Goal: Information Seeking & Learning: Check status

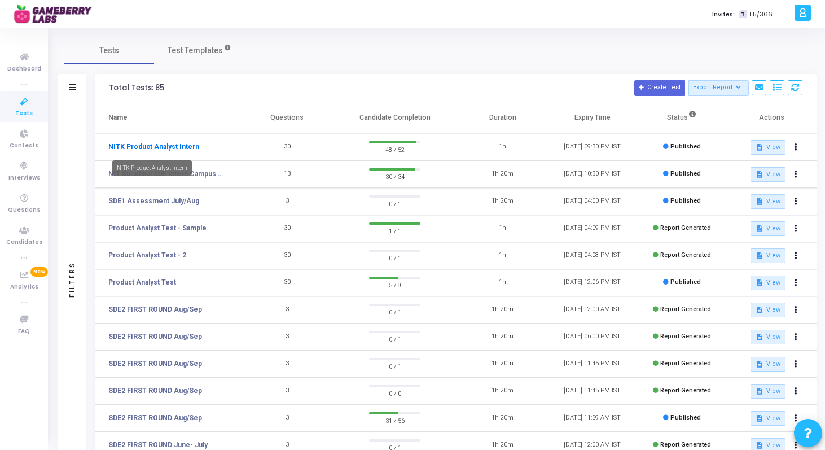
click at [165, 144] on link "NITK Product Analyst Intern" at bounding box center [153, 147] width 91 height 10
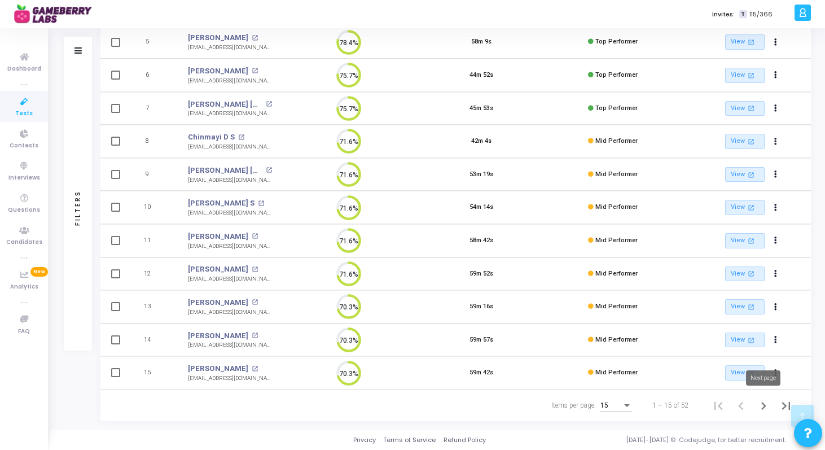
click at [765, 402] on icon "Next page" at bounding box center [764, 406] width 16 height 16
click at [759, 405] on icon "Next page" at bounding box center [764, 406] width 16 height 16
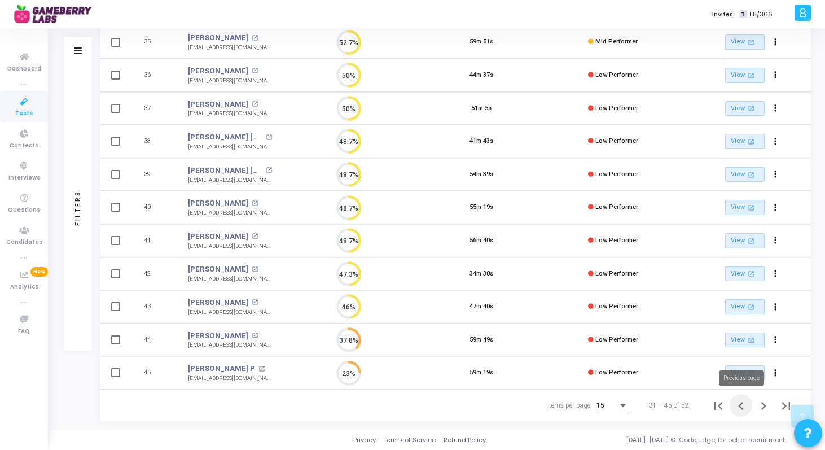
click at [743, 409] on icon "Previous page" at bounding box center [741, 406] width 16 height 16
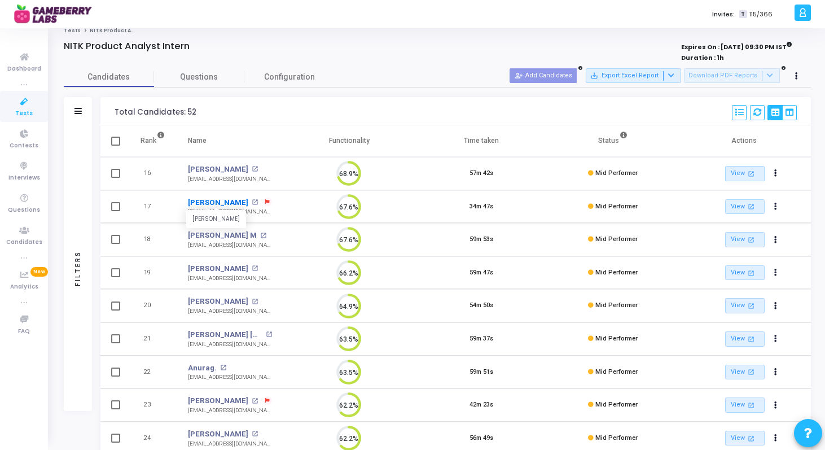
click at [217, 200] on link "[PERSON_NAME]" at bounding box center [218, 202] width 60 height 11
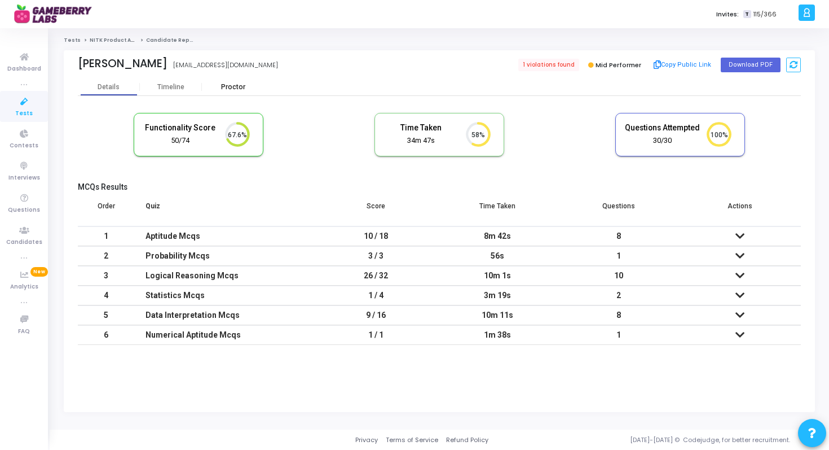
click at [230, 87] on div "Proctor" at bounding box center [233, 87] width 62 height 8
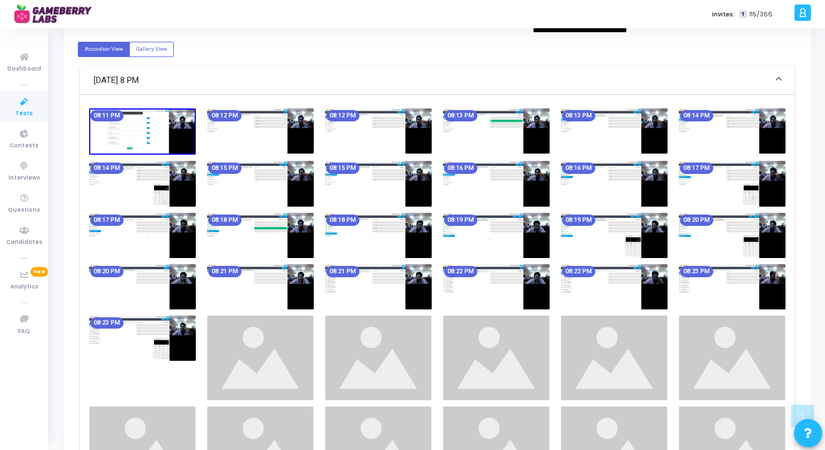
click at [179, 335] on img at bounding box center [142, 337] width 107 height 45
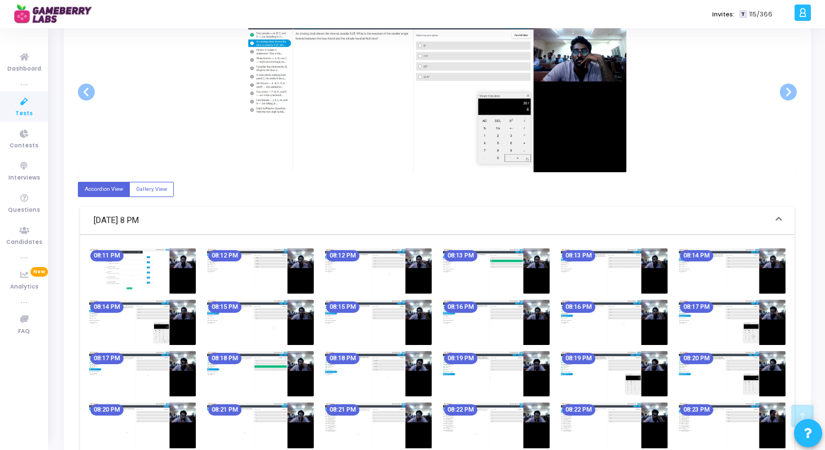
click at [173, 263] on img at bounding box center [142, 270] width 107 height 45
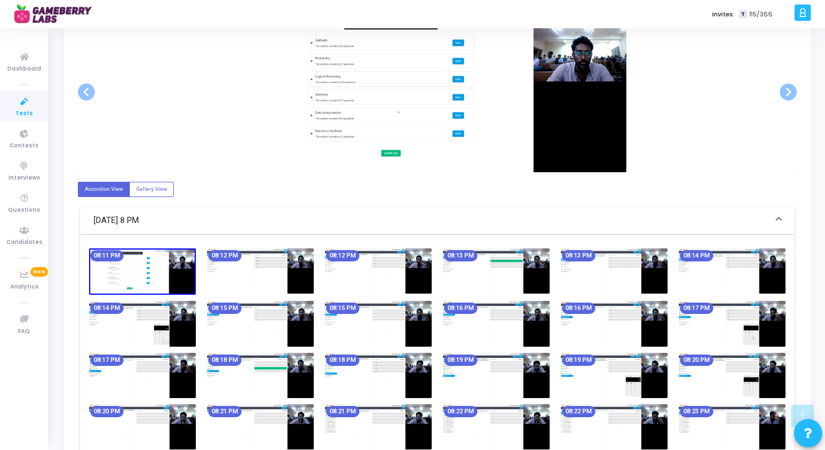
click at [269, 279] on img at bounding box center [260, 270] width 107 height 45
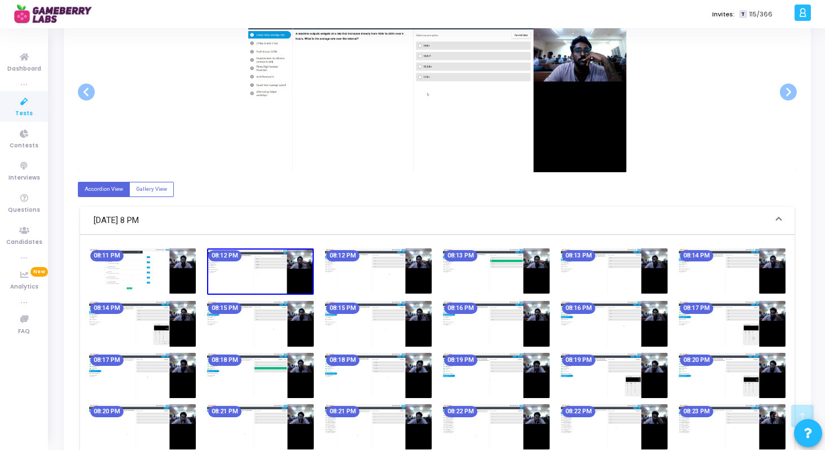
click at [331, 274] on img at bounding box center [378, 270] width 107 height 45
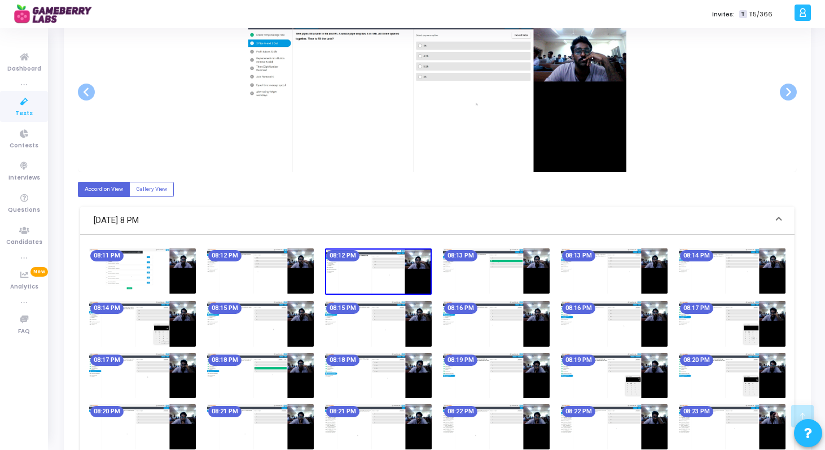
click at [508, 270] on img at bounding box center [496, 270] width 107 height 45
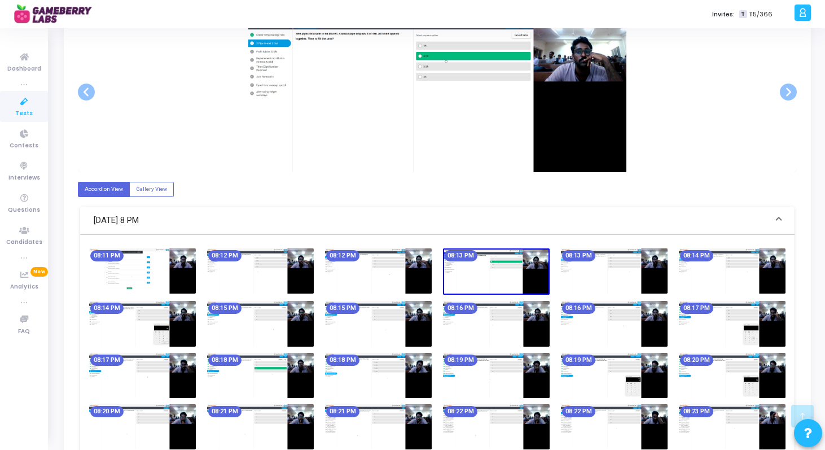
click at [627, 271] on img at bounding box center [614, 270] width 107 height 45
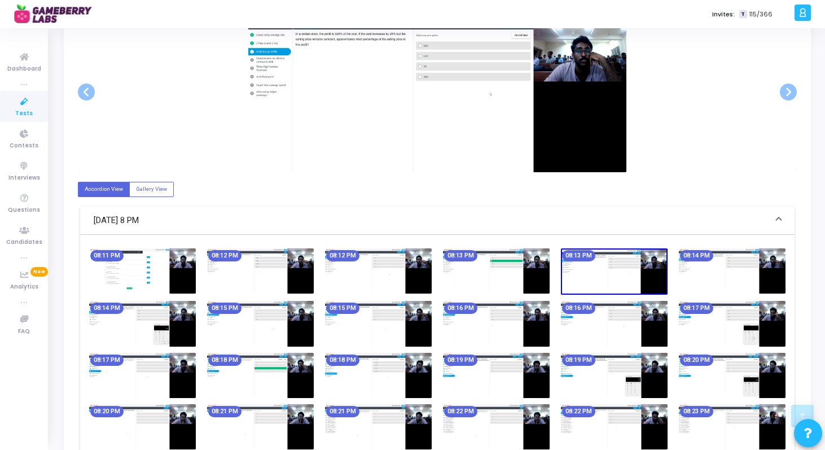
click at [688, 279] on img at bounding box center [732, 270] width 107 height 45
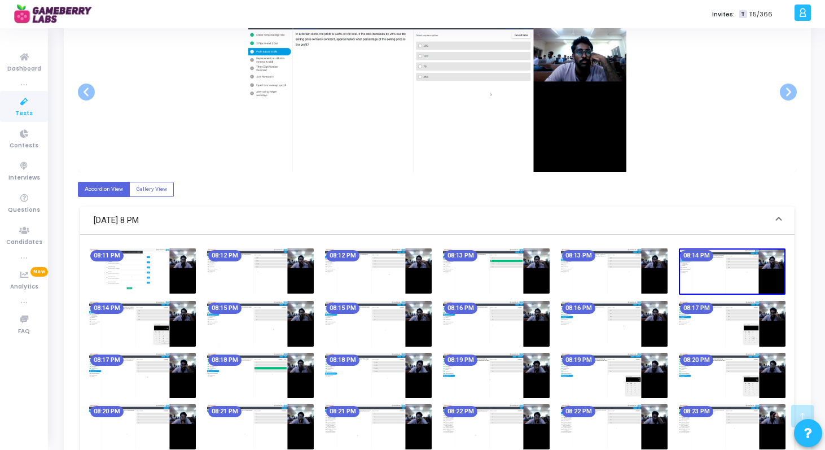
click at [737, 335] on img at bounding box center [732, 323] width 107 height 45
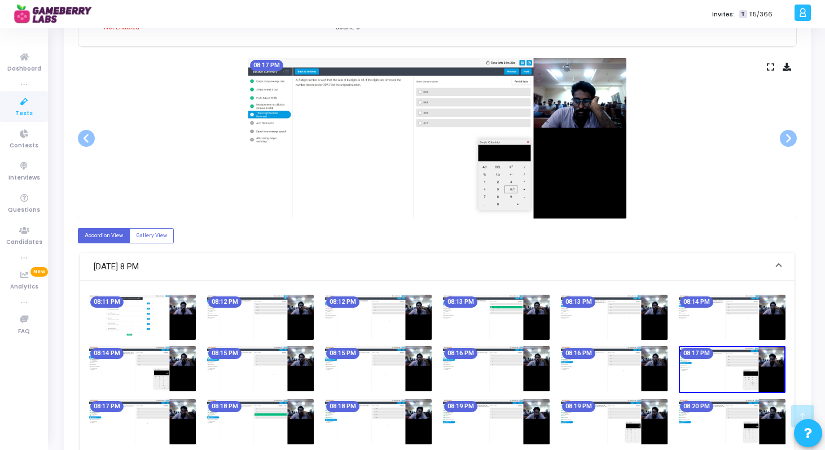
click at [616, 372] on img at bounding box center [614, 368] width 107 height 45
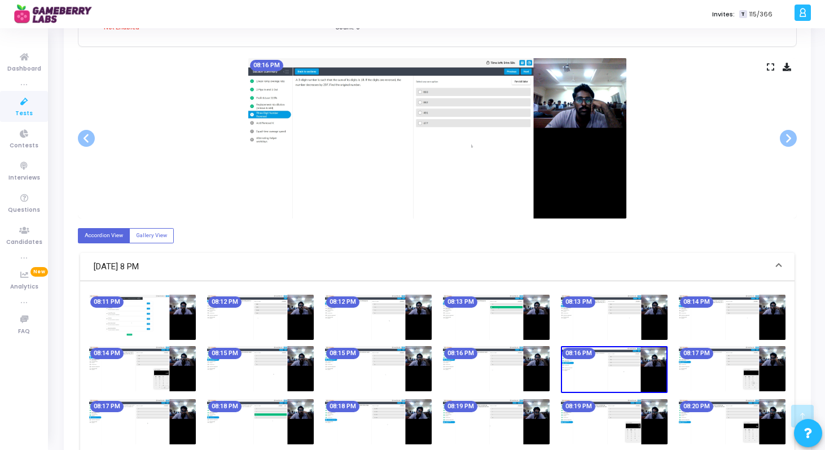
click at [456, 369] on img at bounding box center [496, 368] width 107 height 45
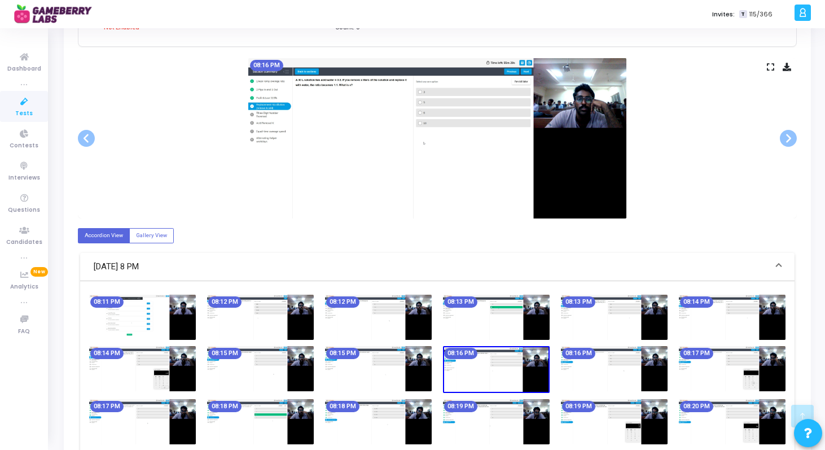
click at [367, 374] on img at bounding box center [378, 368] width 107 height 45
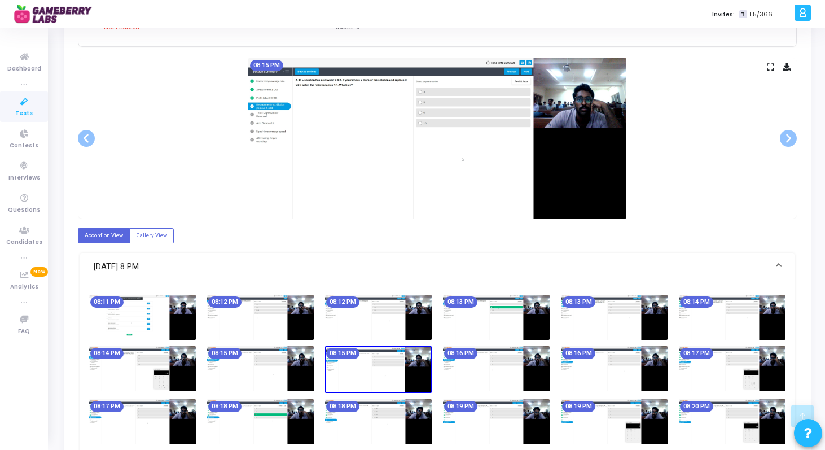
click at [244, 370] on img at bounding box center [260, 368] width 107 height 45
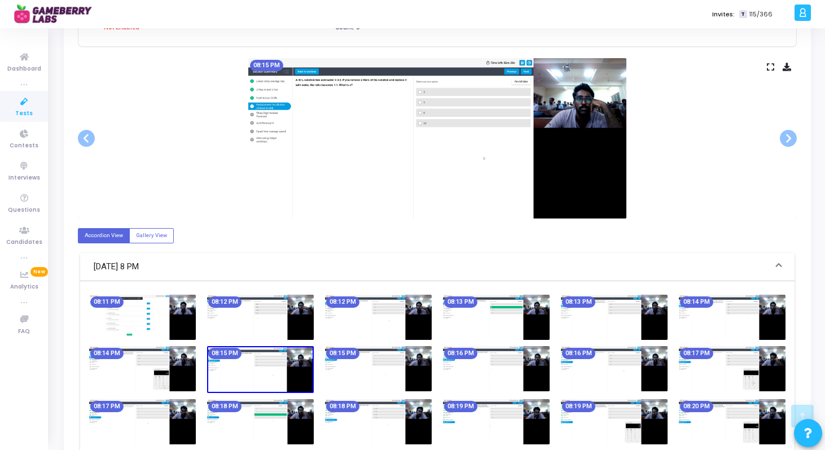
click at [131, 368] on img at bounding box center [142, 368] width 107 height 45
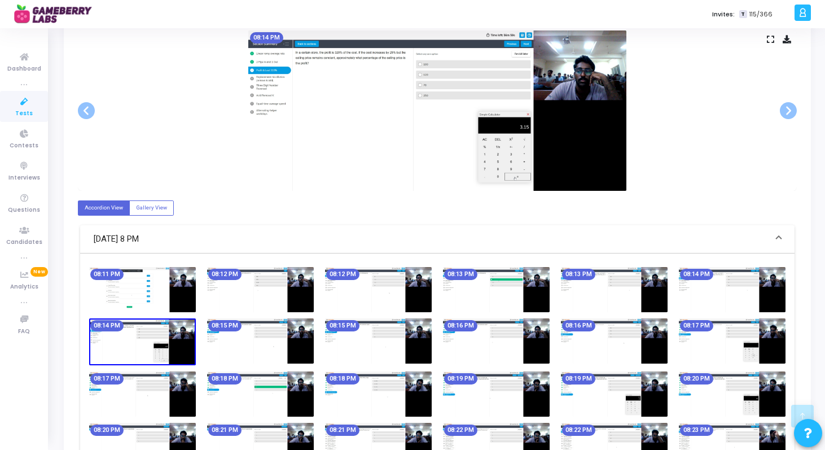
click at [120, 390] on img at bounding box center [142, 393] width 107 height 45
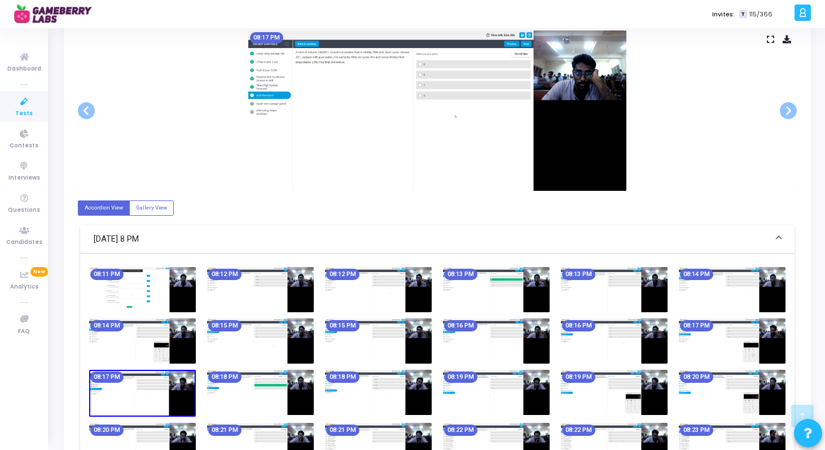
click at [222, 390] on img at bounding box center [260, 392] width 107 height 45
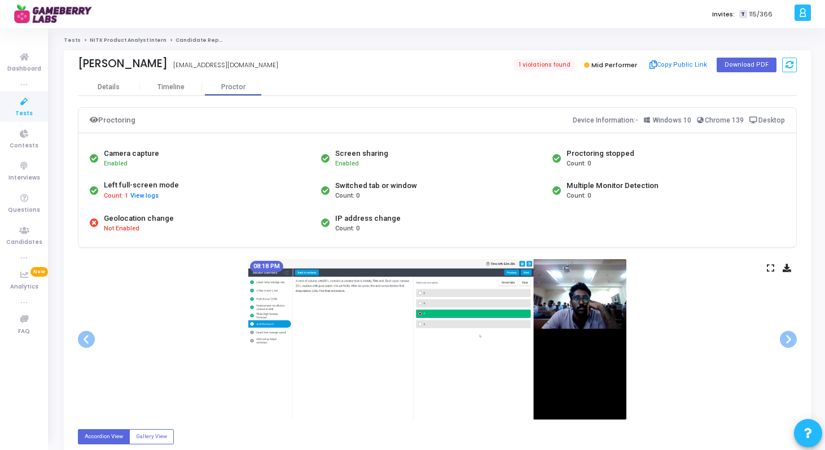
click at [108, 41] on link "NITK Product Analyst Intern" at bounding box center [128, 40] width 77 height 7
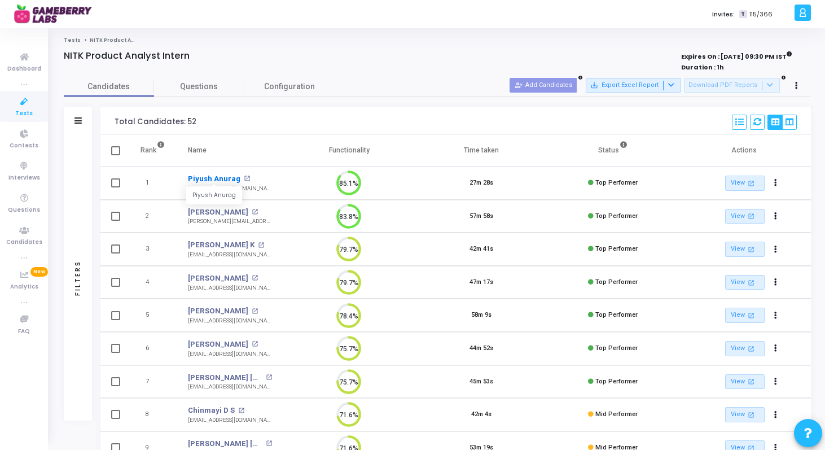
click at [205, 177] on link "Piyush Anurag" at bounding box center [214, 178] width 52 height 11
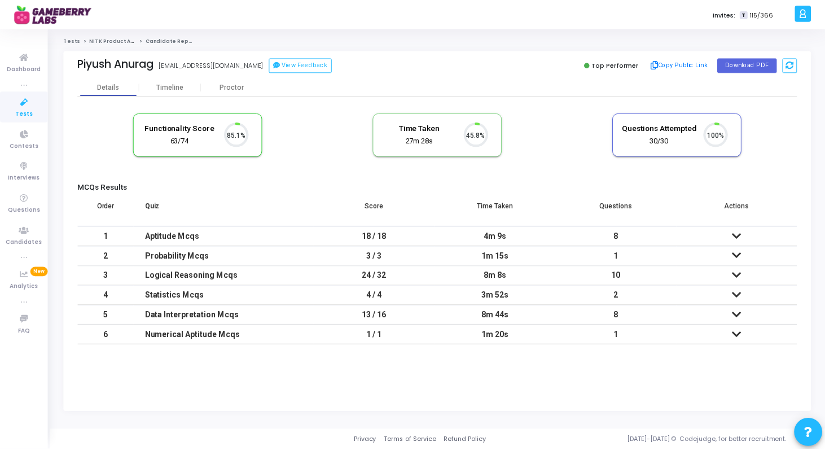
scroll to position [24, 29]
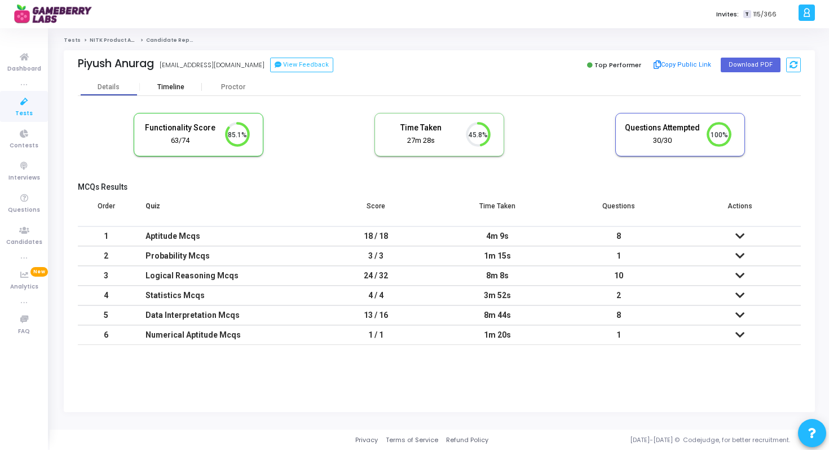
click at [175, 88] on div "Timeline" at bounding box center [170, 87] width 27 height 8
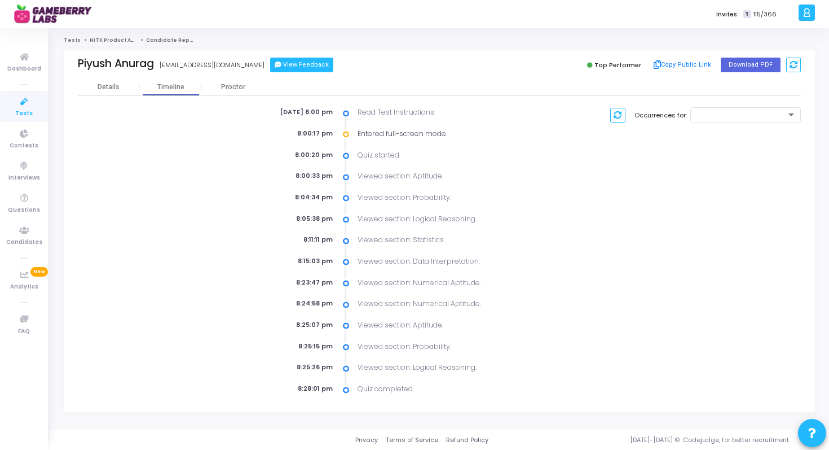
click at [279, 63] on button "View Feedback" at bounding box center [301, 65] width 63 height 15
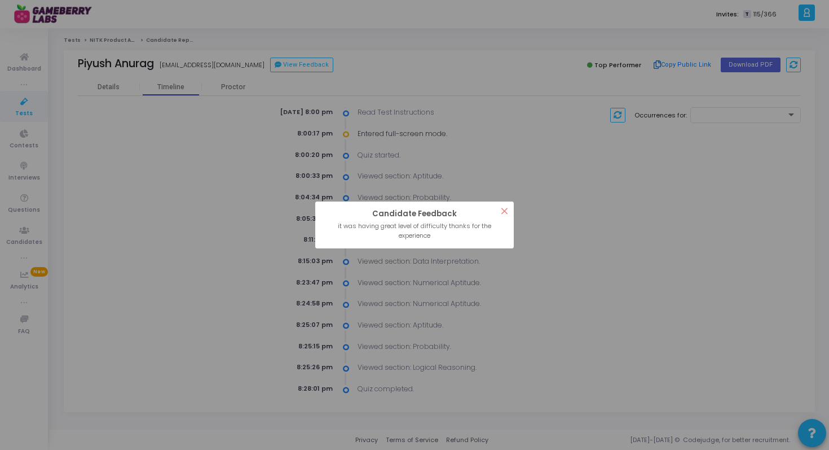
click at [504, 209] on button "×" at bounding box center [504, 210] width 19 height 19
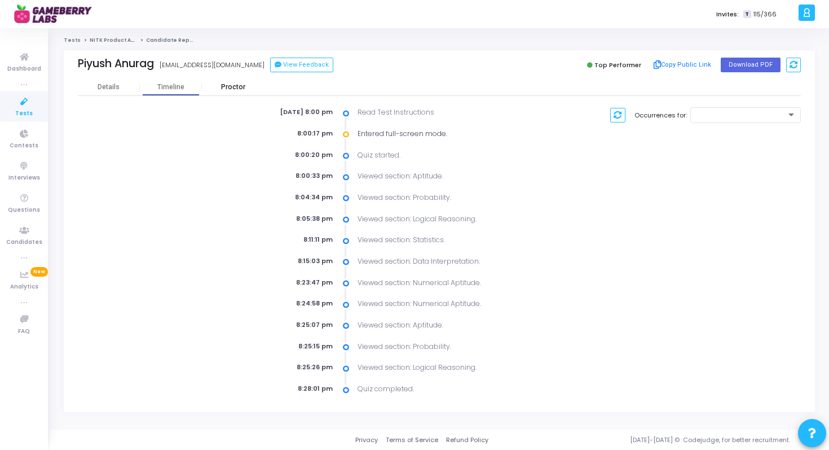
click at [240, 89] on div "Proctor" at bounding box center [233, 87] width 62 height 8
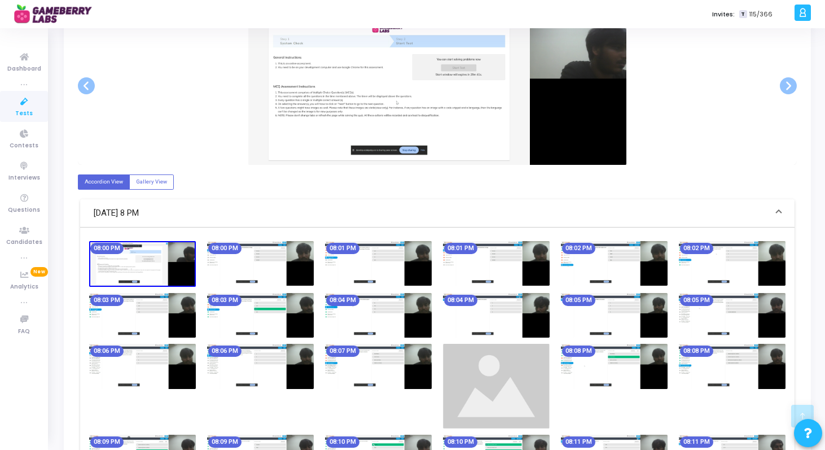
scroll to position [289, 0]
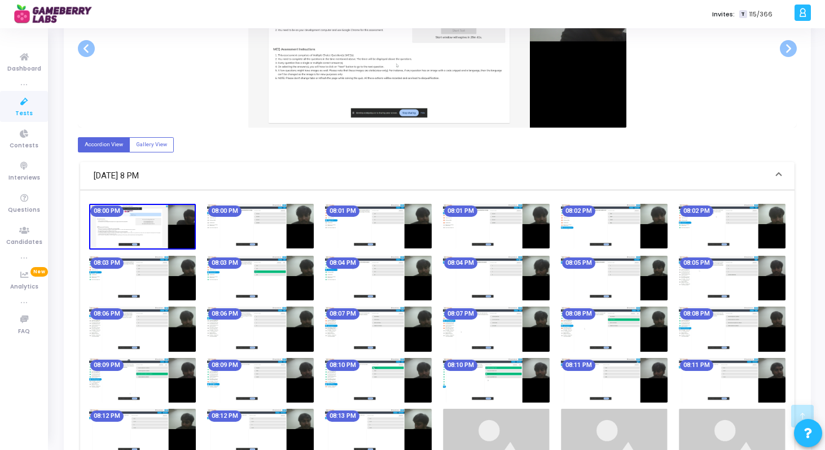
click at [282, 228] on img at bounding box center [260, 226] width 107 height 45
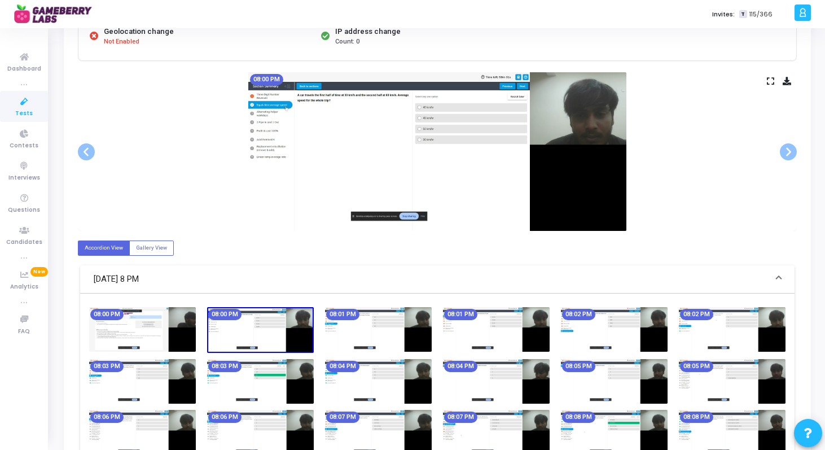
scroll to position [190, 0]
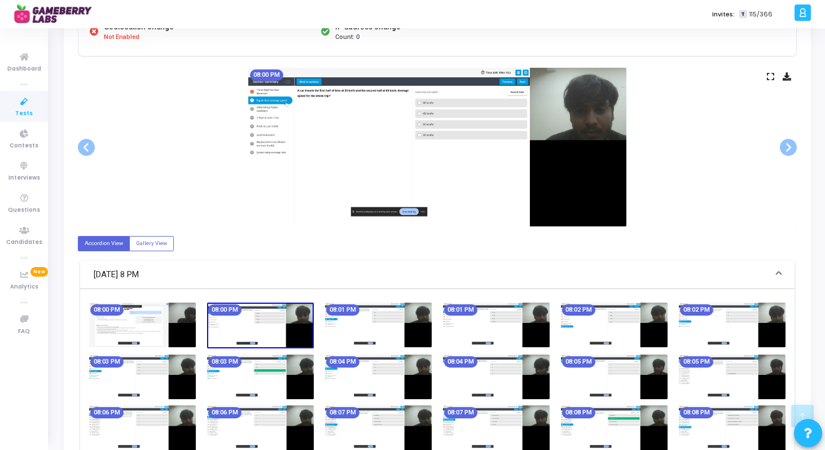
click at [416, 322] on img at bounding box center [378, 324] width 107 height 45
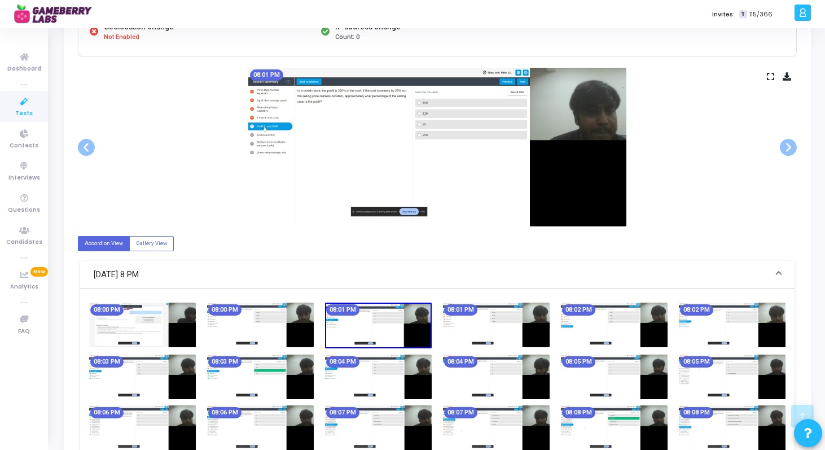
click at [537, 323] on img at bounding box center [496, 324] width 107 height 45
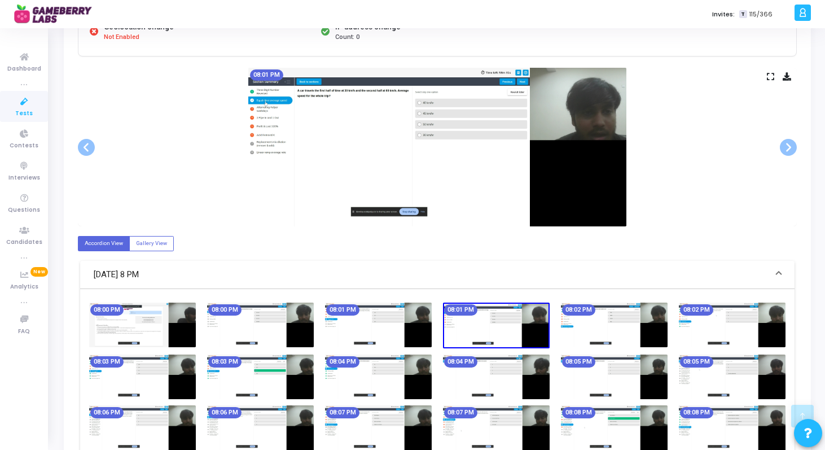
click at [139, 328] on img at bounding box center [142, 324] width 107 height 45
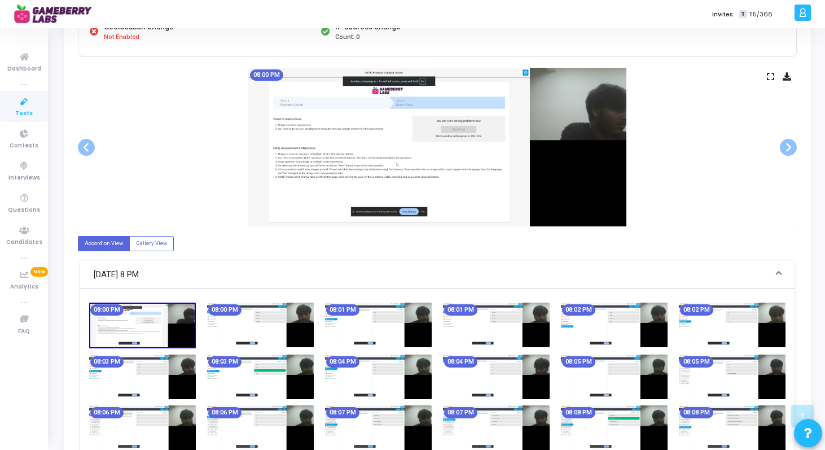
click at [225, 330] on img at bounding box center [260, 324] width 107 height 45
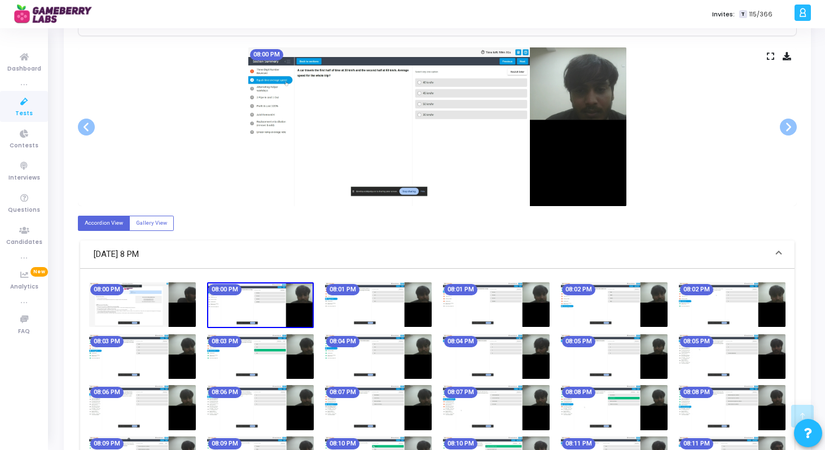
scroll to position [208, 0]
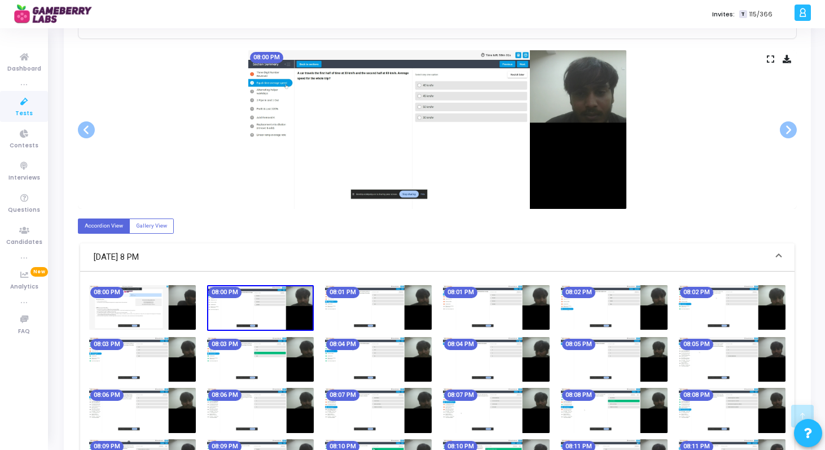
click at [374, 321] on img at bounding box center [378, 307] width 107 height 45
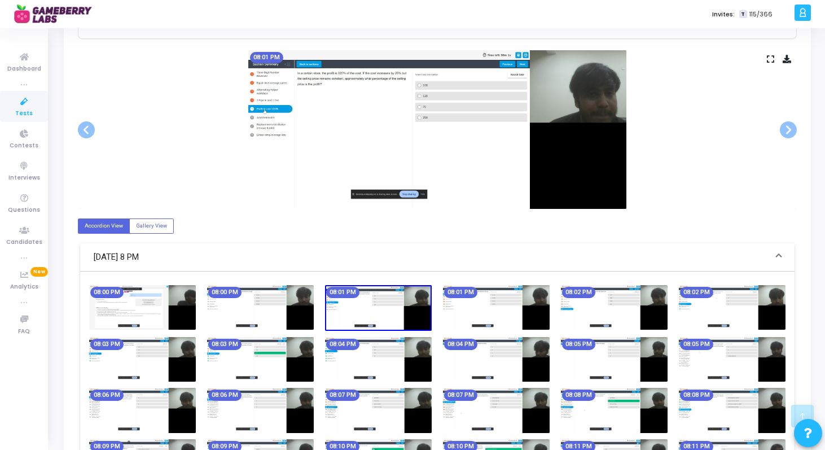
click at [476, 315] on img at bounding box center [496, 307] width 107 height 45
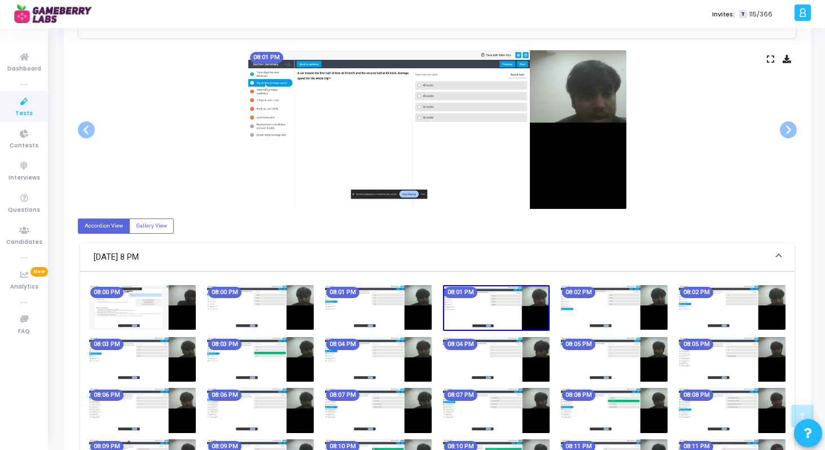
click at [582, 311] on img at bounding box center [614, 307] width 107 height 45
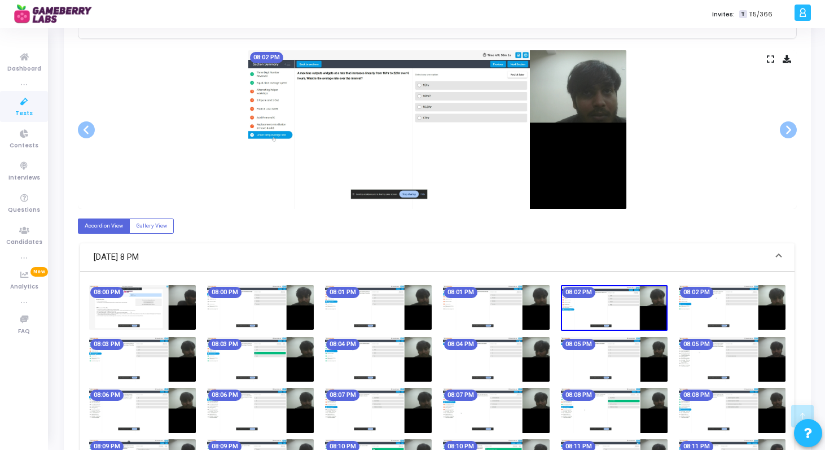
click at [696, 315] on img at bounding box center [732, 307] width 107 height 45
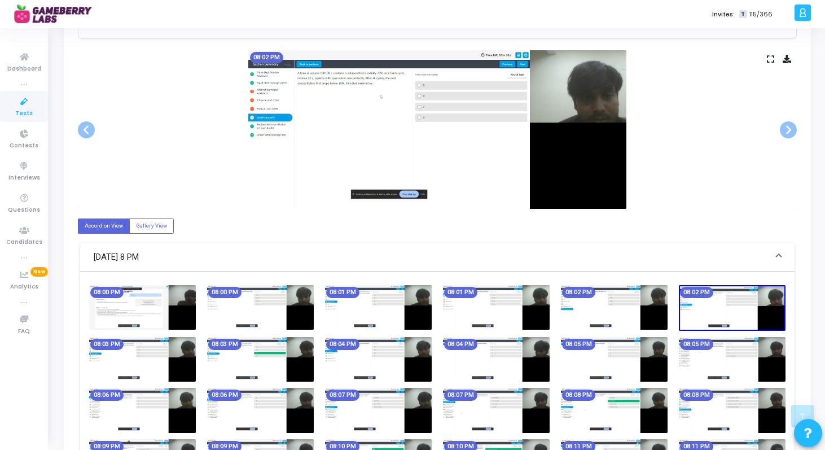
click at [166, 351] on img at bounding box center [142, 359] width 107 height 45
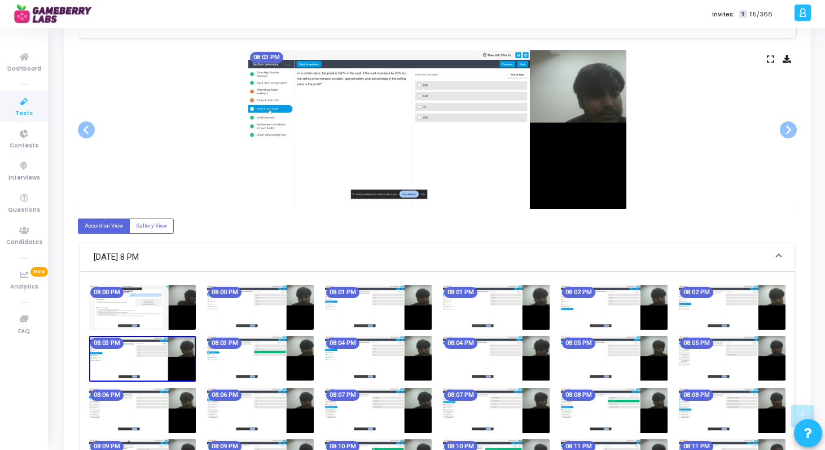
click at [231, 364] on img at bounding box center [260, 358] width 107 height 45
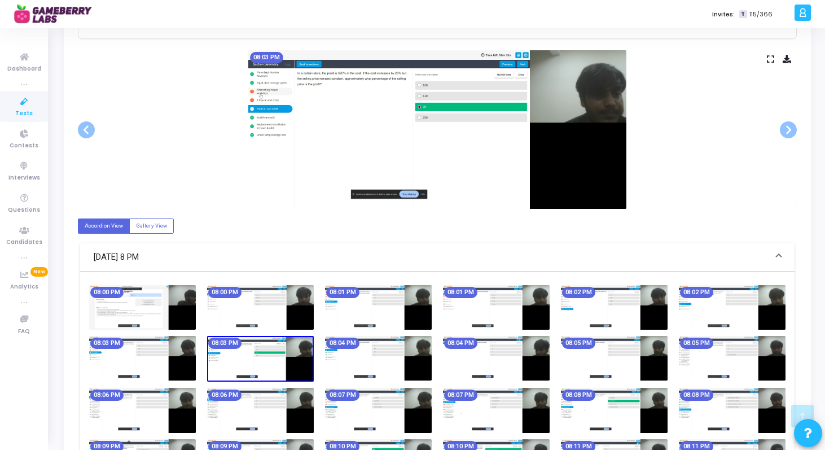
click at [345, 365] on img at bounding box center [378, 358] width 107 height 45
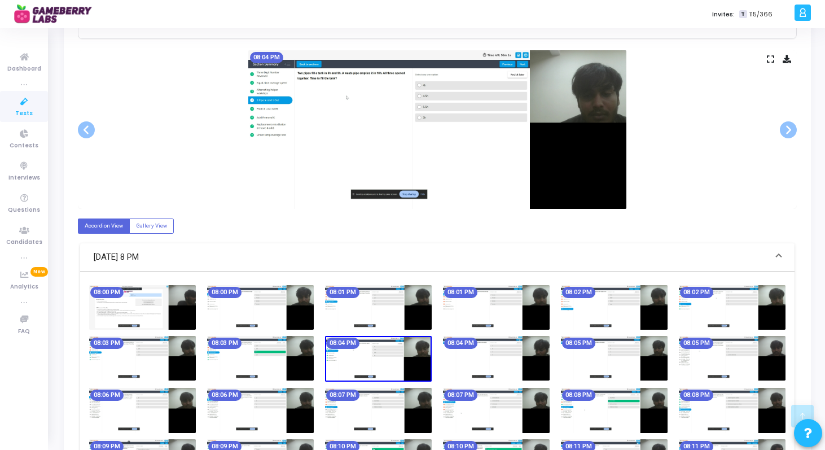
click at [459, 364] on img at bounding box center [496, 358] width 107 height 45
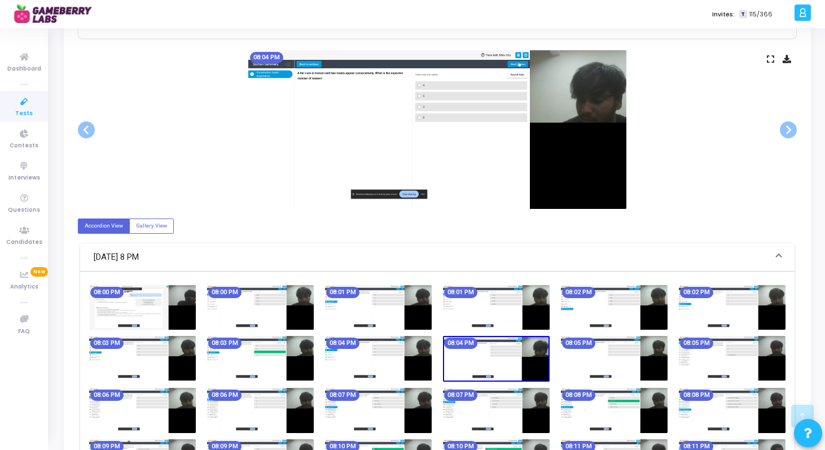
click at [616, 366] on img at bounding box center [614, 358] width 107 height 45
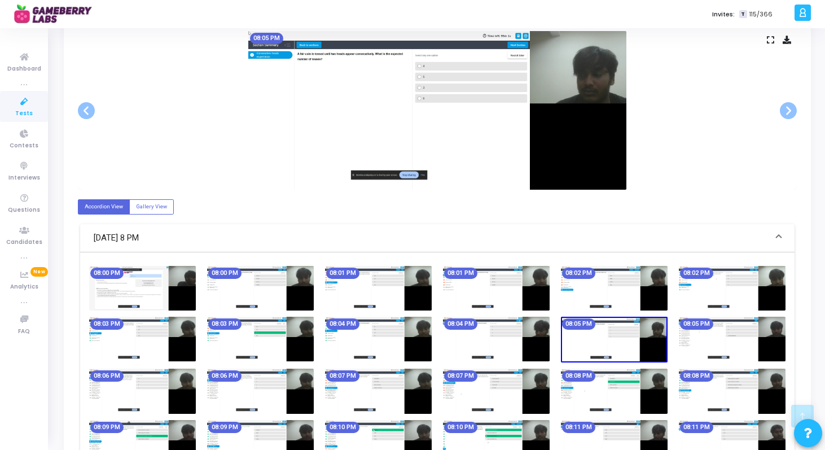
scroll to position [229, 0]
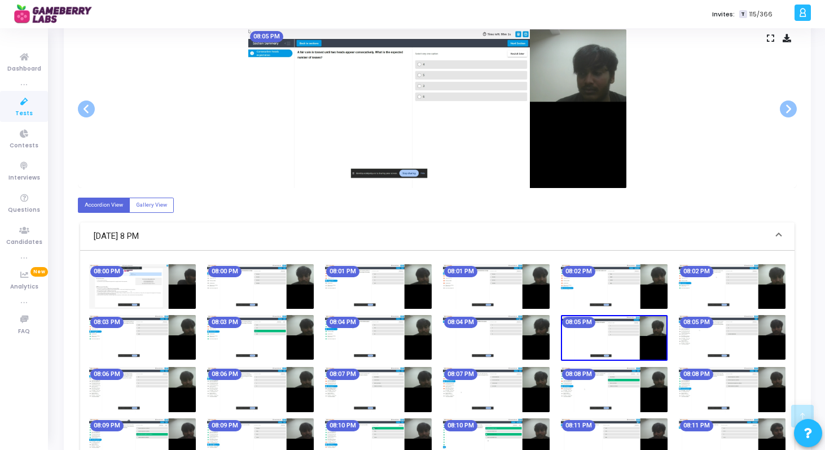
click at [710, 340] on img at bounding box center [732, 337] width 107 height 45
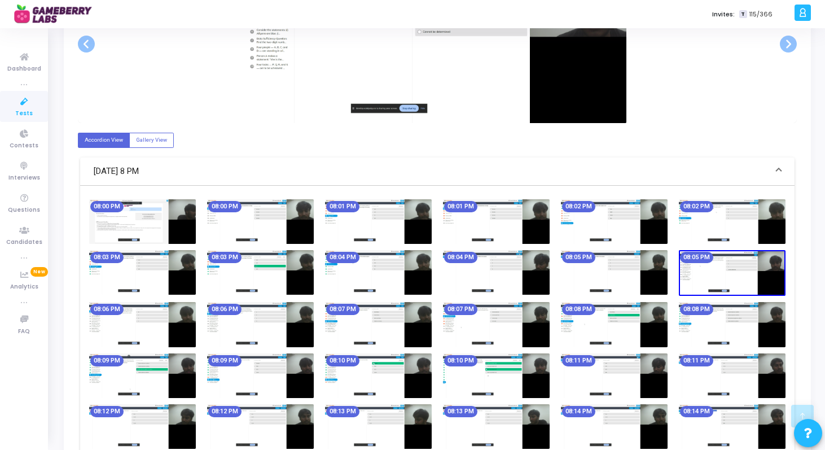
scroll to position [300, 0]
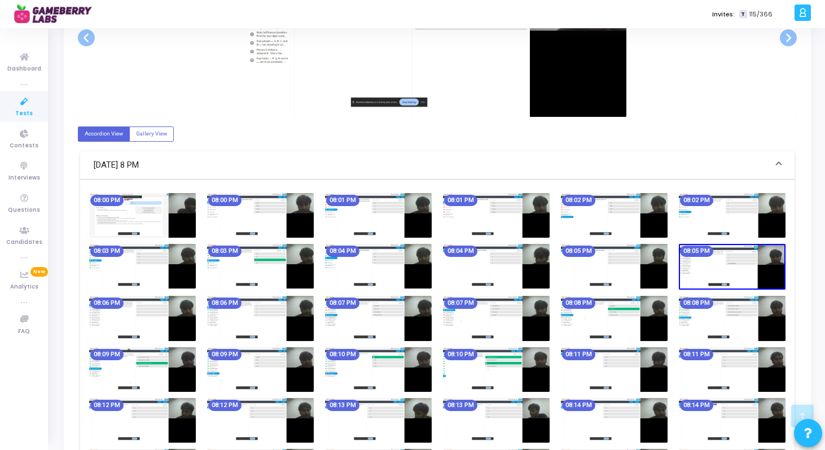
click at [177, 313] on img at bounding box center [142, 318] width 107 height 45
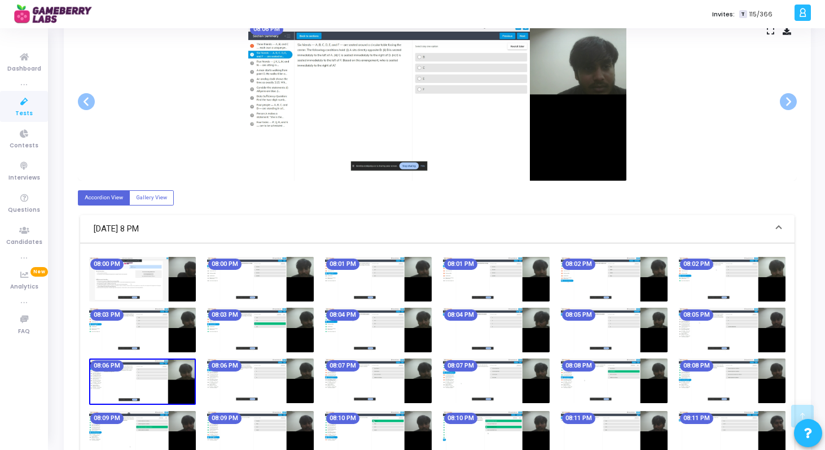
scroll to position [247, 0]
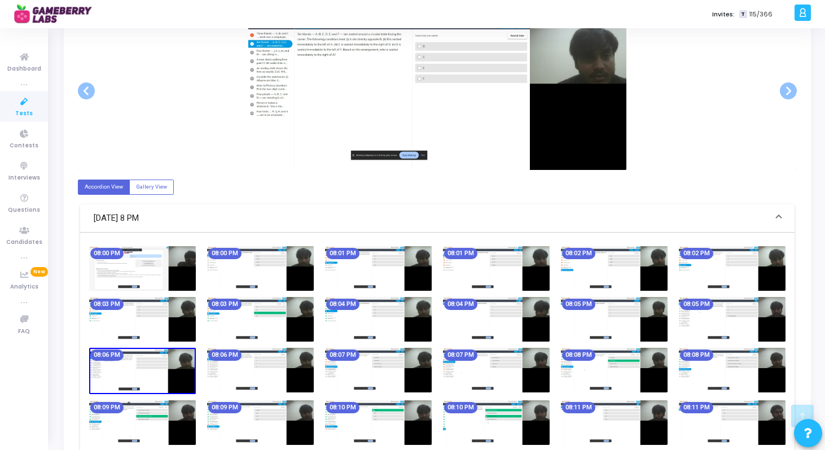
click at [269, 370] on img at bounding box center [260, 370] width 107 height 45
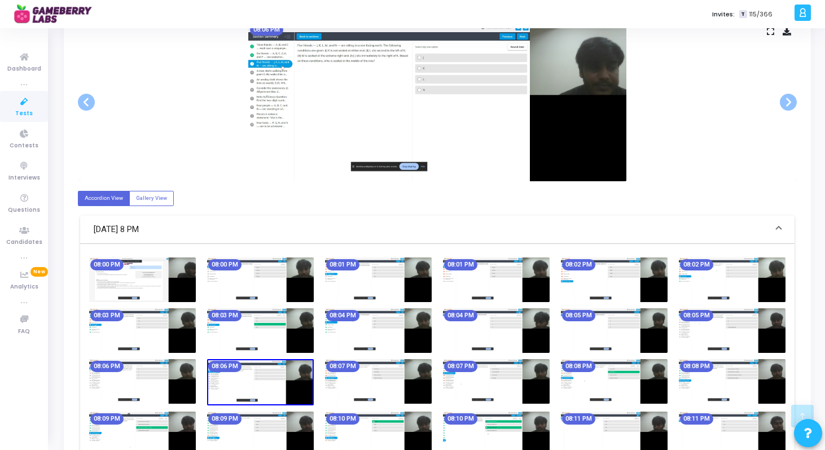
scroll to position [239, 0]
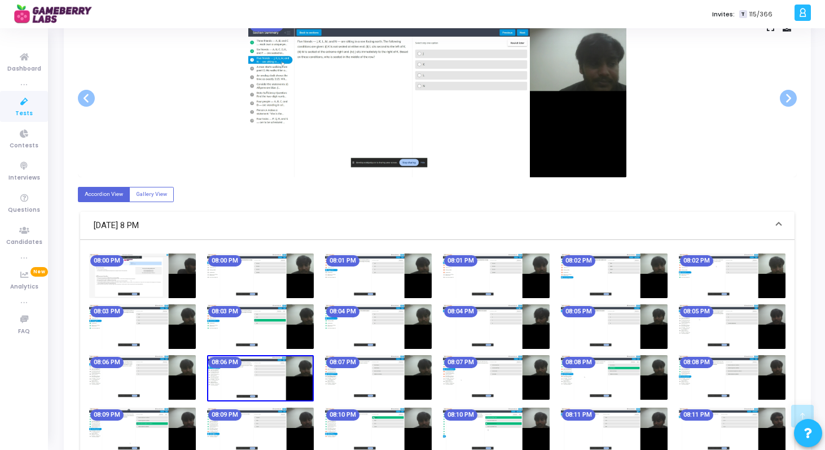
click at [402, 379] on img at bounding box center [378, 377] width 107 height 45
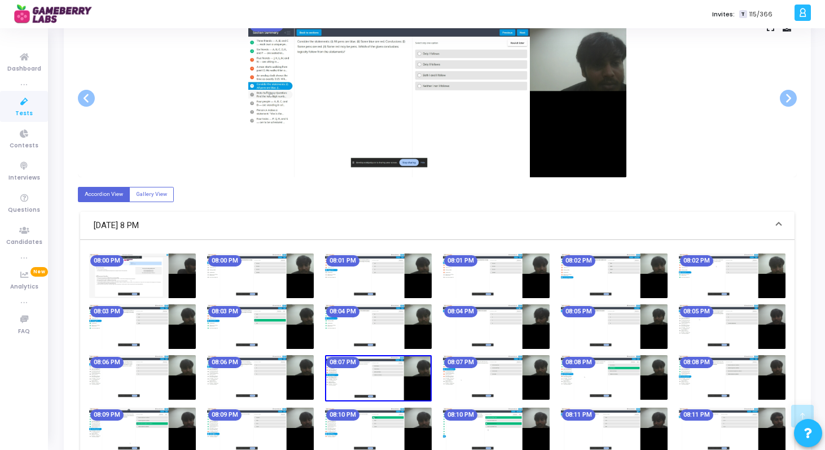
click at [475, 381] on img at bounding box center [496, 377] width 107 height 45
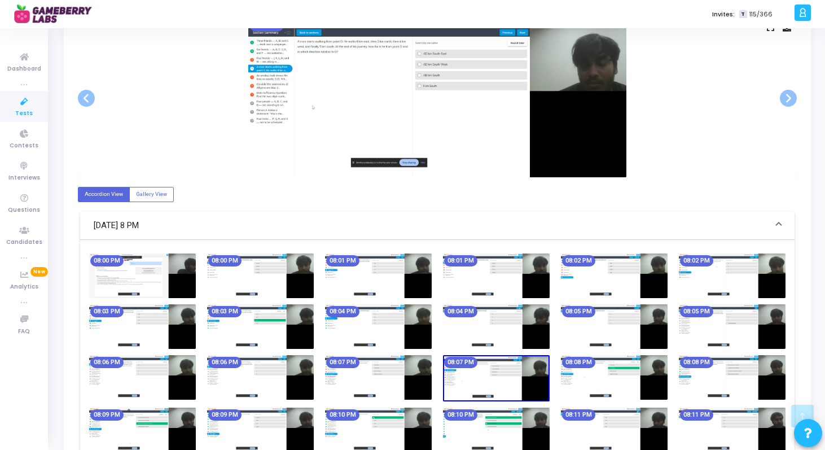
click at [372, 379] on img at bounding box center [378, 377] width 107 height 45
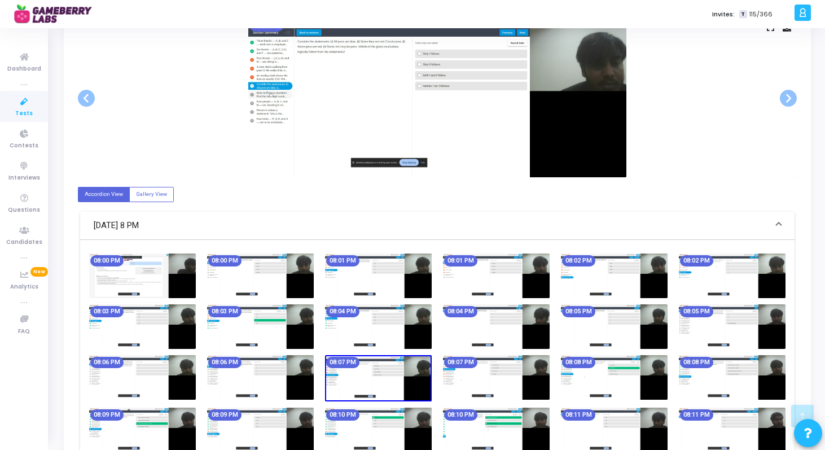
click at [477, 388] on img at bounding box center [496, 377] width 107 height 45
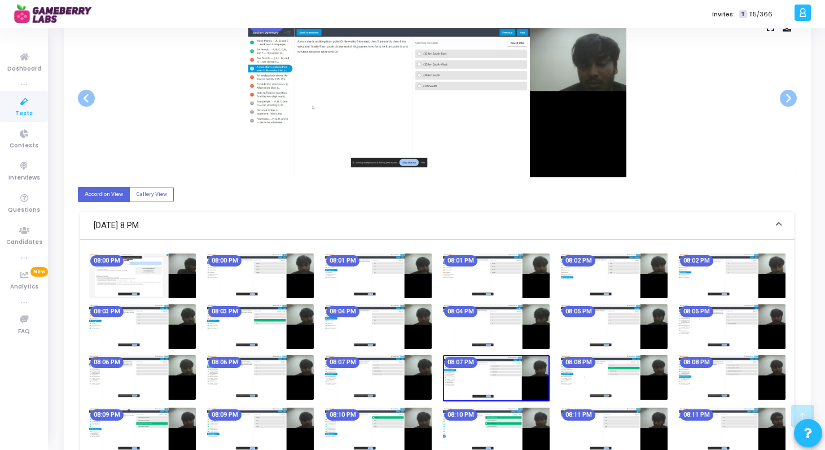
click at [585, 386] on img at bounding box center [614, 377] width 107 height 45
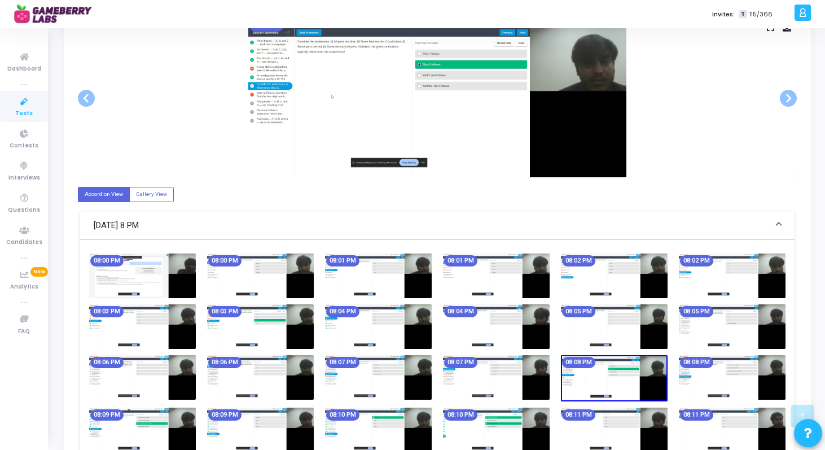
click at [691, 382] on img at bounding box center [732, 377] width 107 height 45
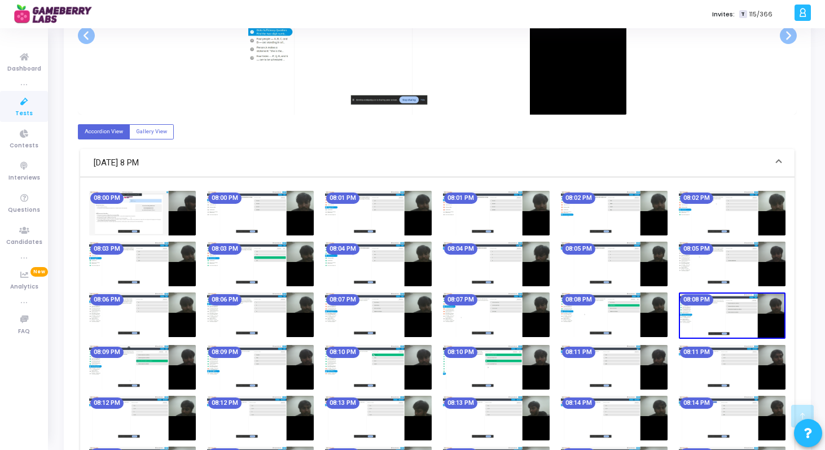
scroll to position [304, 0]
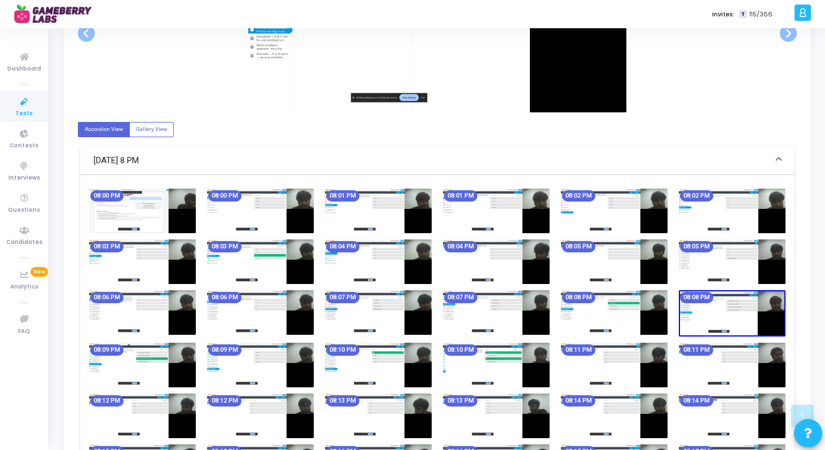
click at [132, 366] on img at bounding box center [142, 364] width 107 height 45
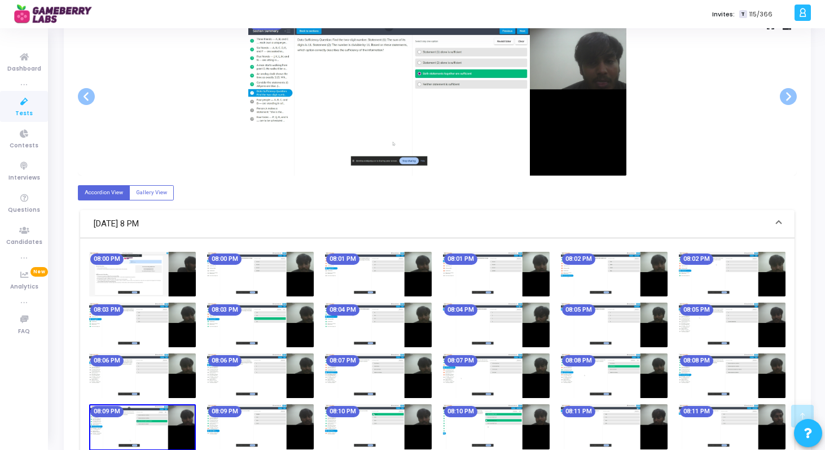
scroll to position [261, 0]
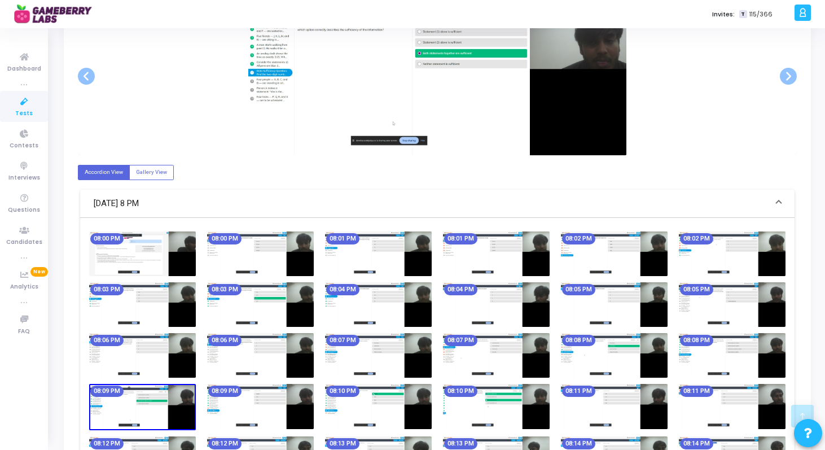
click at [249, 402] on img at bounding box center [260, 406] width 107 height 45
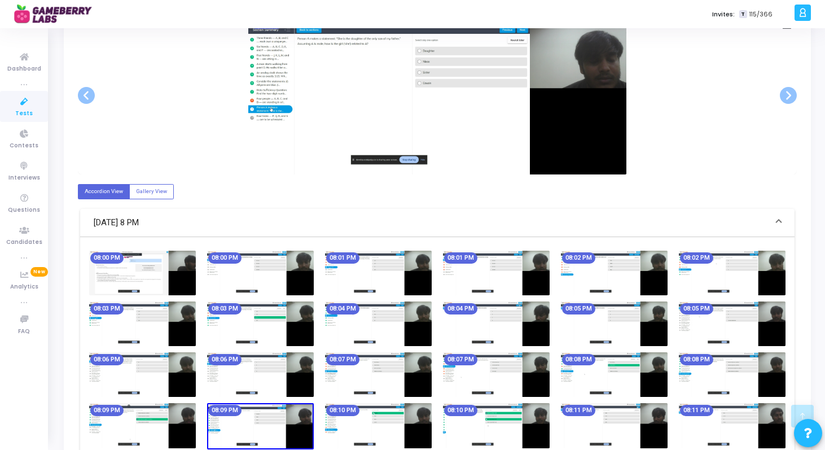
scroll to position [244, 0]
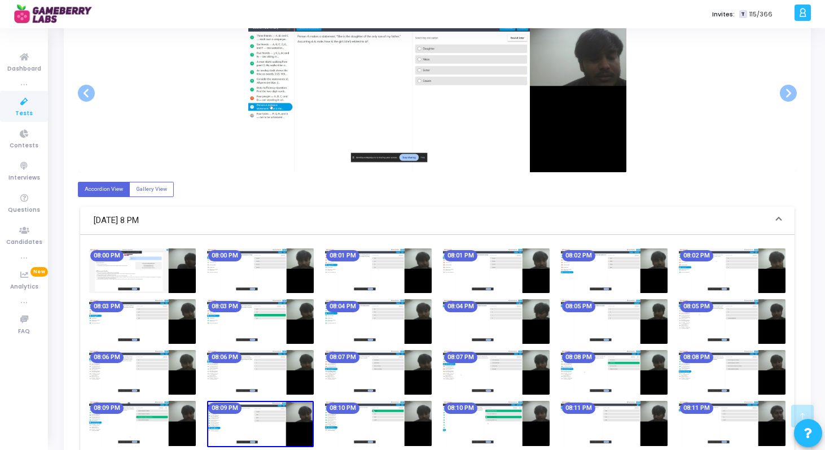
click at [399, 426] on img at bounding box center [378, 423] width 107 height 45
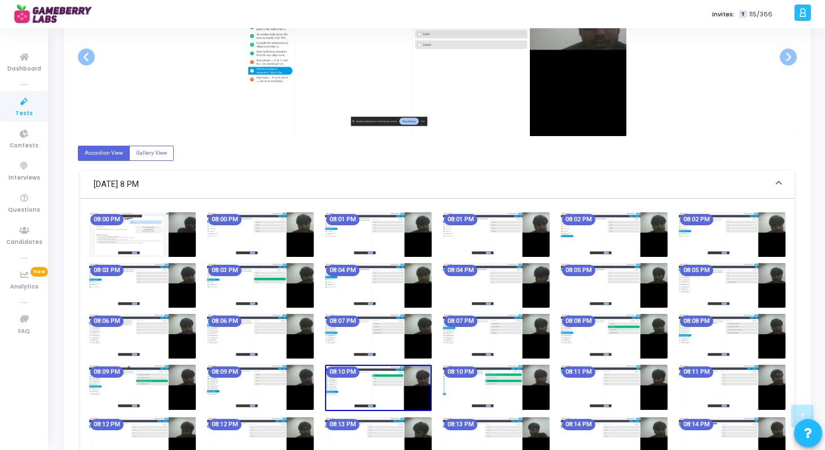
scroll to position [283, 0]
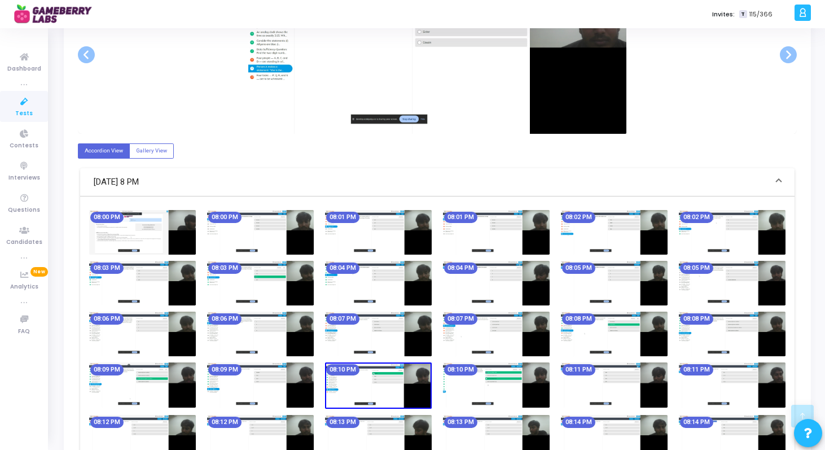
click at [490, 399] on img at bounding box center [496, 384] width 107 height 45
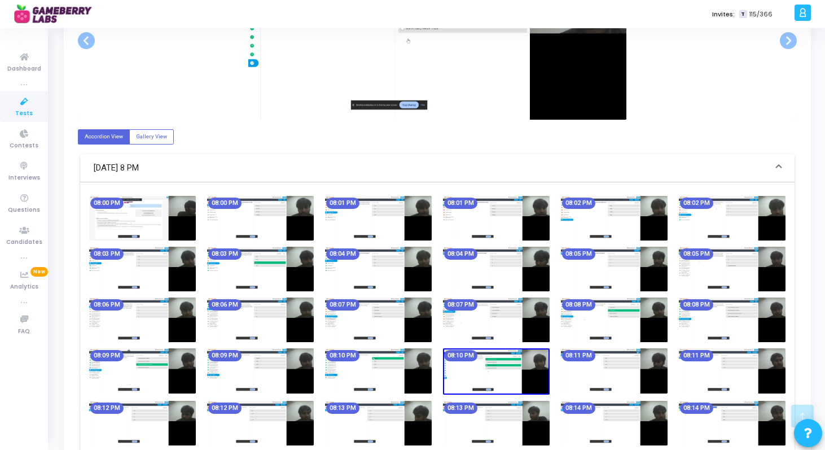
click at [582, 381] on img at bounding box center [614, 370] width 107 height 45
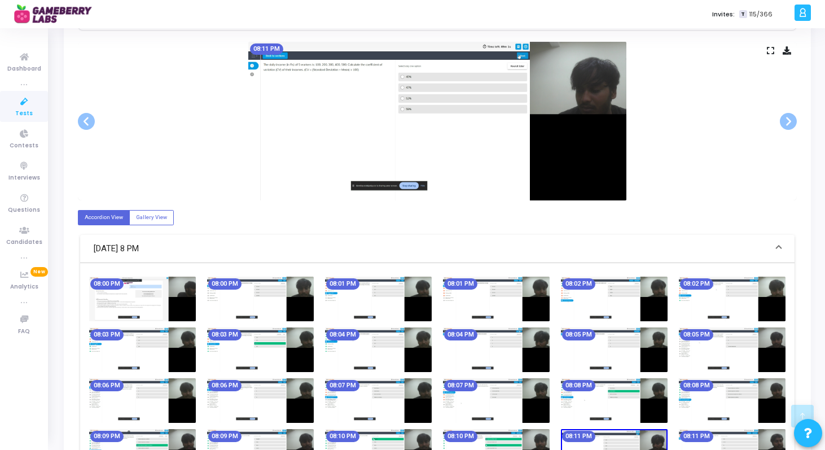
scroll to position [218, 0]
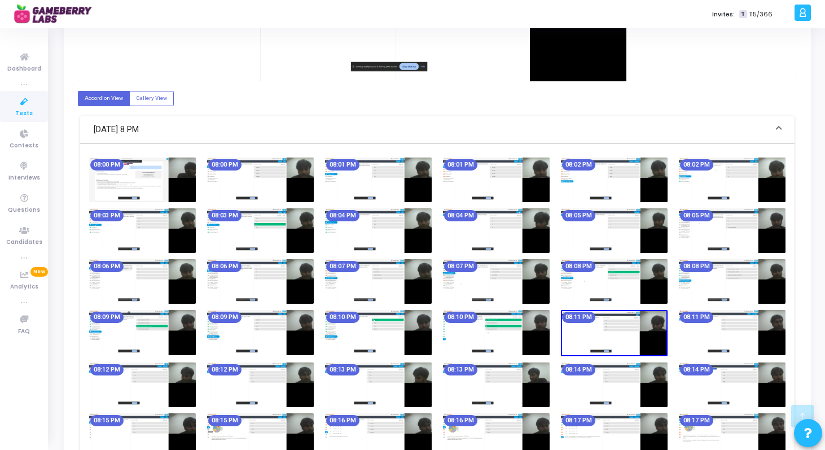
click at [709, 345] on img at bounding box center [732, 332] width 107 height 45
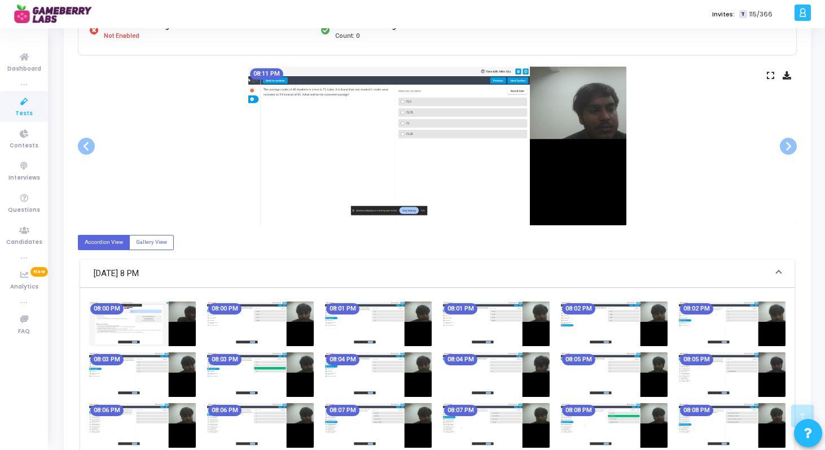
scroll to position [182, 0]
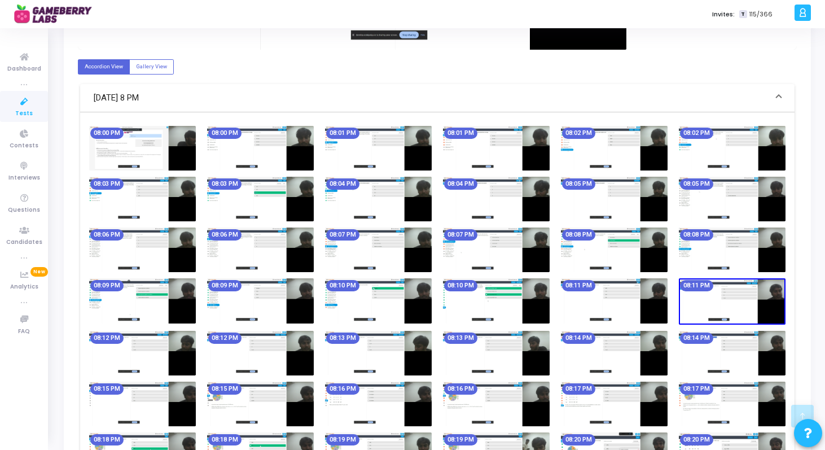
click at [129, 357] on img at bounding box center [142, 353] width 107 height 45
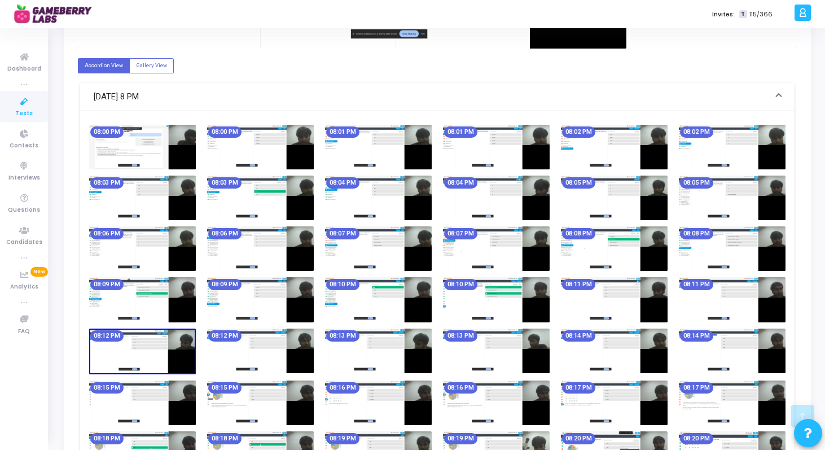
click at [232, 355] on img at bounding box center [260, 350] width 107 height 45
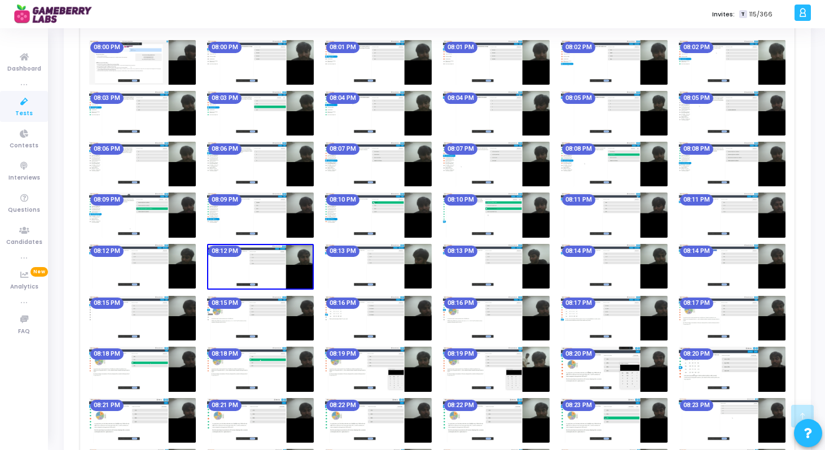
scroll to position [471, 0]
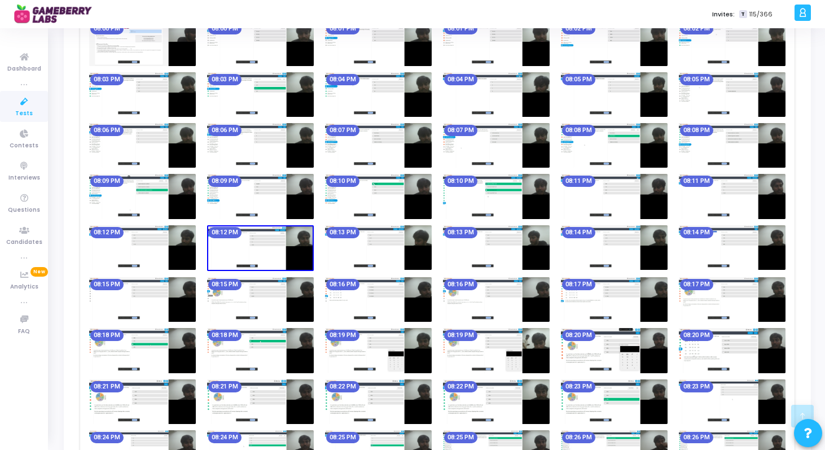
click at [356, 258] on img at bounding box center [378, 247] width 107 height 45
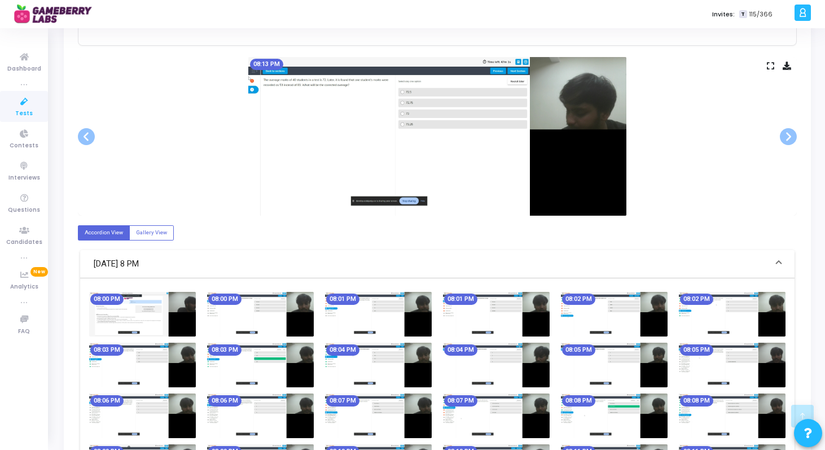
scroll to position [197, 0]
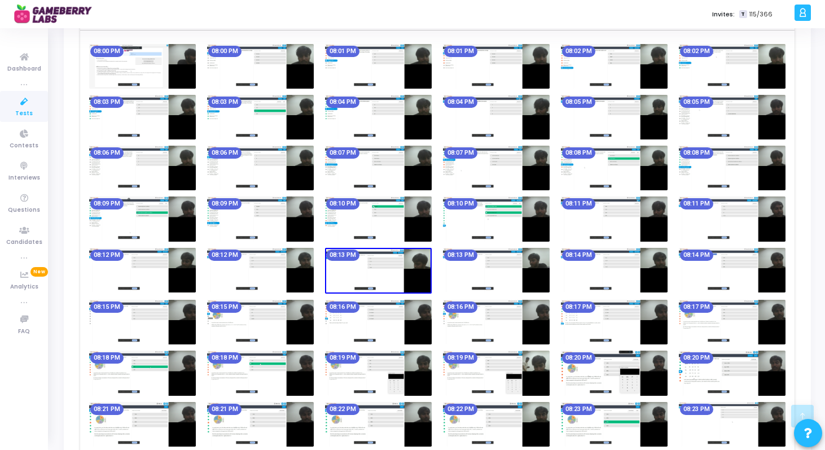
click at [465, 271] on img at bounding box center [496, 270] width 107 height 45
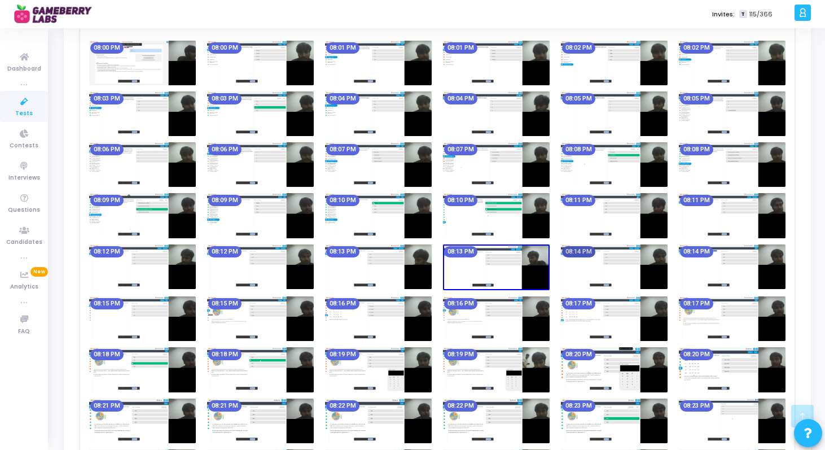
click at [570, 253] on mat-chip "08:14 PM" at bounding box center [578, 251] width 33 height 11
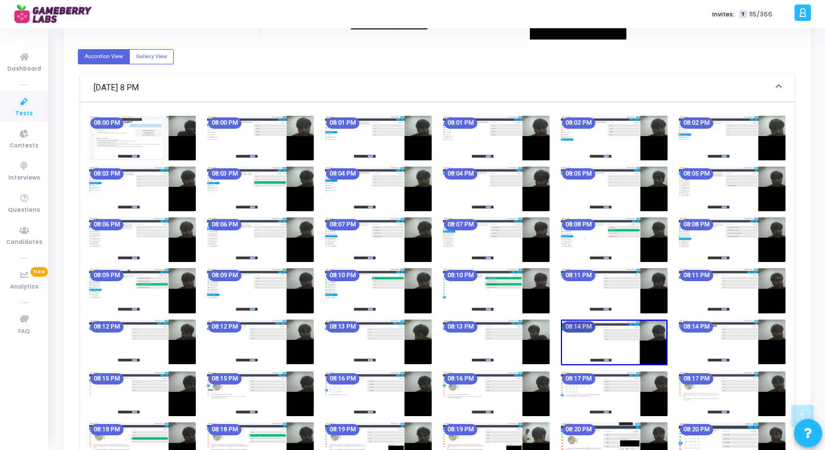
scroll to position [443, 0]
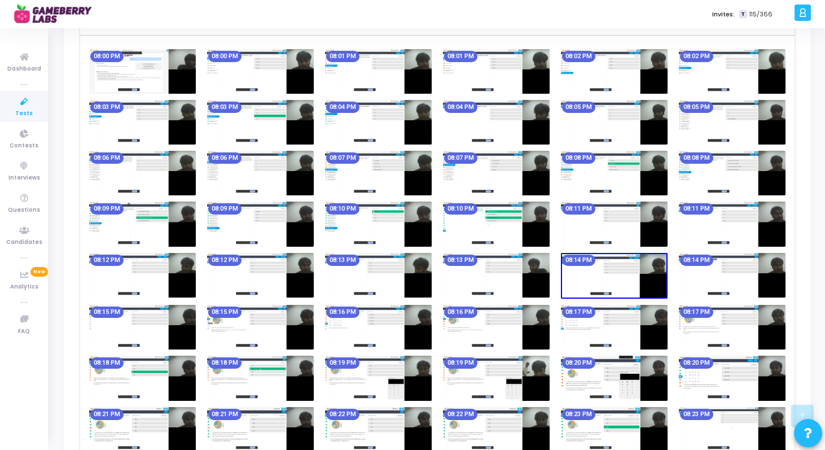
click at [713, 270] on img at bounding box center [732, 275] width 107 height 45
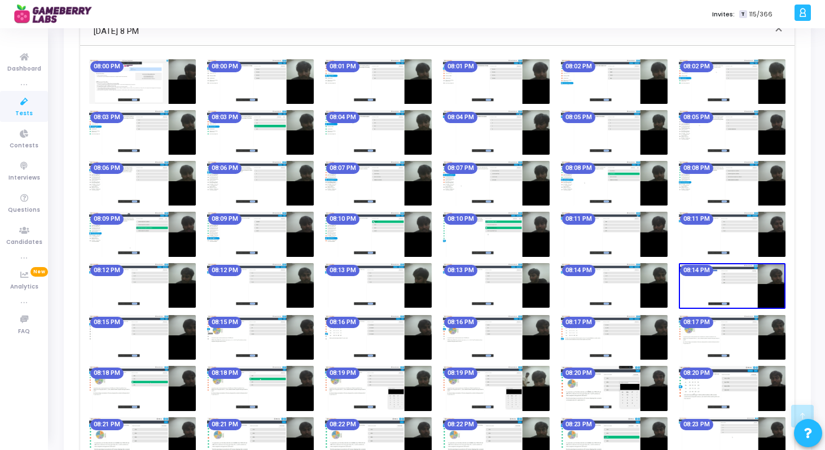
scroll to position [467, 0]
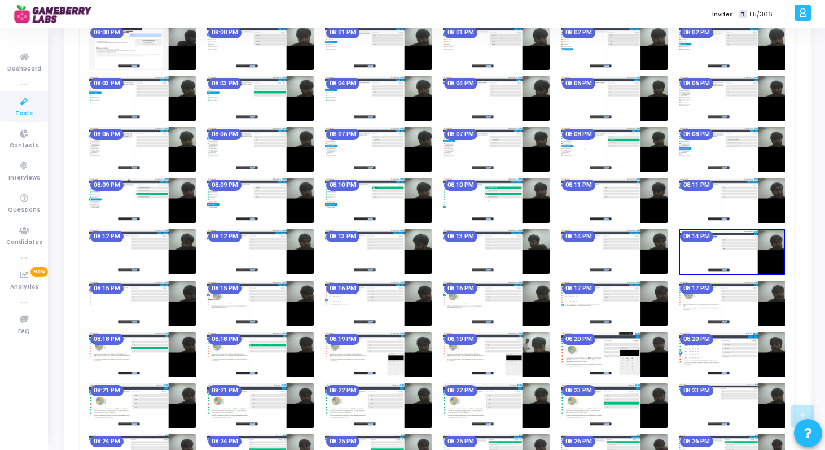
click at [95, 301] on img at bounding box center [142, 303] width 107 height 45
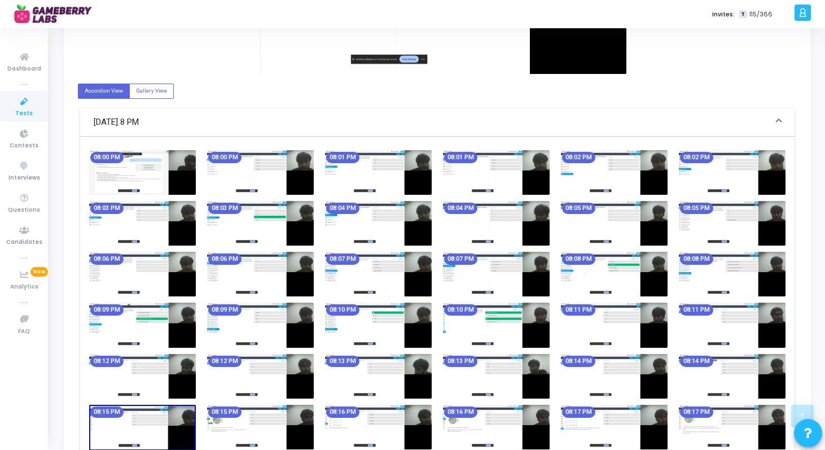
scroll to position [400, 0]
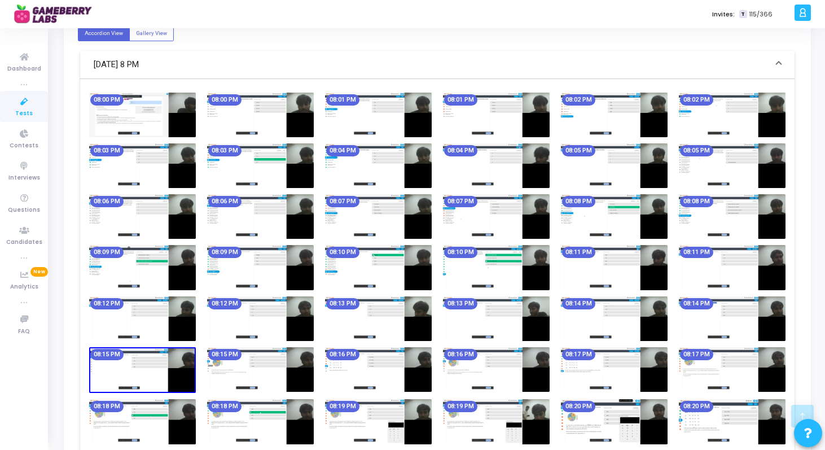
click at [209, 369] on img at bounding box center [260, 369] width 107 height 45
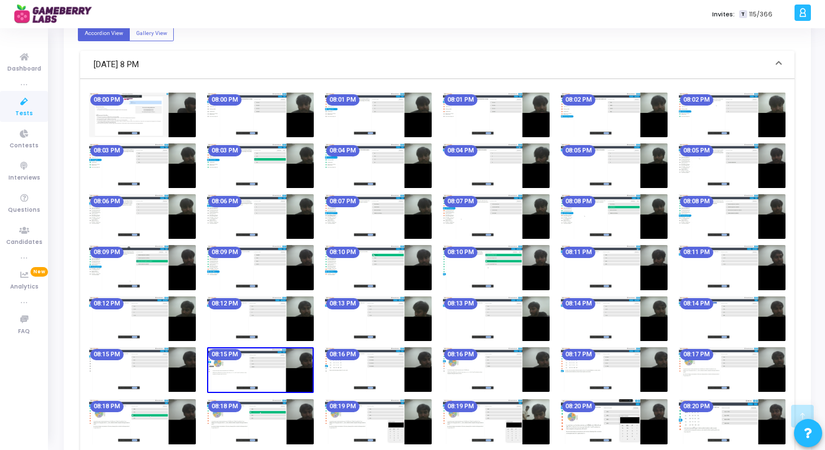
click at [354, 367] on img at bounding box center [378, 369] width 107 height 45
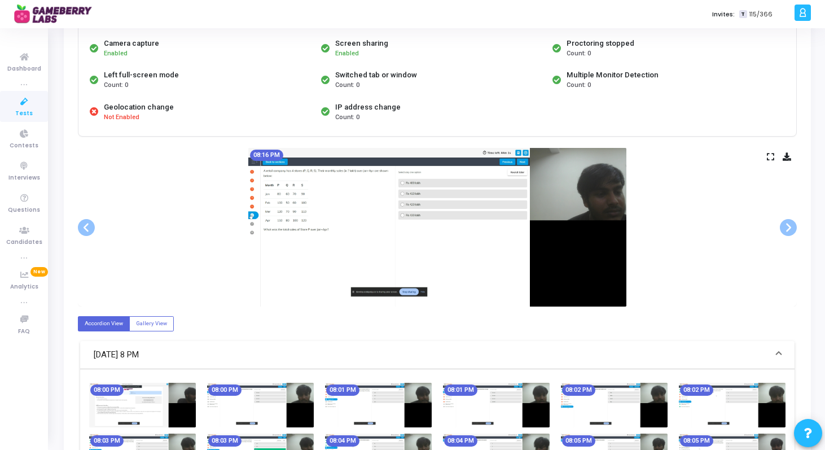
scroll to position [111, 0]
click at [789, 227] on span at bounding box center [788, 226] width 17 height 17
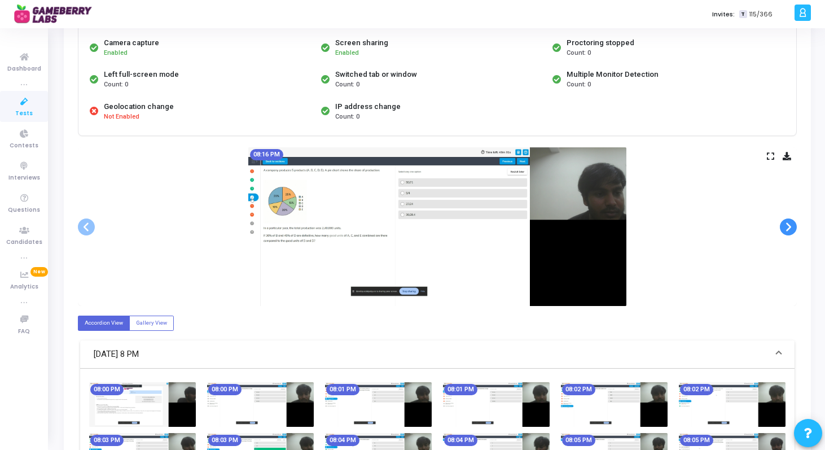
click at [789, 227] on span at bounding box center [788, 226] width 17 height 17
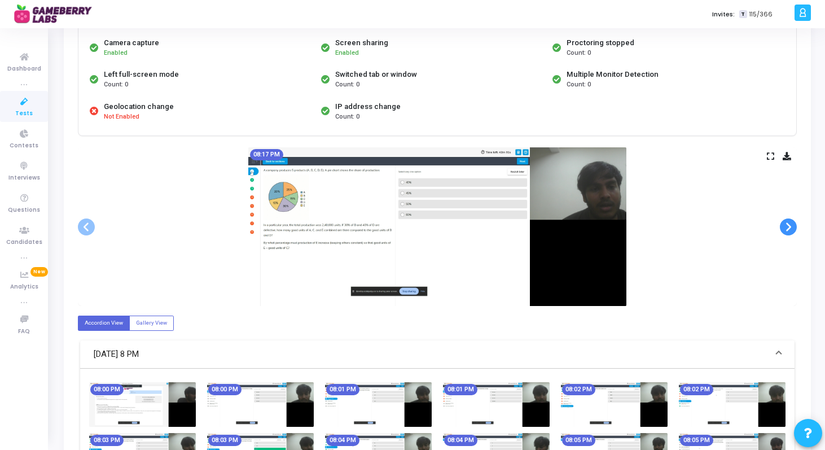
click at [789, 227] on span at bounding box center [788, 226] width 17 height 17
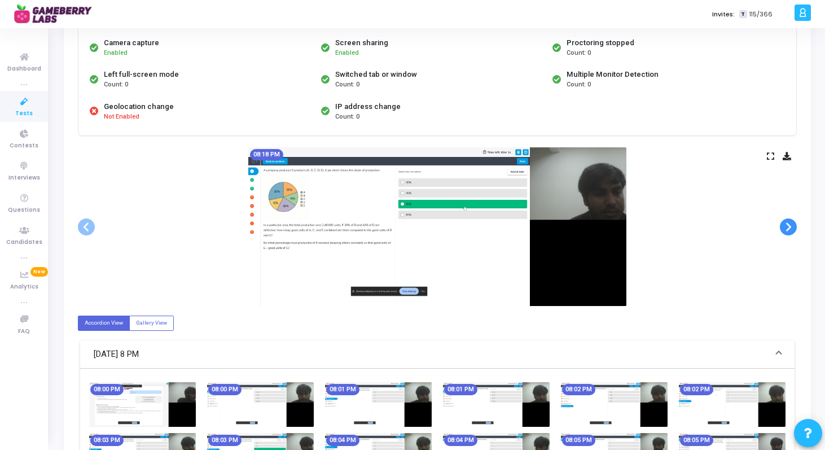
click at [789, 227] on span at bounding box center [788, 226] width 17 height 17
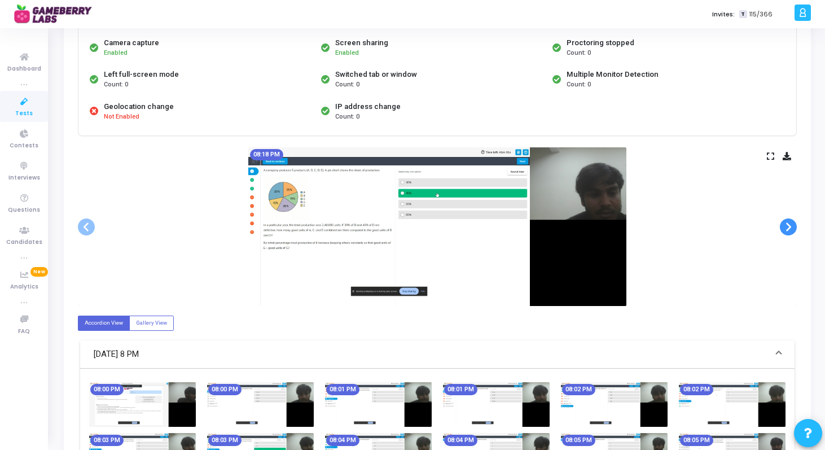
click at [789, 227] on span at bounding box center [788, 226] width 17 height 17
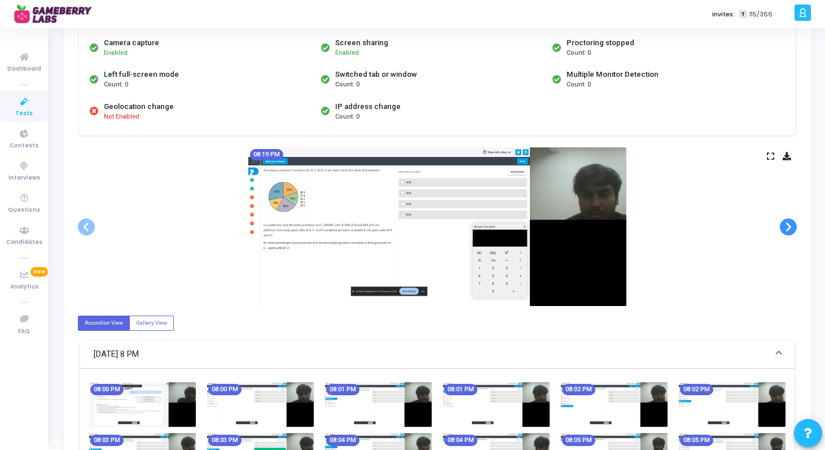
click at [789, 227] on span at bounding box center [788, 226] width 17 height 17
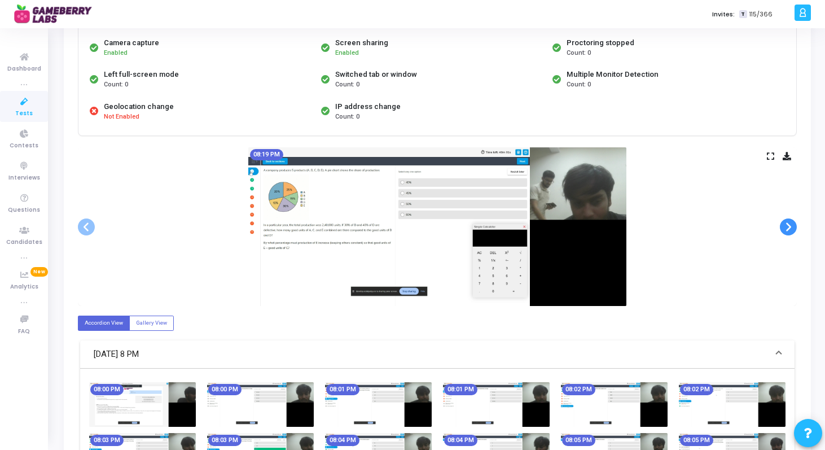
click at [789, 227] on span at bounding box center [788, 226] width 17 height 17
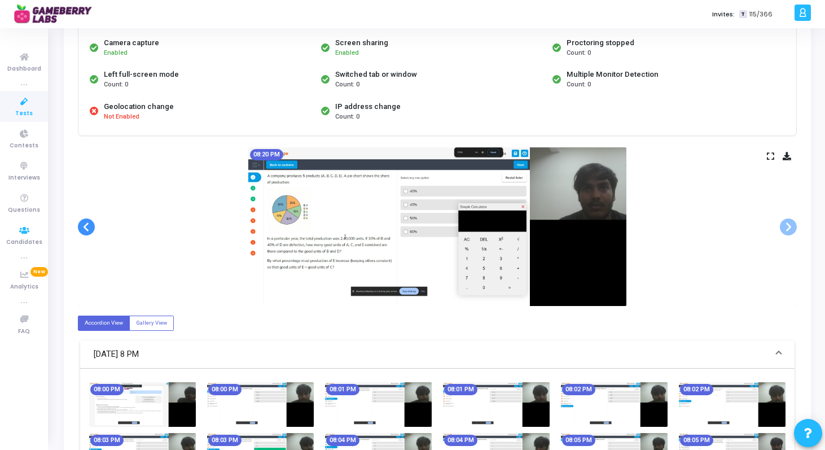
click at [83, 231] on span at bounding box center [86, 226] width 17 height 17
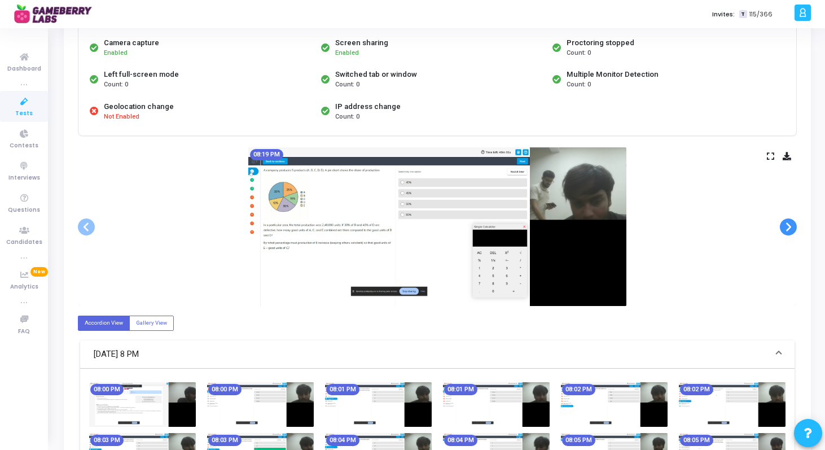
click at [788, 230] on span at bounding box center [788, 226] width 17 height 17
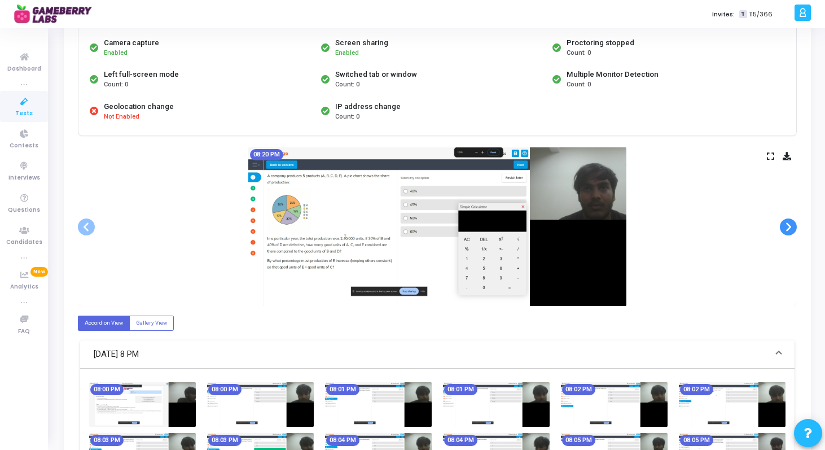
click at [788, 230] on span at bounding box center [788, 226] width 17 height 17
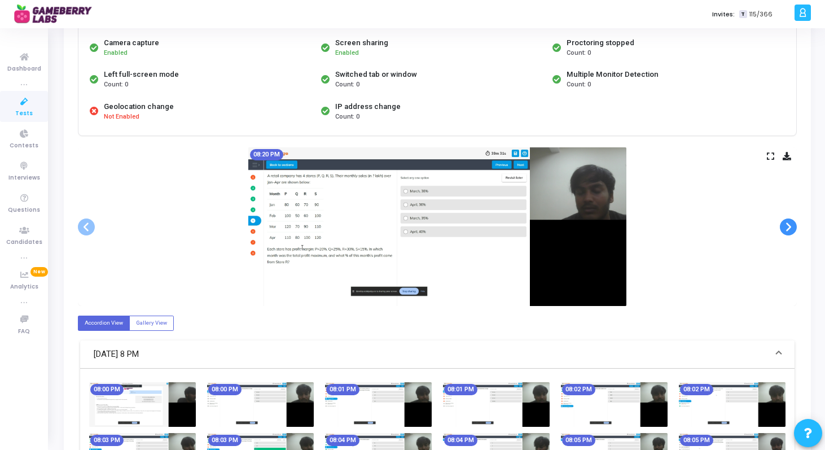
click at [788, 230] on span at bounding box center [788, 226] width 17 height 17
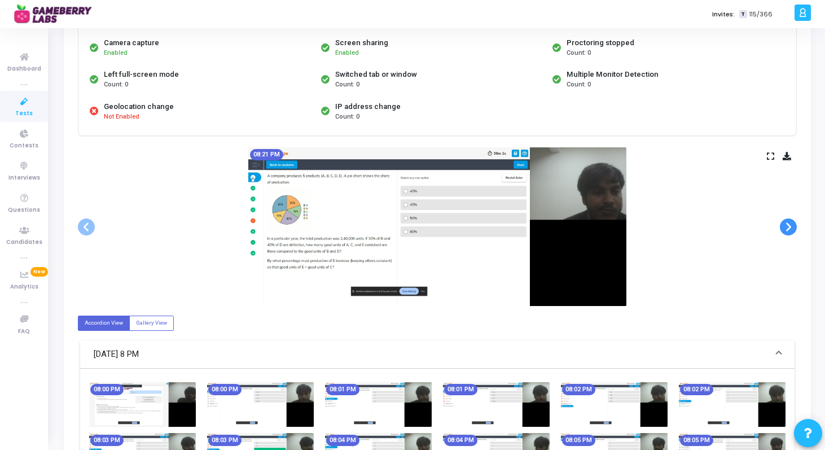
click at [788, 230] on span at bounding box center [788, 226] width 17 height 17
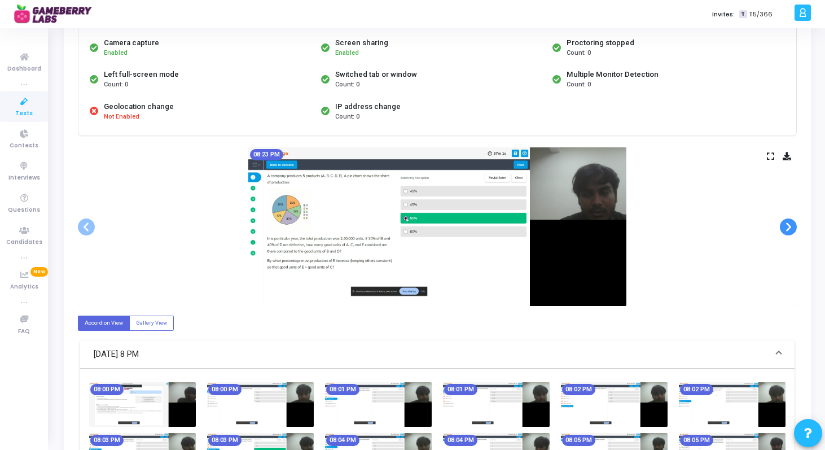
click at [788, 230] on span at bounding box center [788, 226] width 17 height 17
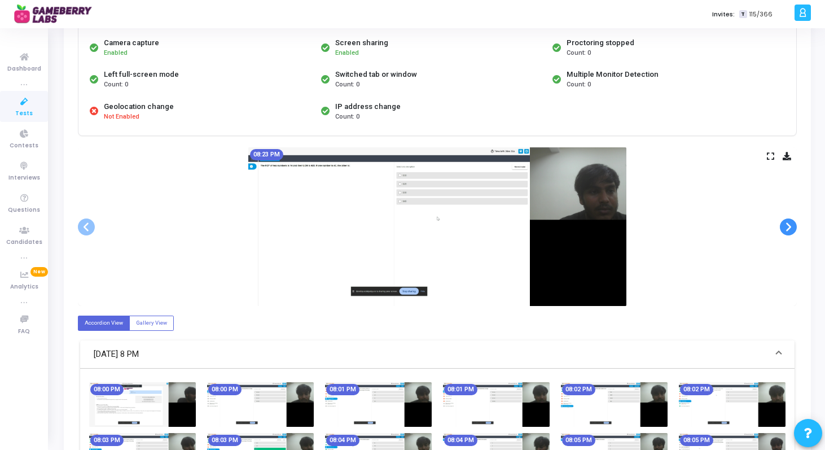
click at [788, 230] on span at bounding box center [788, 226] width 17 height 17
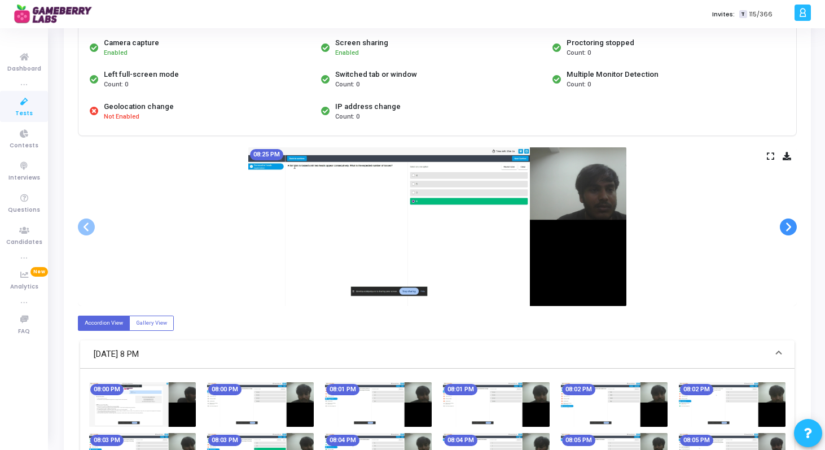
click at [788, 230] on span at bounding box center [788, 226] width 17 height 17
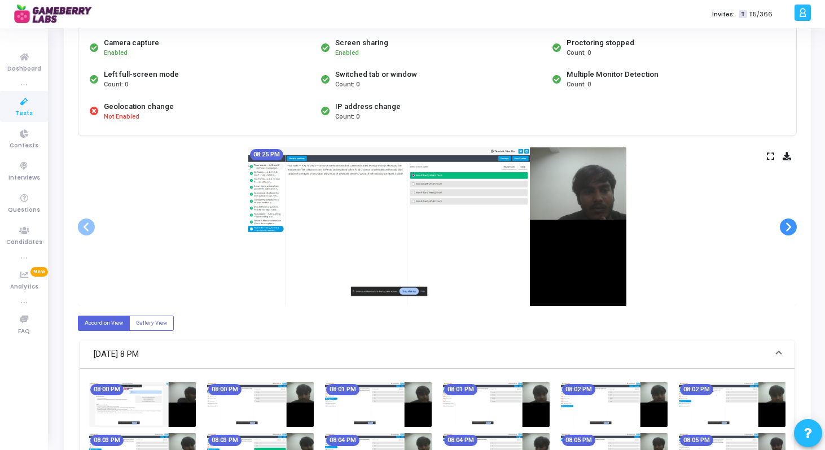
click at [788, 230] on span at bounding box center [788, 226] width 17 height 17
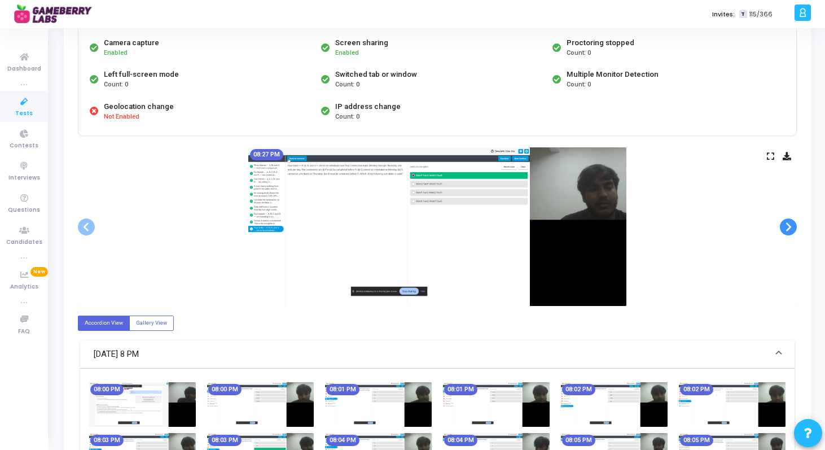
click at [788, 230] on span at bounding box center [788, 226] width 17 height 17
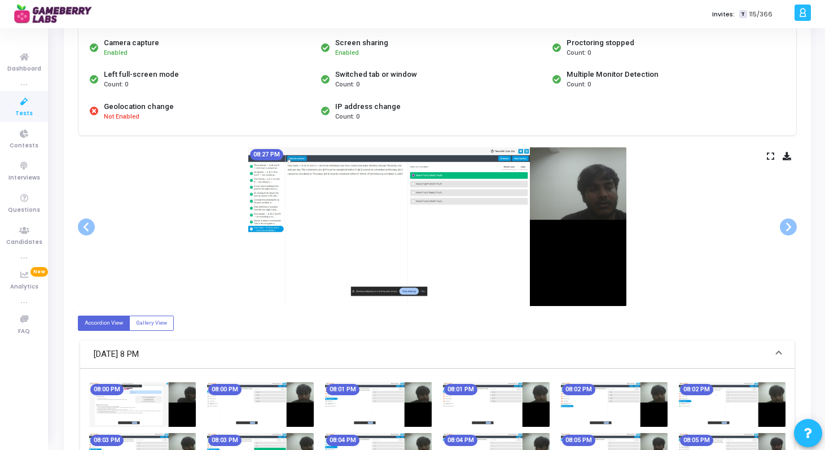
scroll to position [0, 0]
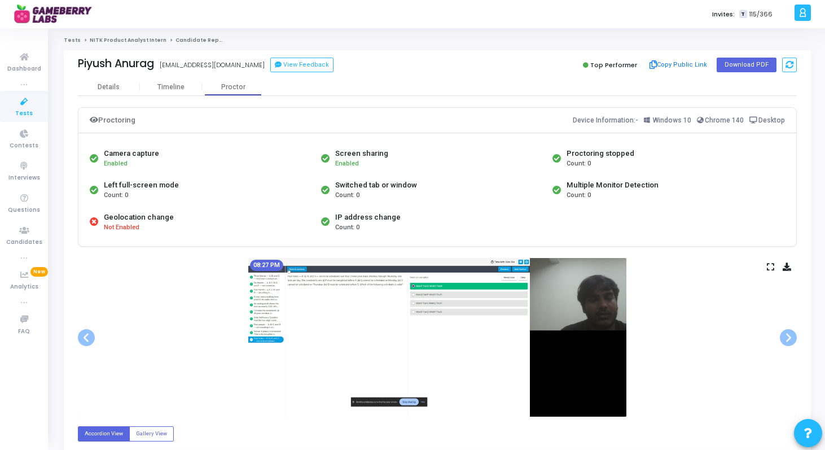
click at [122, 39] on link "NITK Product Analyst Intern" at bounding box center [128, 40] width 77 height 7
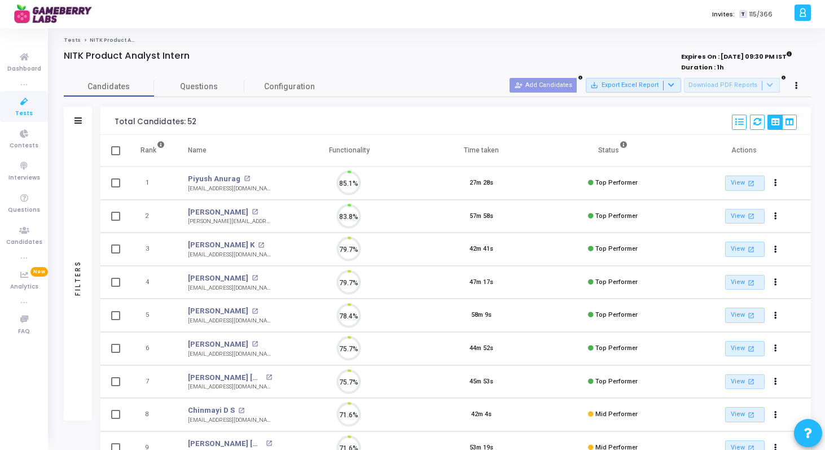
scroll to position [24, 29]
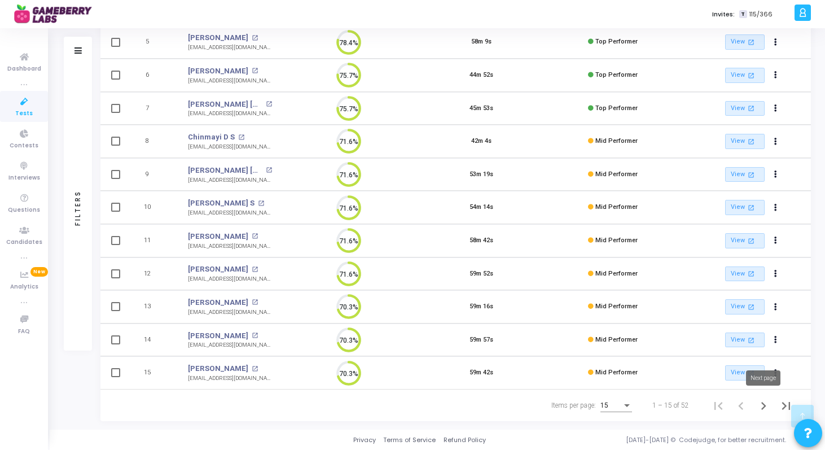
click at [763, 402] on icon "Next page" at bounding box center [764, 406] width 16 height 16
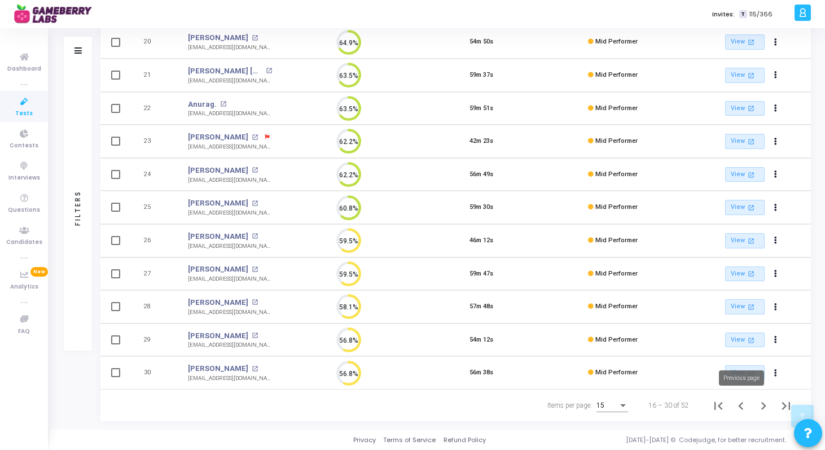
click at [738, 405] on icon "Previous page" at bounding box center [740, 406] width 5 height 8
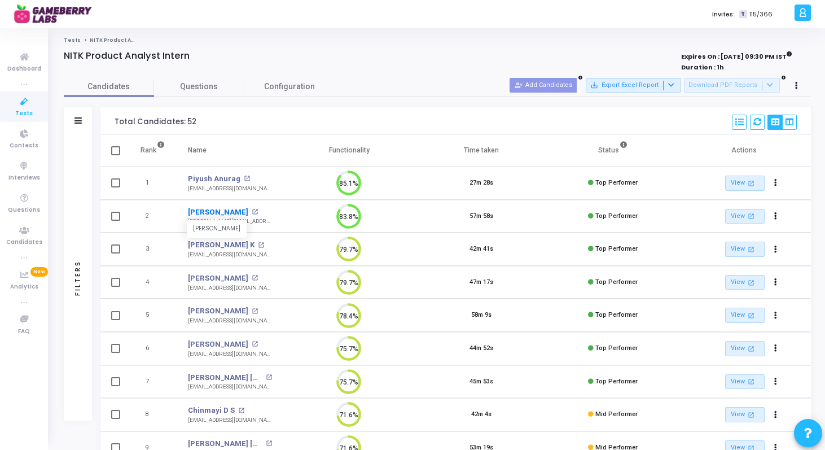
click at [221, 213] on link "[PERSON_NAME]" at bounding box center [218, 212] width 60 height 11
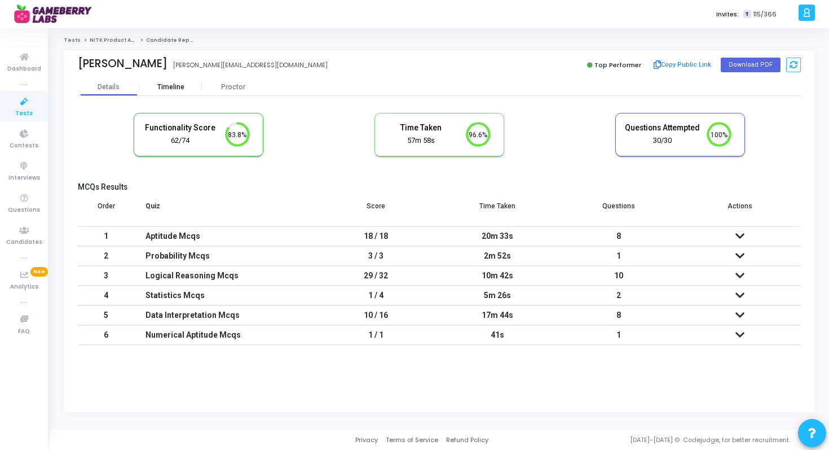
click at [175, 86] on div "Timeline" at bounding box center [170, 87] width 27 height 8
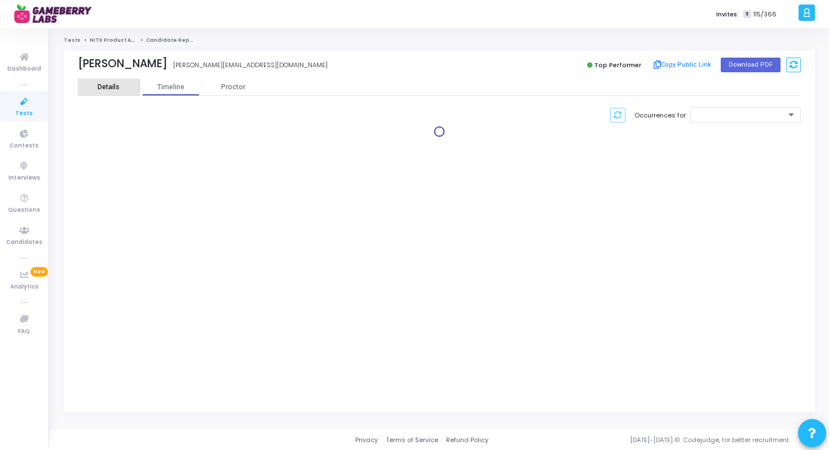
click at [111, 87] on div "Details" at bounding box center [109, 87] width 22 height 8
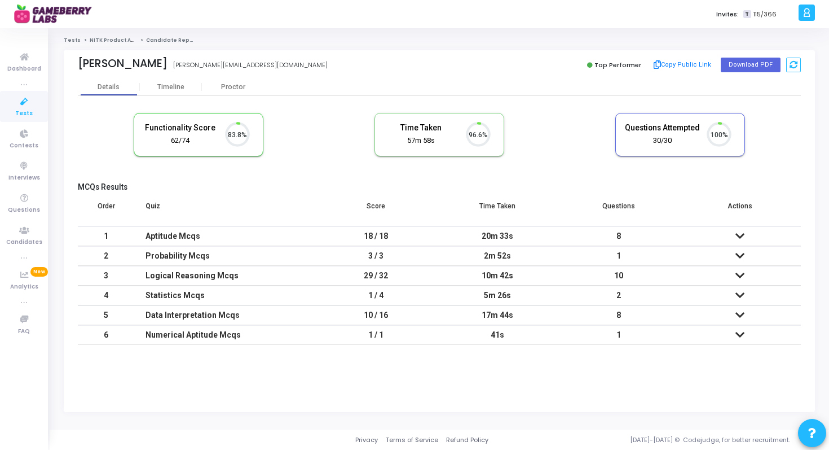
scroll to position [24, 29]
click at [174, 84] on div "Timeline" at bounding box center [170, 87] width 27 height 8
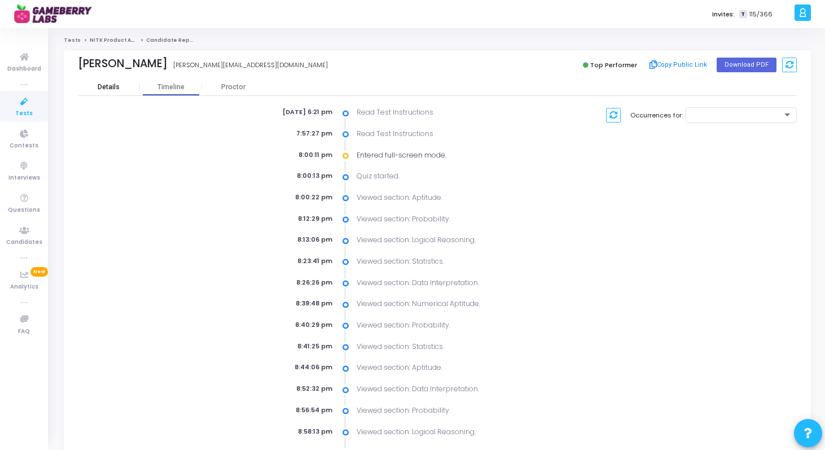
click at [97, 86] on div "Details" at bounding box center [109, 87] width 62 height 8
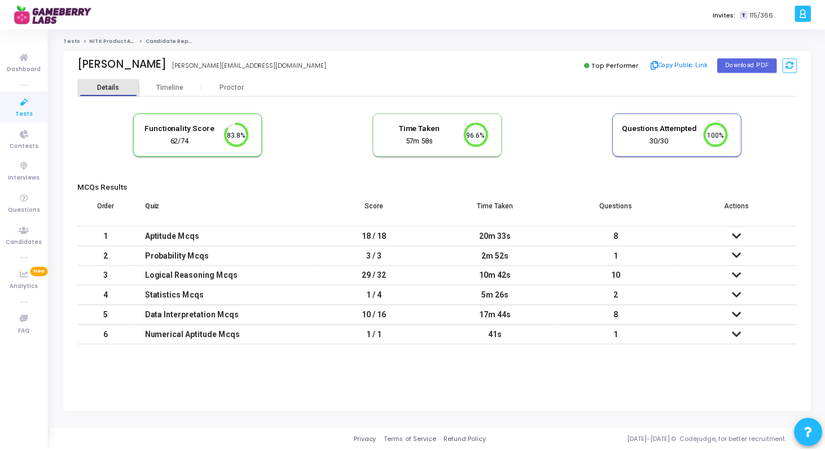
scroll to position [24, 29]
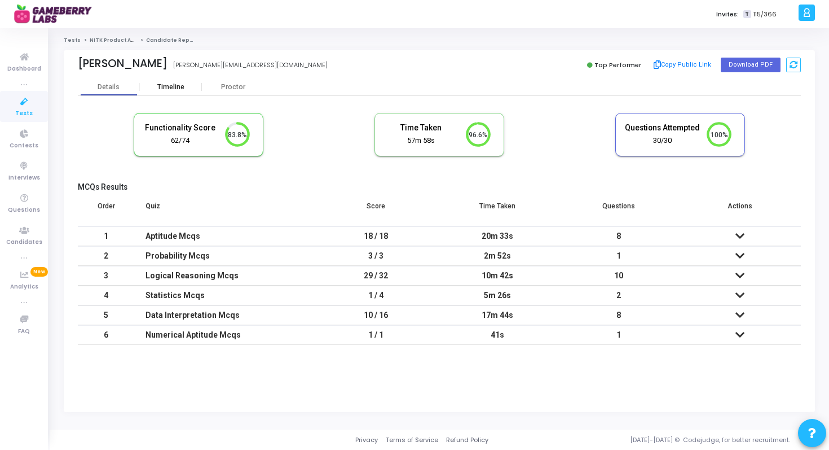
click at [180, 91] on div "Timeline" at bounding box center [171, 86] width 62 height 17
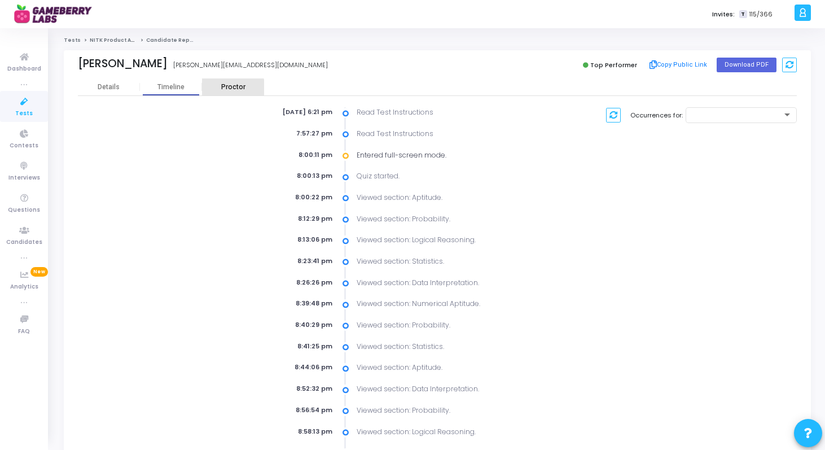
click at [219, 90] on div "Proctor" at bounding box center [233, 87] width 62 height 8
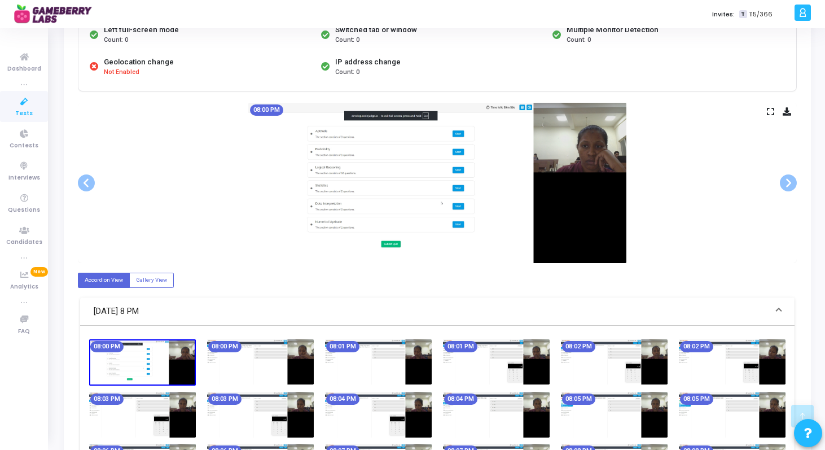
scroll to position [236, 0]
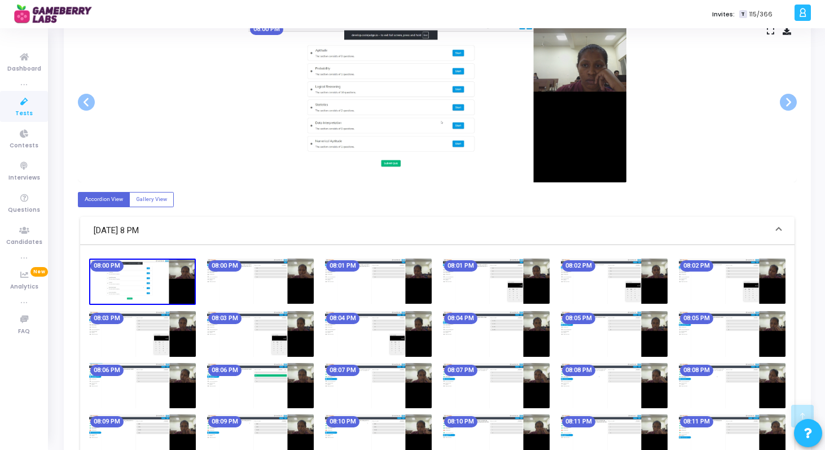
click at [243, 282] on img at bounding box center [260, 280] width 107 height 45
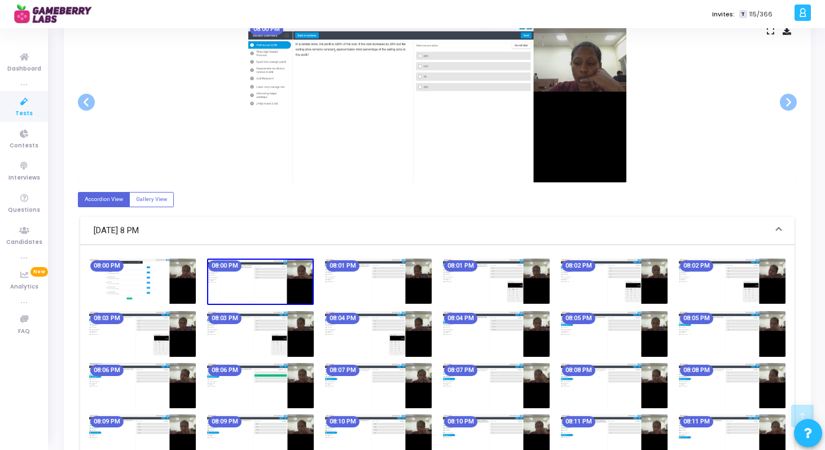
click at [370, 279] on img at bounding box center [378, 280] width 107 height 45
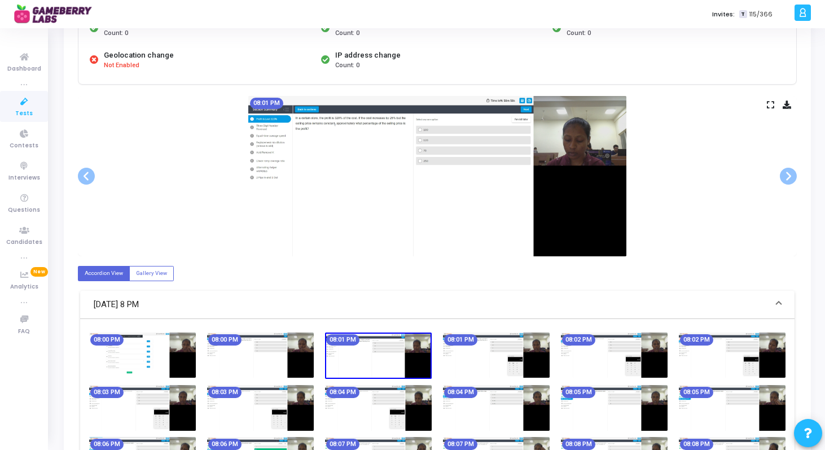
scroll to position [151, 0]
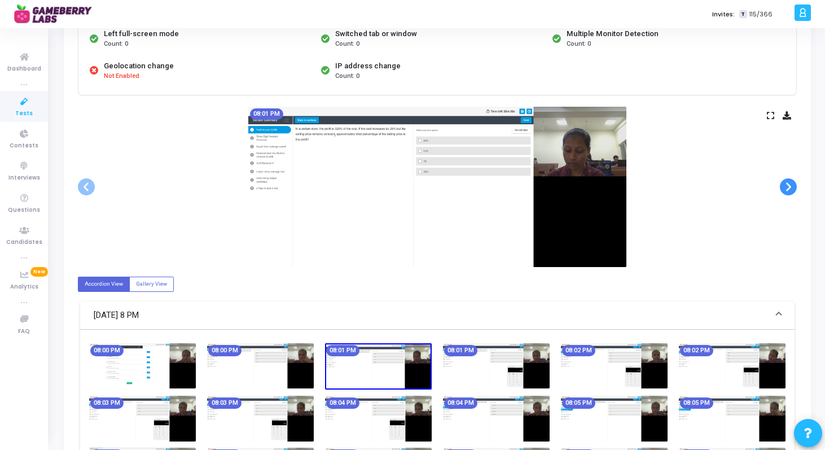
click at [795, 187] on span at bounding box center [788, 186] width 17 height 17
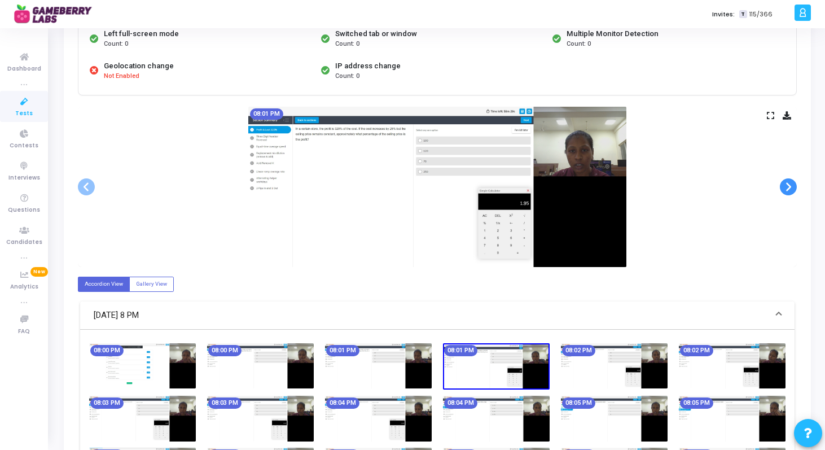
click at [793, 188] on span at bounding box center [788, 186] width 17 height 17
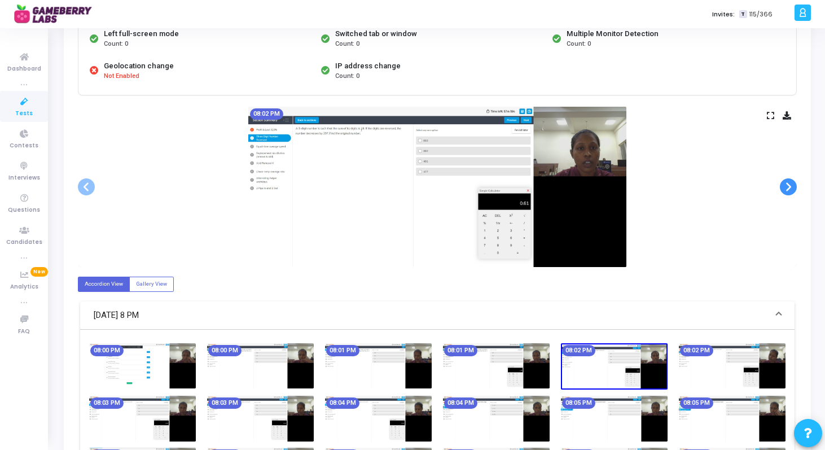
click at [793, 188] on span at bounding box center [788, 186] width 17 height 17
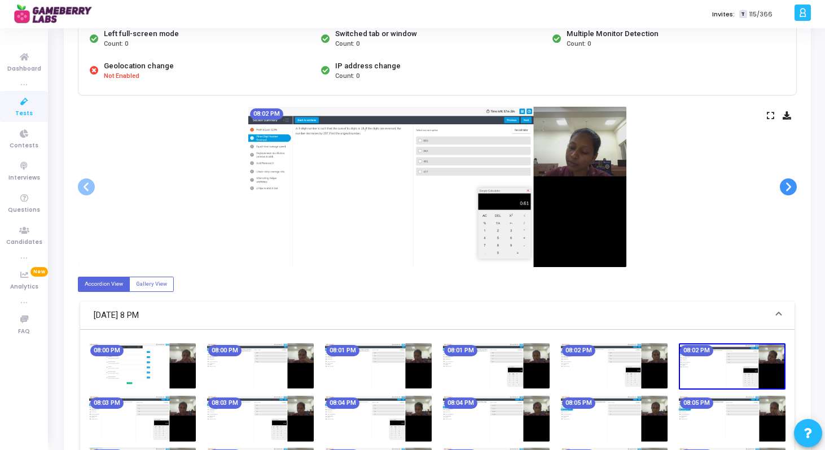
click at [793, 188] on span at bounding box center [788, 186] width 17 height 17
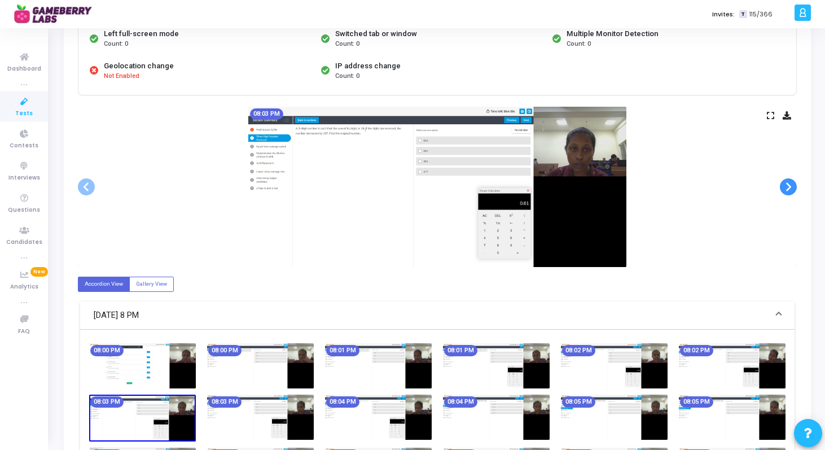
click at [793, 188] on span at bounding box center [788, 186] width 17 height 17
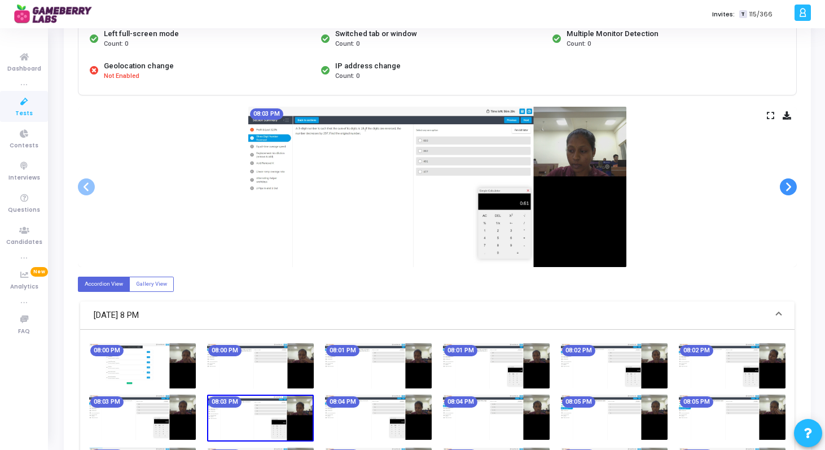
click at [793, 188] on span at bounding box center [788, 186] width 17 height 17
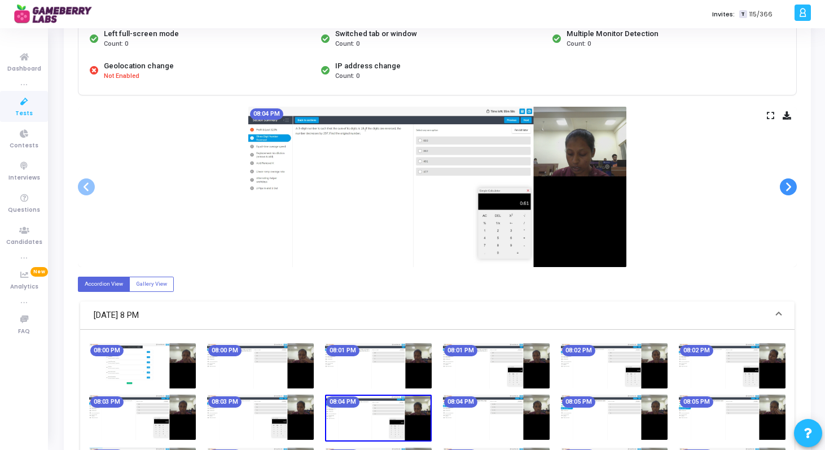
click at [793, 188] on span at bounding box center [788, 186] width 17 height 17
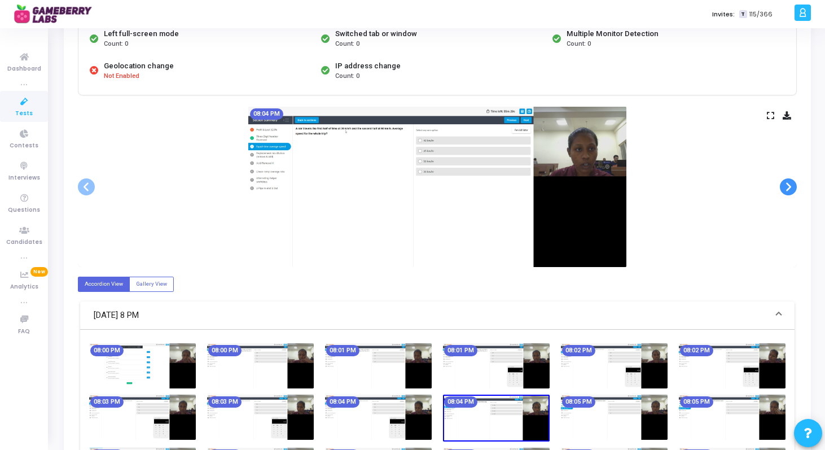
click at [793, 188] on span at bounding box center [788, 186] width 17 height 17
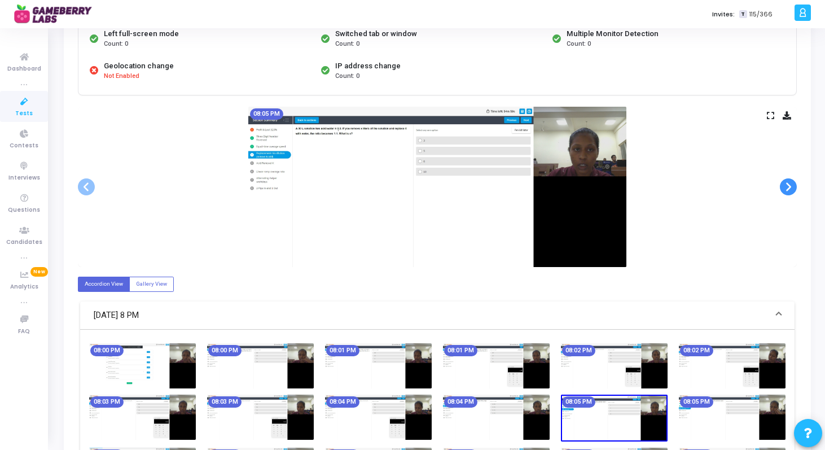
click at [793, 188] on span at bounding box center [788, 186] width 17 height 17
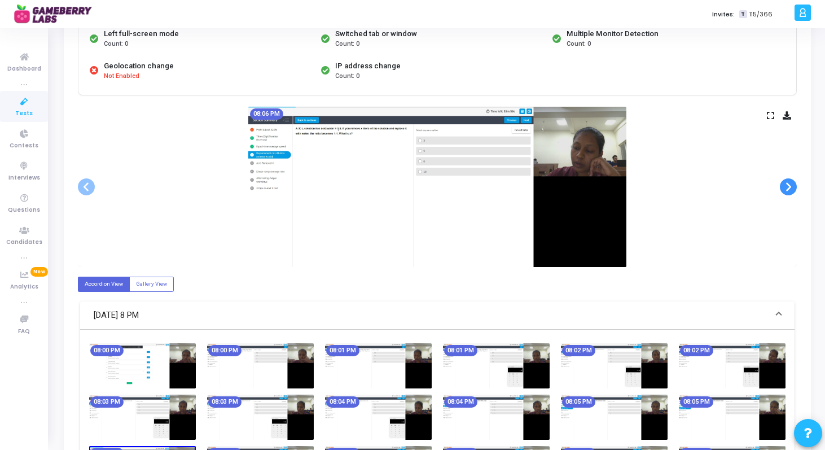
click at [793, 188] on span at bounding box center [788, 186] width 17 height 17
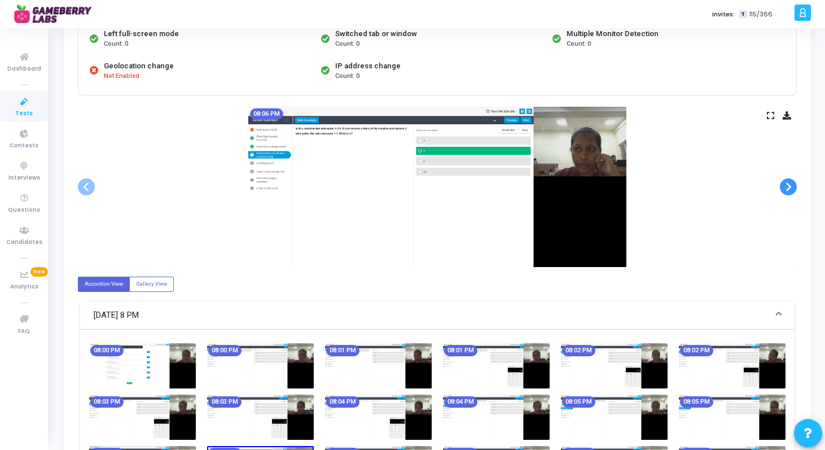
click at [793, 188] on span at bounding box center [788, 186] width 17 height 17
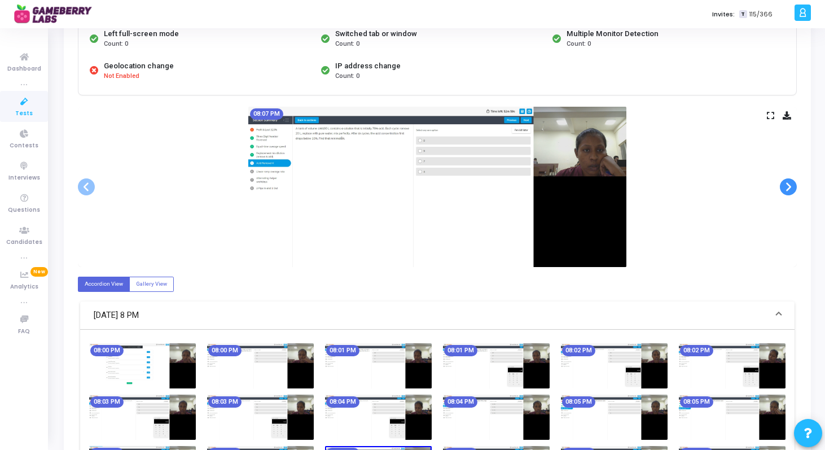
click at [793, 188] on span at bounding box center [788, 186] width 17 height 17
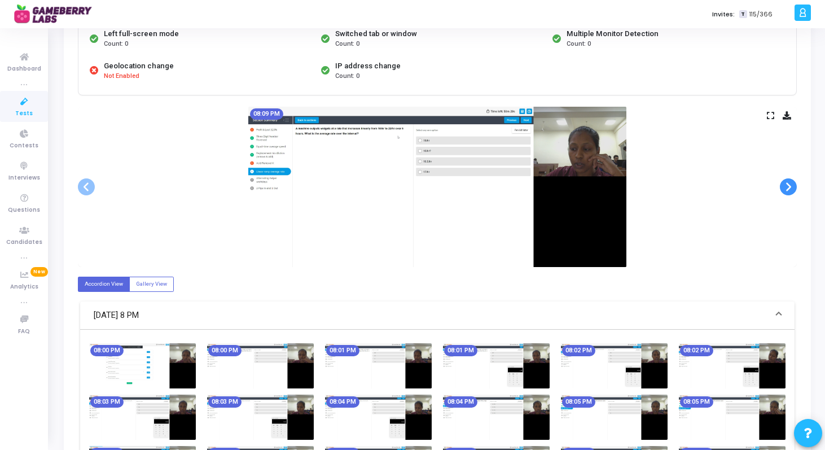
click at [793, 188] on span at bounding box center [788, 186] width 17 height 17
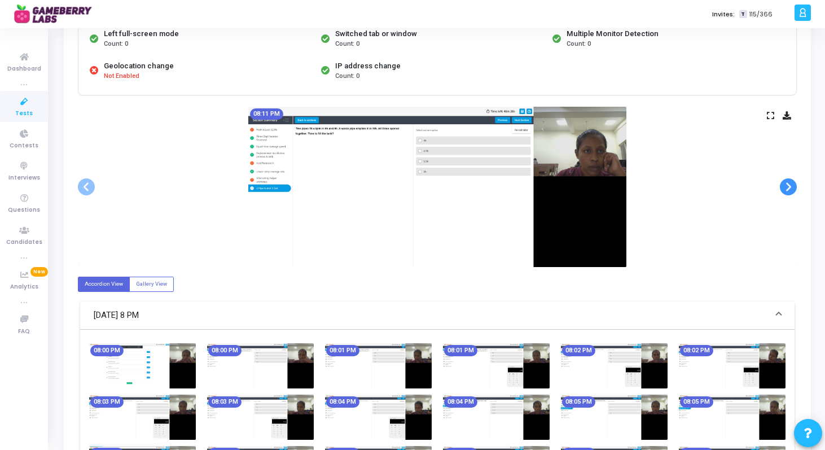
click at [793, 188] on span at bounding box center [788, 186] width 17 height 17
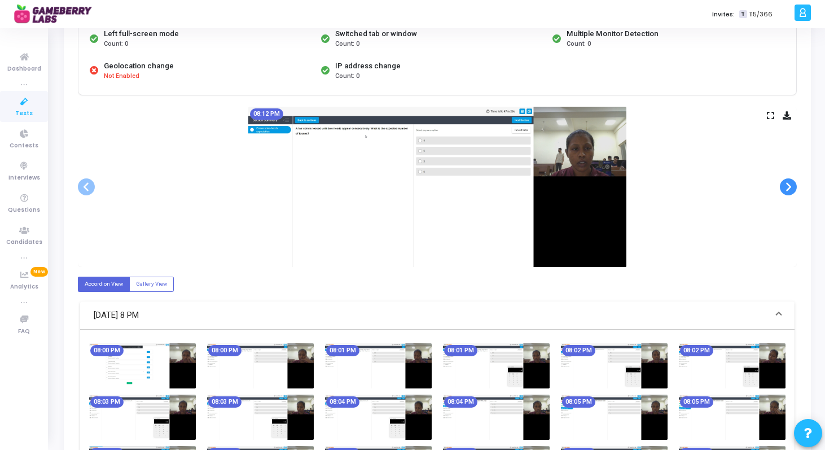
click at [793, 188] on span at bounding box center [788, 186] width 17 height 17
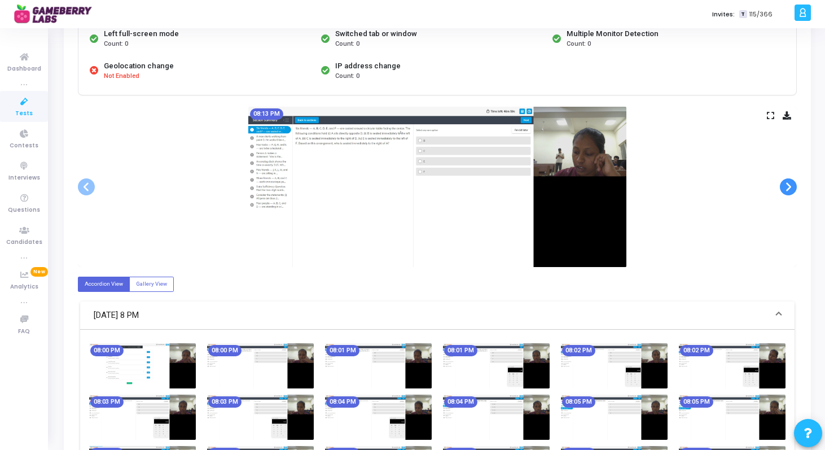
click at [793, 188] on span at bounding box center [788, 186] width 17 height 17
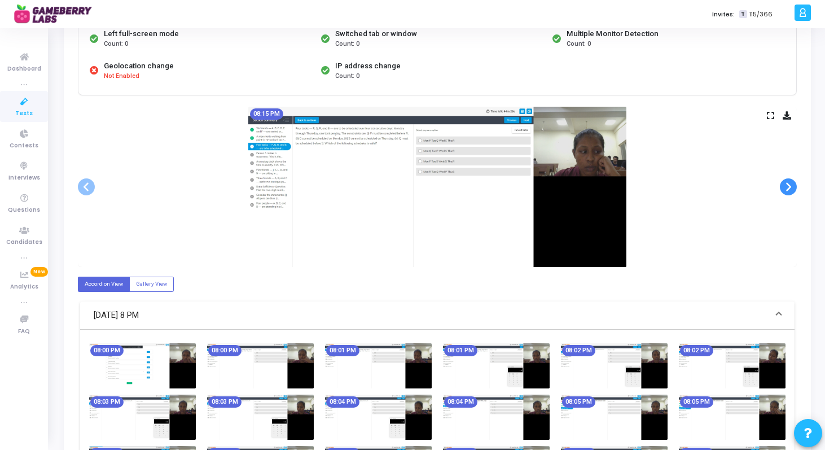
click at [793, 188] on span at bounding box center [788, 186] width 17 height 17
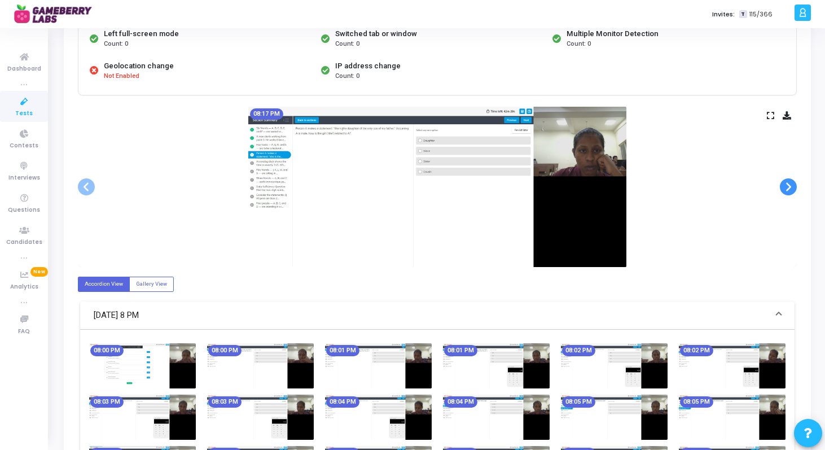
click at [793, 188] on span at bounding box center [788, 186] width 17 height 17
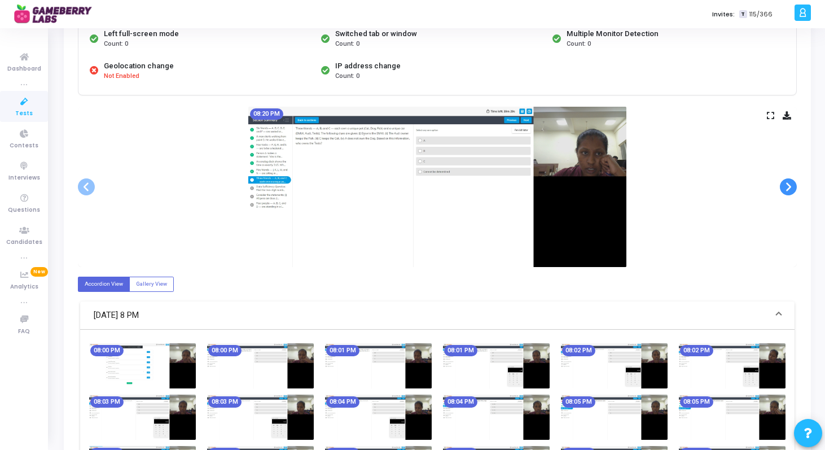
click at [793, 188] on span at bounding box center [788, 186] width 17 height 17
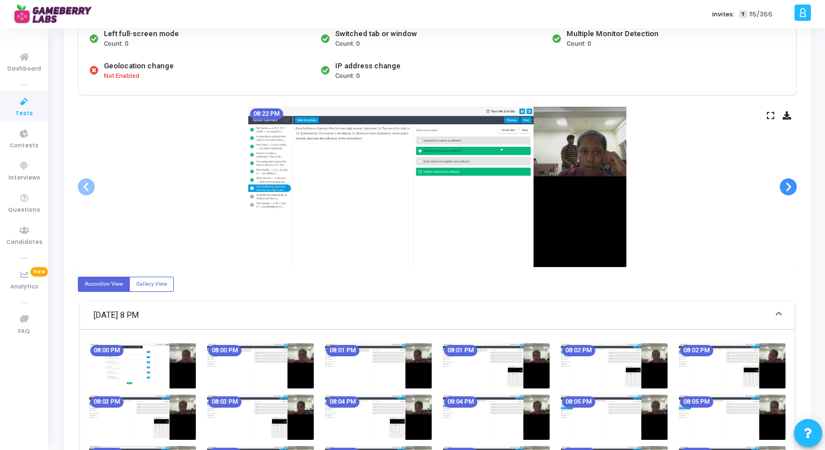
click at [793, 188] on span at bounding box center [788, 186] width 17 height 17
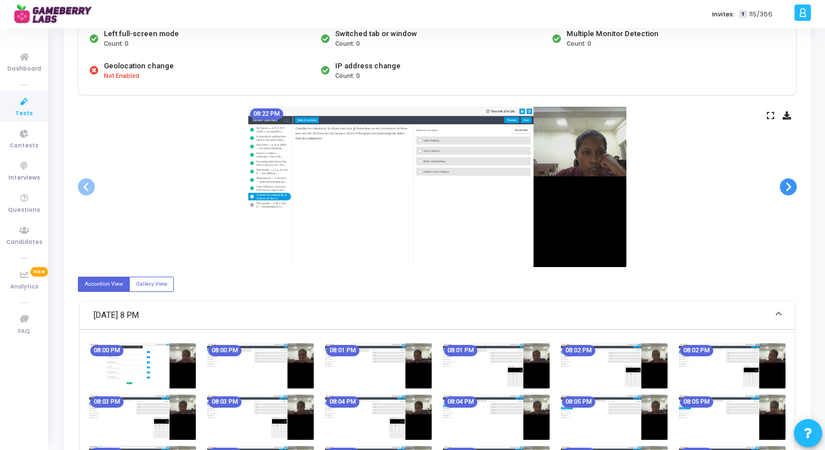
click at [793, 188] on span at bounding box center [788, 186] width 17 height 17
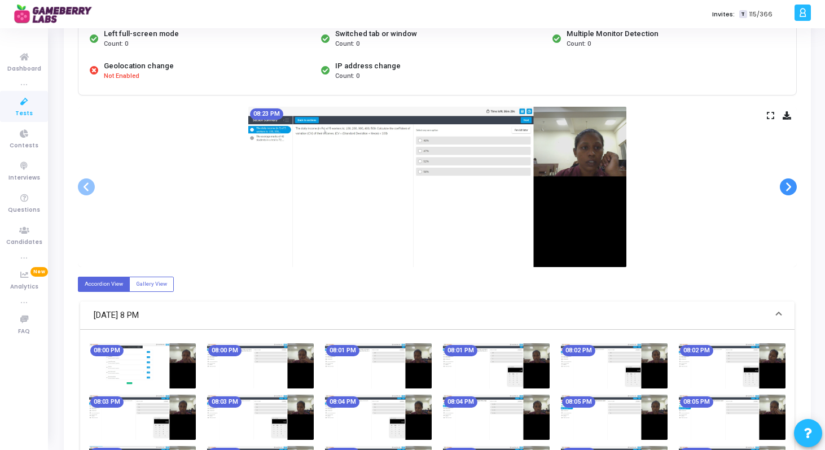
click at [793, 188] on span at bounding box center [788, 186] width 17 height 17
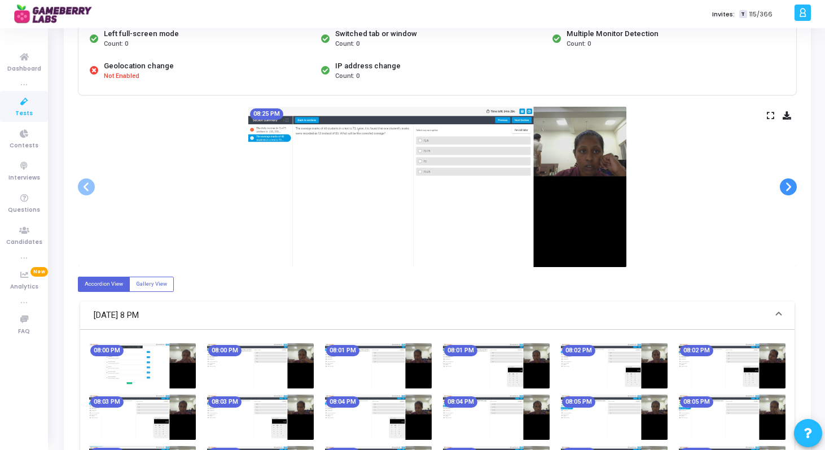
click at [793, 188] on span at bounding box center [788, 186] width 17 height 17
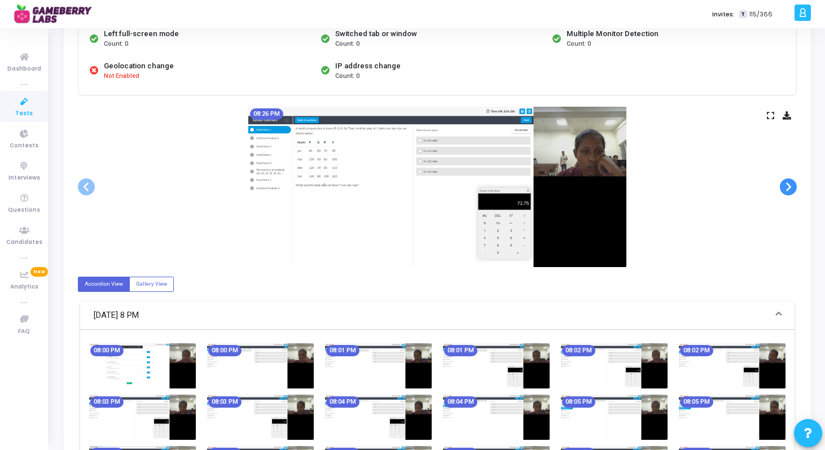
click at [793, 188] on span at bounding box center [788, 186] width 17 height 17
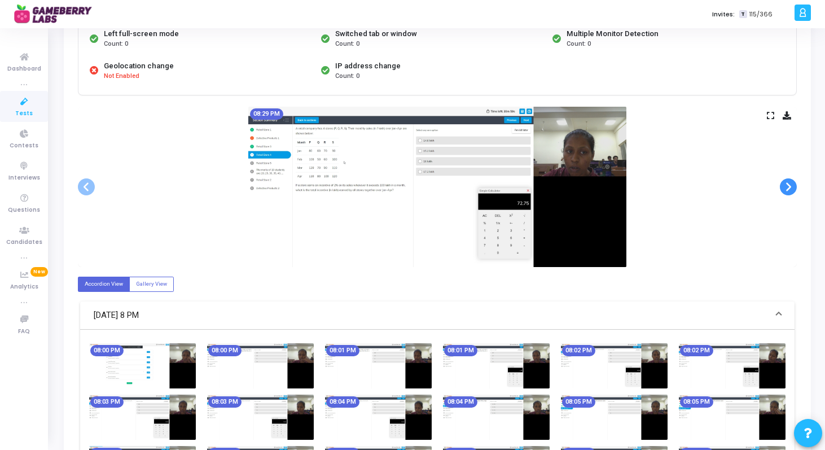
click at [793, 188] on span at bounding box center [788, 186] width 17 height 17
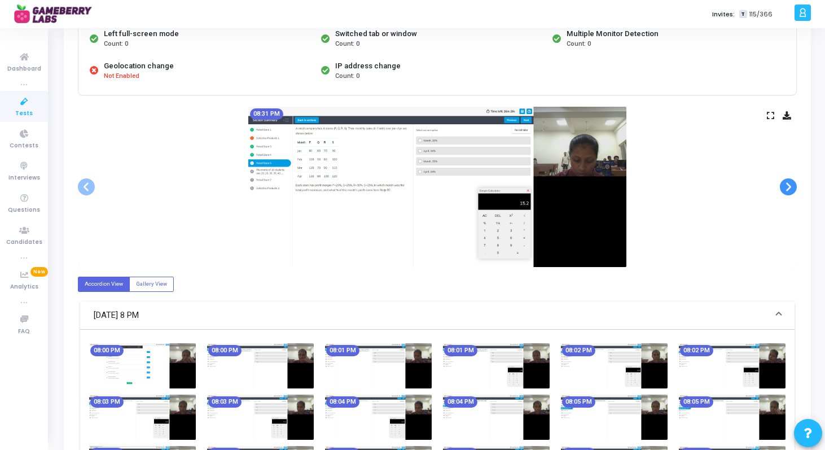
click at [793, 188] on span at bounding box center [788, 186] width 17 height 17
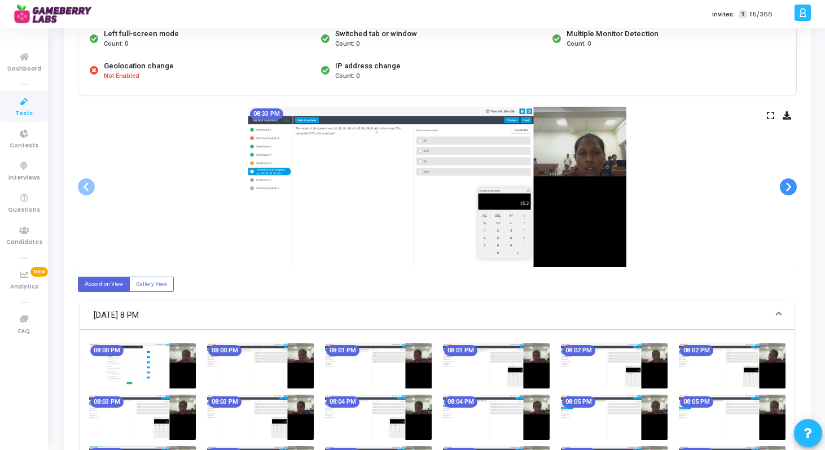
click at [793, 188] on span at bounding box center [788, 186] width 17 height 17
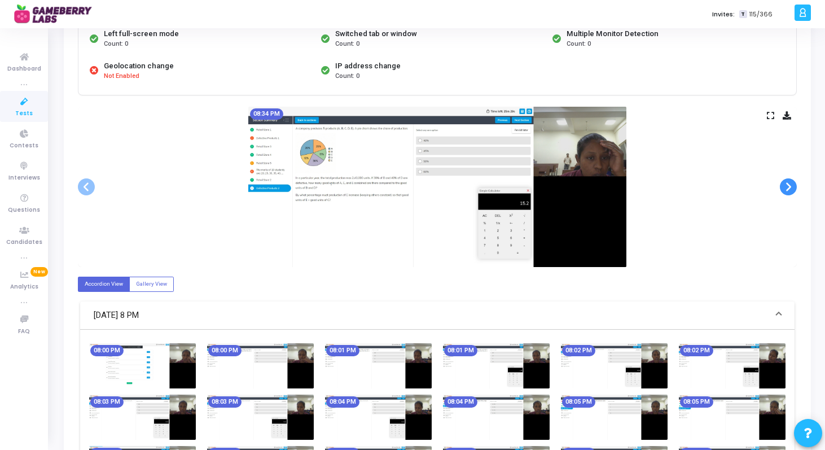
click at [793, 188] on span at bounding box center [788, 186] width 17 height 17
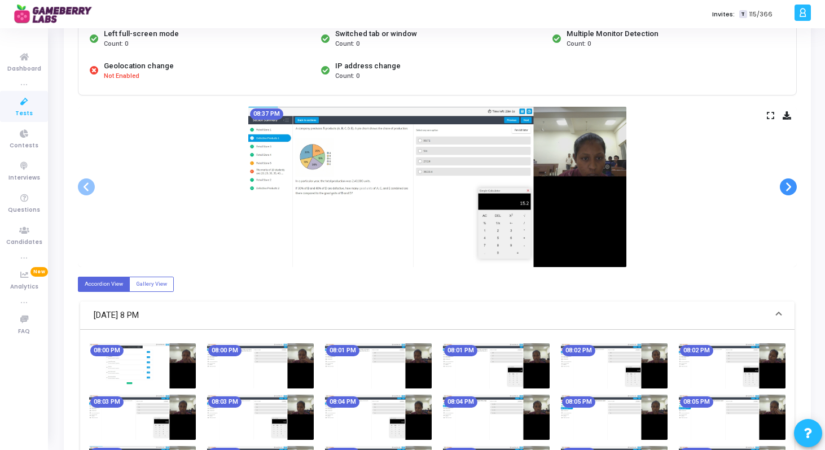
click at [793, 188] on span at bounding box center [788, 186] width 17 height 17
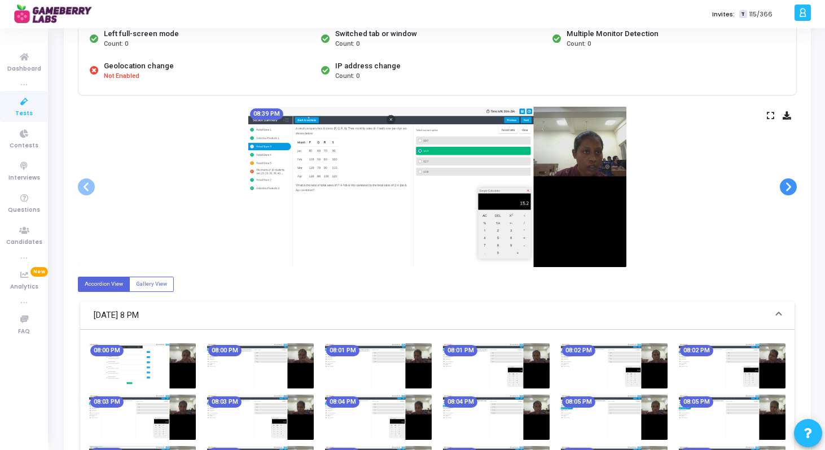
click at [793, 188] on span at bounding box center [788, 186] width 17 height 17
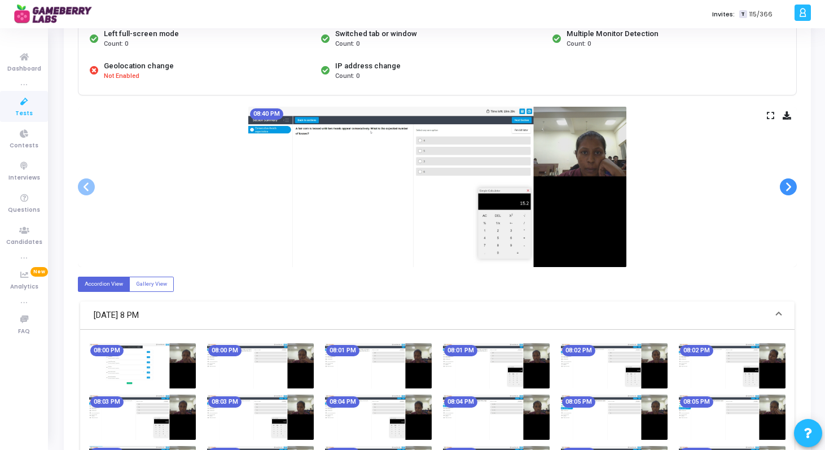
click at [793, 188] on span at bounding box center [788, 186] width 17 height 17
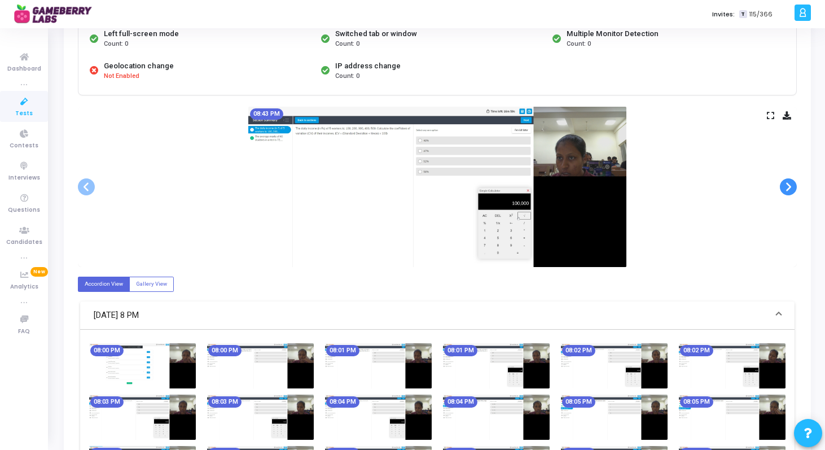
click at [793, 188] on span at bounding box center [788, 186] width 17 height 17
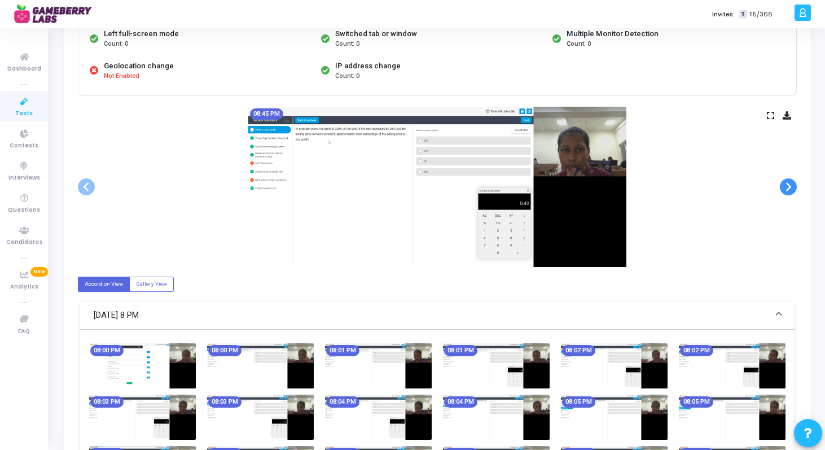
click at [793, 188] on span at bounding box center [788, 186] width 17 height 17
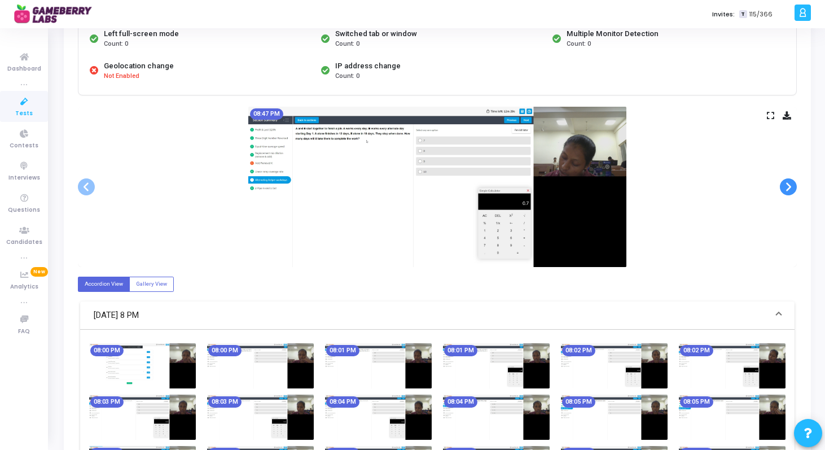
click at [793, 188] on span at bounding box center [788, 186] width 17 height 17
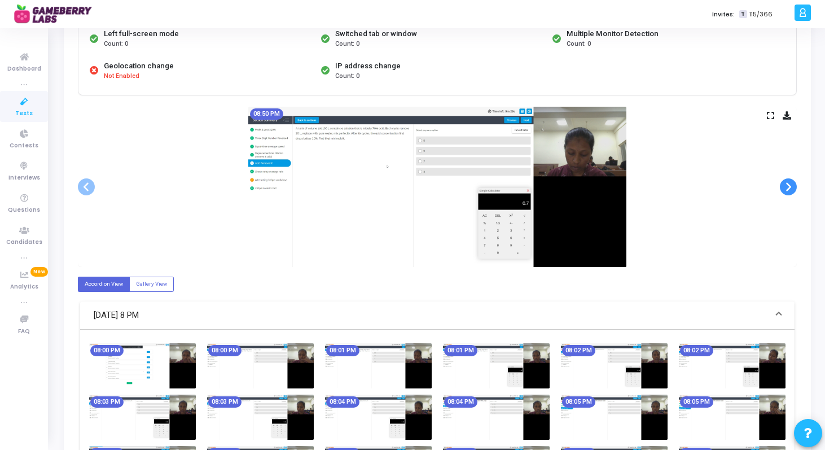
click at [793, 188] on span at bounding box center [788, 186] width 17 height 17
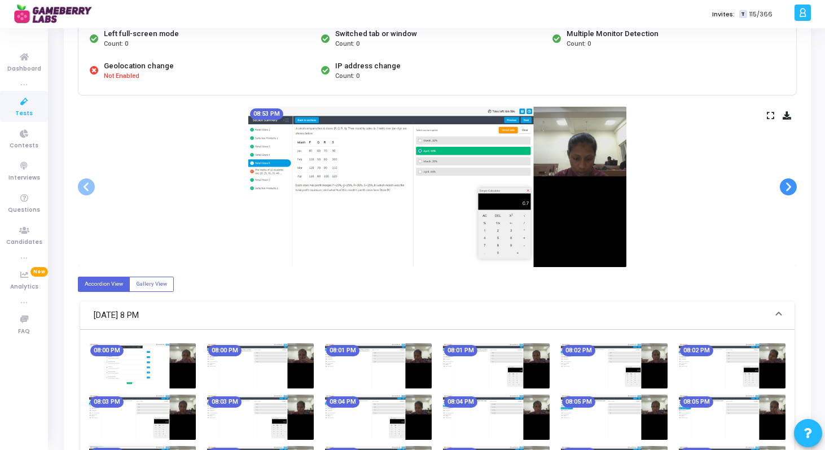
click at [793, 188] on span at bounding box center [788, 186] width 17 height 17
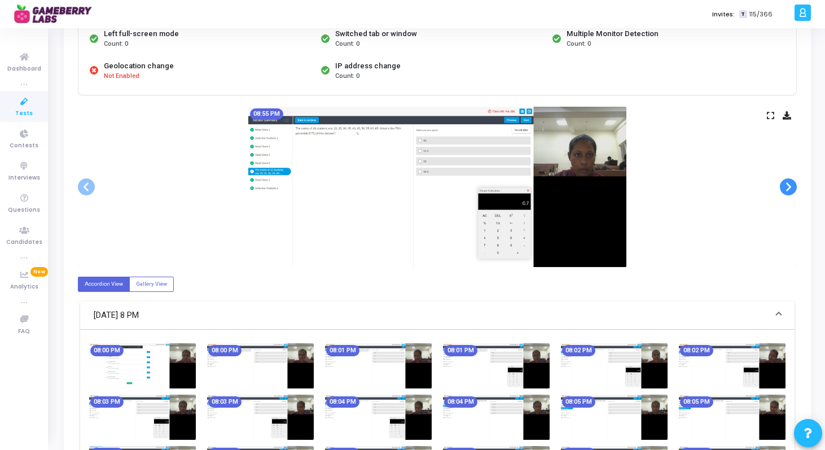
click at [793, 188] on span at bounding box center [788, 186] width 17 height 17
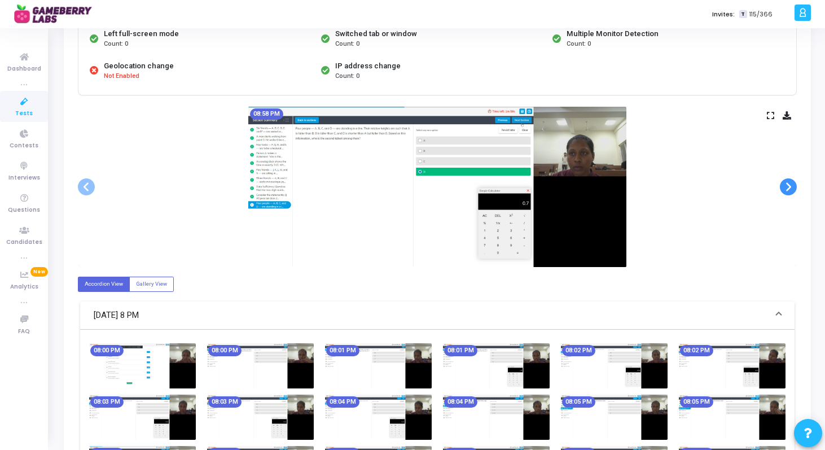
click at [793, 188] on span at bounding box center [788, 186] width 17 height 17
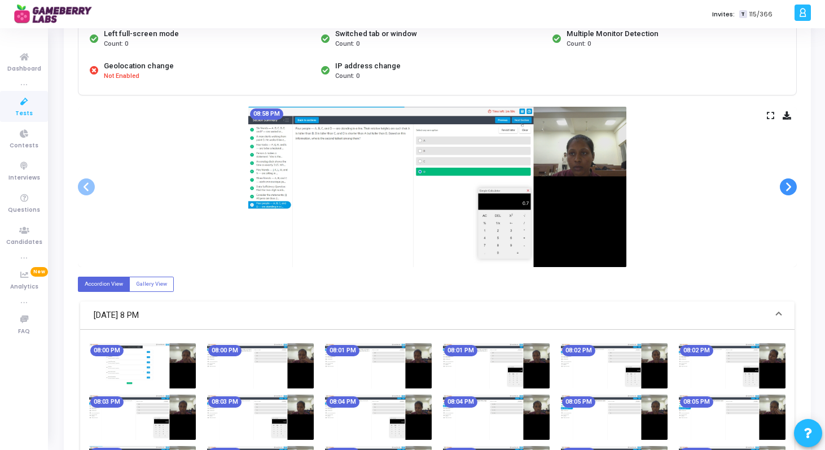
click at [791, 187] on span at bounding box center [788, 186] width 17 height 17
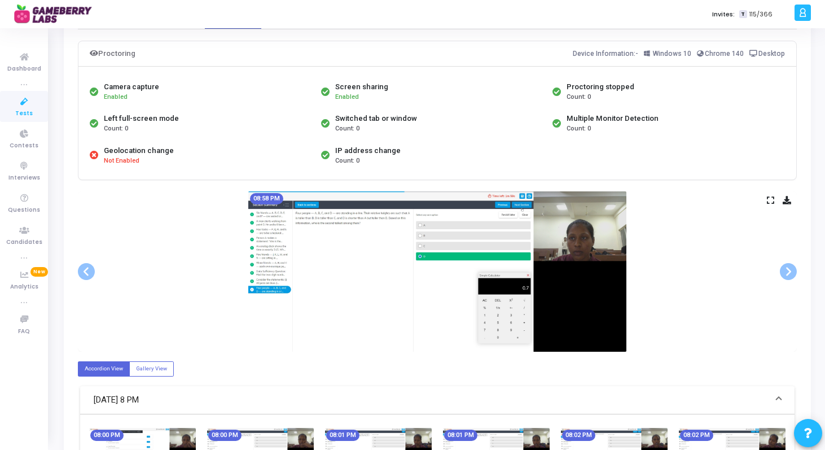
scroll to position [0, 0]
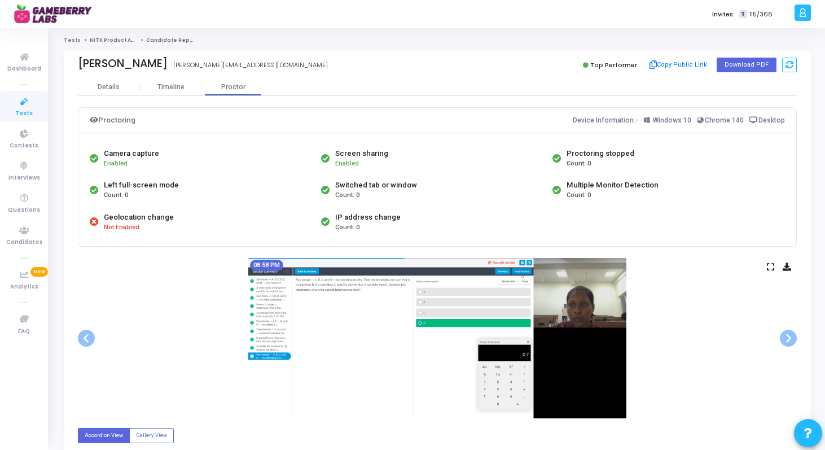
click at [120, 39] on link "NITK Product Analyst Intern" at bounding box center [128, 40] width 77 height 7
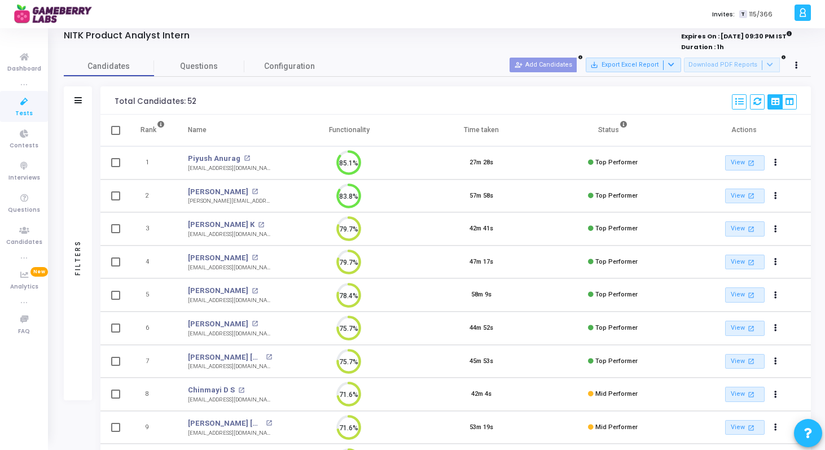
click at [119, 196] on span at bounding box center [115, 195] width 9 height 9
click at [116, 200] on input "checkbox" at bounding box center [115, 200] width 1 height 1
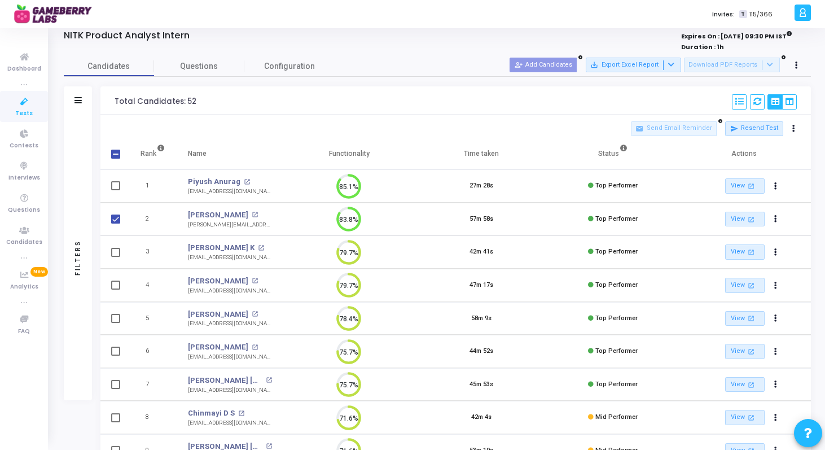
click at [118, 221] on span at bounding box center [115, 218] width 9 height 9
click at [116, 223] on input "checkbox" at bounding box center [115, 223] width 1 height 1
checkbox input "false"
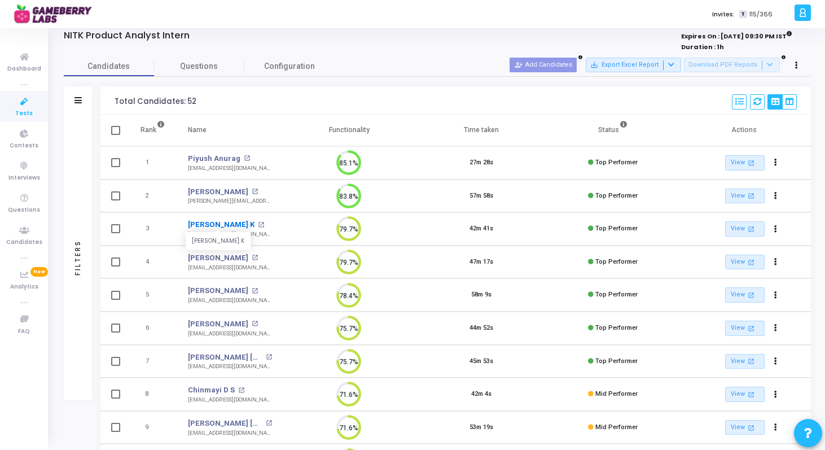
click at [218, 223] on link "[PERSON_NAME] K" at bounding box center [221, 224] width 67 height 11
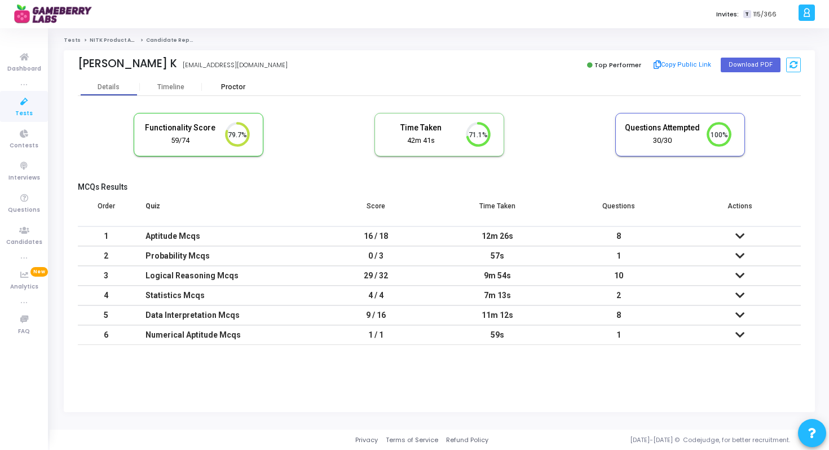
click at [232, 92] on div "Proctor" at bounding box center [233, 86] width 62 height 17
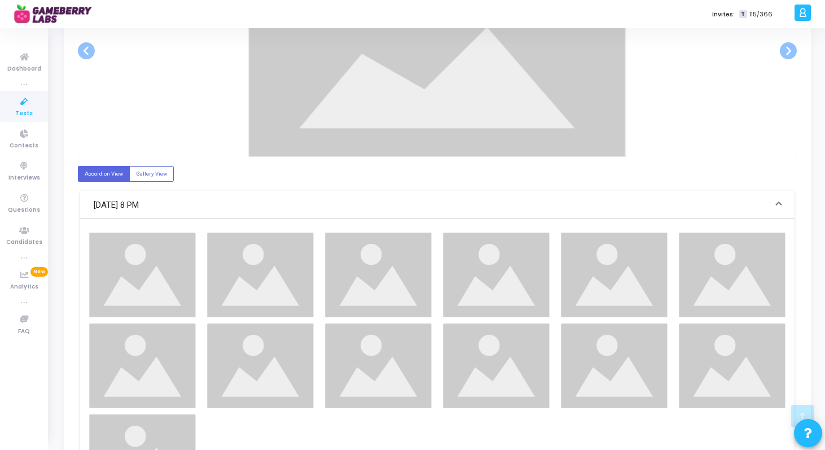
scroll to position [354, 0]
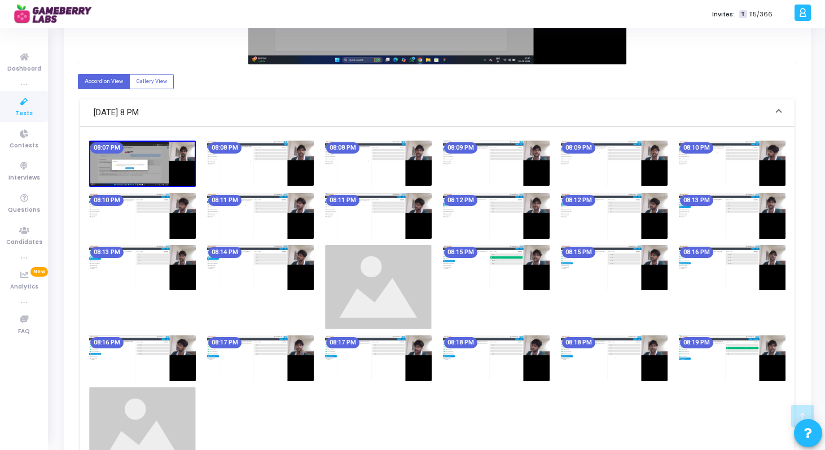
click at [174, 178] on img at bounding box center [142, 163] width 107 height 47
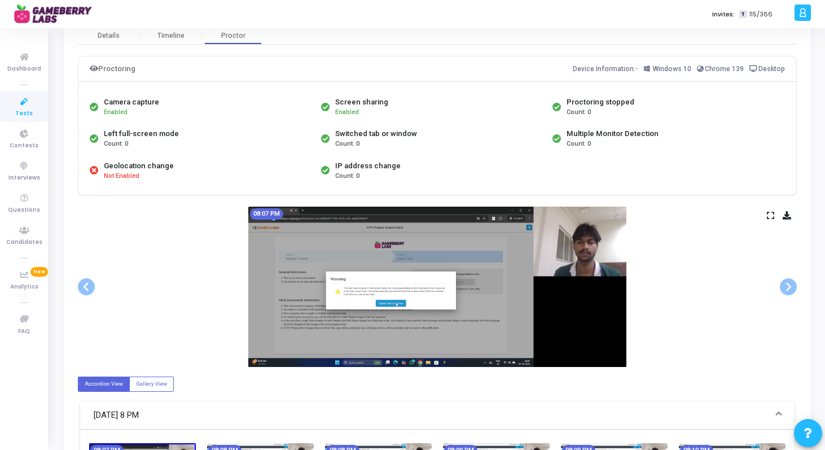
scroll to position [60, 0]
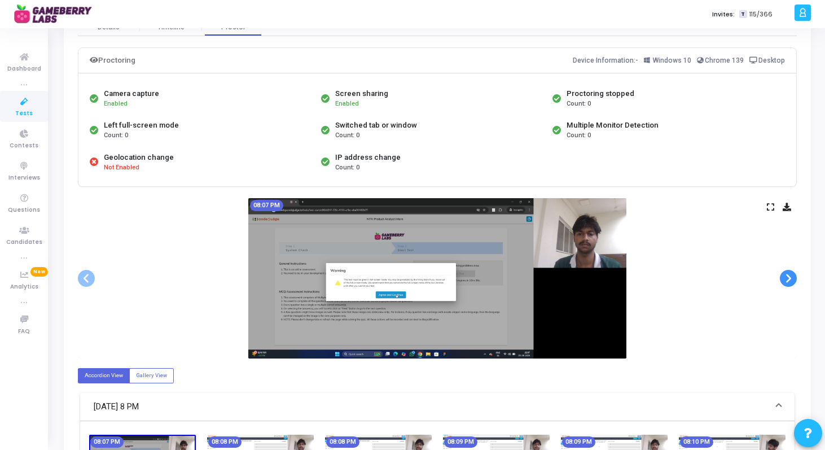
click at [786, 279] on span at bounding box center [788, 278] width 17 height 17
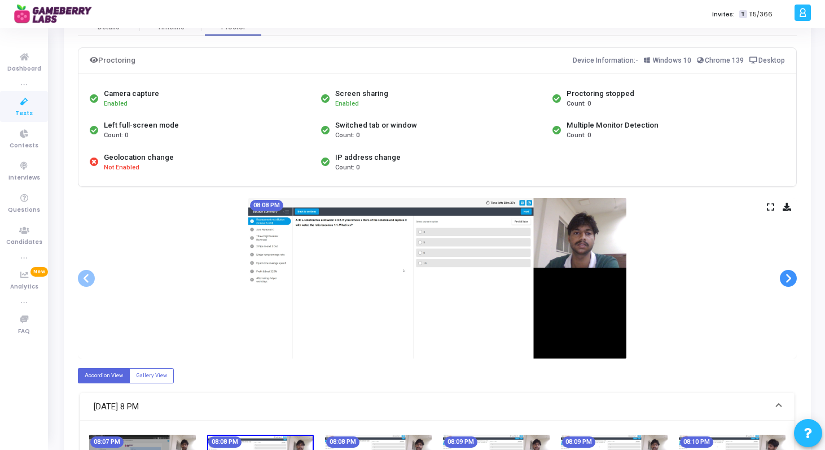
click at [786, 279] on span at bounding box center [788, 278] width 17 height 17
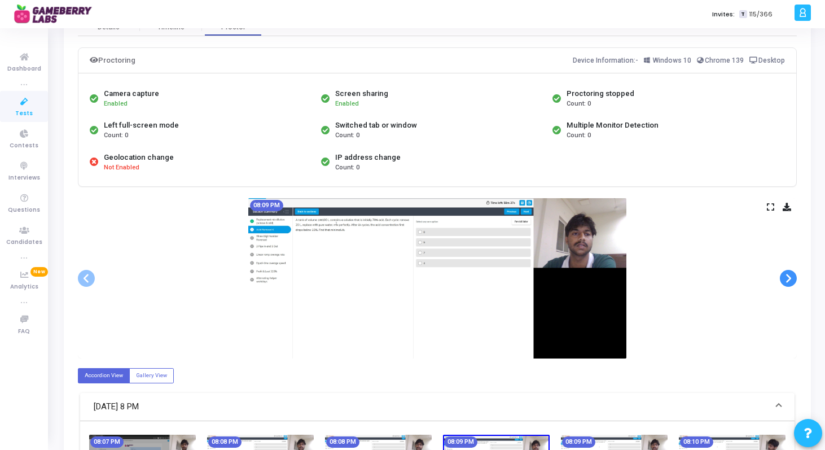
click at [786, 279] on span at bounding box center [788, 278] width 17 height 17
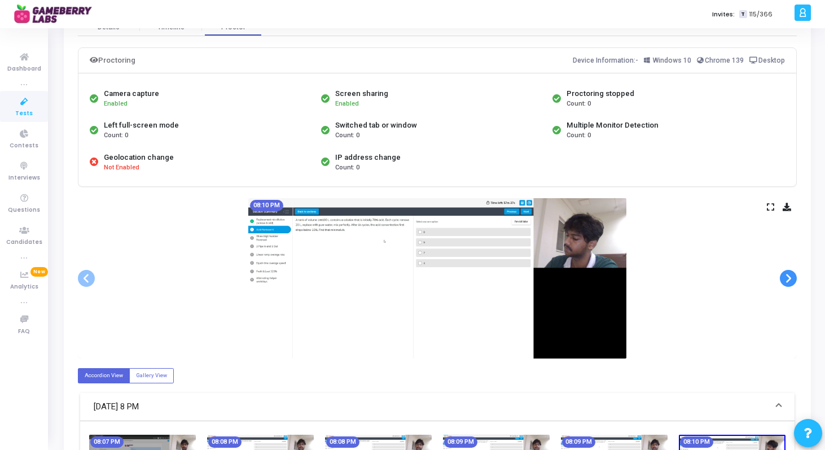
click at [786, 279] on span at bounding box center [788, 278] width 17 height 17
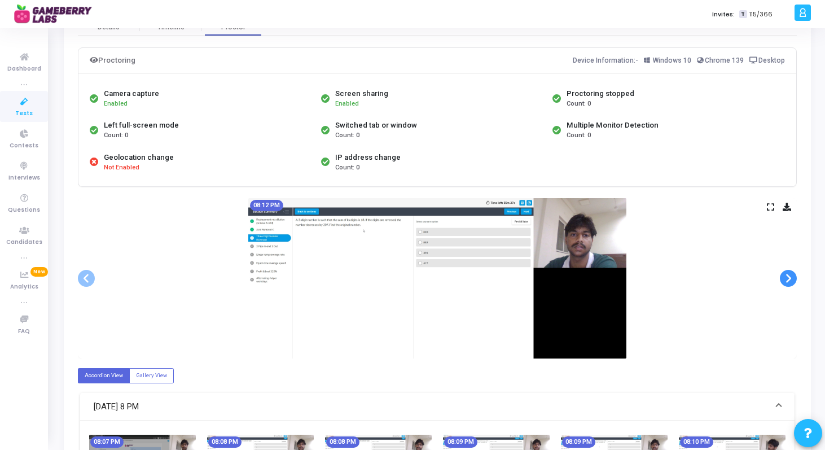
click at [786, 279] on span at bounding box center [788, 278] width 17 height 17
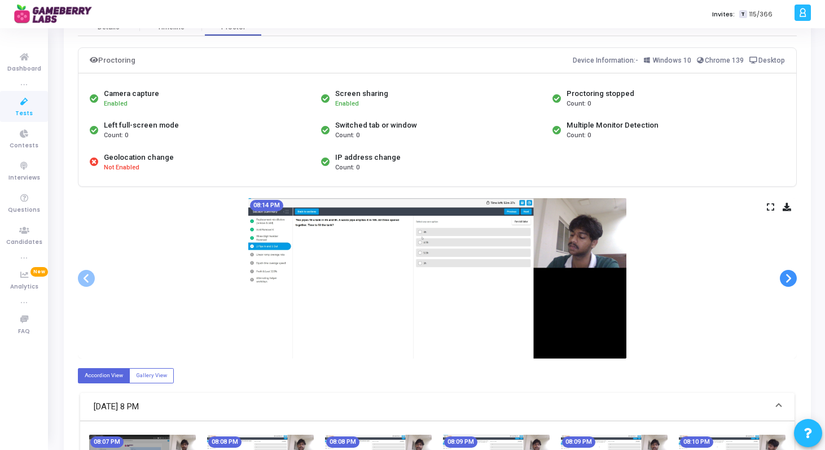
click at [786, 279] on span at bounding box center [788, 278] width 17 height 17
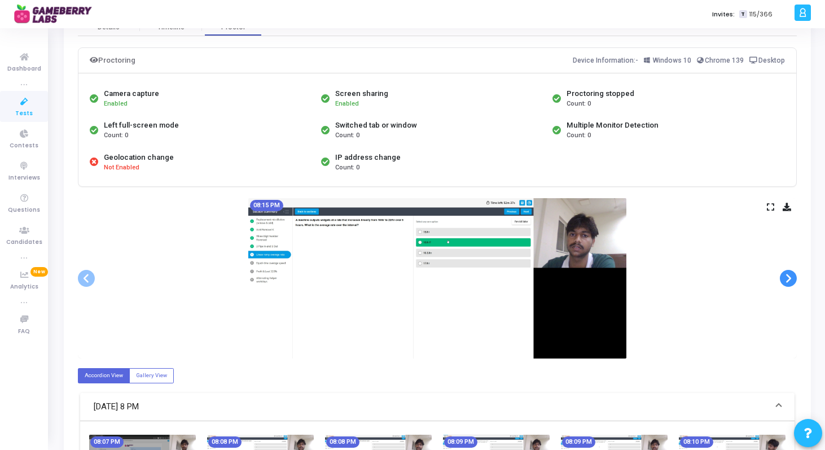
click at [786, 279] on span at bounding box center [788, 278] width 17 height 17
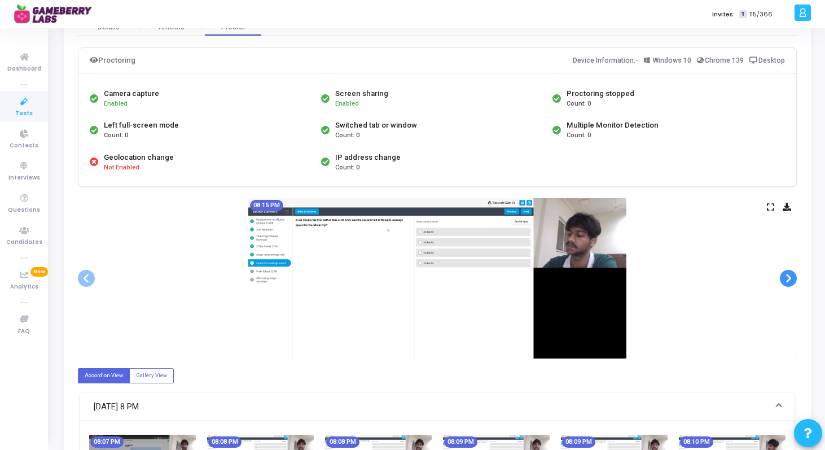
click at [786, 279] on span at bounding box center [788, 278] width 17 height 17
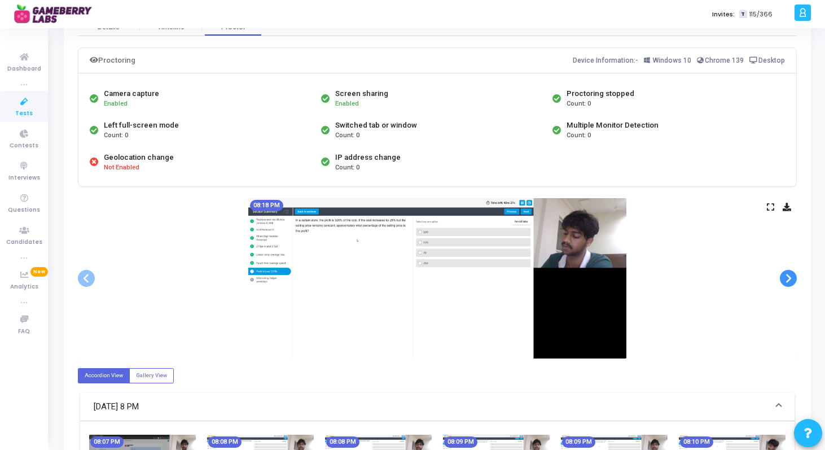
click at [786, 279] on span at bounding box center [788, 278] width 17 height 17
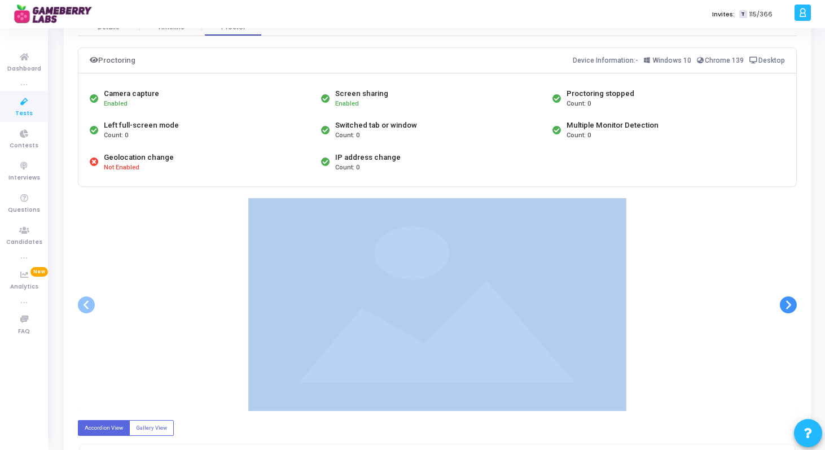
click at [786, 279] on div at bounding box center [437, 304] width 719 height 213
click at [786, 279] on ngb-carousel "Slide 1 of 37 08:07 PM Slide 2 of 37 08:08 PM Slide 3 of 37 08:08 PM Slide 4 of…" at bounding box center [437, 304] width 719 height 213
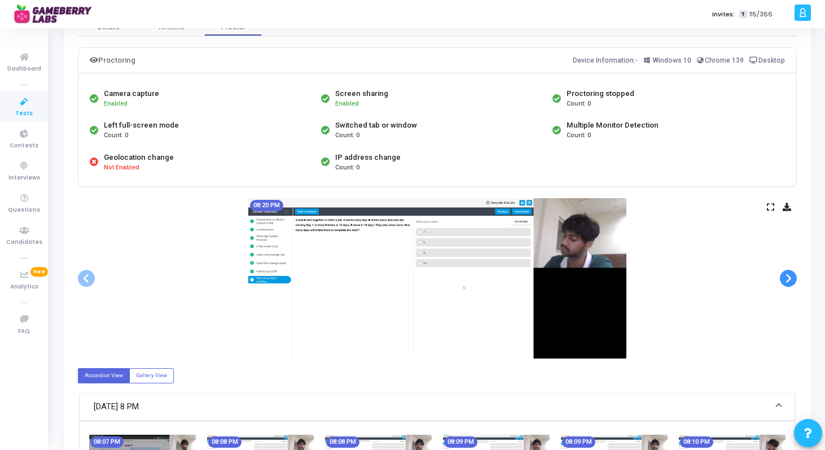
click at [786, 279] on span at bounding box center [788, 278] width 17 height 17
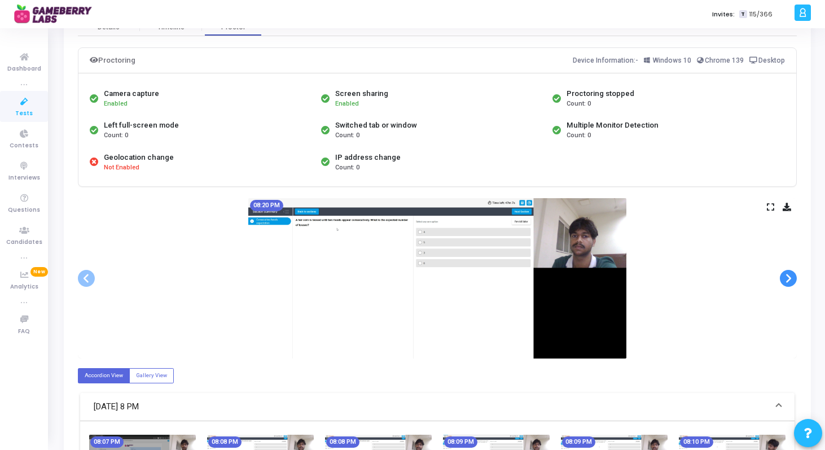
click at [786, 279] on span at bounding box center [788, 278] width 17 height 17
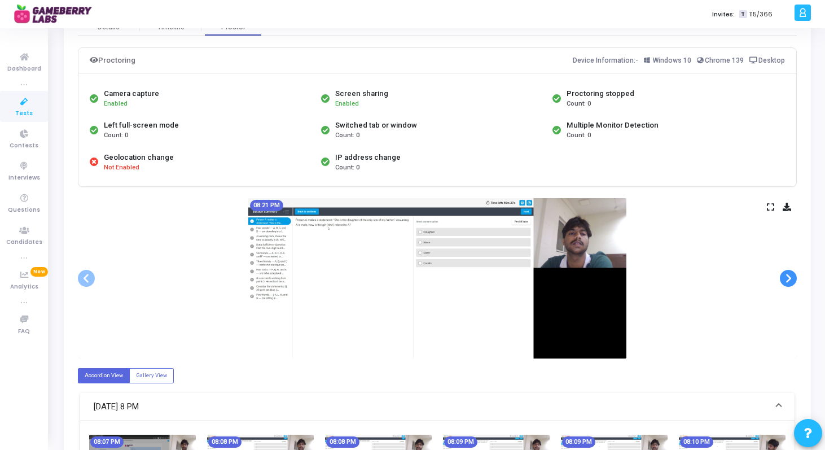
click at [786, 279] on span at bounding box center [788, 278] width 17 height 17
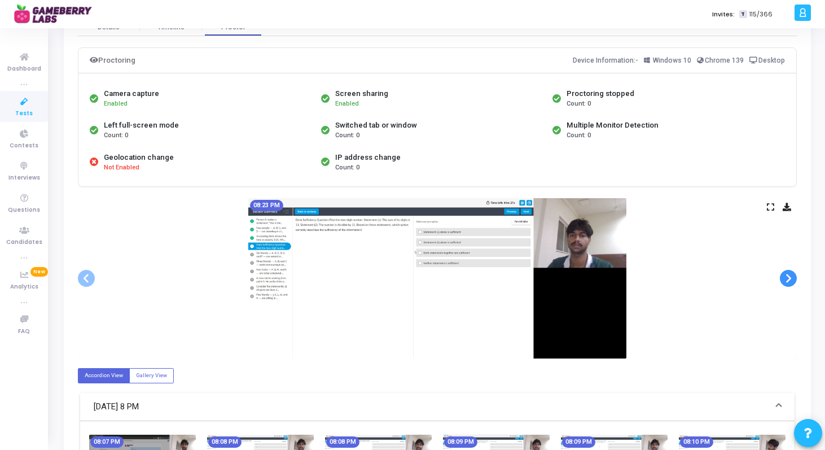
click at [786, 279] on span at bounding box center [788, 278] width 17 height 17
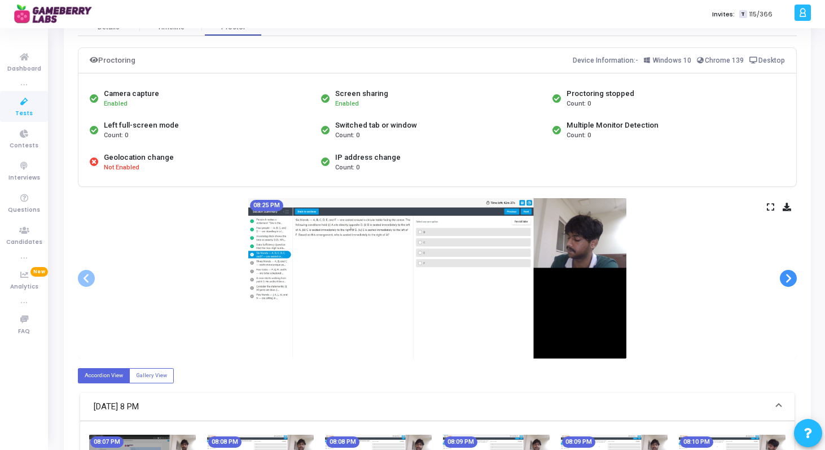
click at [786, 279] on span at bounding box center [788, 278] width 17 height 17
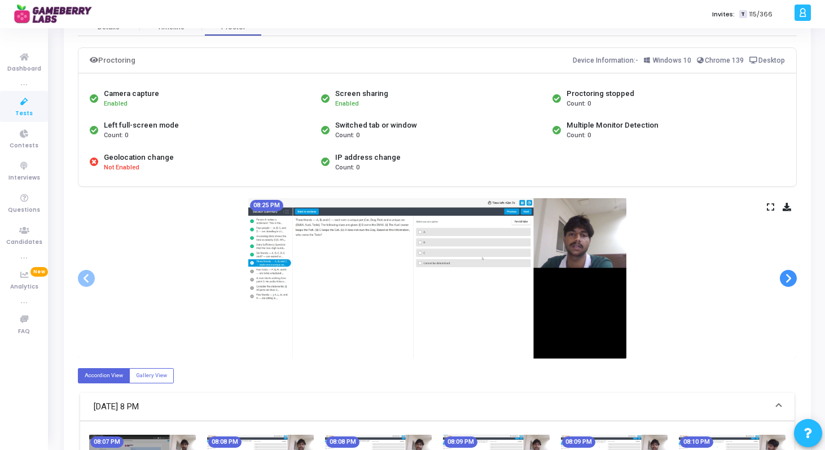
click at [786, 279] on span at bounding box center [788, 278] width 17 height 17
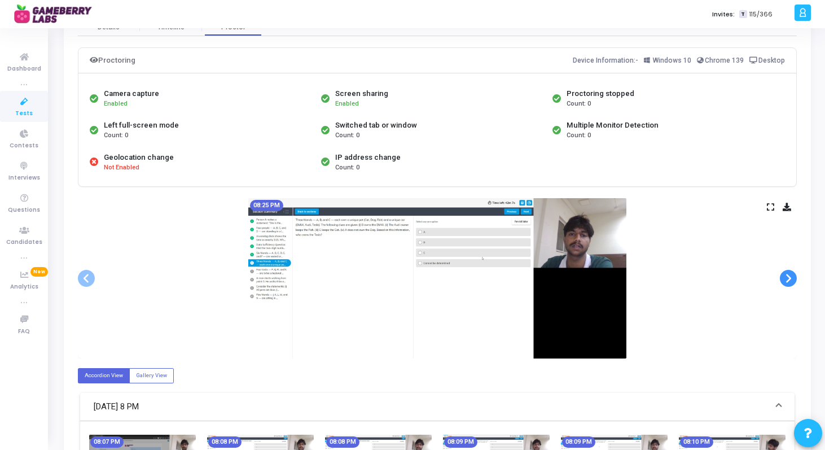
click at [785, 279] on span at bounding box center [788, 278] width 17 height 17
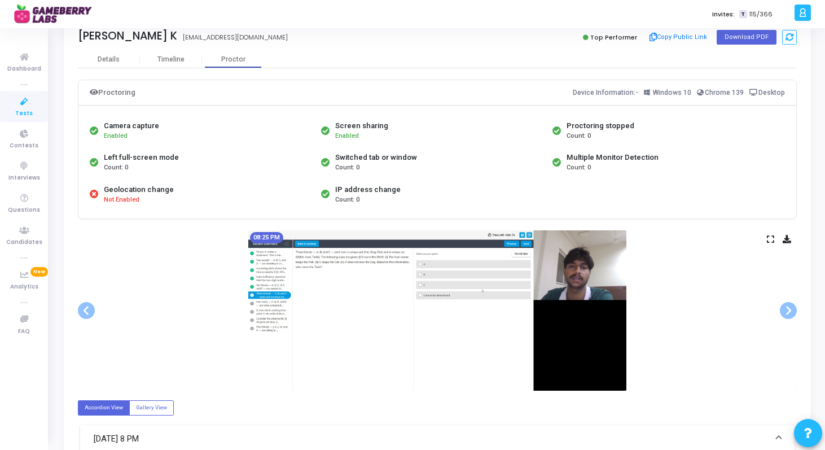
scroll to position [32, 0]
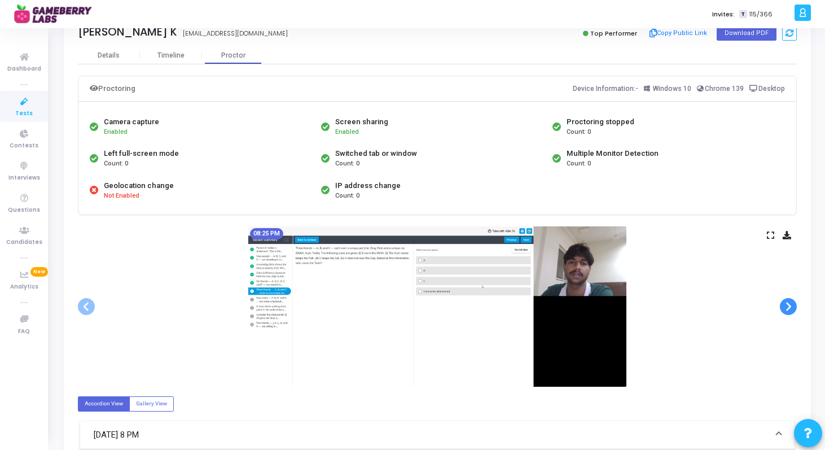
click at [787, 309] on span at bounding box center [788, 306] width 17 height 17
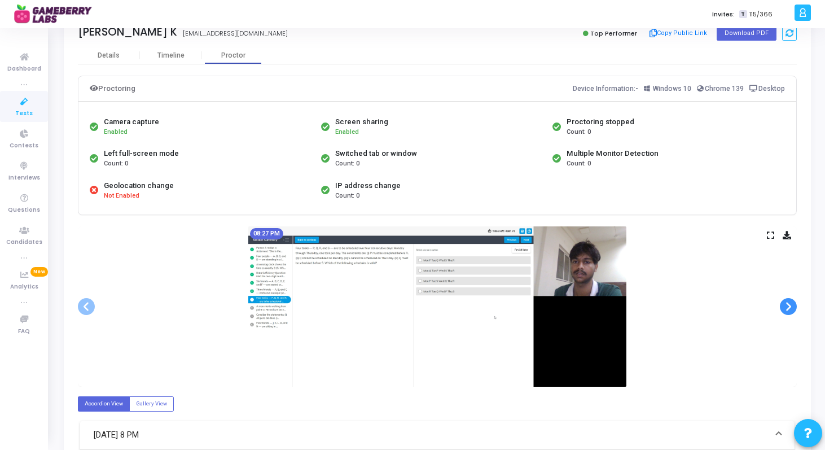
click at [787, 309] on span at bounding box center [788, 306] width 17 height 17
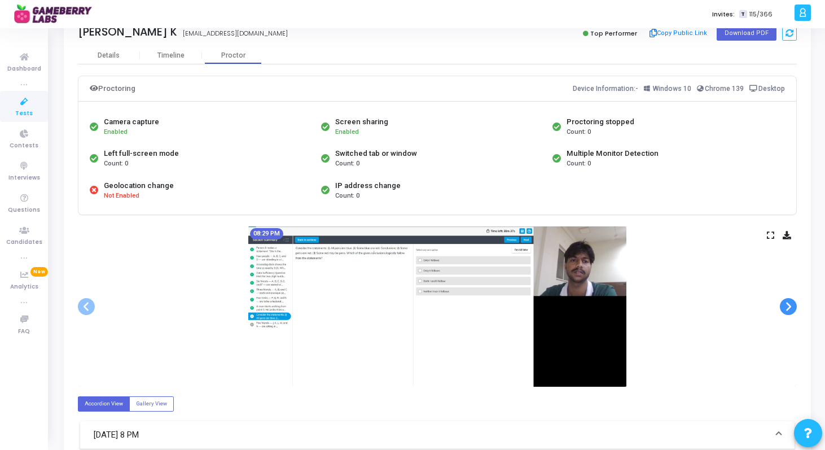
click at [787, 309] on span at bounding box center [788, 306] width 17 height 17
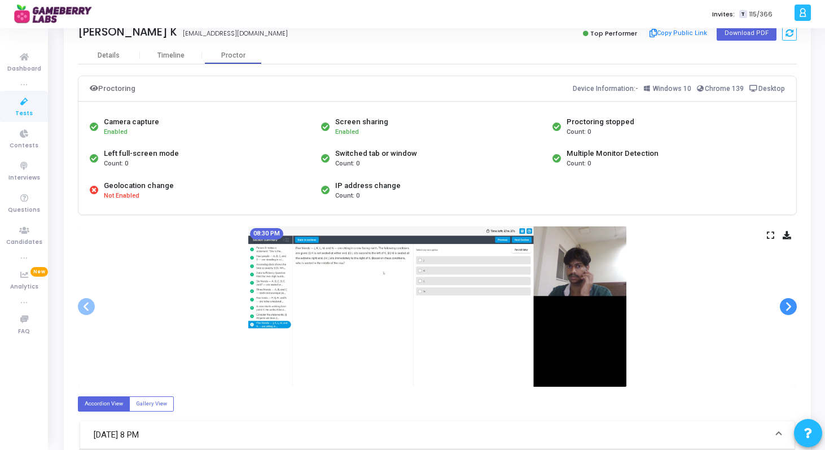
click at [787, 309] on span at bounding box center [788, 306] width 17 height 17
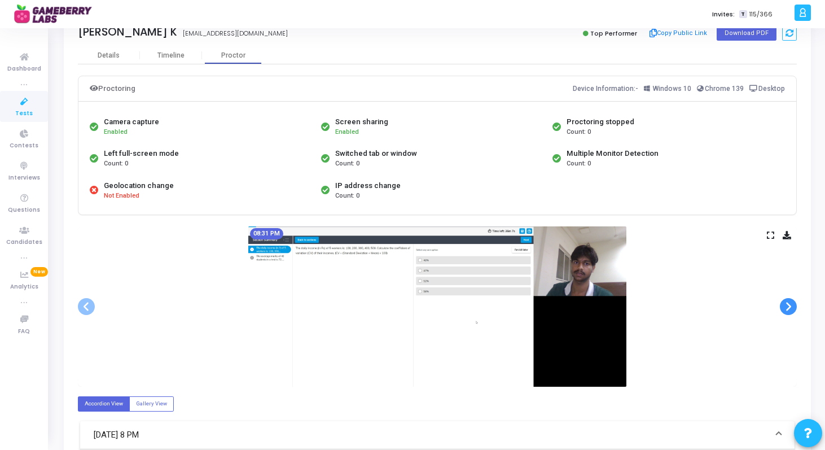
click at [787, 309] on span at bounding box center [788, 306] width 17 height 17
click at [785, 314] on span at bounding box center [788, 306] width 17 height 17
click at [785, 308] on span at bounding box center [788, 306] width 17 height 17
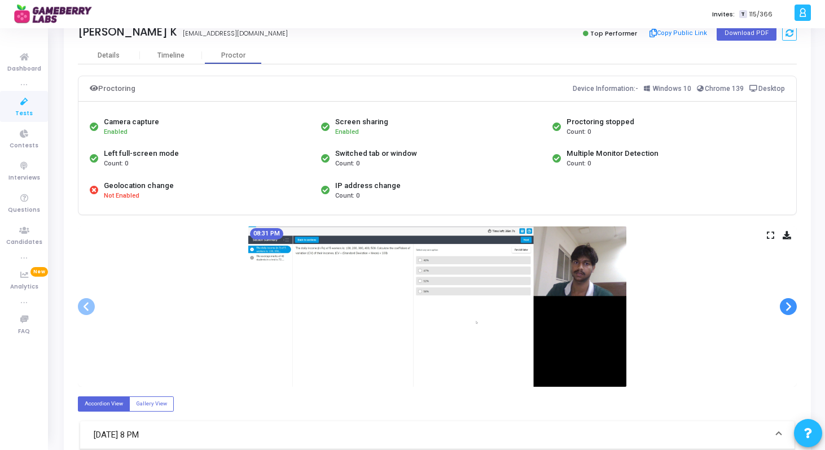
click at [785, 308] on span at bounding box center [788, 306] width 17 height 17
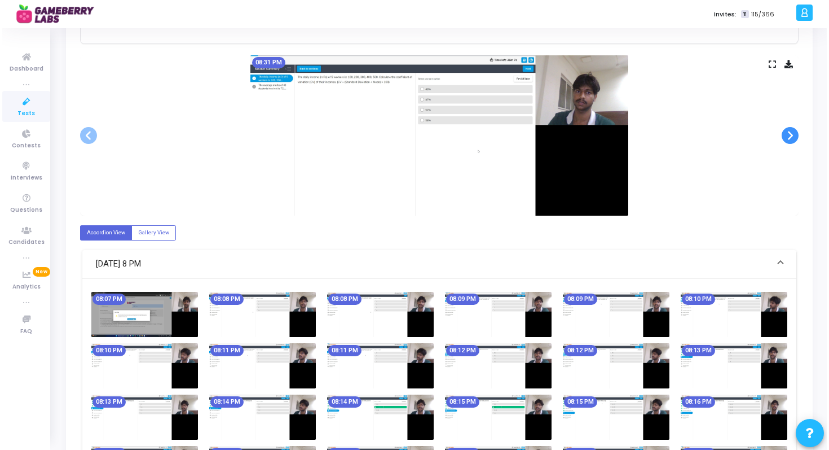
scroll to position [0, 0]
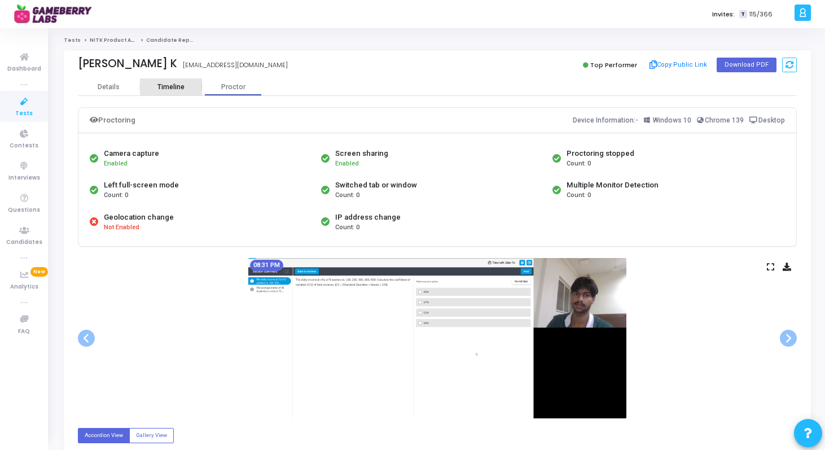
click at [173, 85] on div "Timeline" at bounding box center [170, 87] width 27 height 8
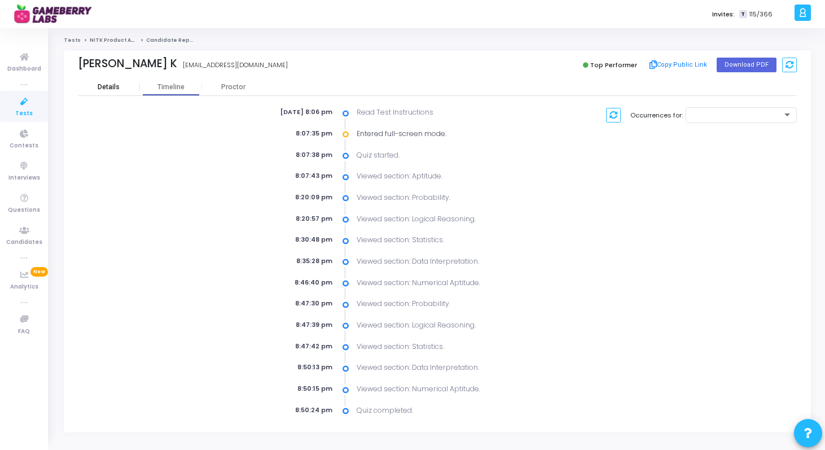
click at [117, 88] on div "Details" at bounding box center [109, 87] width 22 height 8
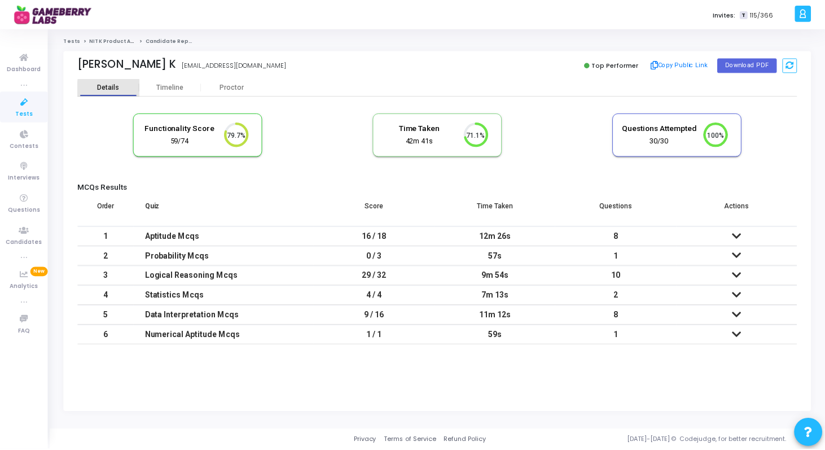
scroll to position [24, 29]
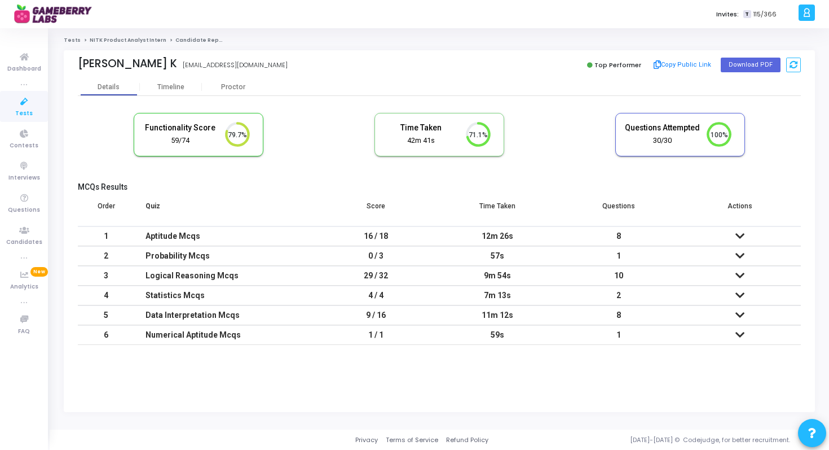
click at [120, 43] on link "NITK Product Analyst Intern" at bounding box center [128, 40] width 77 height 7
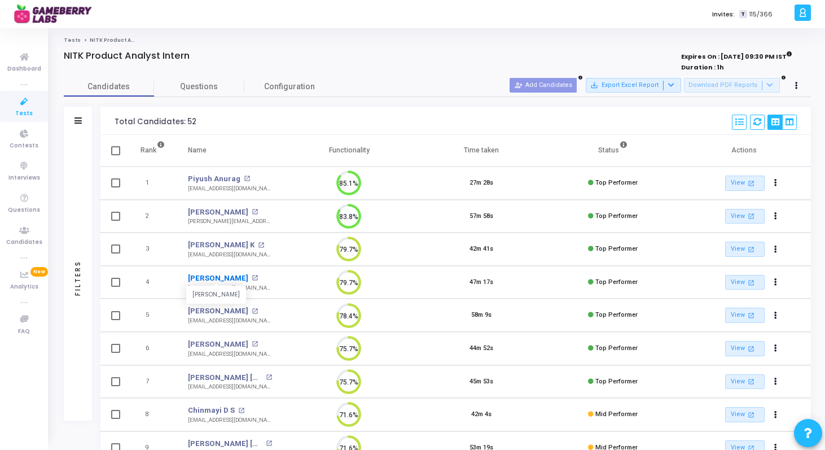
click at [211, 280] on link "[PERSON_NAME]" at bounding box center [218, 278] width 60 height 11
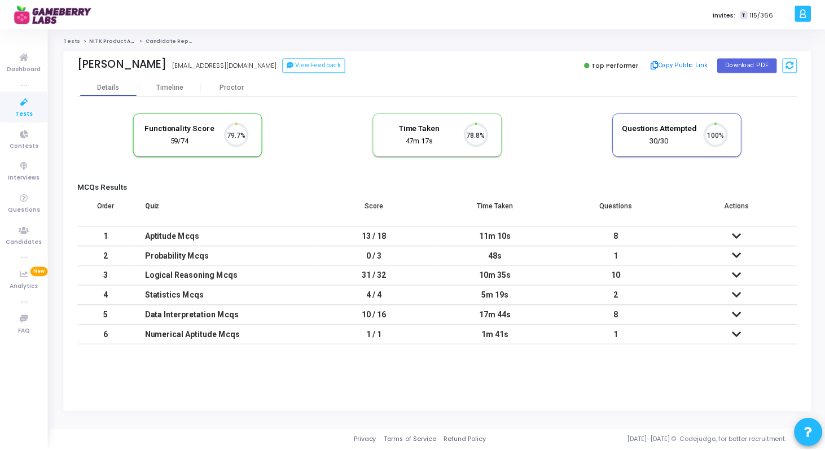
scroll to position [24, 29]
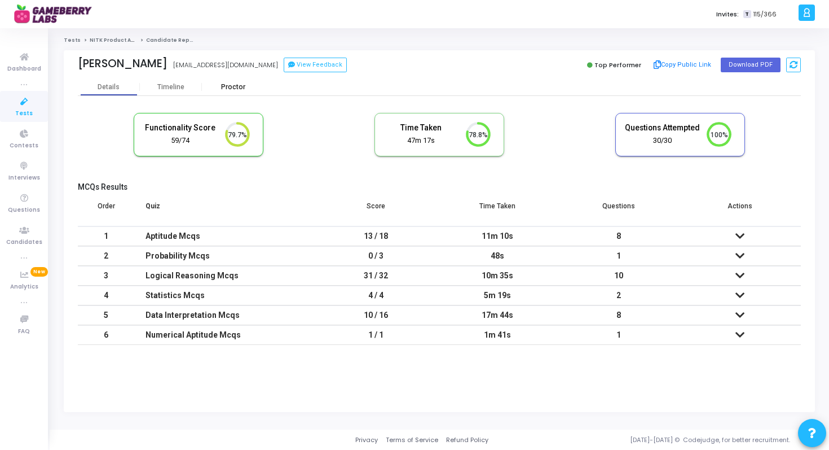
click at [230, 89] on div "Proctor" at bounding box center [233, 87] width 62 height 8
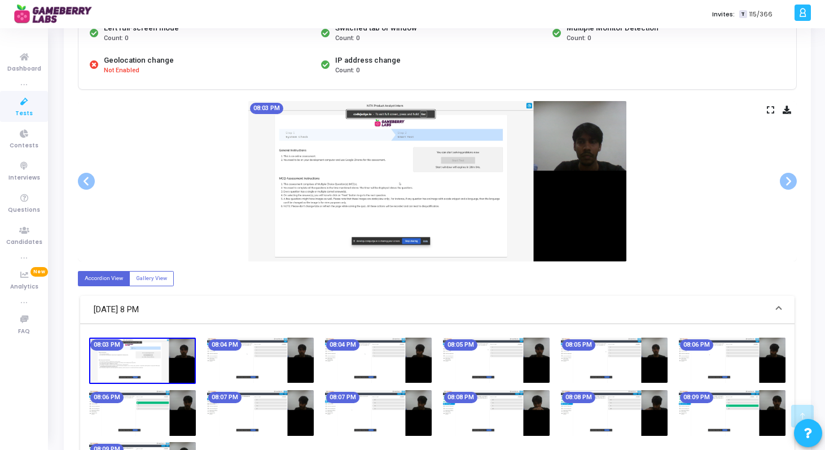
scroll to position [200, 0]
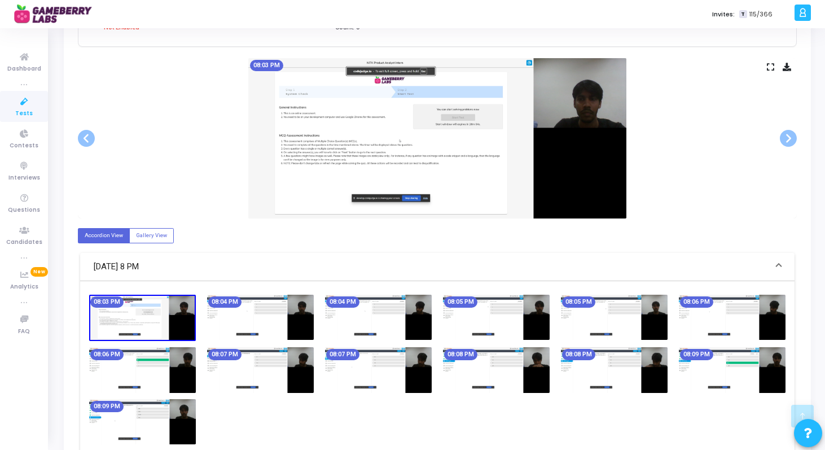
click at [165, 331] on img at bounding box center [142, 318] width 107 height 47
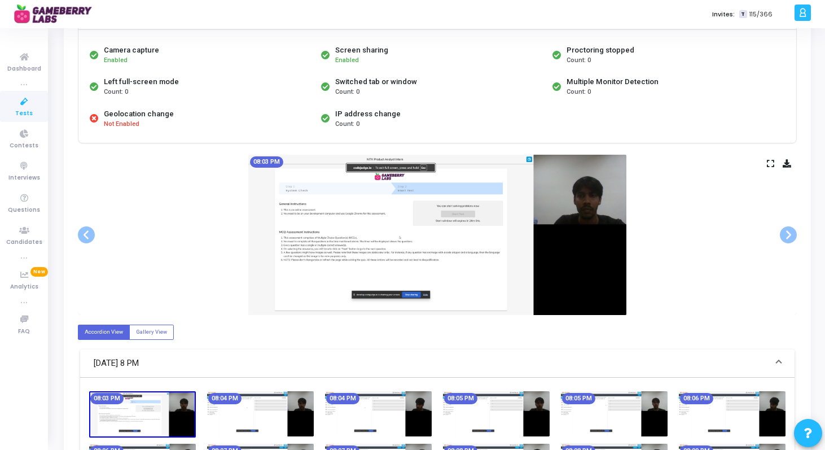
scroll to position [72, 0]
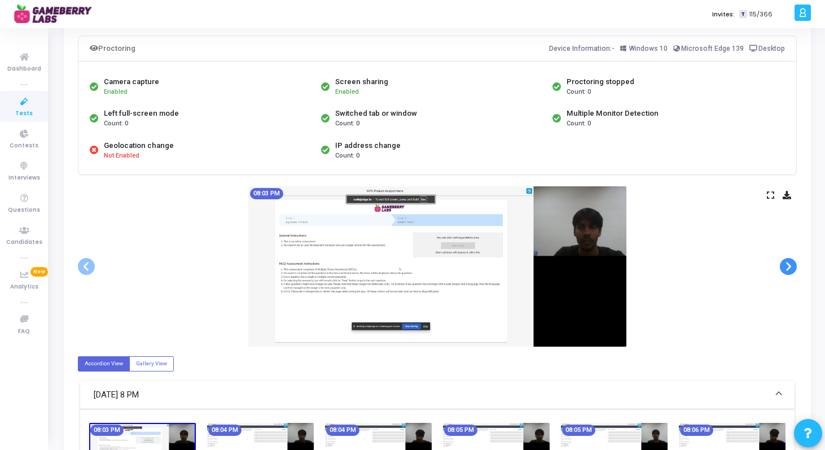
click at [788, 268] on span at bounding box center [788, 266] width 17 height 17
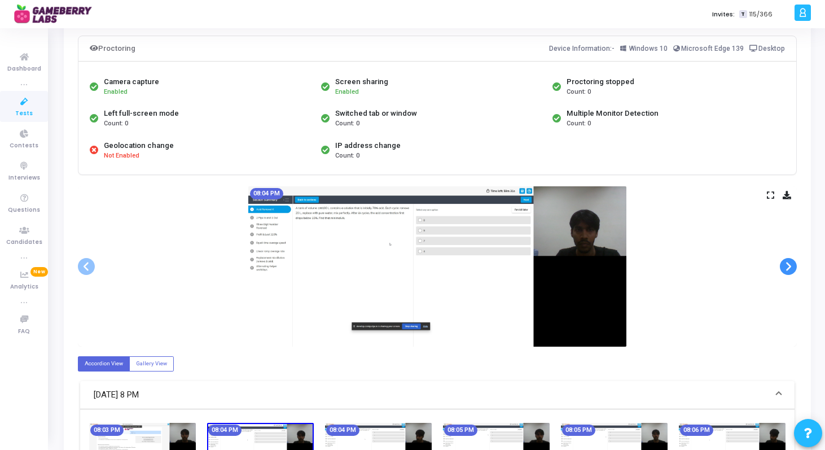
click at [788, 268] on span at bounding box center [788, 266] width 17 height 17
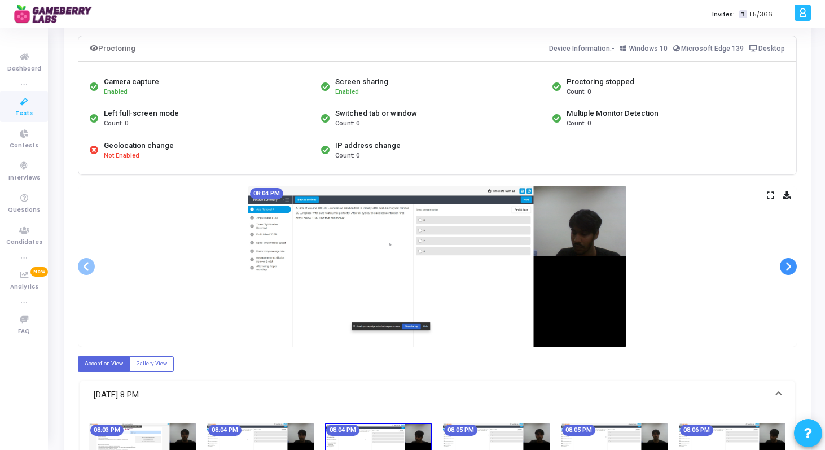
click at [788, 268] on span at bounding box center [788, 266] width 17 height 17
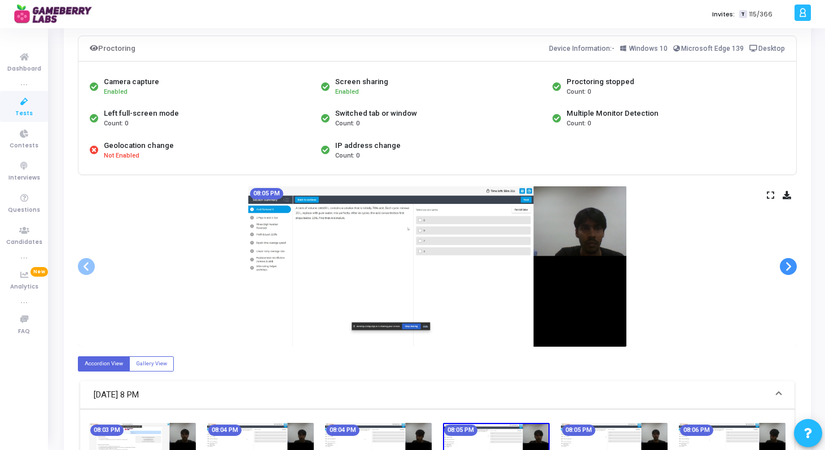
click at [788, 268] on span at bounding box center [788, 266] width 17 height 17
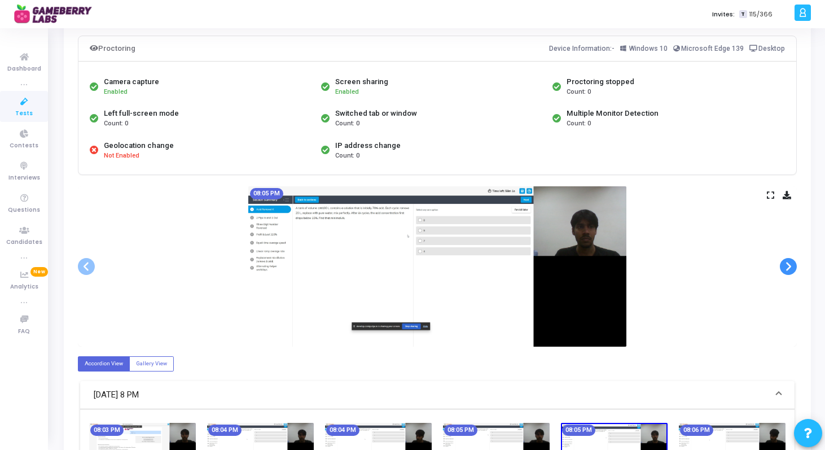
click at [788, 268] on span at bounding box center [788, 266] width 17 height 17
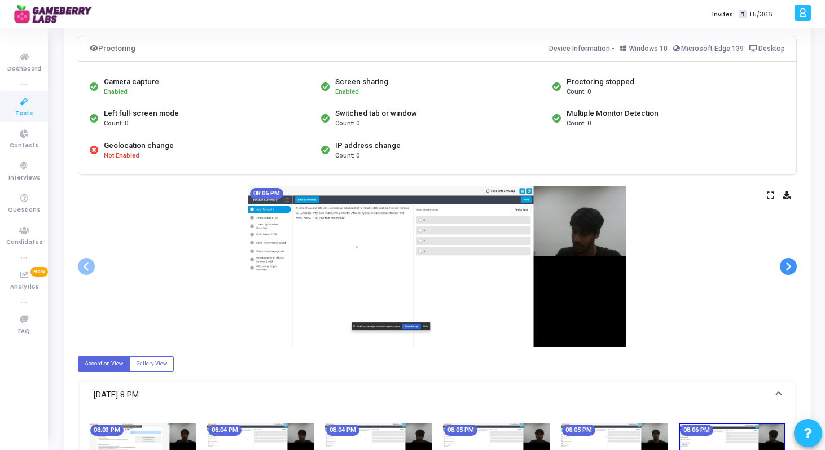
click at [788, 268] on span at bounding box center [788, 266] width 17 height 17
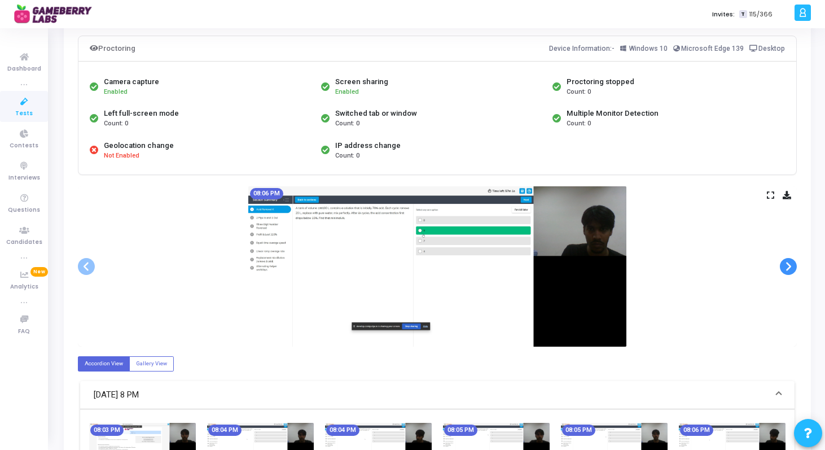
click at [788, 268] on span at bounding box center [788, 266] width 17 height 17
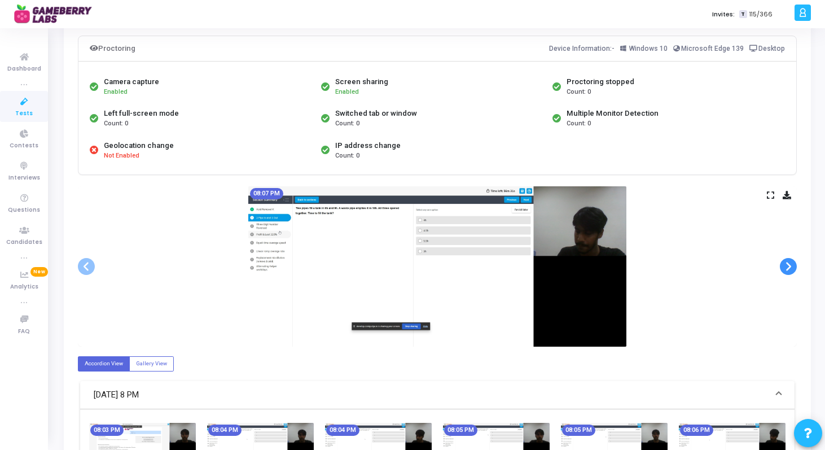
click at [788, 268] on span at bounding box center [788, 266] width 17 height 17
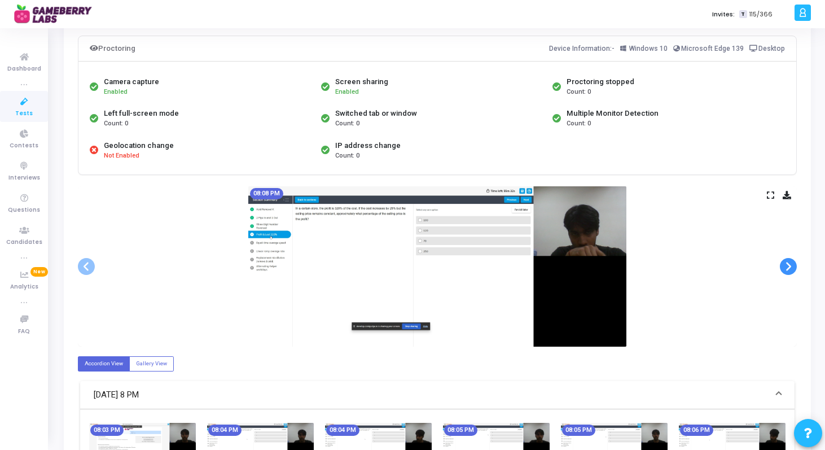
click at [788, 268] on span at bounding box center [788, 266] width 17 height 17
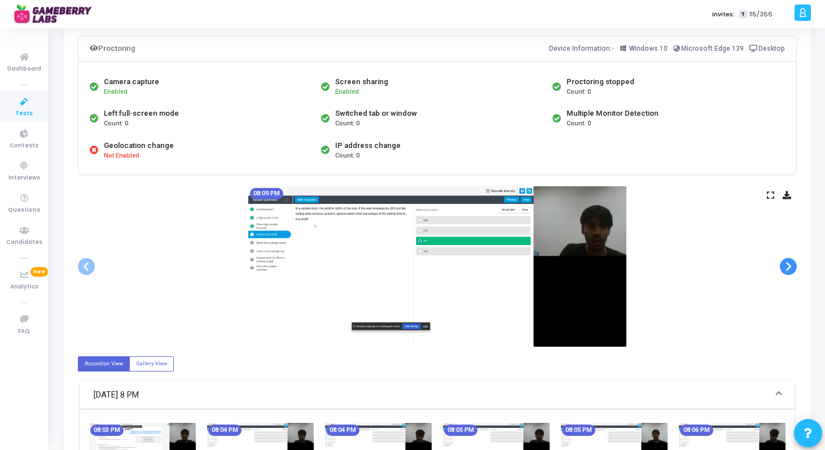
click at [788, 268] on span at bounding box center [788, 266] width 17 height 17
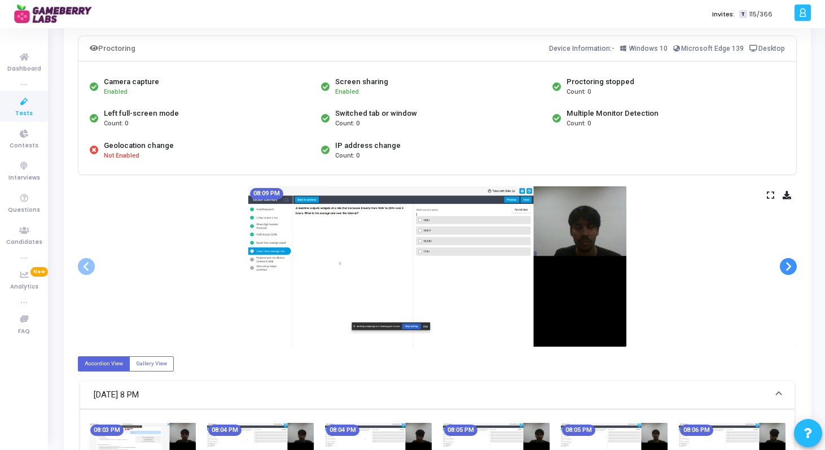
click at [788, 268] on span at bounding box center [788, 266] width 17 height 17
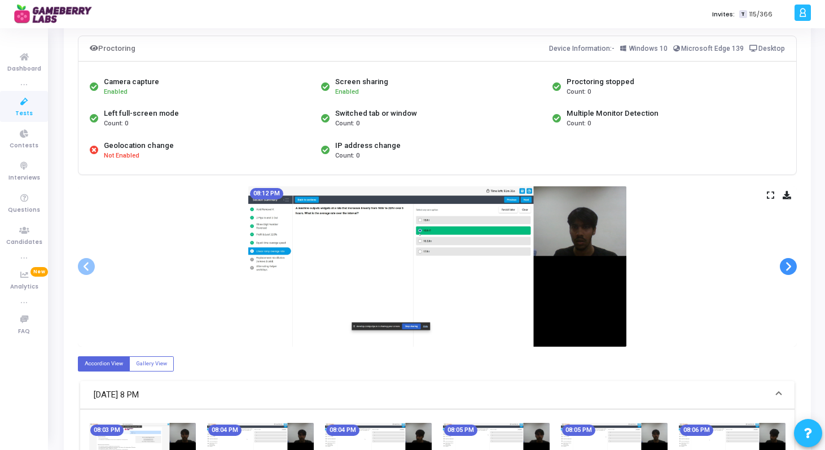
click at [788, 268] on span at bounding box center [788, 266] width 17 height 17
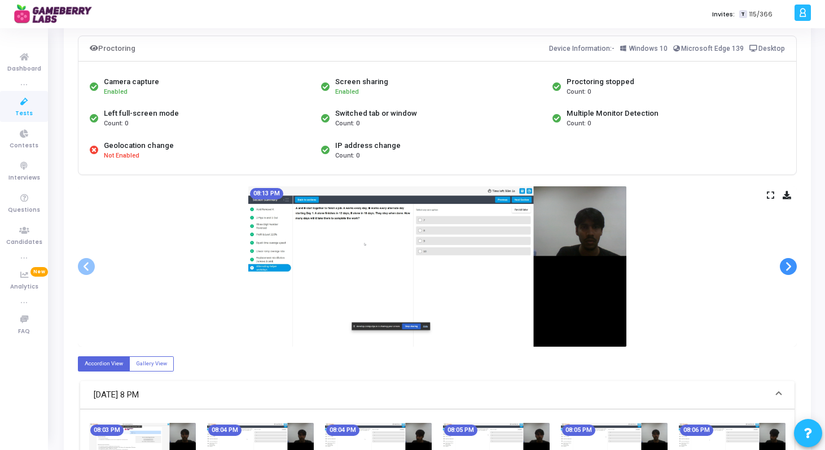
click at [788, 268] on span at bounding box center [788, 266] width 17 height 17
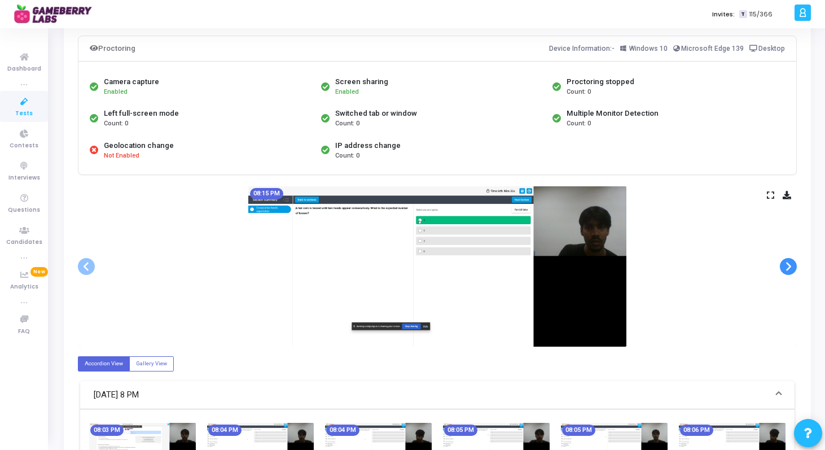
click at [788, 268] on span at bounding box center [788, 266] width 17 height 17
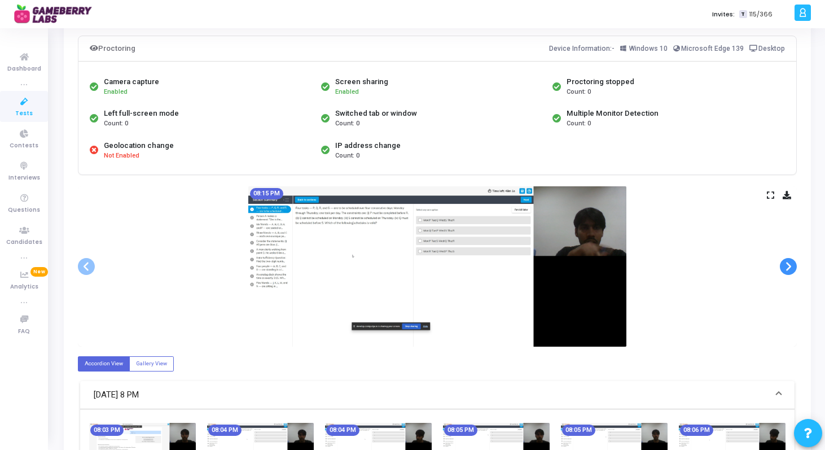
click at [788, 268] on span at bounding box center [788, 266] width 17 height 17
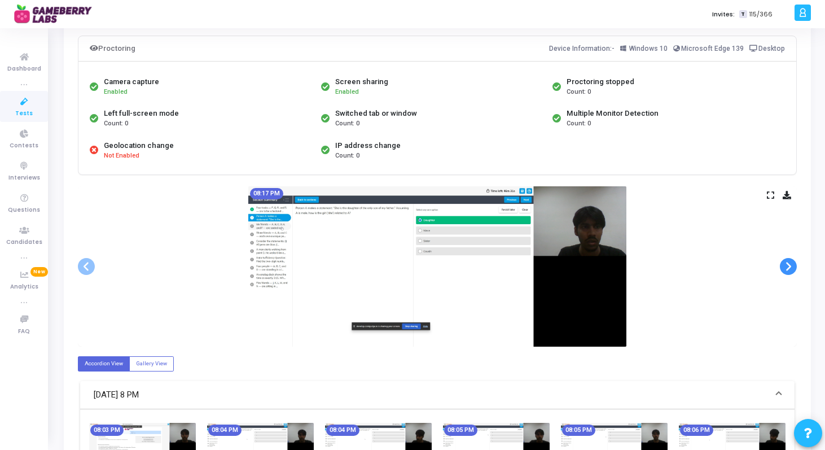
click at [788, 268] on span at bounding box center [788, 266] width 17 height 17
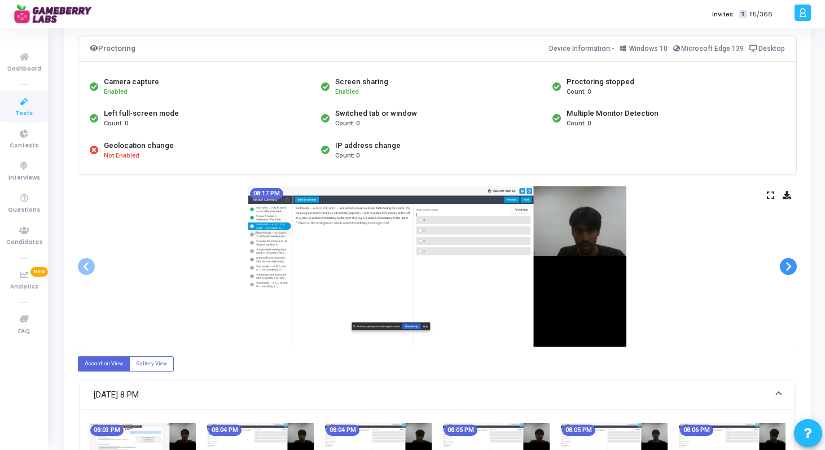
click at [788, 268] on span at bounding box center [788, 266] width 17 height 17
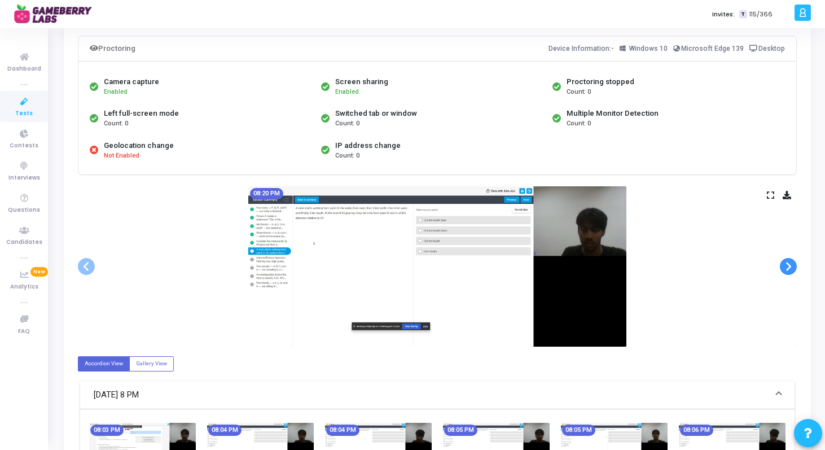
click at [788, 268] on span at bounding box center [788, 266] width 17 height 17
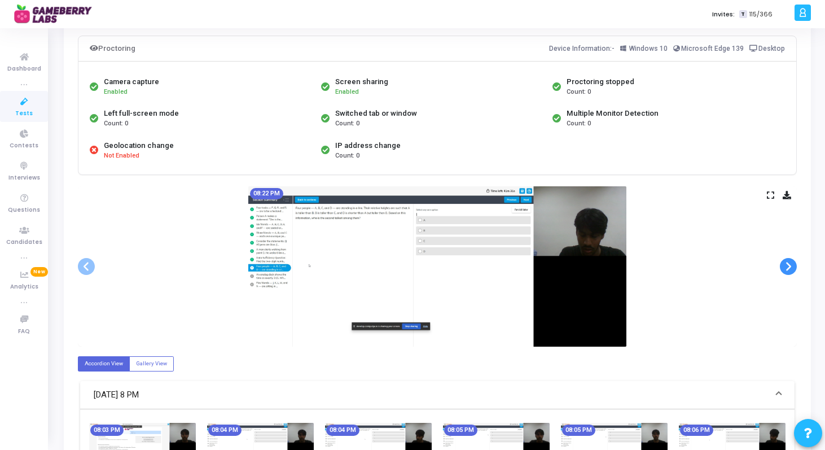
click at [788, 268] on span at bounding box center [788, 266] width 17 height 17
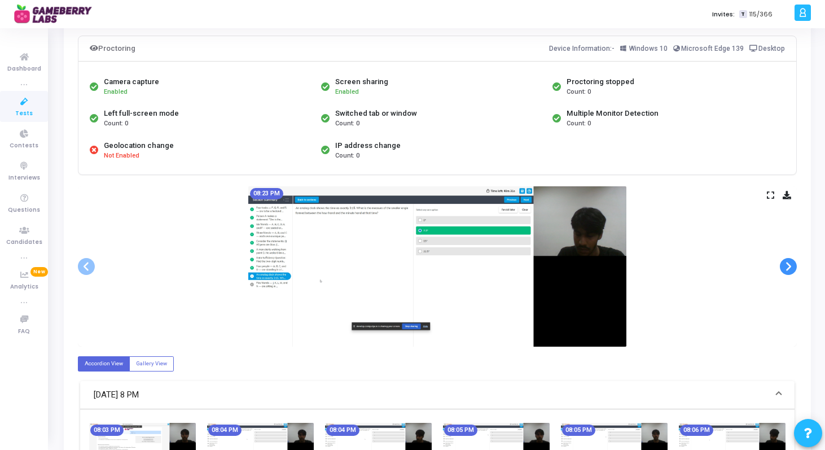
click at [788, 268] on span at bounding box center [788, 266] width 17 height 17
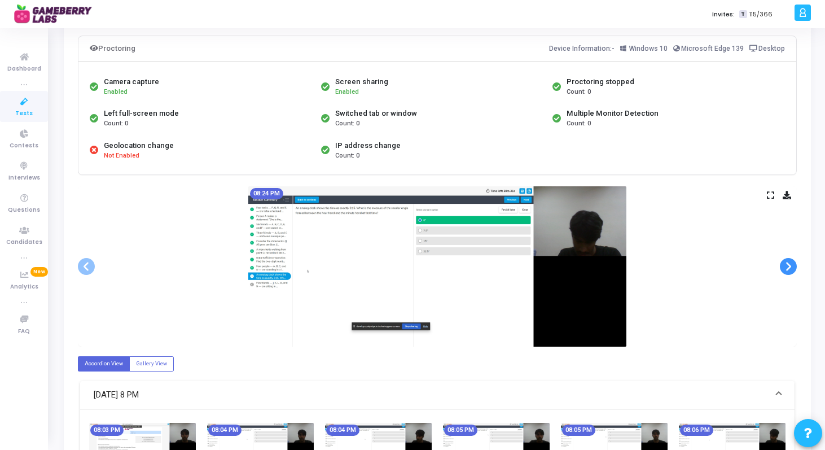
click at [788, 268] on span at bounding box center [788, 266] width 17 height 17
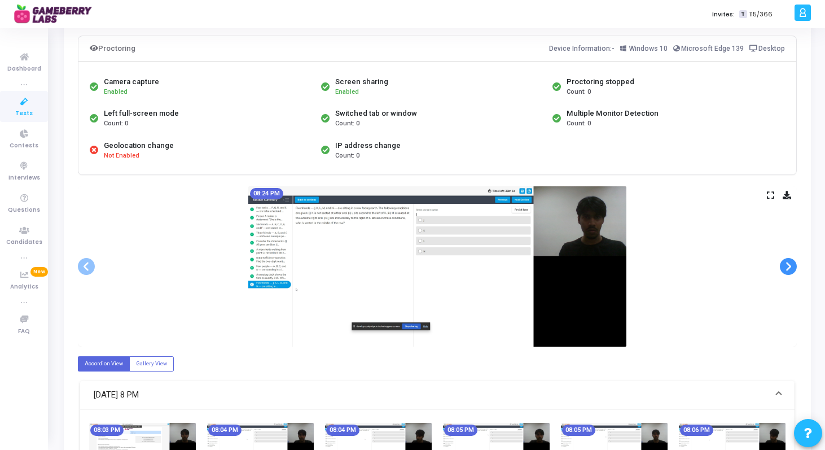
click at [788, 268] on span at bounding box center [788, 266] width 17 height 17
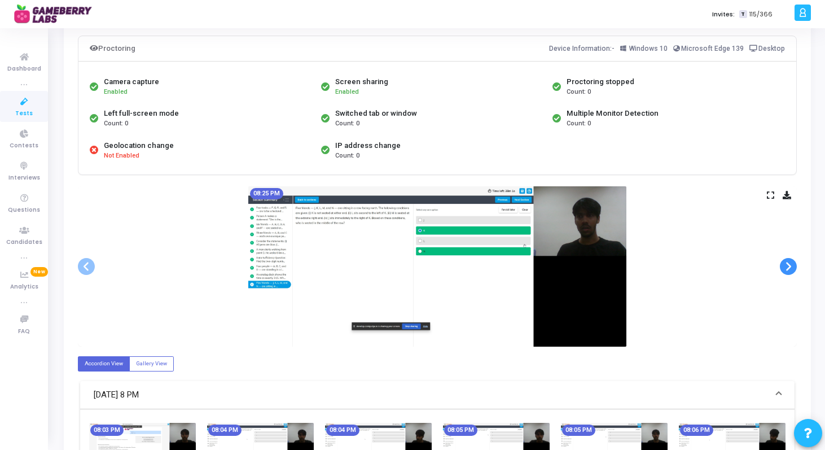
click at [788, 268] on span at bounding box center [788, 266] width 17 height 17
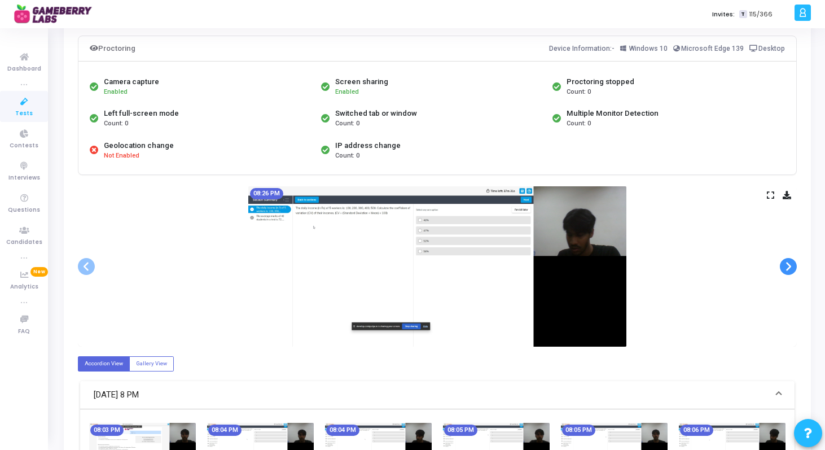
click at [788, 268] on span at bounding box center [788, 266] width 17 height 17
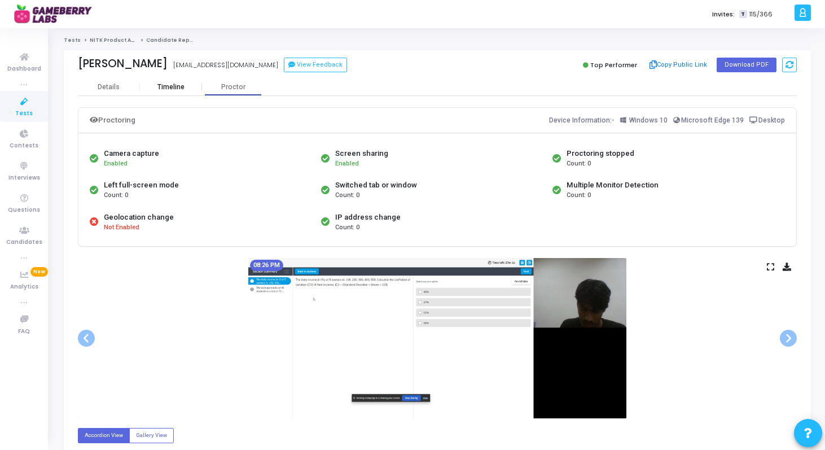
click at [182, 92] on div "Timeline" at bounding box center [171, 86] width 62 height 17
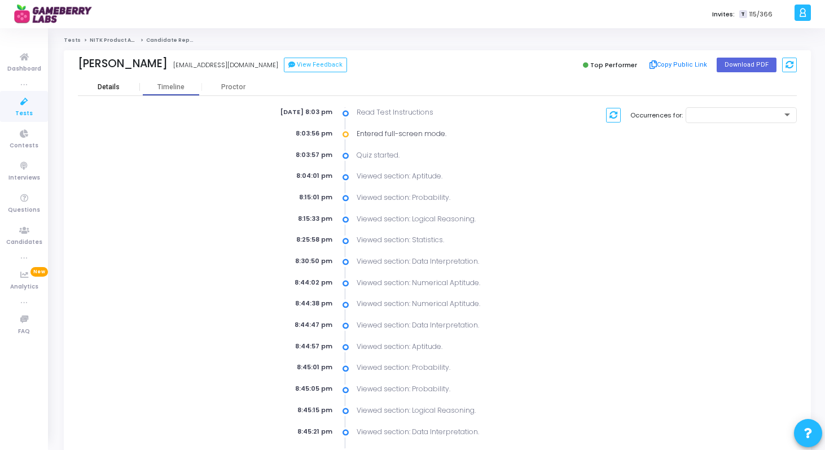
click at [115, 90] on div "Details" at bounding box center [109, 87] width 22 height 8
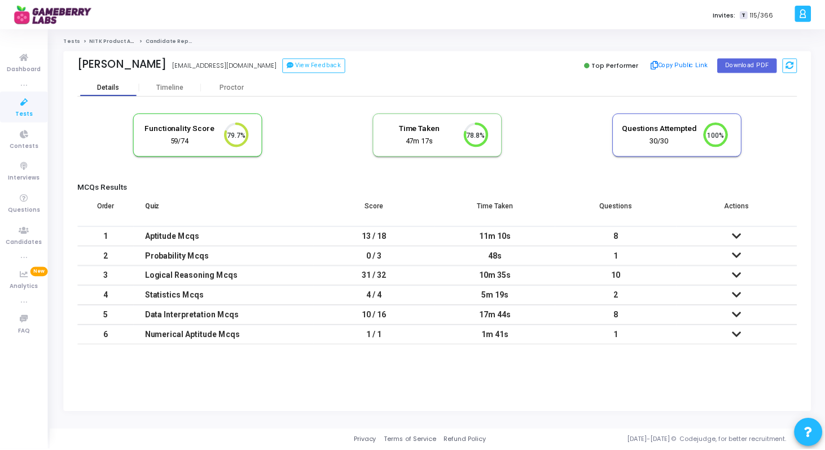
scroll to position [24, 29]
click at [116, 37] on link "NITK Product Analyst Intern" at bounding box center [128, 40] width 77 height 7
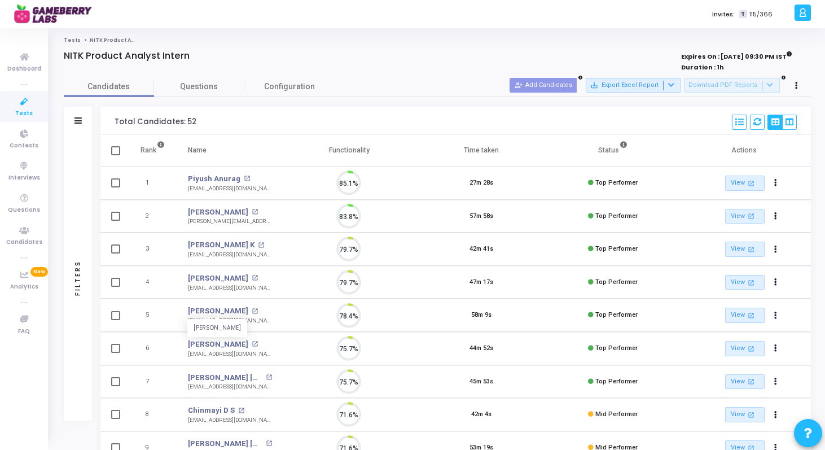
scroll to position [24, 29]
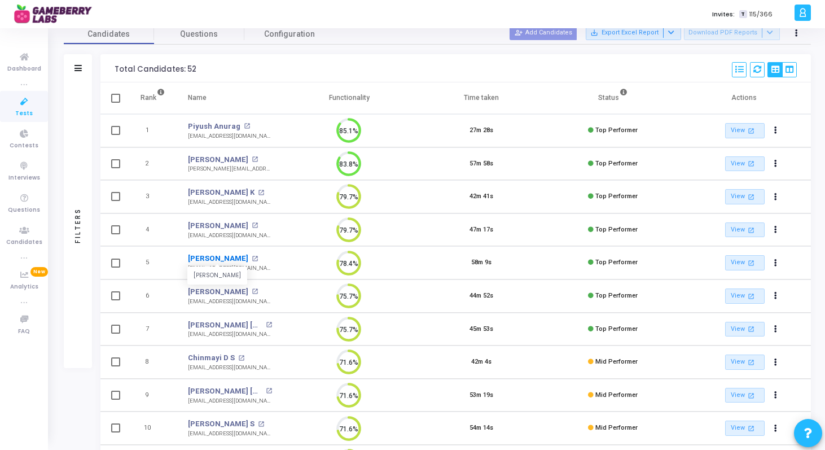
click at [230, 258] on link "[PERSON_NAME]" at bounding box center [218, 258] width 60 height 11
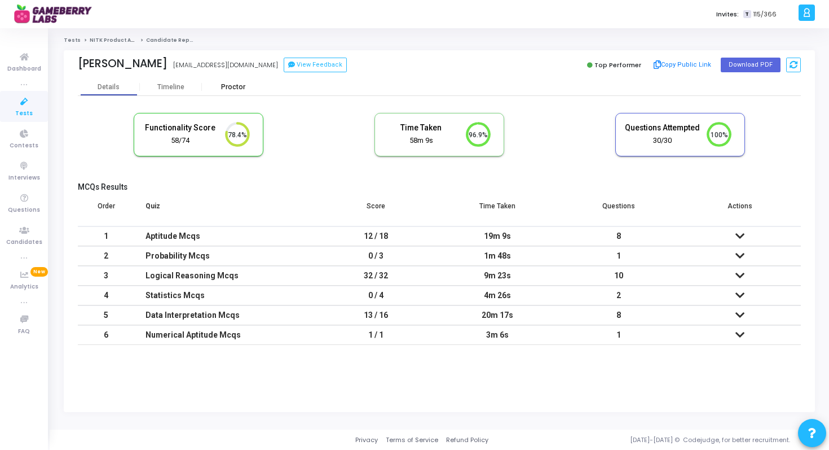
click at [240, 78] on div "Proctor" at bounding box center [233, 86] width 62 height 17
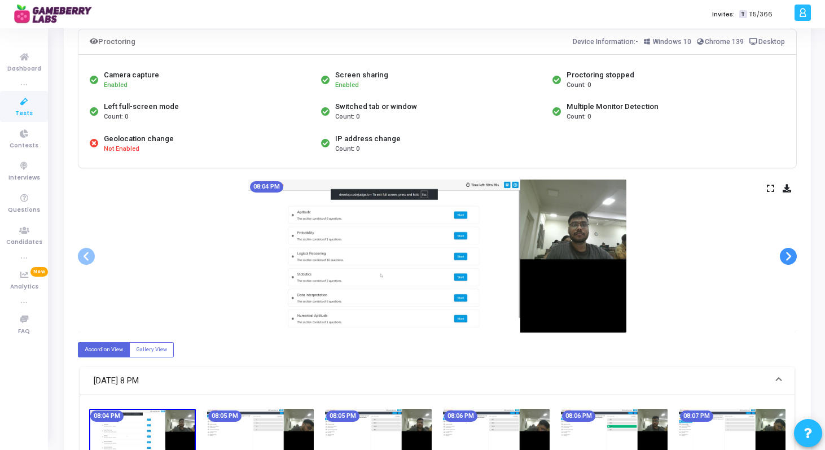
click at [792, 256] on span at bounding box center [788, 256] width 17 height 17
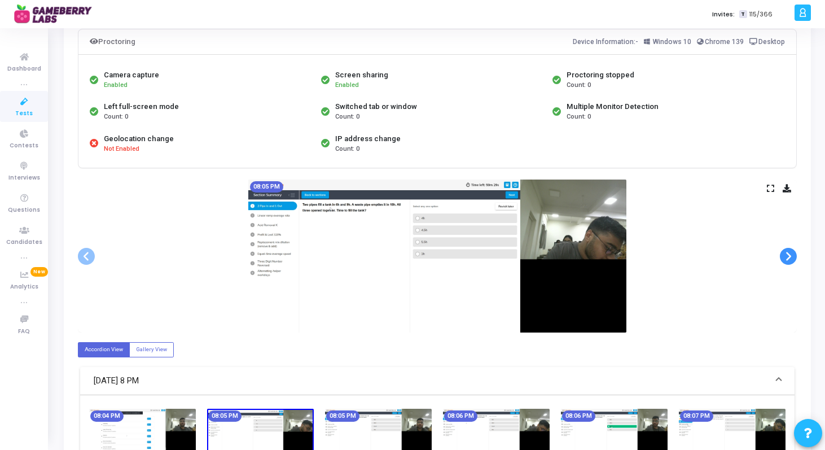
click at [792, 256] on span at bounding box center [788, 256] width 17 height 17
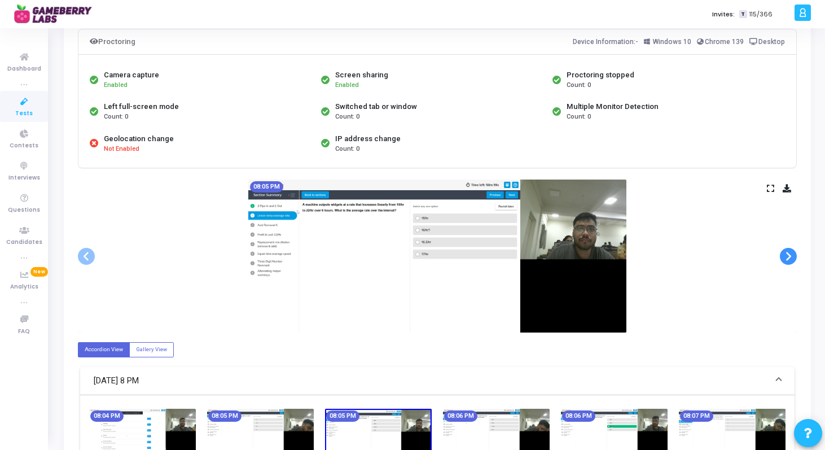
click at [792, 256] on span at bounding box center [788, 256] width 17 height 17
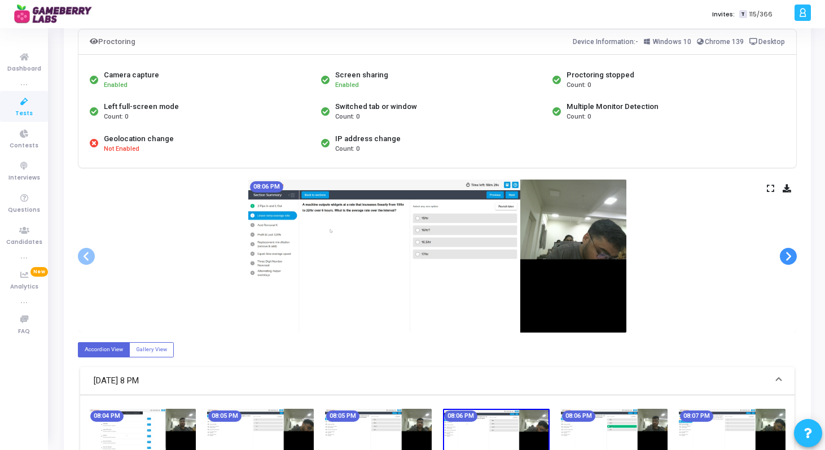
click at [792, 256] on span at bounding box center [788, 256] width 17 height 17
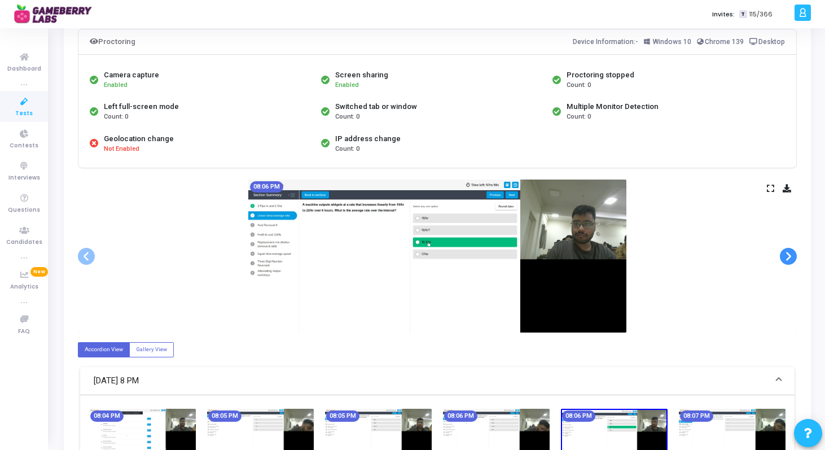
click at [792, 256] on span at bounding box center [788, 256] width 17 height 17
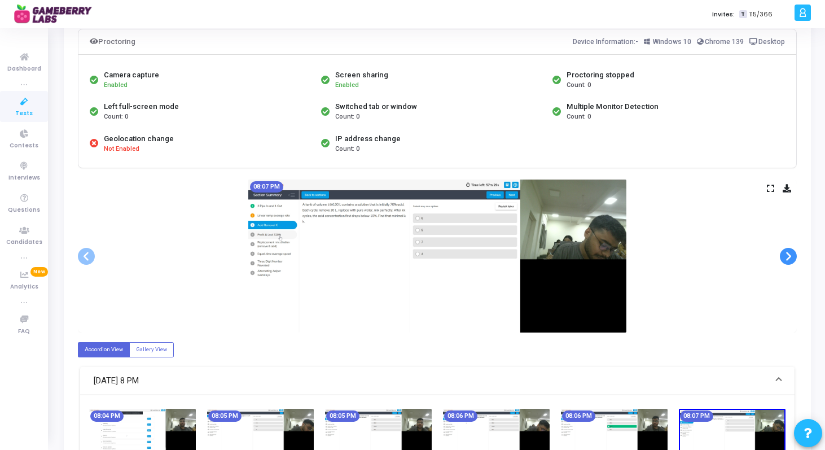
click at [792, 256] on span at bounding box center [788, 256] width 17 height 17
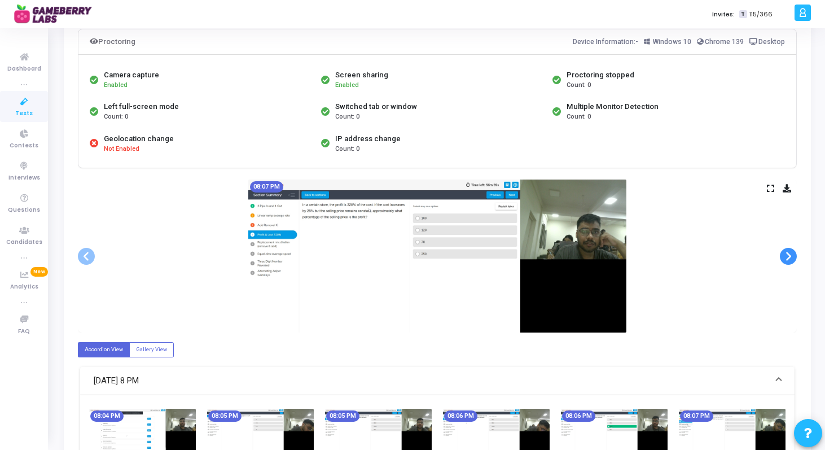
click at [792, 256] on span at bounding box center [788, 256] width 17 height 17
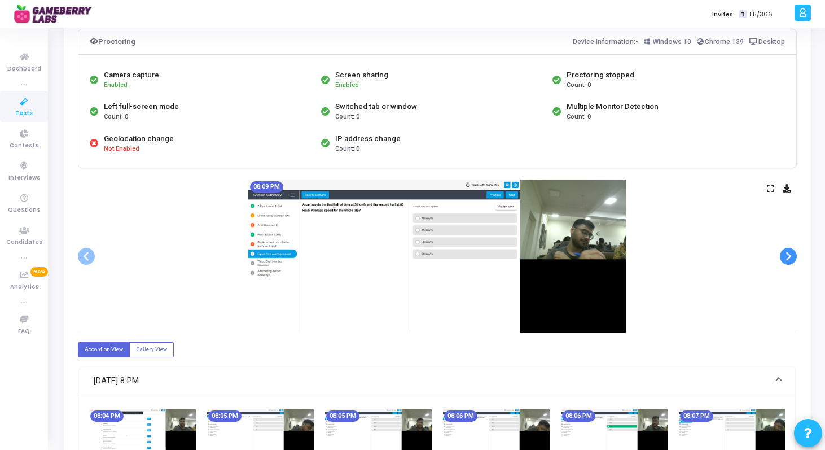
click at [792, 256] on span at bounding box center [788, 256] width 17 height 17
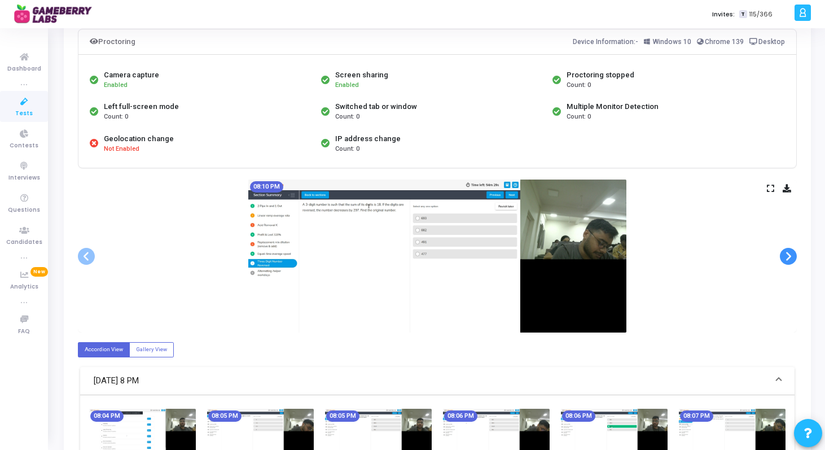
click at [792, 256] on span at bounding box center [788, 256] width 17 height 17
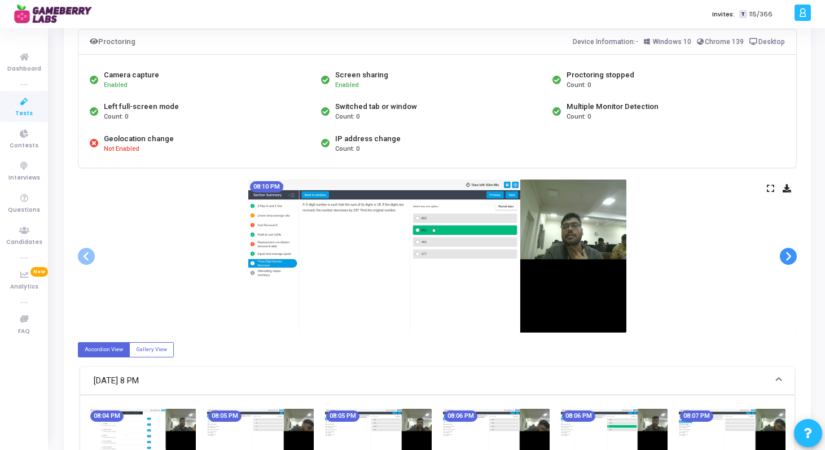
click at [792, 256] on span at bounding box center [788, 256] width 17 height 17
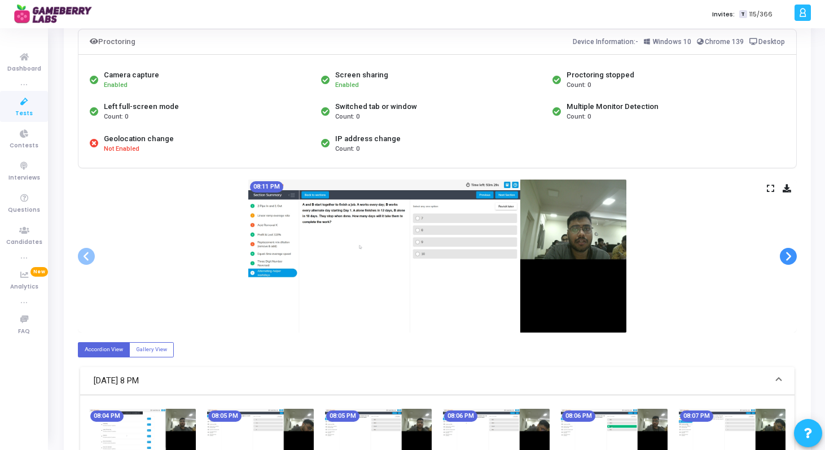
click at [792, 256] on span at bounding box center [788, 256] width 17 height 17
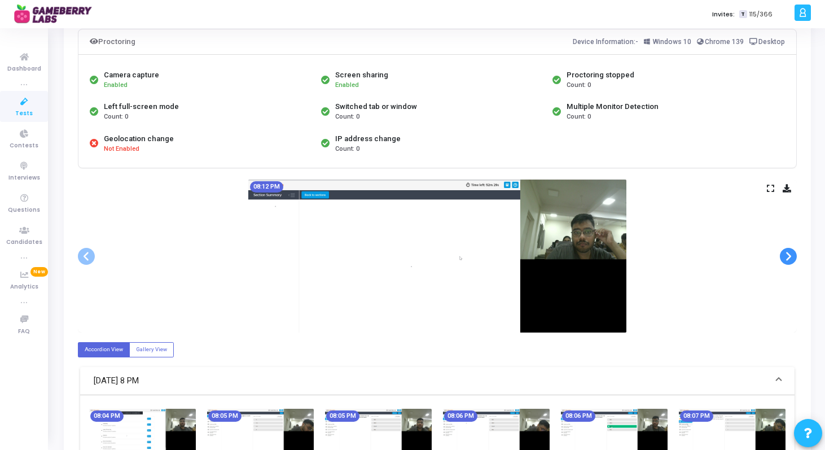
click at [792, 256] on span at bounding box center [788, 256] width 17 height 17
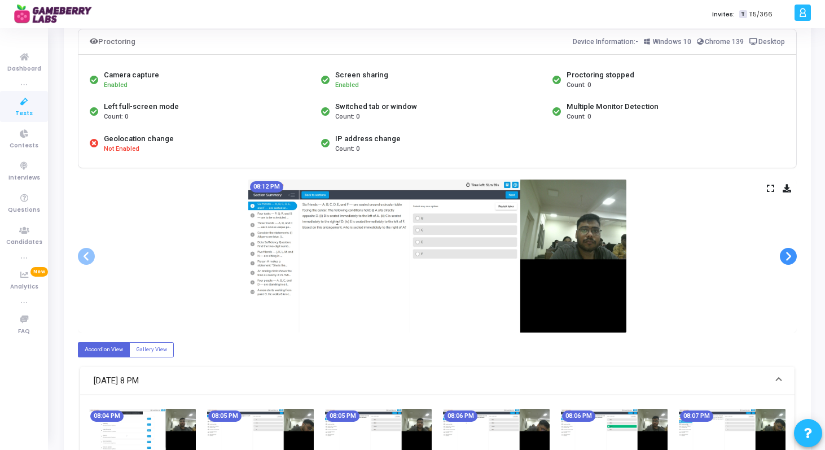
click at [792, 256] on span at bounding box center [788, 256] width 17 height 17
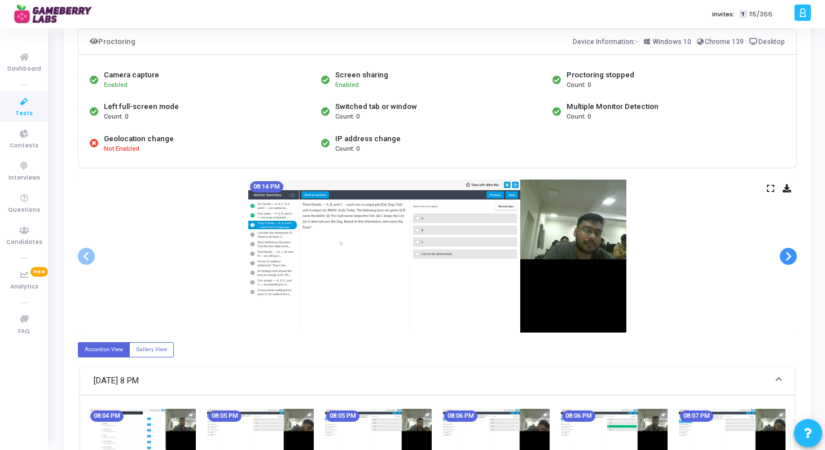
click at [792, 256] on span at bounding box center [788, 256] width 17 height 17
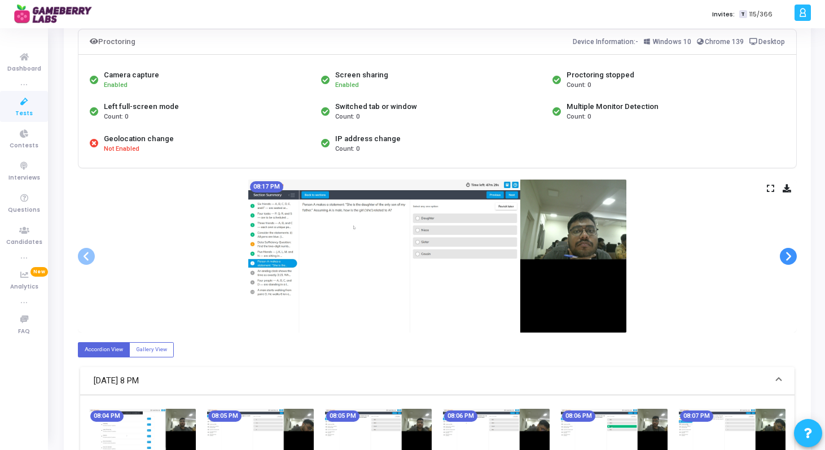
click at [792, 256] on span at bounding box center [788, 256] width 17 height 17
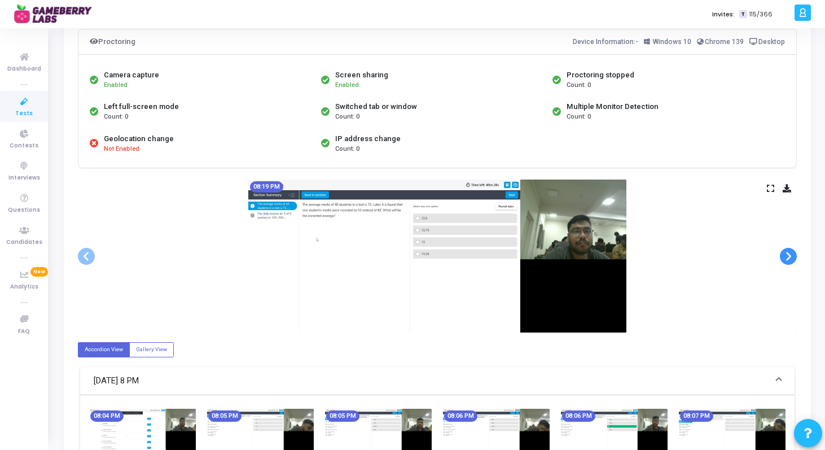
click at [792, 256] on span at bounding box center [788, 256] width 17 height 17
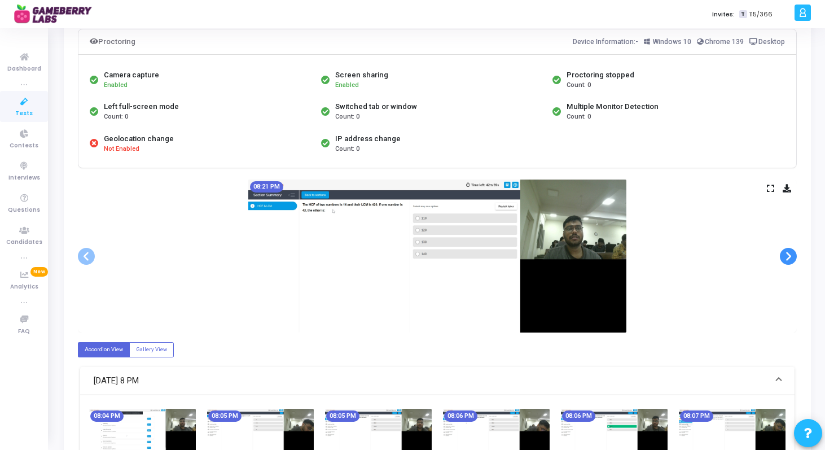
click at [792, 256] on span at bounding box center [788, 256] width 17 height 17
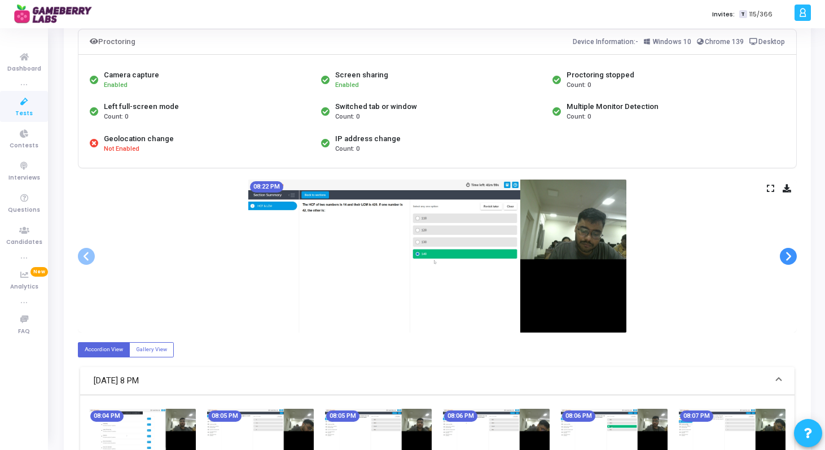
click at [792, 256] on span at bounding box center [788, 256] width 17 height 17
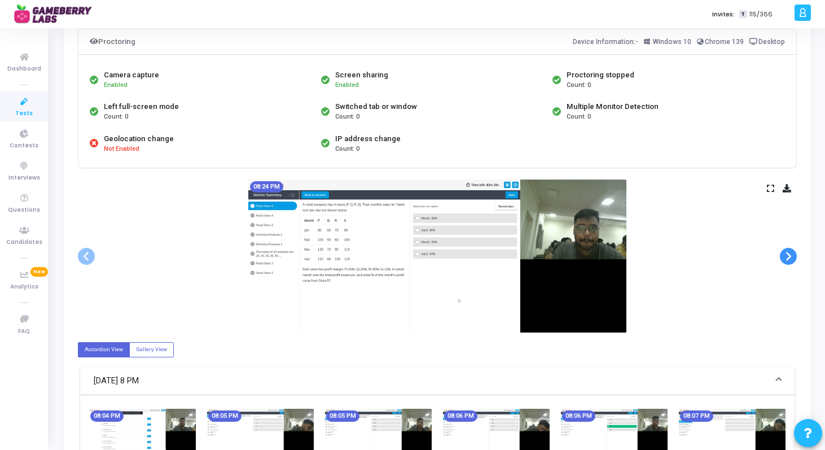
click at [792, 256] on span at bounding box center [788, 256] width 17 height 17
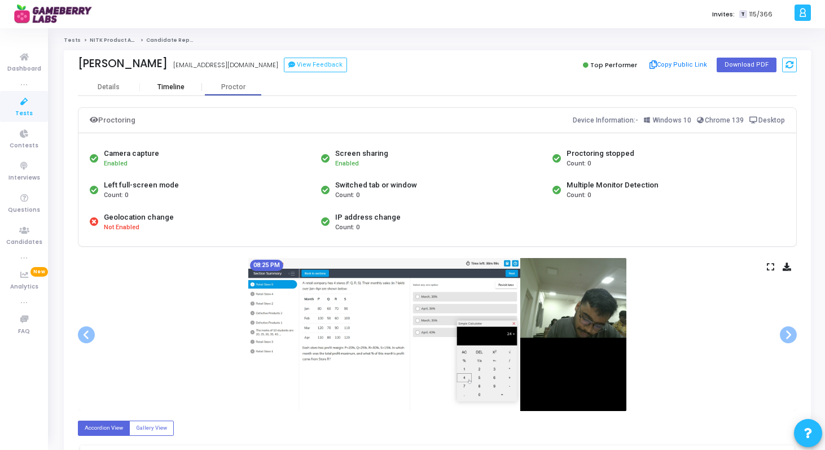
click at [183, 91] on div "Timeline" at bounding box center [170, 87] width 27 height 8
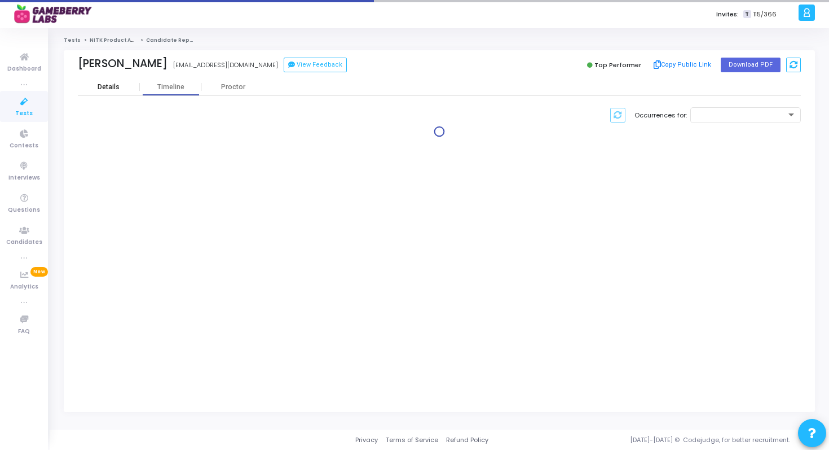
click at [119, 86] on div "Details" at bounding box center [109, 87] width 62 height 8
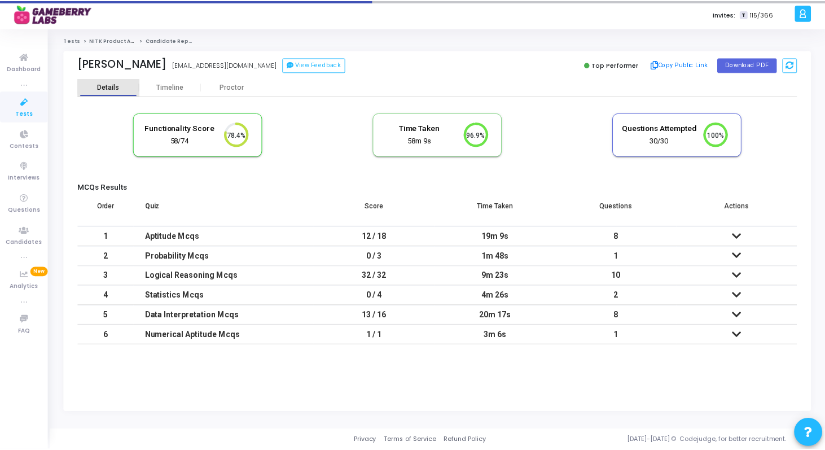
scroll to position [24, 29]
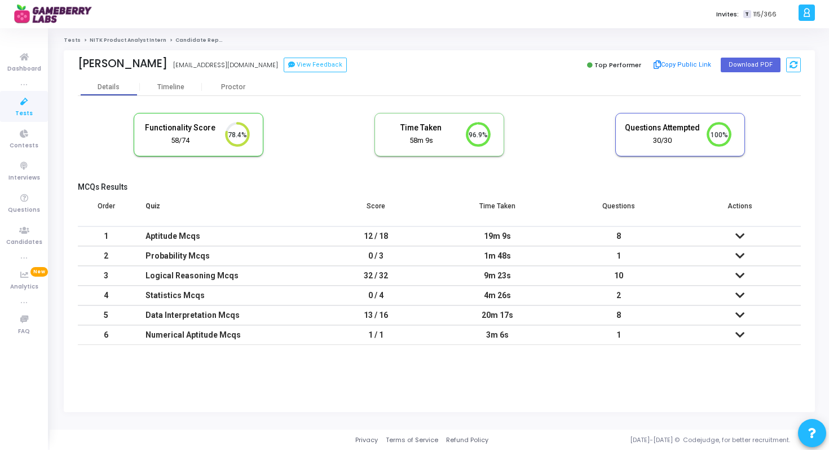
click at [122, 41] on link "NITK Product Analyst Intern" at bounding box center [128, 40] width 77 height 7
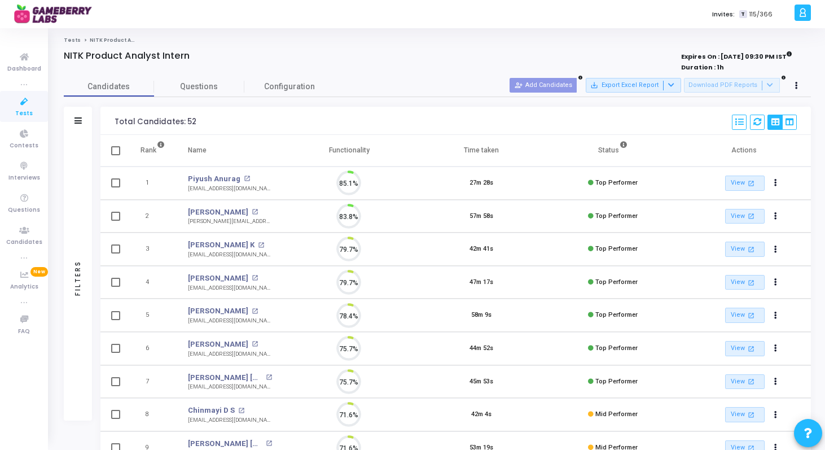
scroll to position [24, 29]
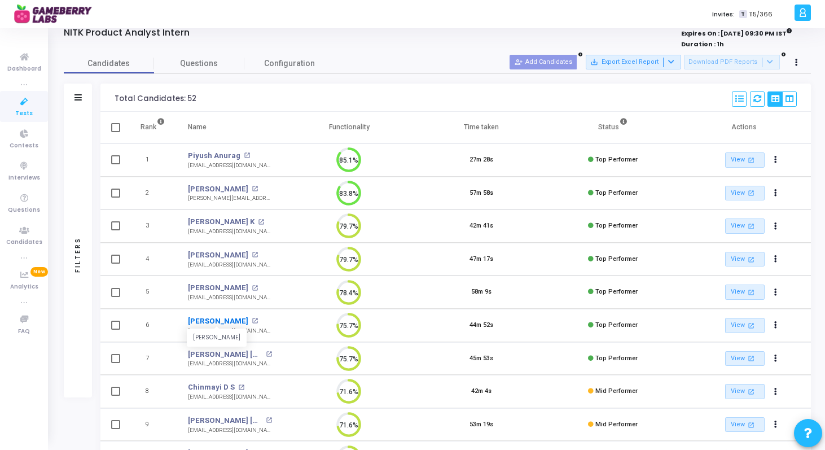
click at [232, 320] on link "[PERSON_NAME]" at bounding box center [218, 320] width 60 height 11
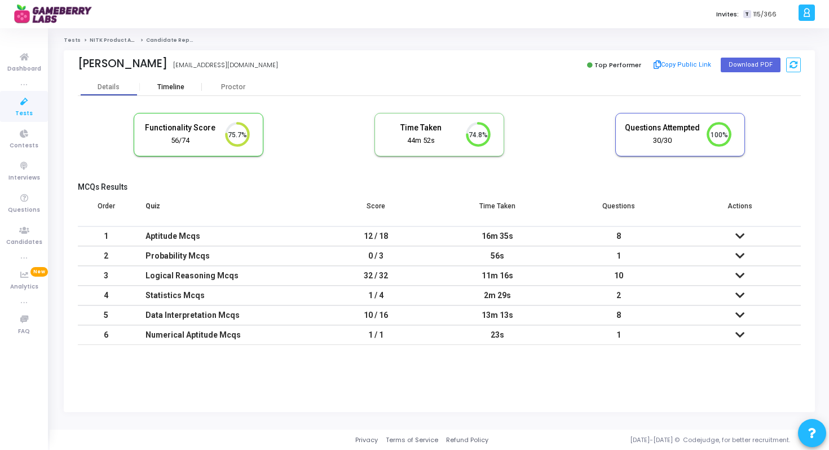
click at [171, 91] on div "Timeline" at bounding box center [171, 86] width 62 height 17
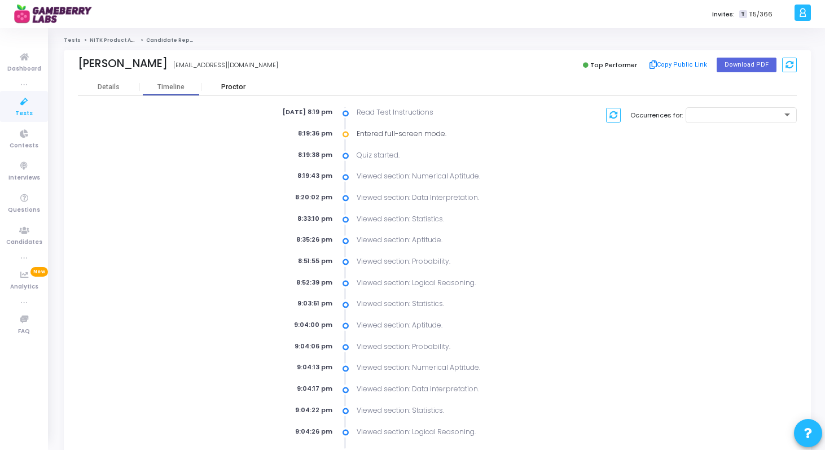
click at [236, 87] on div "Proctor" at bounding box center [233, 87] width 62 height 8
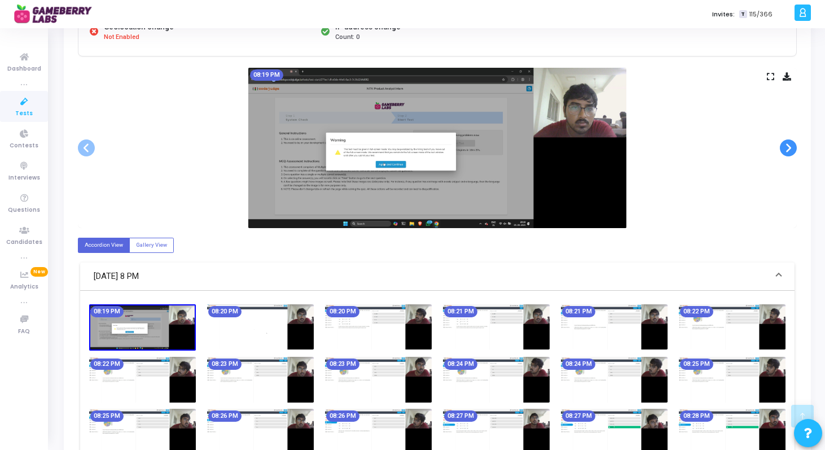
click at [787, 144] on span at bounding box center [788, 147] width 17 height 17
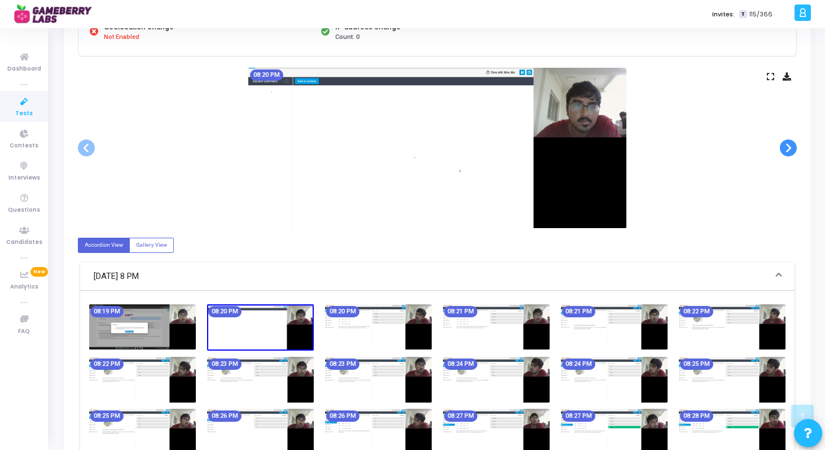
click at [787, 144] on span at bounding box center [788, 147] width 17 height 17
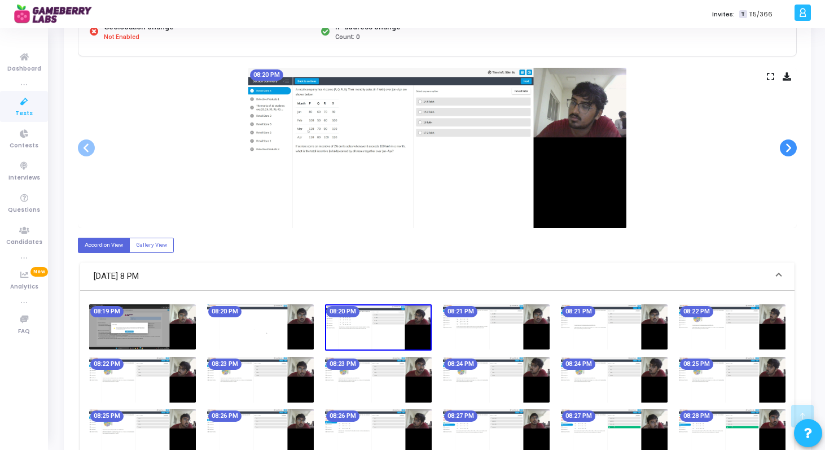
click at [787, 144] on span at bounding box center [788, 147] width 17 height 17
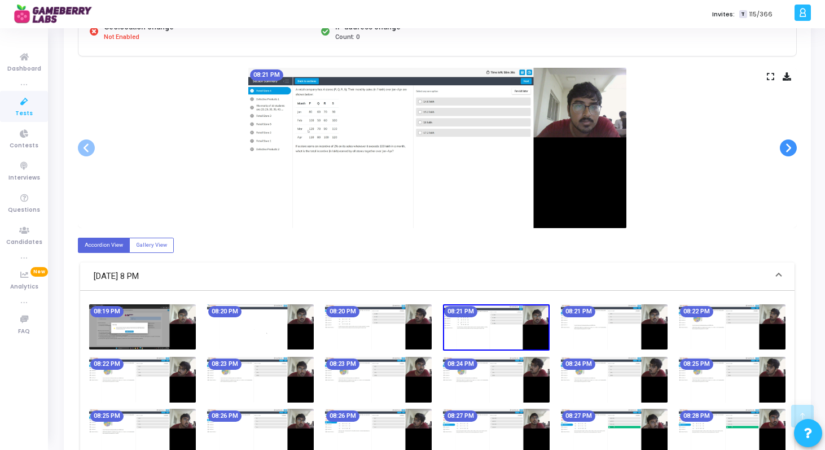
click at [787, 144] on span at bounding box center [788, 147] width 17 height 17
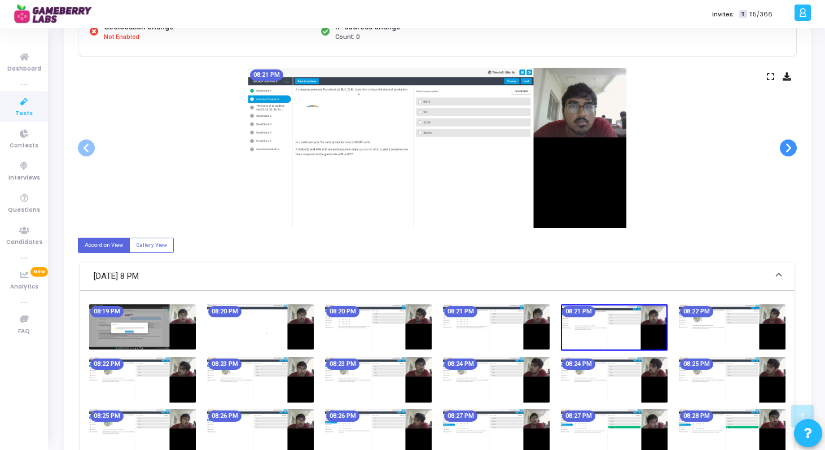
click at [787, 144] on span at bounding box center [788, 147] width 17 height 17
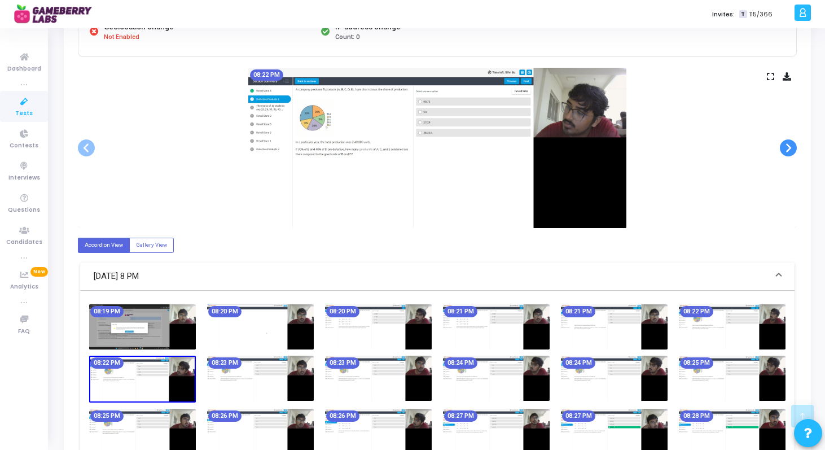
click at [787, 144] on span at bounding box center [788, 147] width 17 height 17
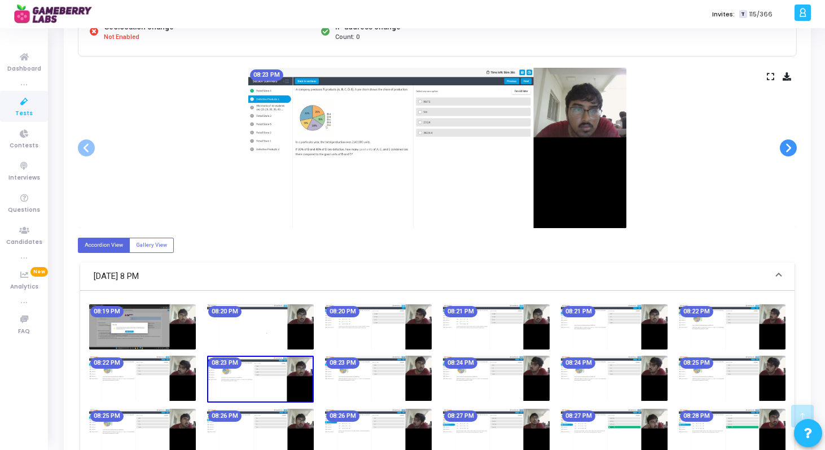
click at [787, 144] on span at bounding box center [788, 147] width 17 height 17
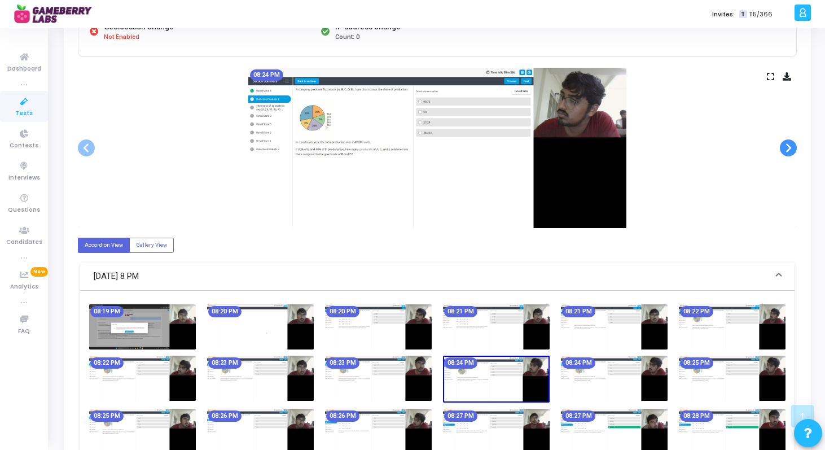
click at [787, 144] on span at bounding box center [788, 147] width 17 height 17
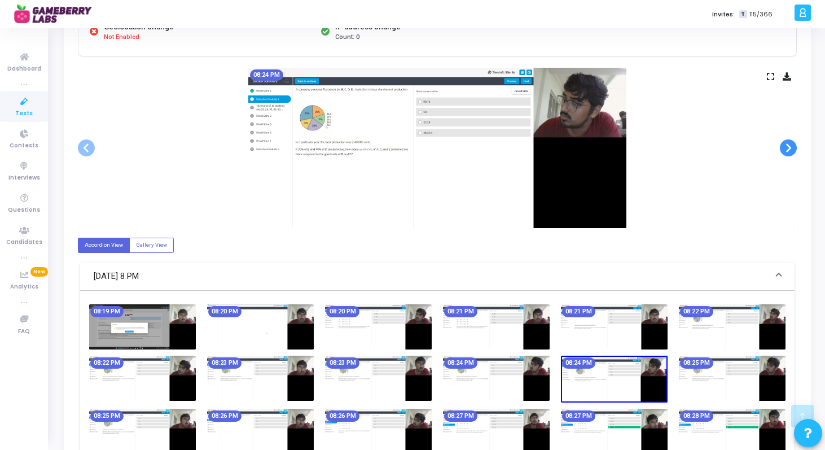
click at [787, 144] on span at bounding box center [788, 147] width 17 height 17
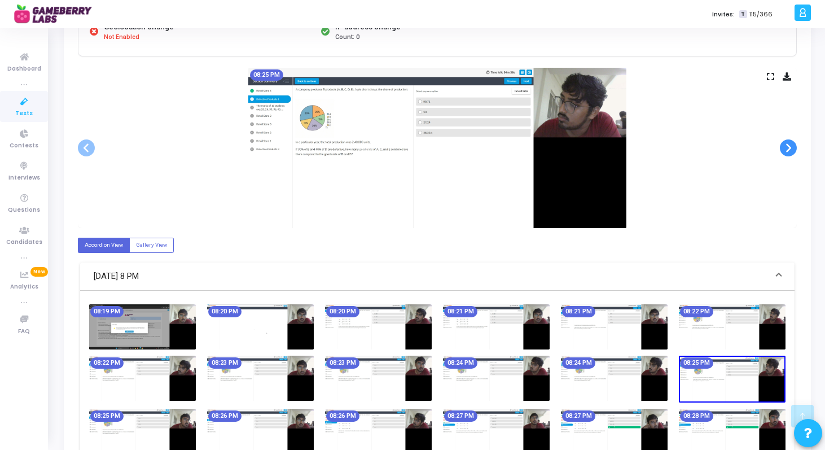
click at [787, 144] on span at bounding box center [788, 147] width 17 height 17
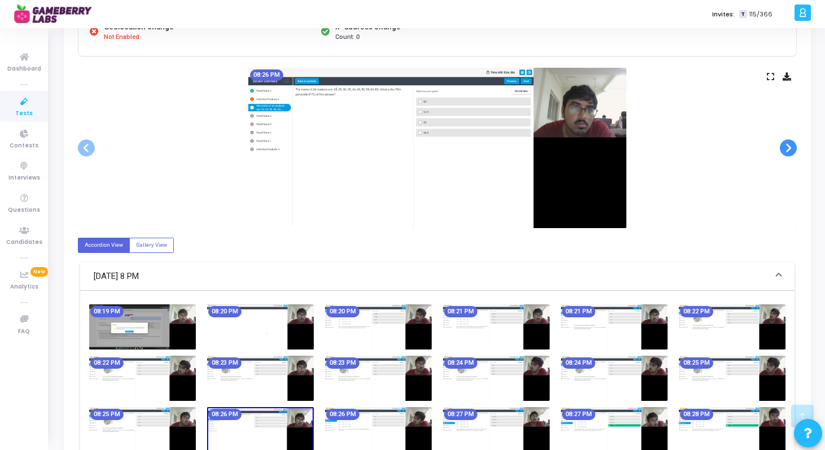
click at [787, 144] on span at bounding box center [788, 147] width 17 height 17
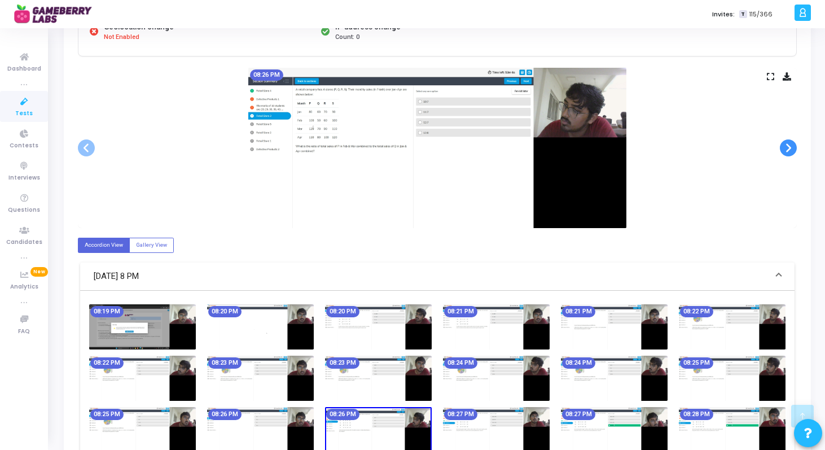
click at [787, 144] on span at bounding box center [788, 147] width 17 height 17
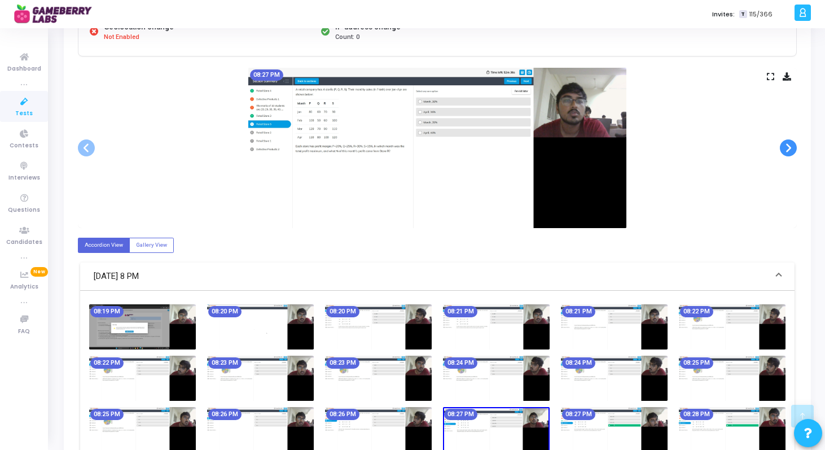
click at [787, 144] on span at bounding box center [788, 147] width 17 height 17
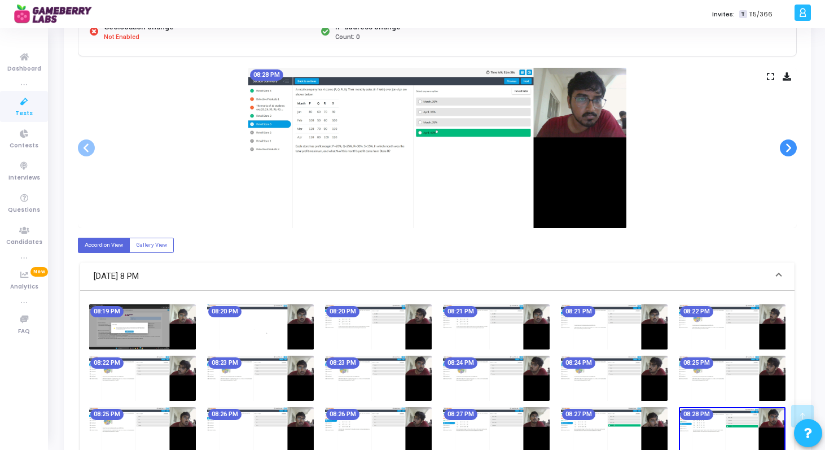
click at [787, 144] on span at bounding box center [788, 147] width 17 height 17
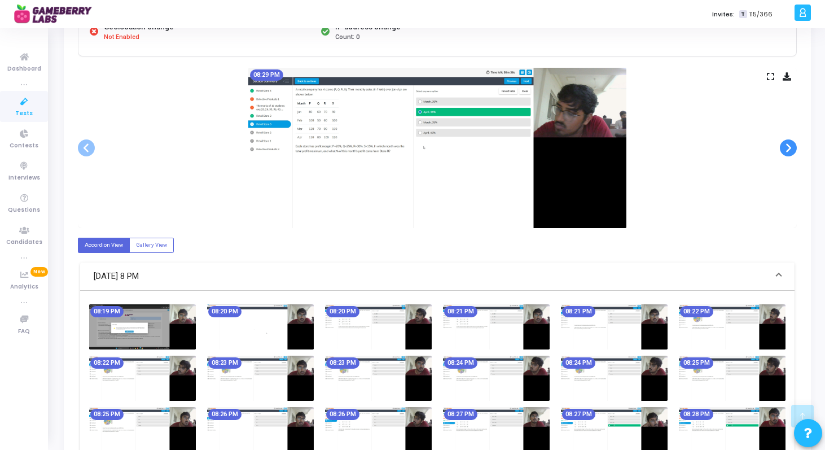
click at [787, 144] on span at bounding box center [788, 147] width 17 height 17
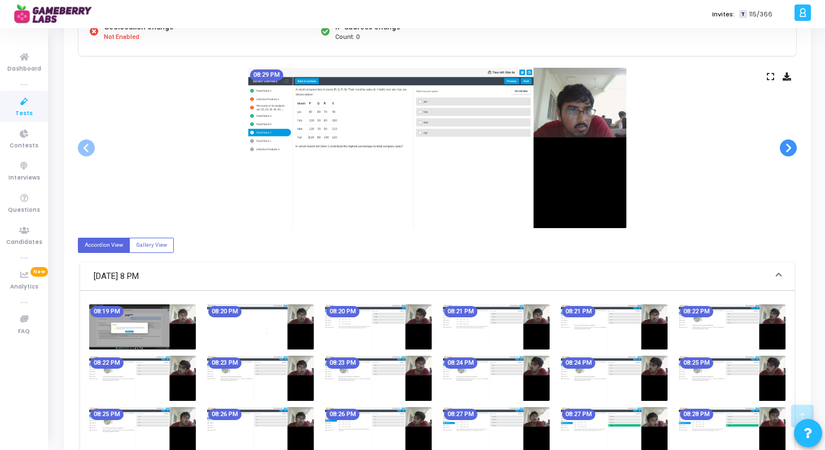
click at [787, 144] on span at bounding box center [788, 147] width 17 height 17
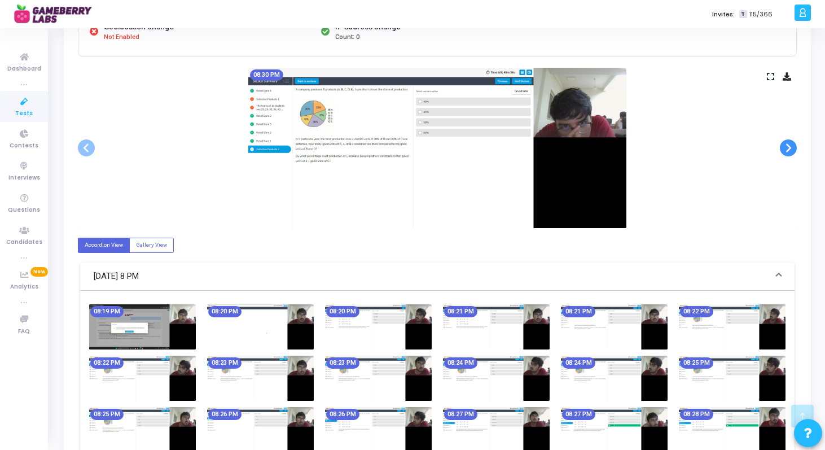
click at [787, 144] on span at bounding box center [788, 147] width 17 height 17
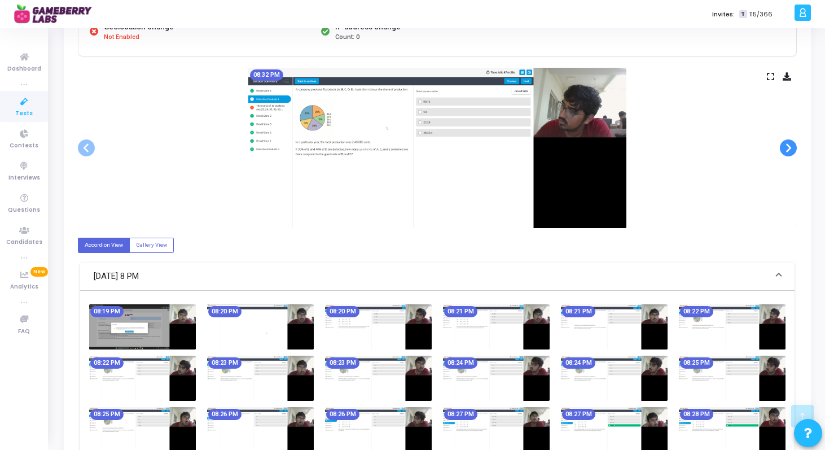
click at [787, 144] on span at bounding box center [788, 147] width 17 height 17
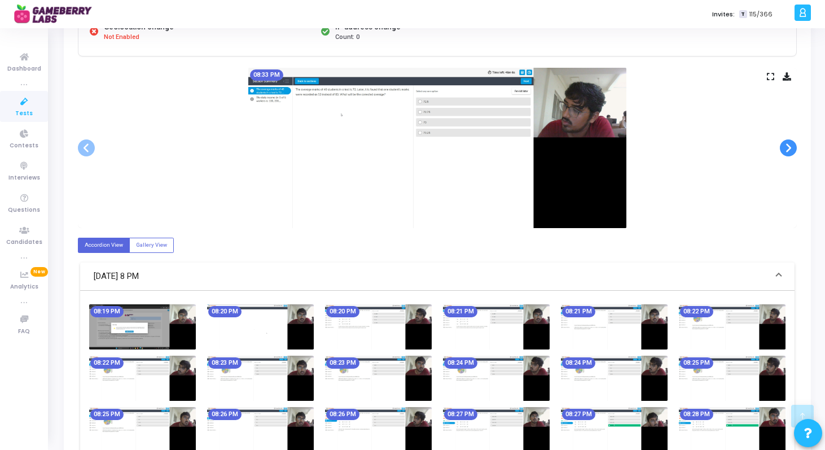
click at [787, 144] on span at bounding box center [788, 147] width 17 height 17
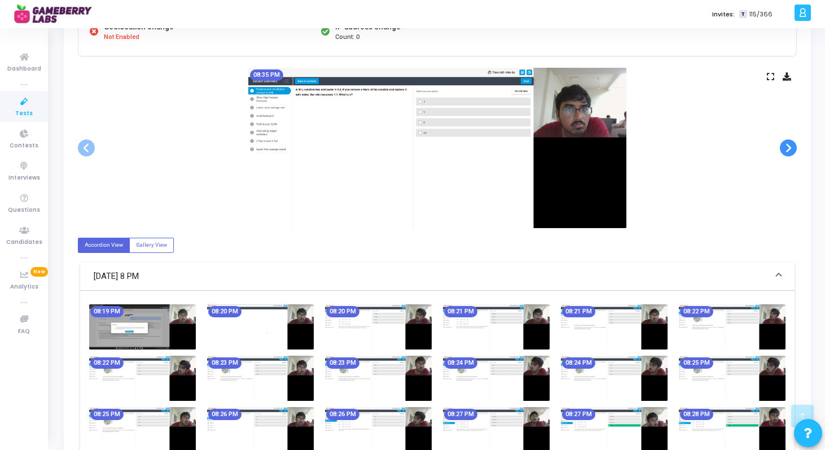
click at [787, 144] on span at bounding box center [788, 147] width 17 height 17
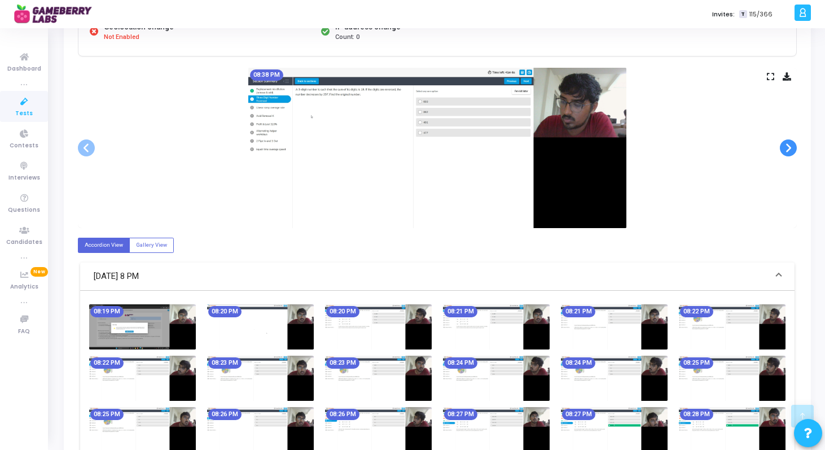
click at [787, 144] on span at bounding box center [788, 147] width 17 height 17
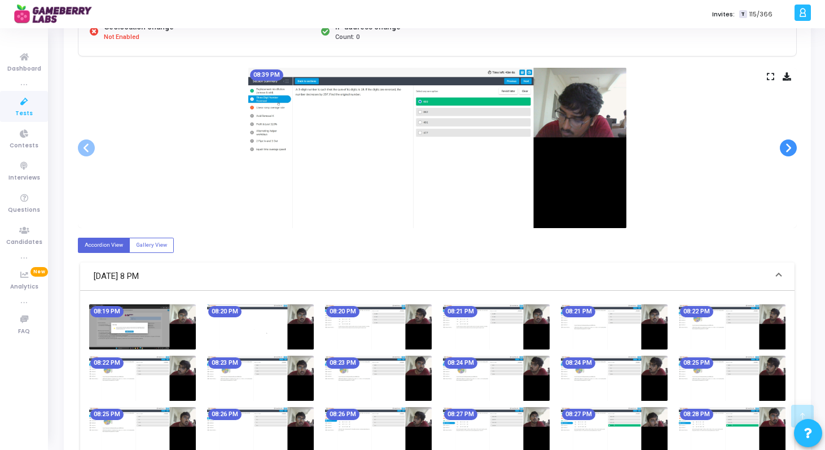
click at [787, 144] on span at bounding box center [788, 147] width 17 height 17
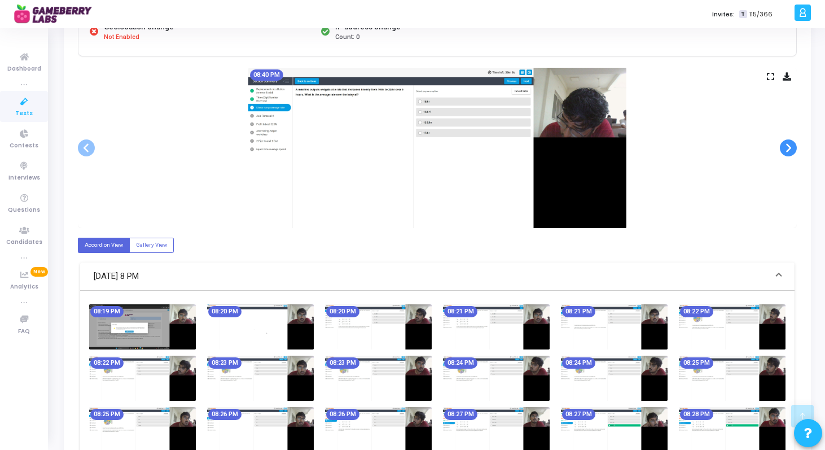
click at [787, 144] on span at bounding box center [788, 147] width 17 height 17
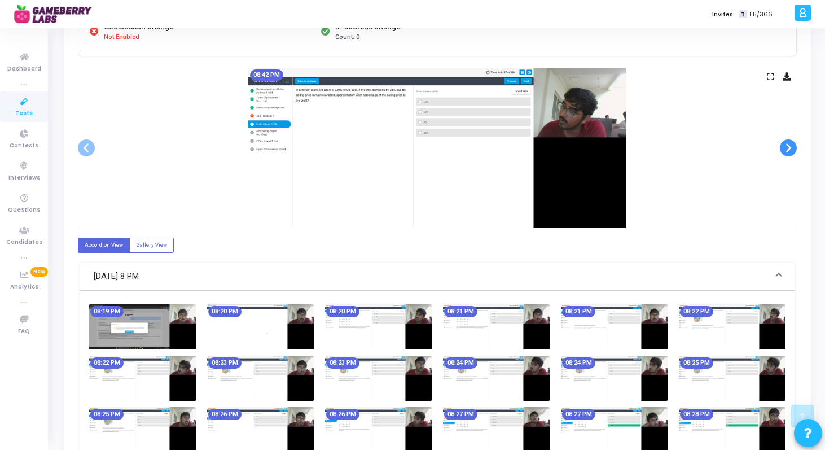
click at [787, 144] on span at bounding box center [788, 147] width 17 height 17
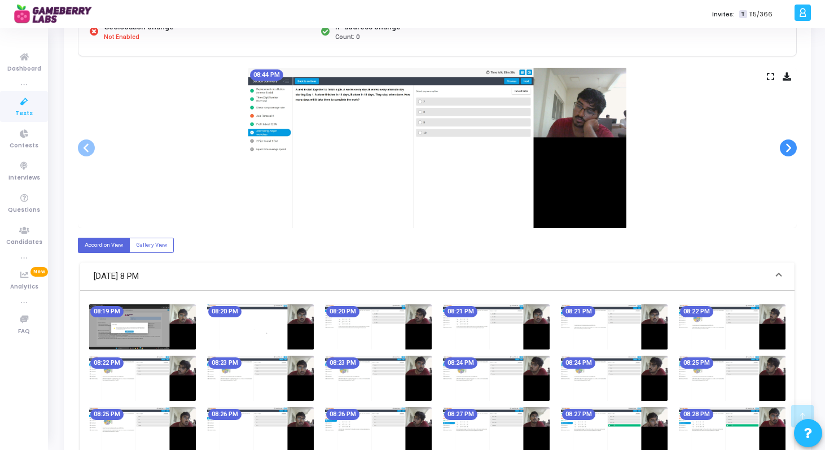
click at [787, 144] on span at bounding box center [788, 147] width 17 height 17
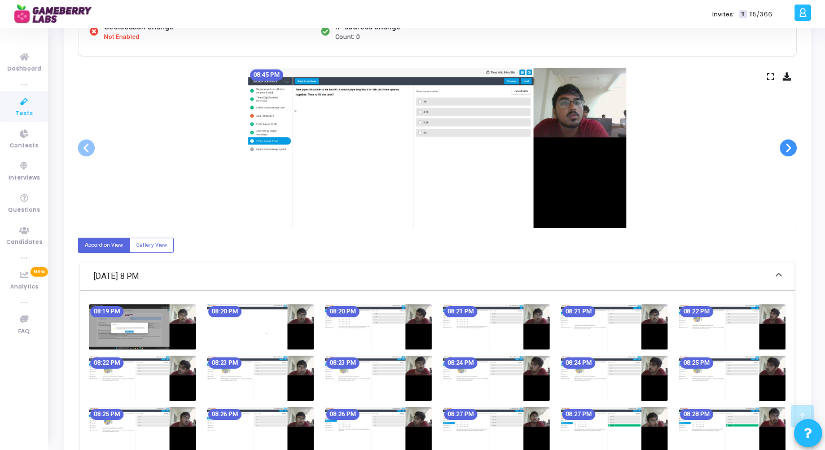
click at [787, 144] on span at bounding box center [788, 147] width 17 height 17
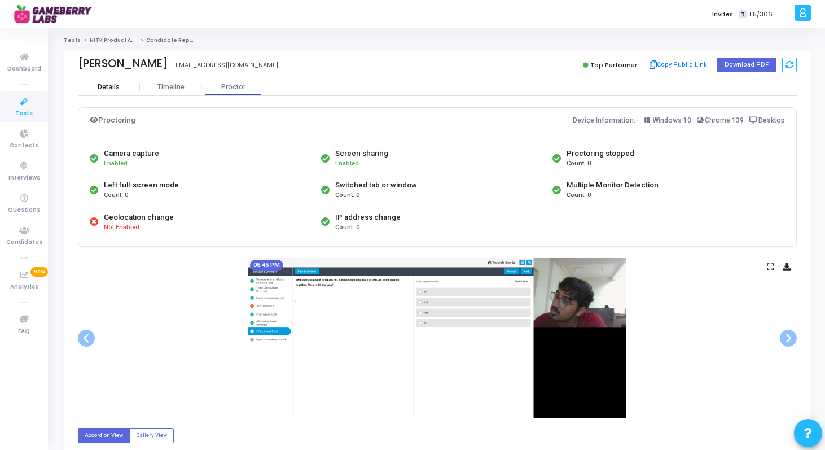
click at [102, 90] on div "Details" at bounding box center [109, 87] width 22 height 8
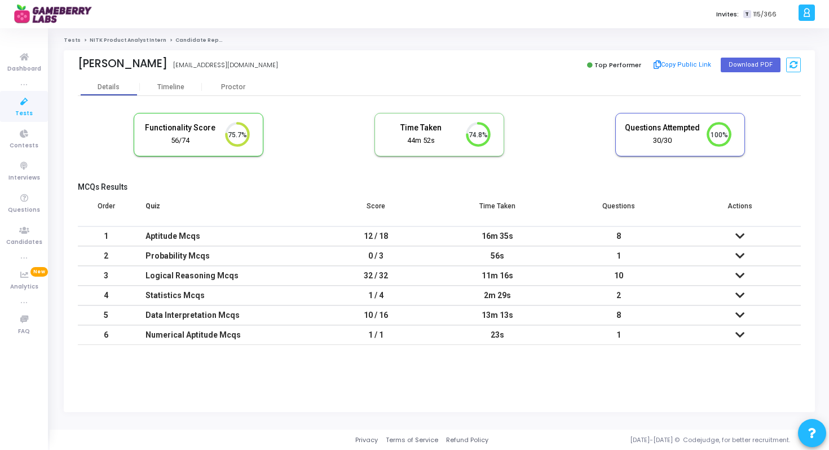
click at [115, 37] on link "NITK Product Analyst Intern" at bounding box center [128, 40] width 77 height 7
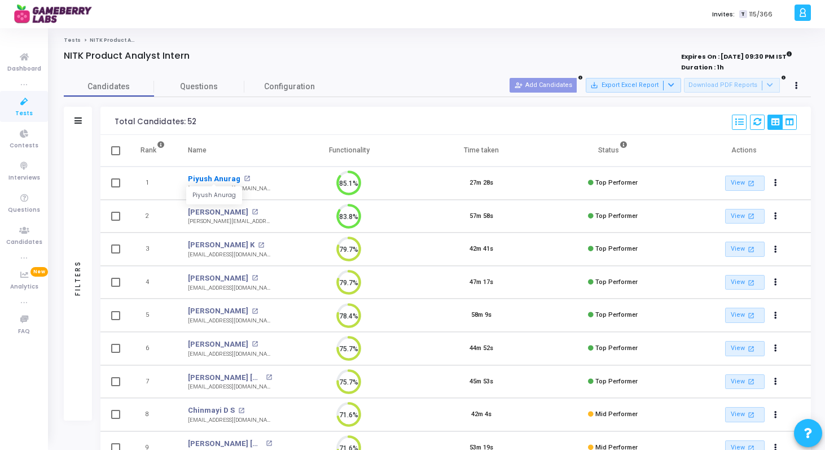
click at [219, 178] on link "Piyush Anurag" at bounding box center [214, 178] width 52 height 11
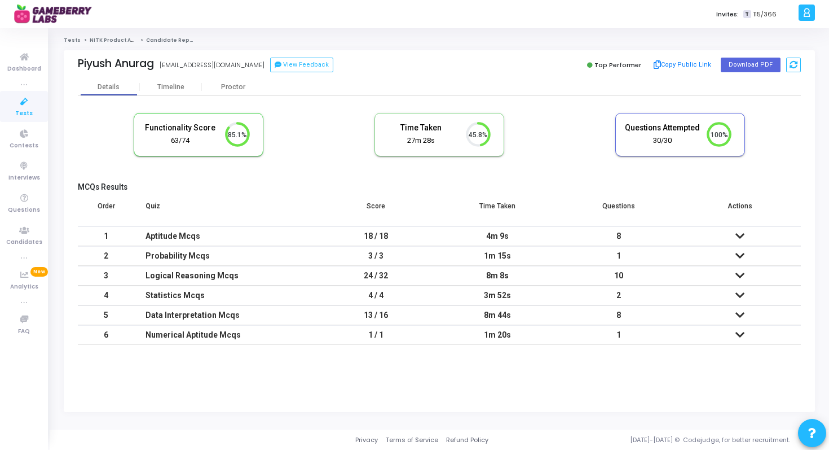
click at [736, 272] on icon at bounding box center [740, 275] width 9 height 8
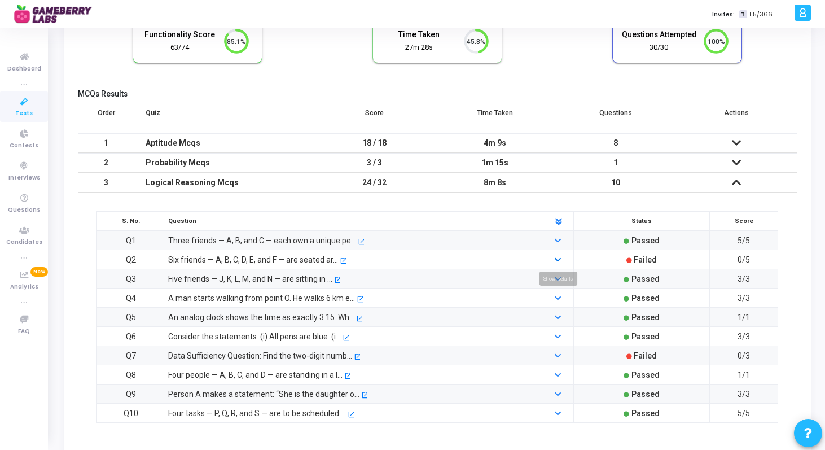
click at [557, 259] on icon at bounding box center [558, 260] width 6 height 7
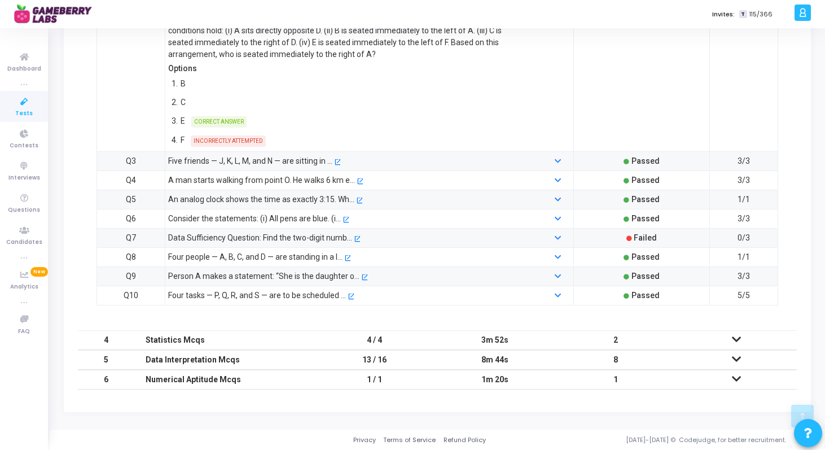
click at [740, 355] on icon at bounding box center [736, 359] width 9 height 8
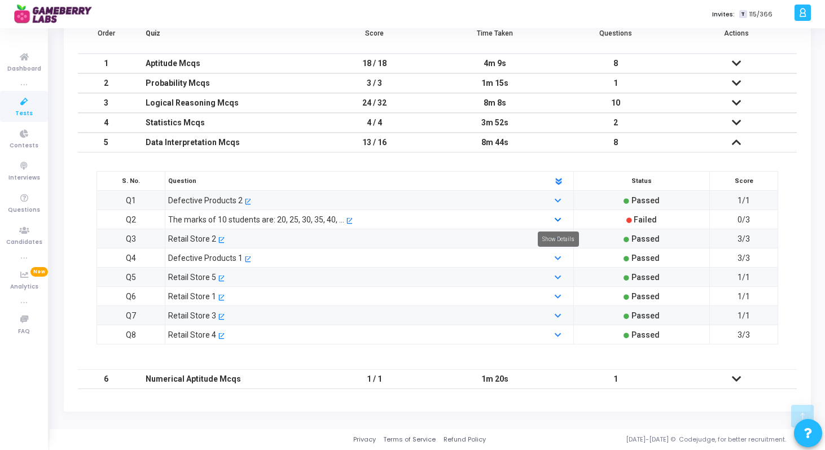
click at [560, 217] on icon at bounding box center [558, 220] width 6 height 7
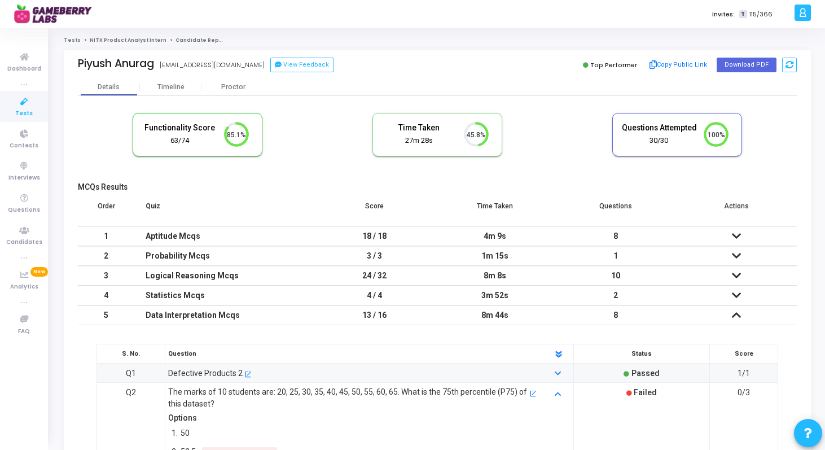
click at [116, 41] on link "NITK Product Analyst Intern" at bounding box center [128, 40] width 77 height 7
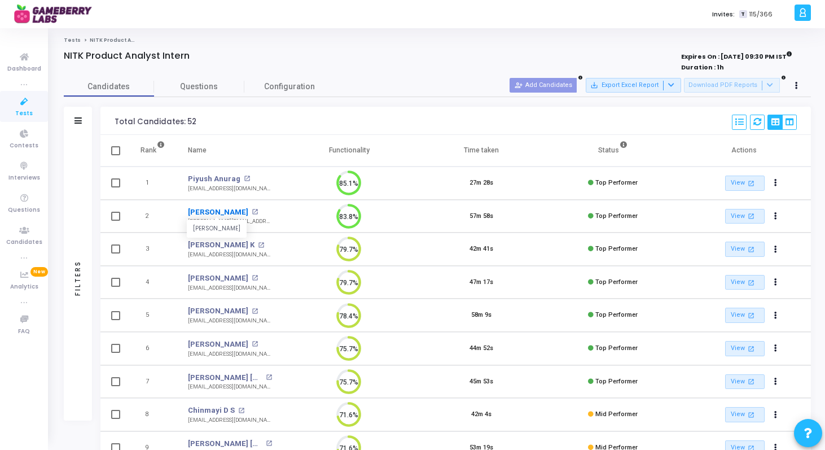
click at [216, 213] on link "[PERSON_NAME]" at bounding box center [218, 212] width 60 height 11
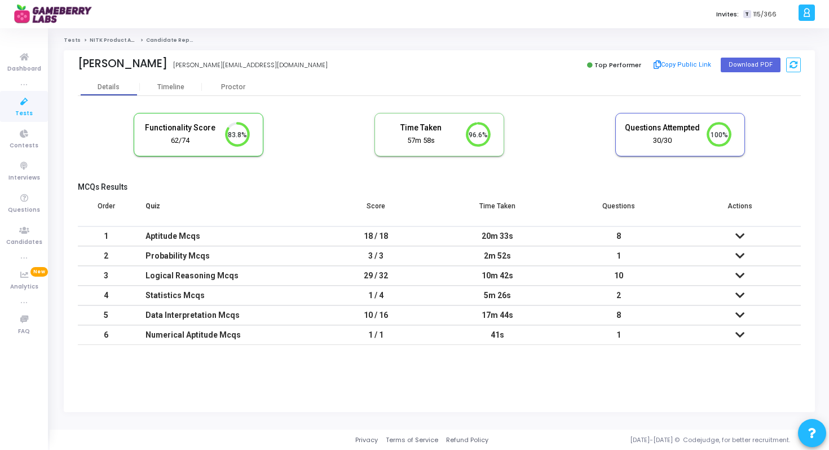
click at [743, 314] on icon at bounding box center [740, 315] width 9 height 8
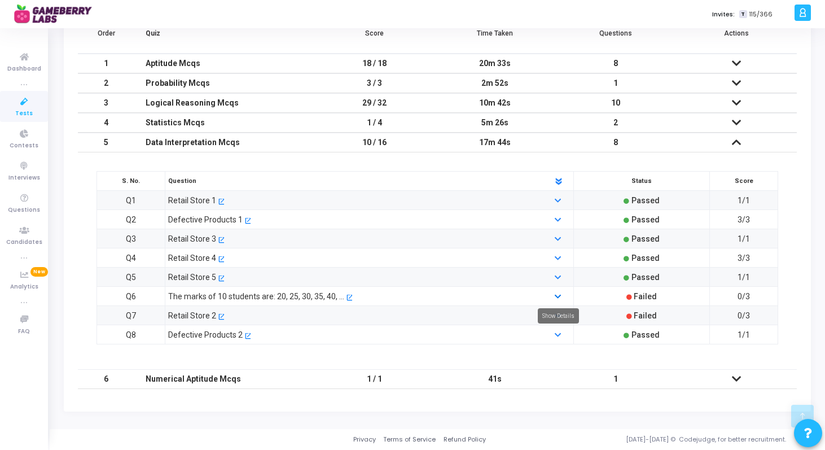
click at [556, 297] on icon at bounding box center [558, 296] width 6 height 7
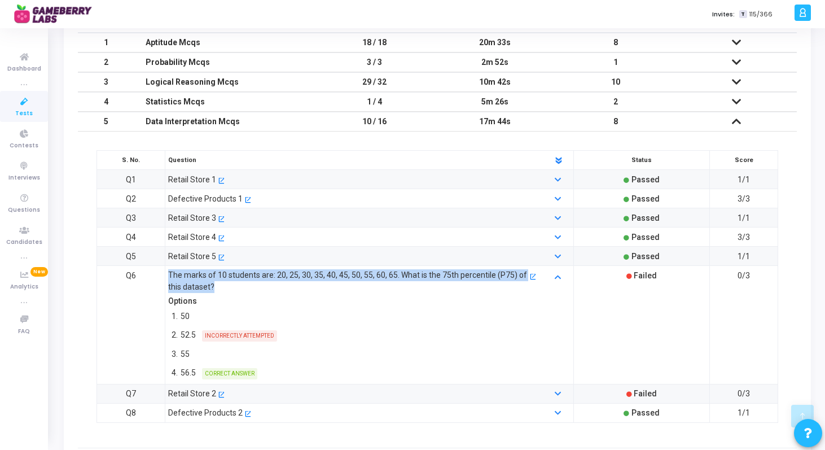
drag, startPoint x: 170, startPoint y: 273, endPoint x: 225, endPoint y: 287, distance: 56.4
click at [225, 287] on div "The marks of 10 students are: 20, 25, 30, 35, 40, 45, 50, 55, 60, 65. What is t…" at bounding box center [347, 281] width 359 height 24
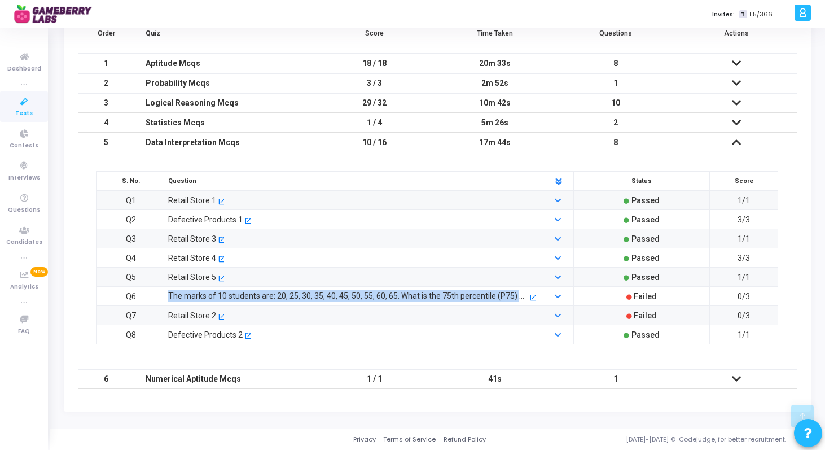
copy div "The marks of 10 students are: 20, 25, 30, 35, 40, 45, 50, 55, 60, 65. What is t…"
click at [561, 293] on link at bounding box center [559, 296] width 8 height 8
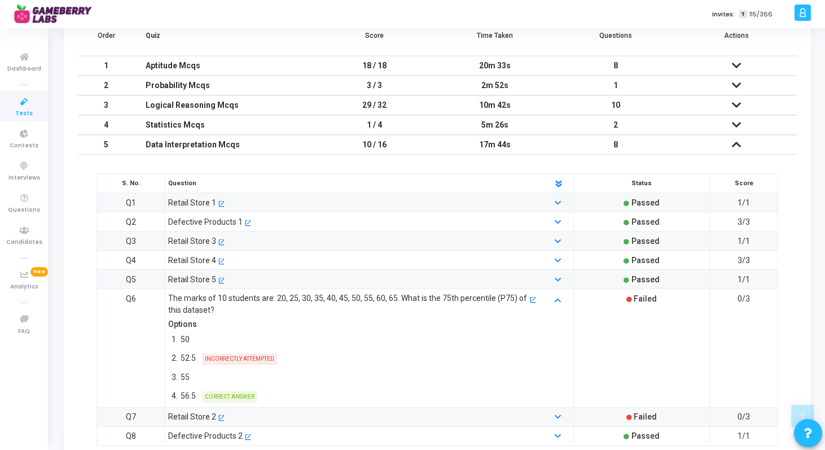
click at [504, 330] on div "Options" at bounding box center [351, 324] width 367 height 12
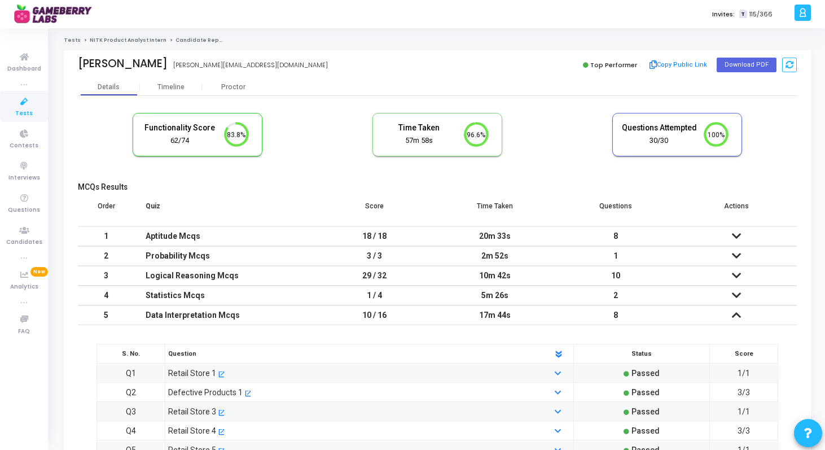
click at [108, 37] on link "NITK Product Analyst Intern" at bounding box center [128, 40] width 77 height 7
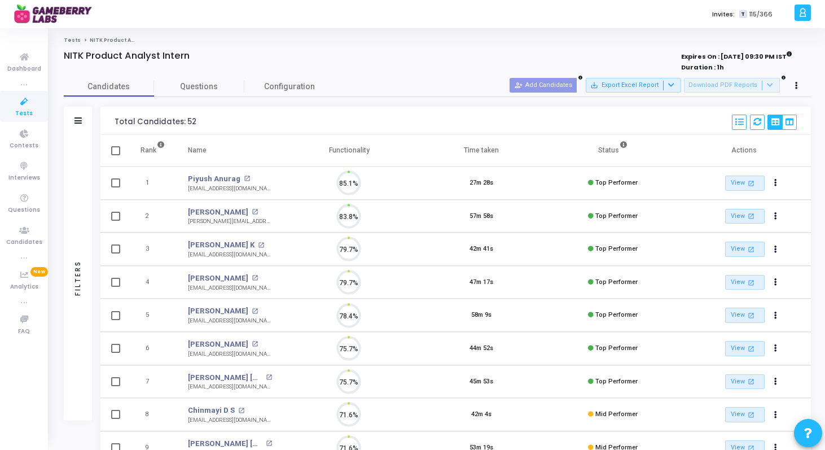
scroll to position [5, 5]
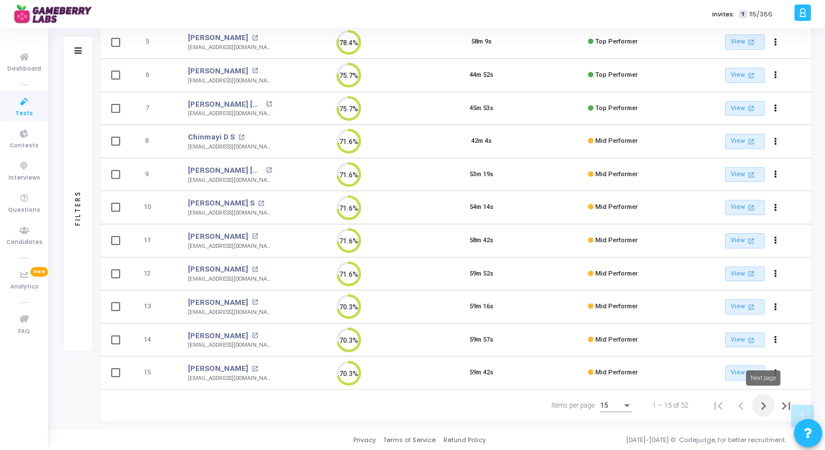
click at [766, 405] on icon "Next page" at bounding box center [764, 406] width 16 height 16
click at [765, 403] on icon "Next page" at bounding box center [764, 406] width 16 height 16
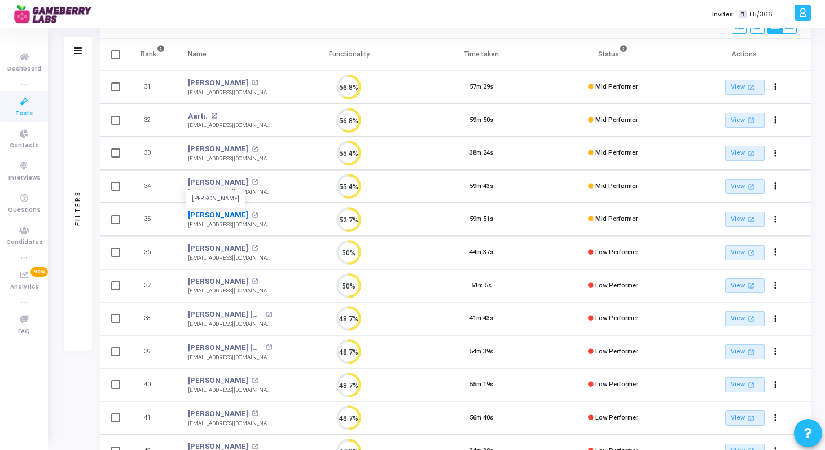
scroll to position [82, 0]
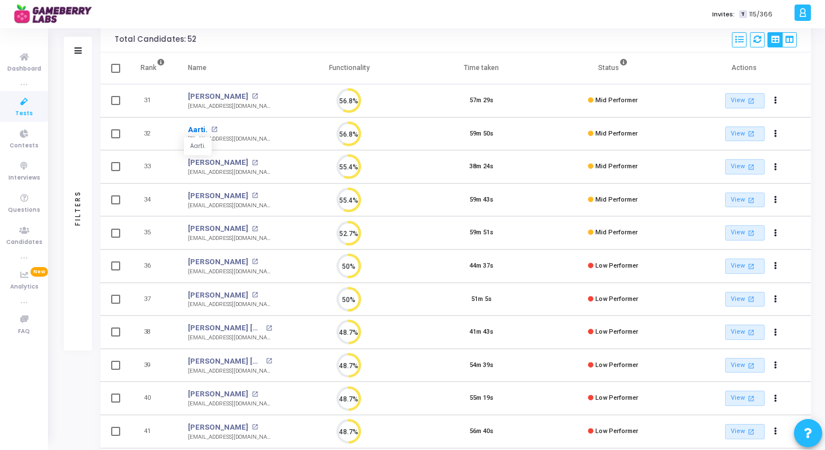
click at [195, 128] on link "Aarti." at bounding box center [198, 129] width 20 height 11
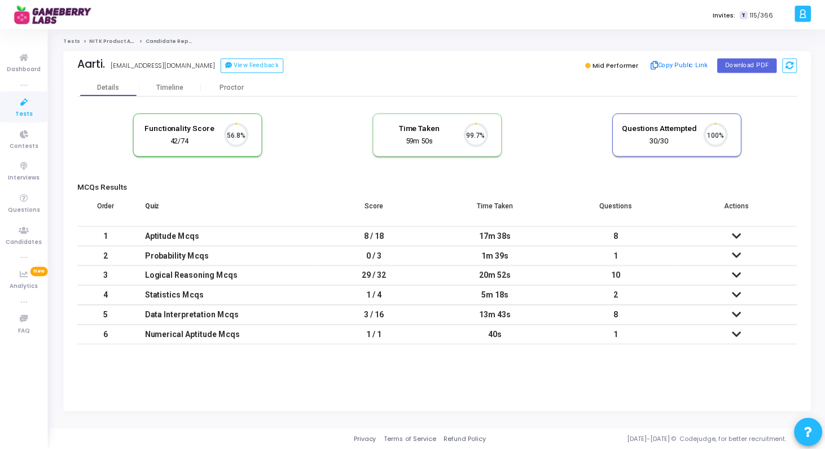
scroll to position [24, 29]
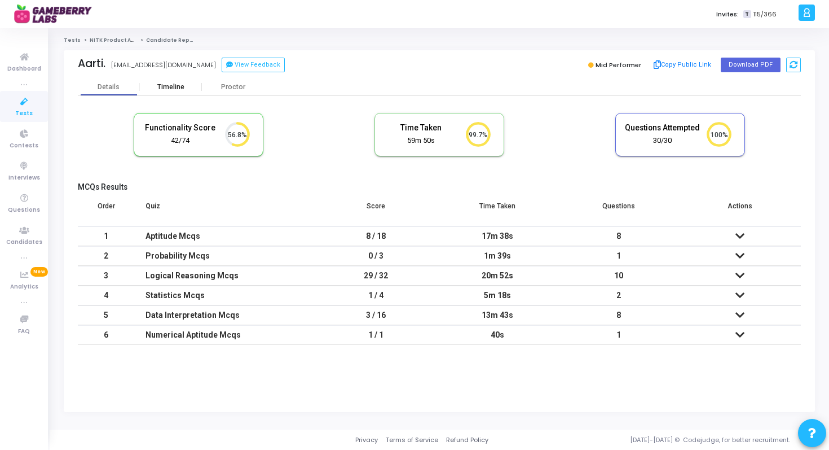
click at [174, 83] on div "Timeline" at bounding box center [170, 87] width 27 height 8
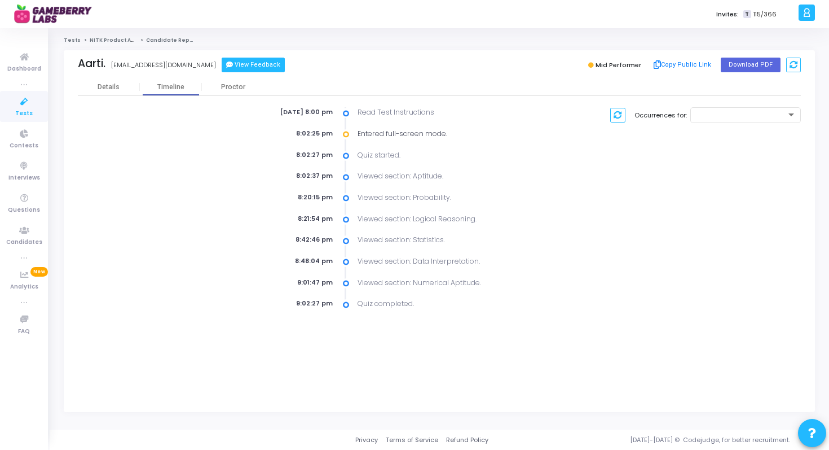
click at [229, 70] on button "View Feedback" at bounding box center [253, 65] width 63 height 15
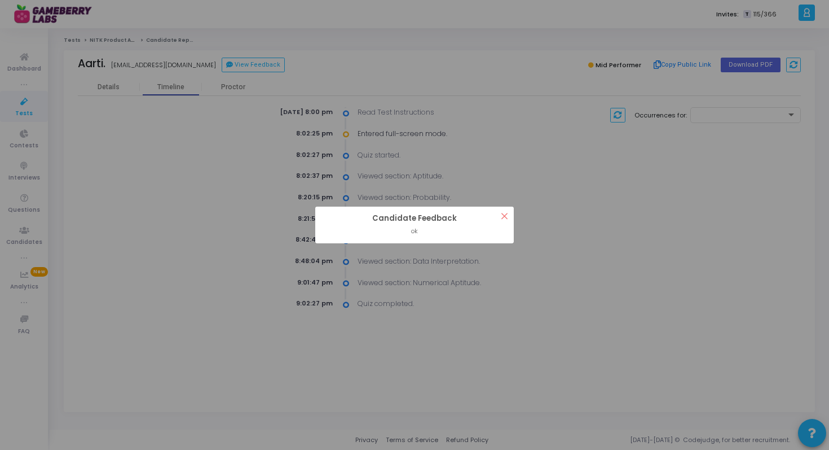
click at [233, 94] on div "? ! i Candidate Feedback × ok OK Cancel" at bounding box center [414, 225] width 829 height 450
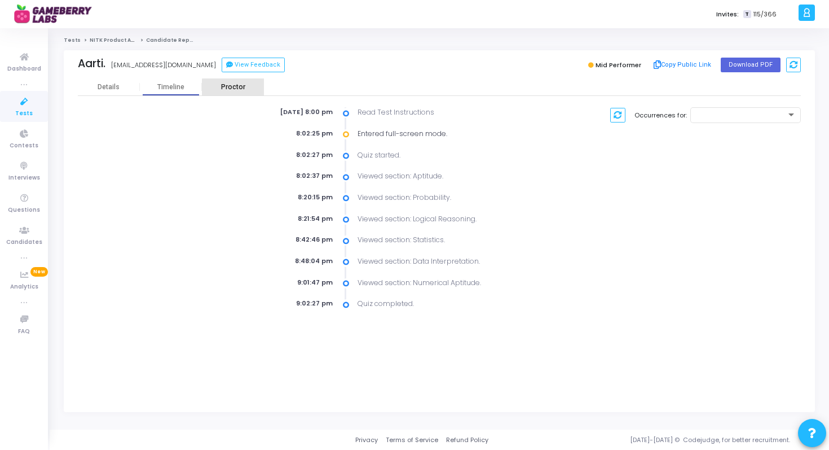
click at [233, 88] on div "Proctor" at bounding box center [233, 87] width 62 height 8
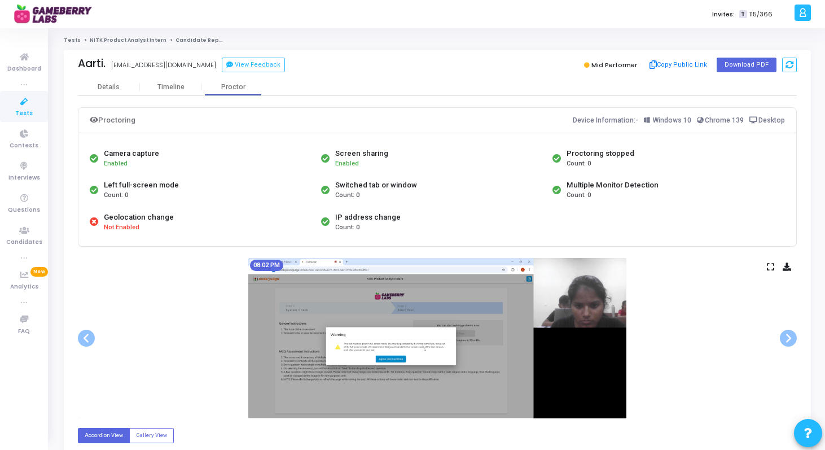
click at [121, 38] on link "NITK Product Analyst Intern" at bounding box center [128, 40] width 77 height 7
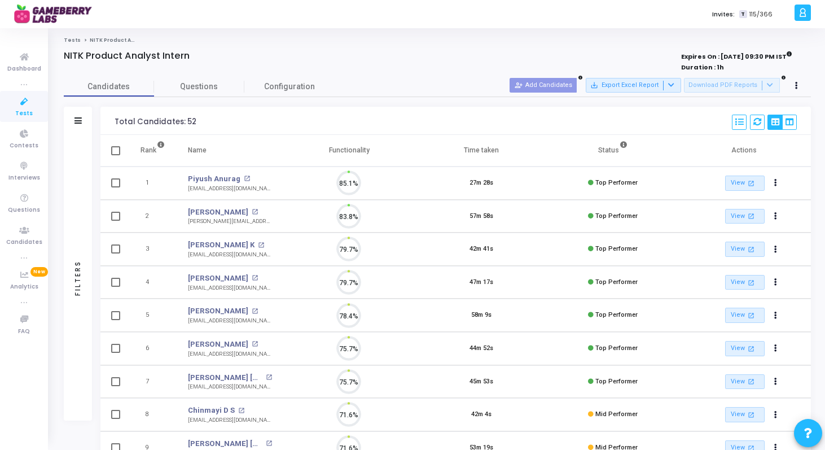
scroll to position [24, 29]
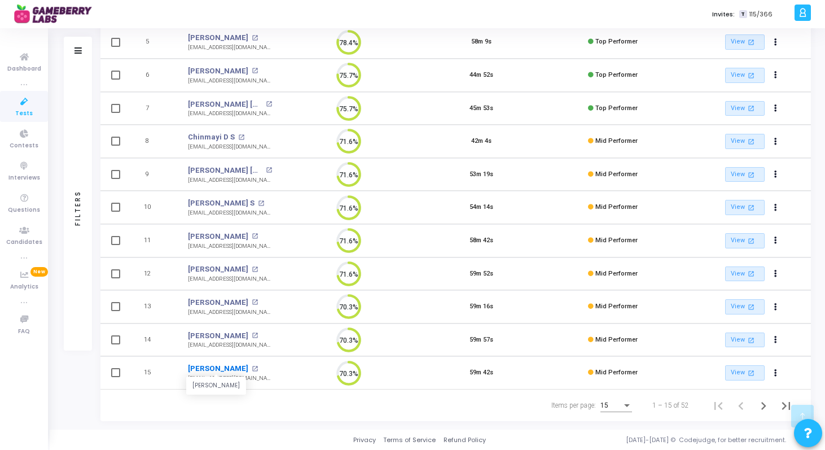
click at [209, 367] on link "[PERSON_NAME]" at bounding box center [218, 368] width 60 height 11
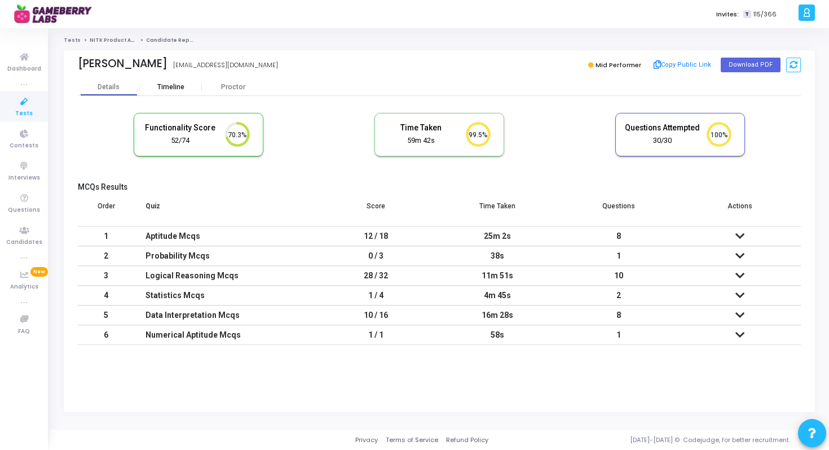
click at [180, 88] on div "Timeline" at bounding box center [170, 87] width 27 height 8
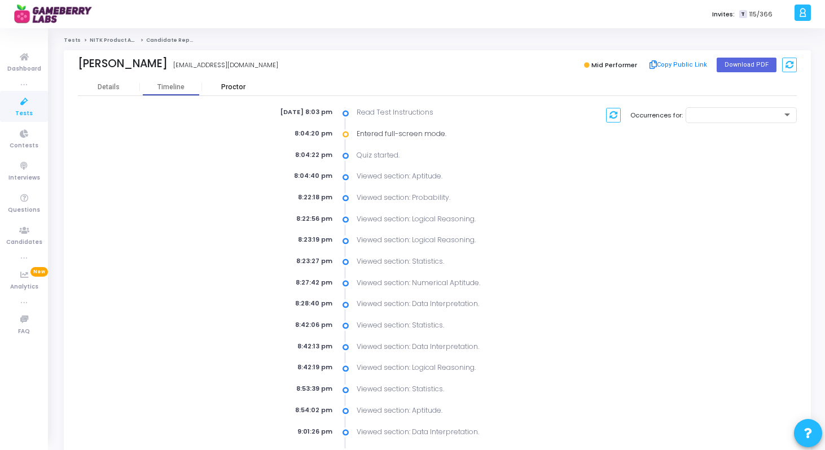
click at [222, 87] on div "Proctor" at bounding box center [233, 87] width 62 height 8
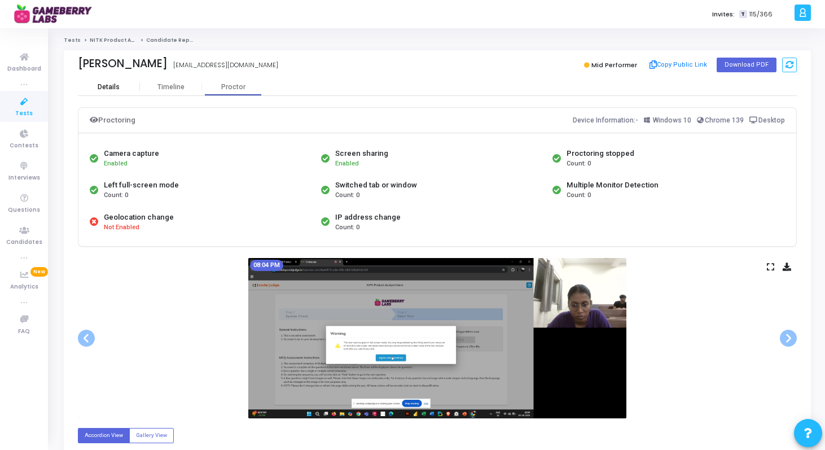
click at [118, 86] on div "Details" at bounding box center [109, 87] width 22 height 8
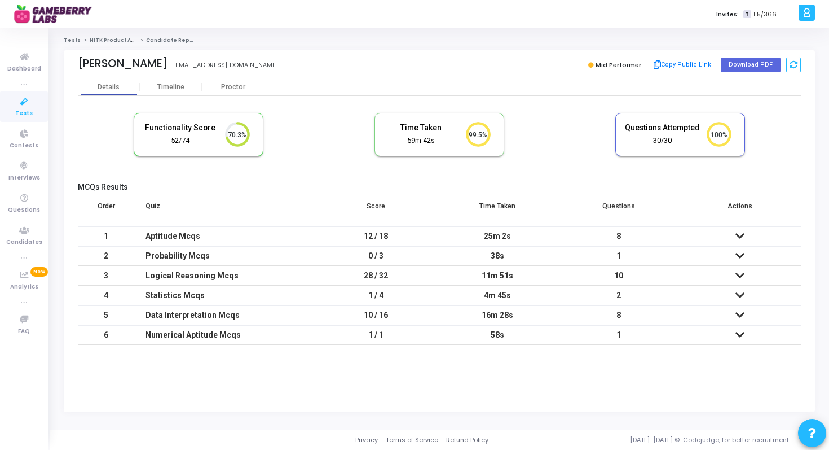
click at [743, 258] on icon at bounding box center [740, 256] width 9 height 8
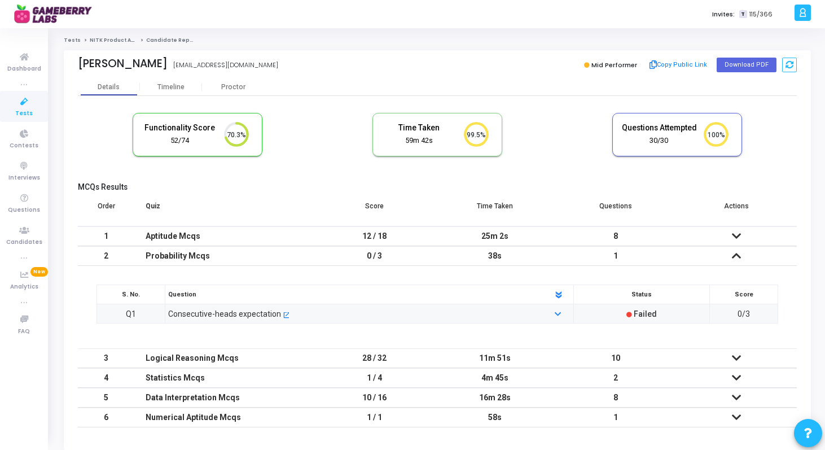
click at [741, 257] on td at bounding box center [736, 256] width 121 height 20
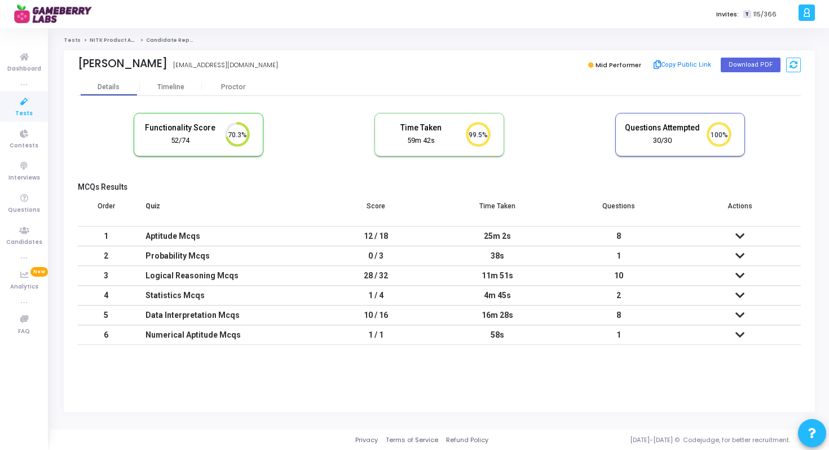
click at [742, 313] on icon at bounding box center [740, 315] width 9 height 8
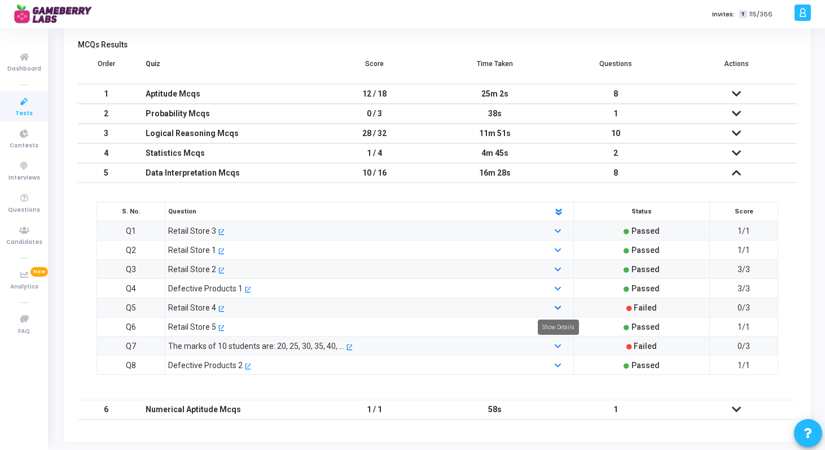
click at [555, 305] on icon at bounding box center [558, 308] width 6 height 7
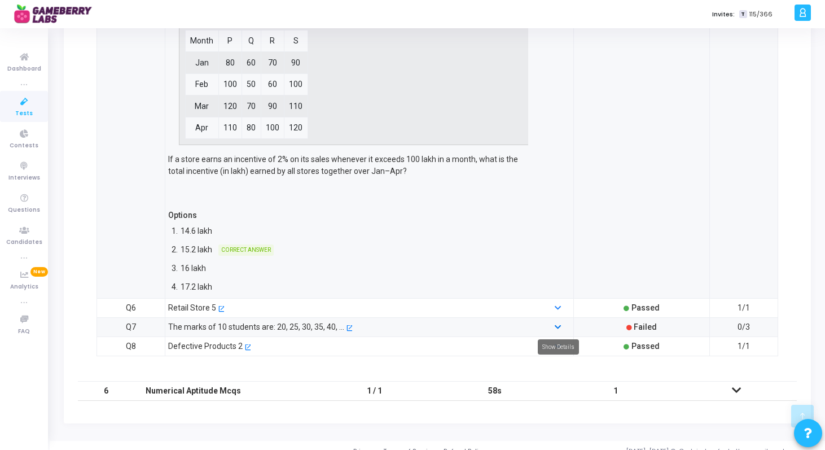
click at [560, 327] on icon at bounding box center [558, 327] width 6 height 7
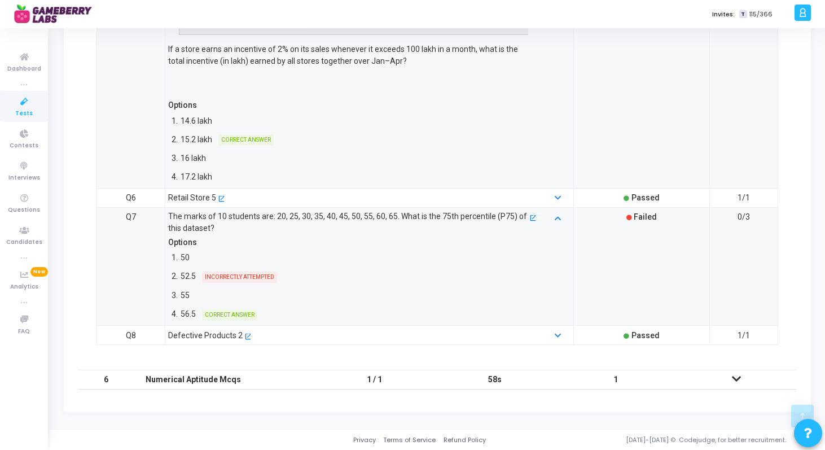
click at [732, 378] on icon at bounding box center [736, 379] width 9 height 8
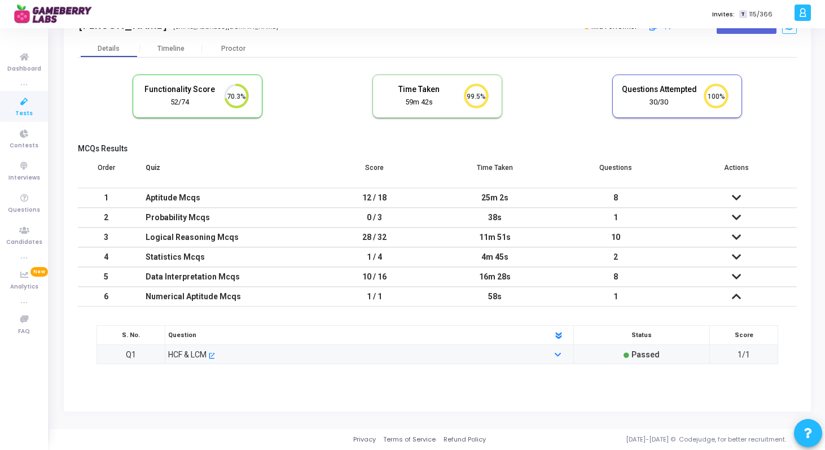
click at [737, 258] on icon at bounding box center [736, 257] width 9 height 8
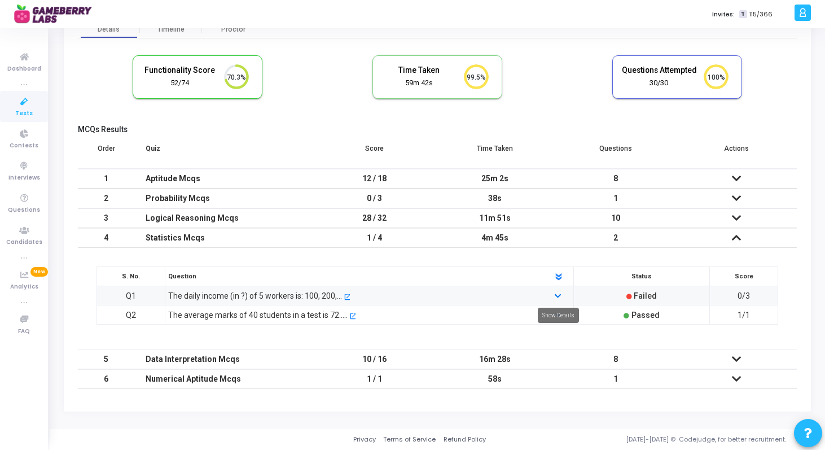
click at [556, 298] on icon at bounding box center [558, 296] width 6 height 7
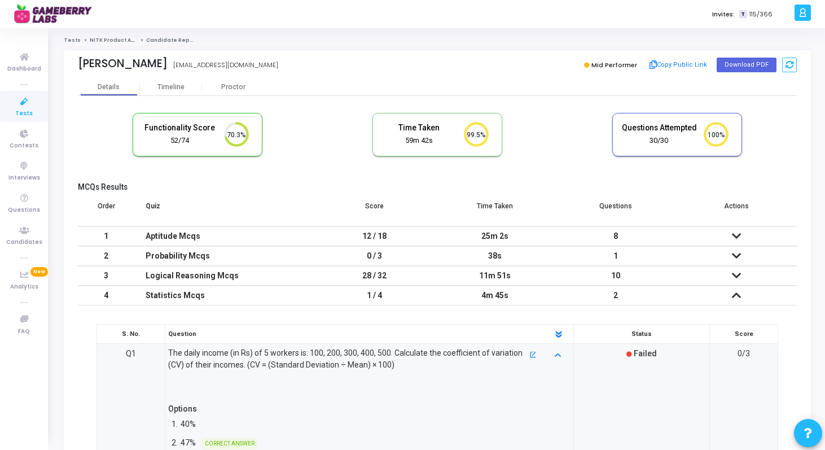
click at [737, 235] on icon at bounding box center [736, 236] width 9 height 8
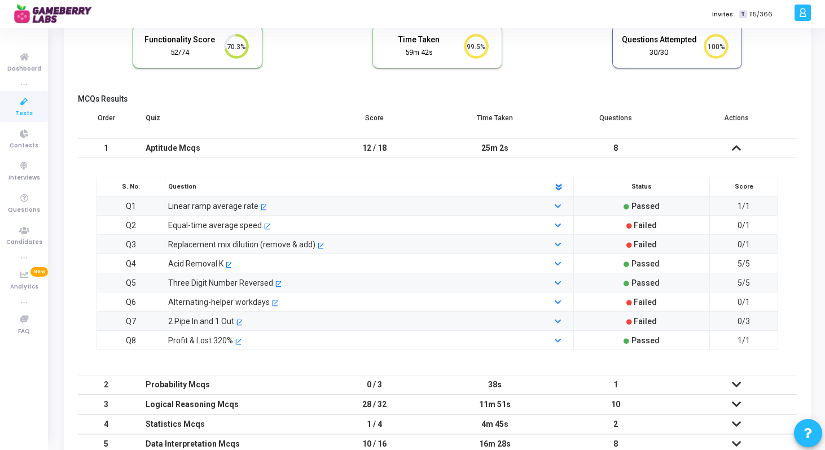
scroll to position [96, 0]
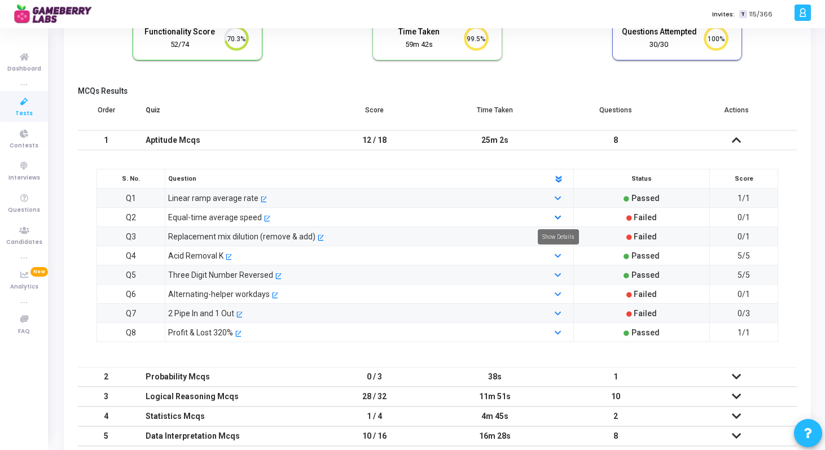
click at [558, 217] on icon at bounding box center [558, 217] width 6 height 7
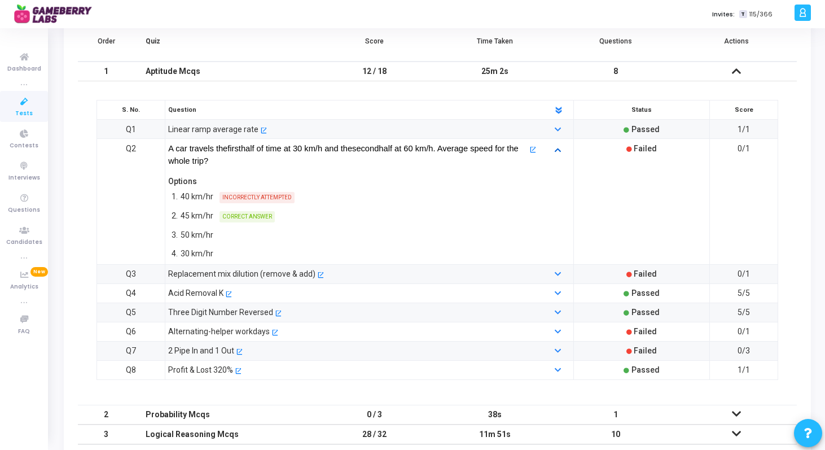
scroll to position [172, 0]
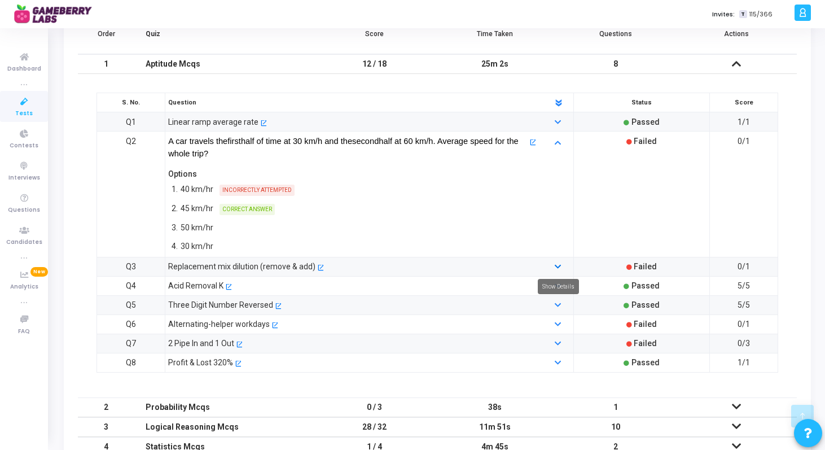
click at [557, 267] on icon at bounding box center [558, 267] width 6 height 7
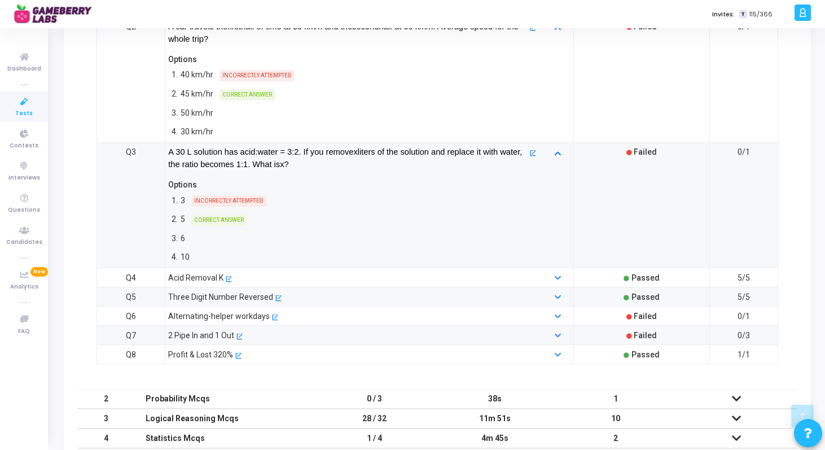
scroll to position [290, 0]
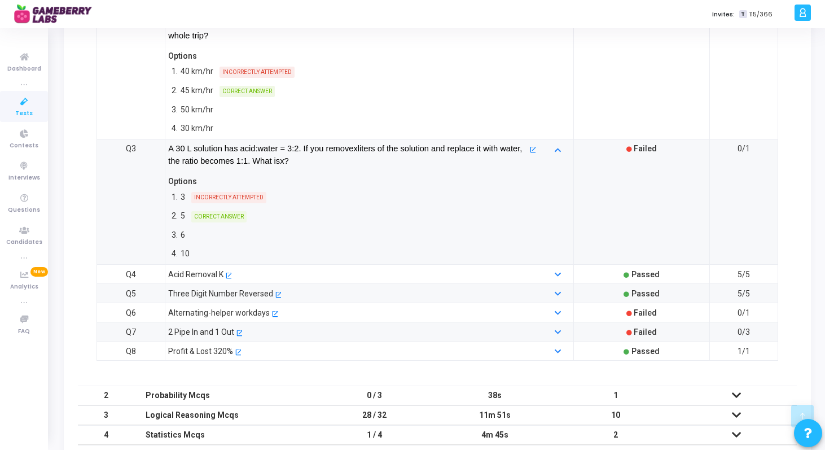
click at [555, 308] on div at bounding box center [558, 312] width 34 height 12
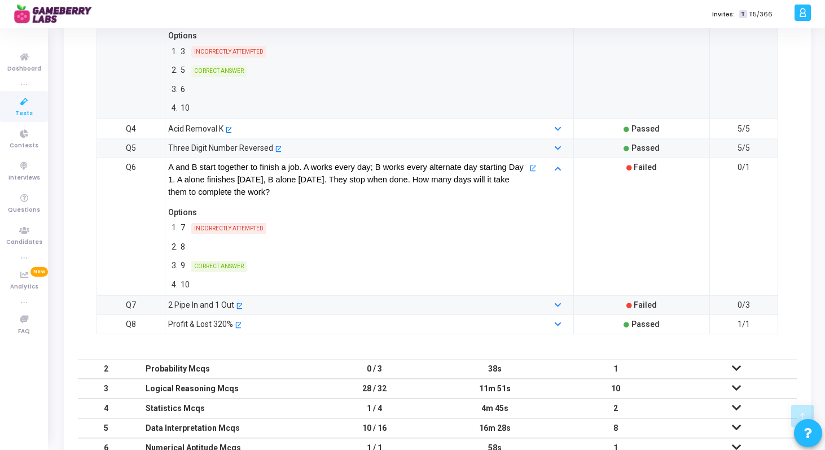
scroll to position [439, 0]
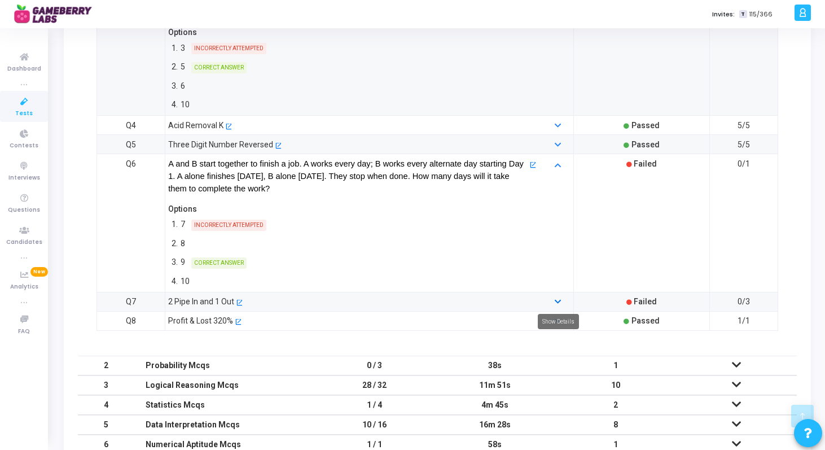
click at [556, 304] on icon at bounding box center [558, 301] width 6 height 7
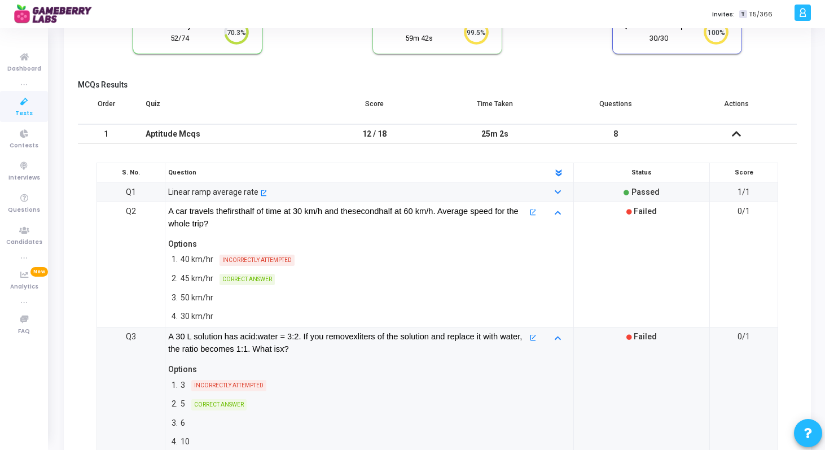
scroll to position [0, 0]
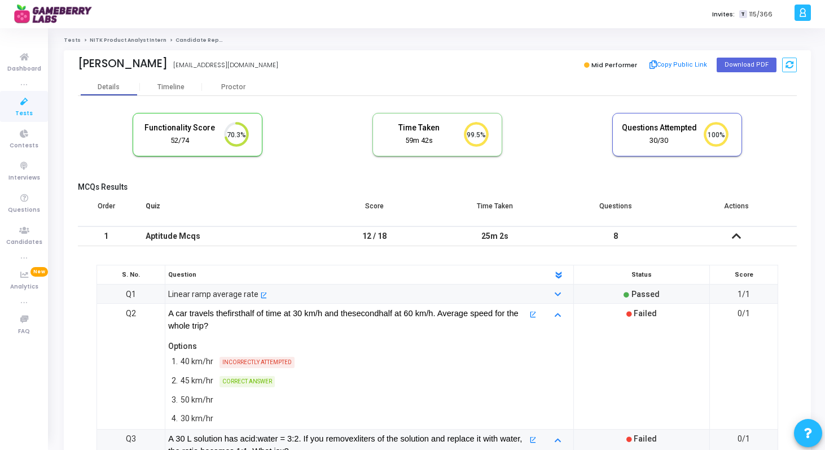
click at [122, 41] on link "NITK Product Analyst Intern" at bounding box center [128, 40] width 77 height 7
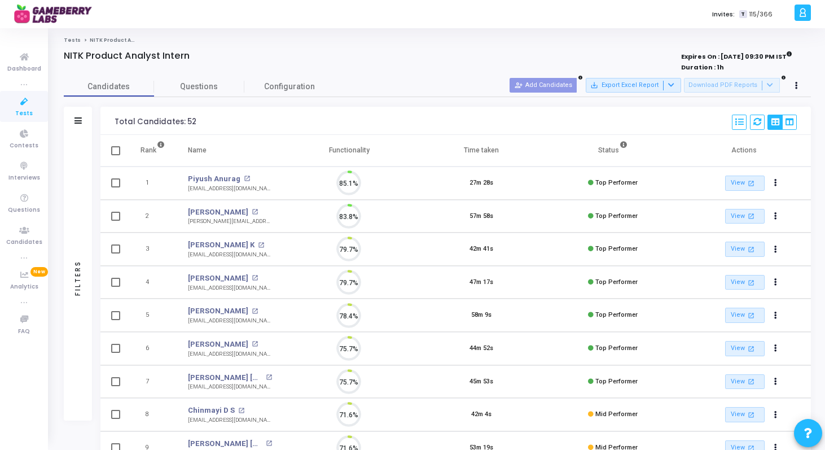
scroll to position [24, 29]
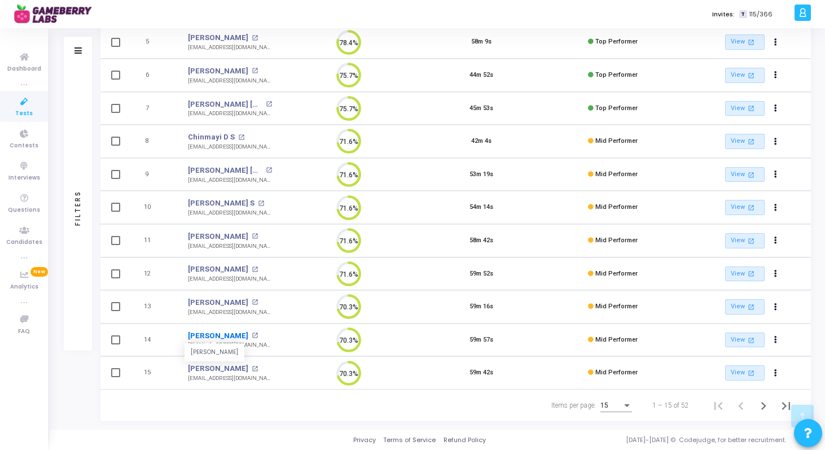
click at [228, 334] on link "[PERSON_NAME]" at bounding box center [218, 335] width 60 height 11
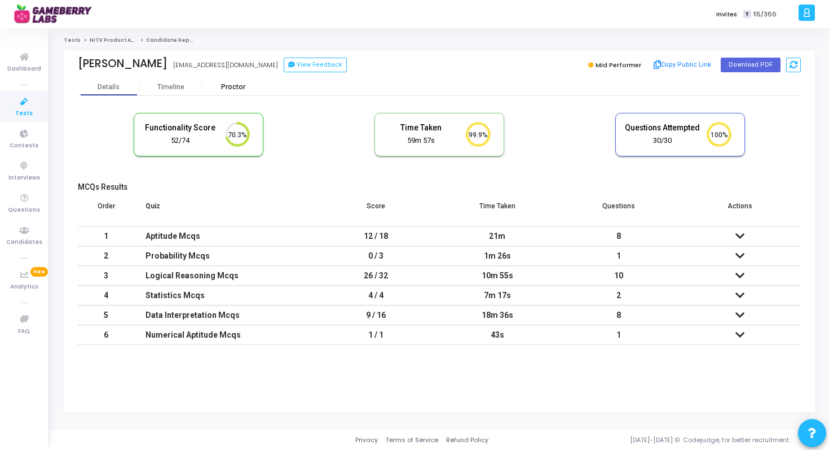
click at [236, 87] on div "Proctor" at bounding box center [233, 87] width 62 height 8
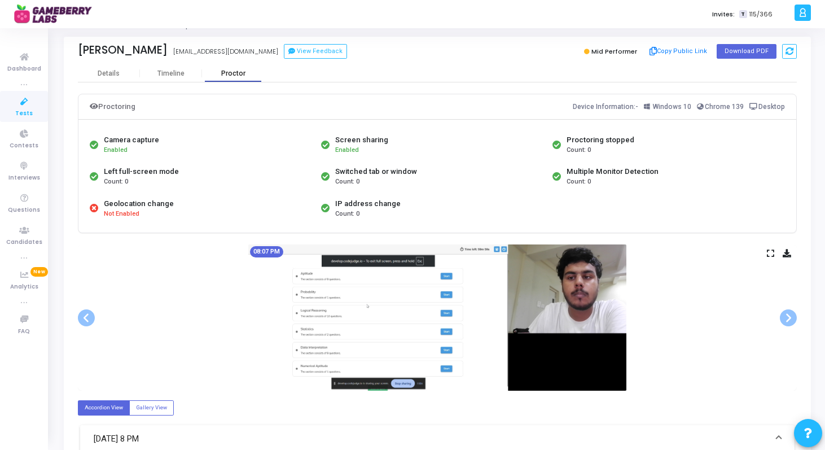
scroll to position [20, 0]
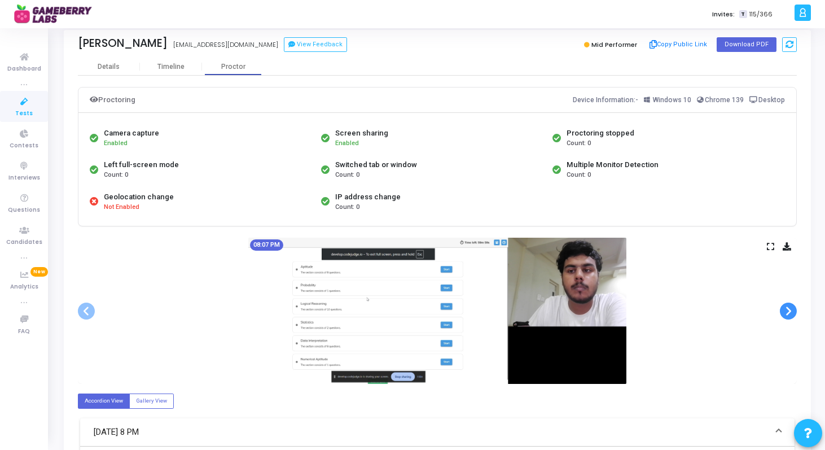
click at [791, 310] on span at bounding box center [788, 310] width 17 height 17
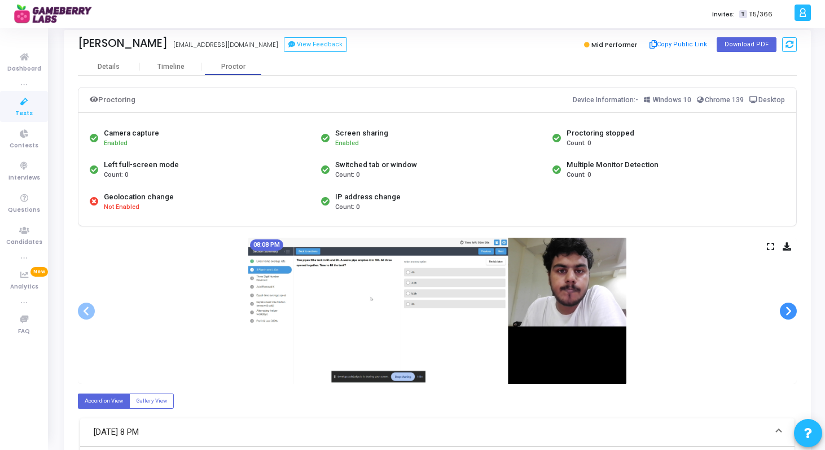
click at [791, 310] on span at bounding box center [788, 310] width 17 height 17
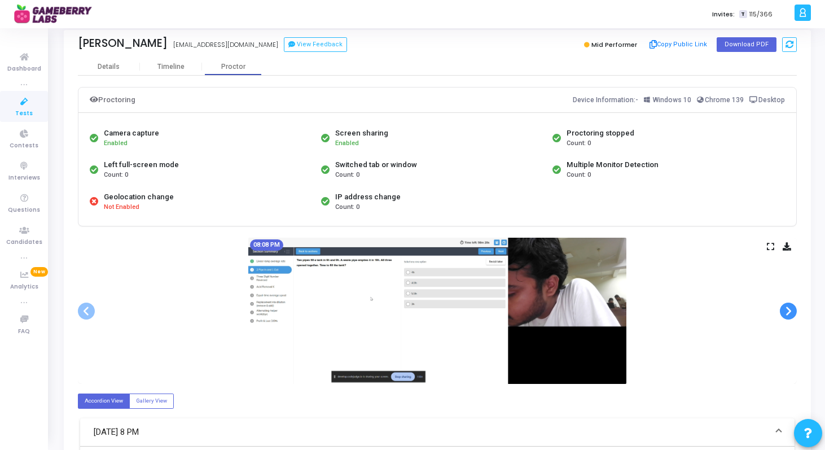
click at [791, 310] on span at bounding box center [788, 310] width 17 height 17
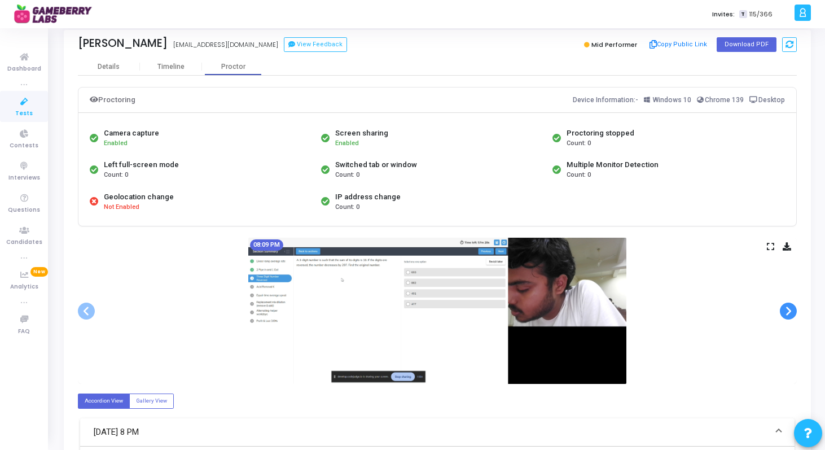
click at [791, 310] on span at bounding box center [788, 310] width 17 height 17
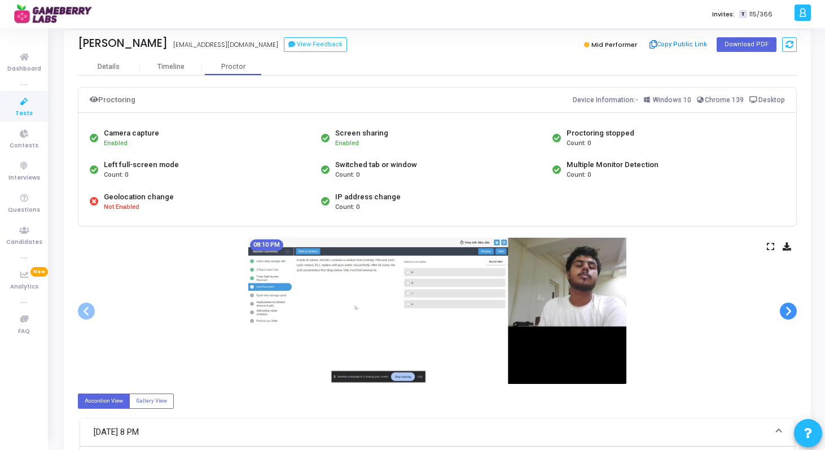
click at [791, 310] on span at bounding box center [788, 310] width 17 height 17
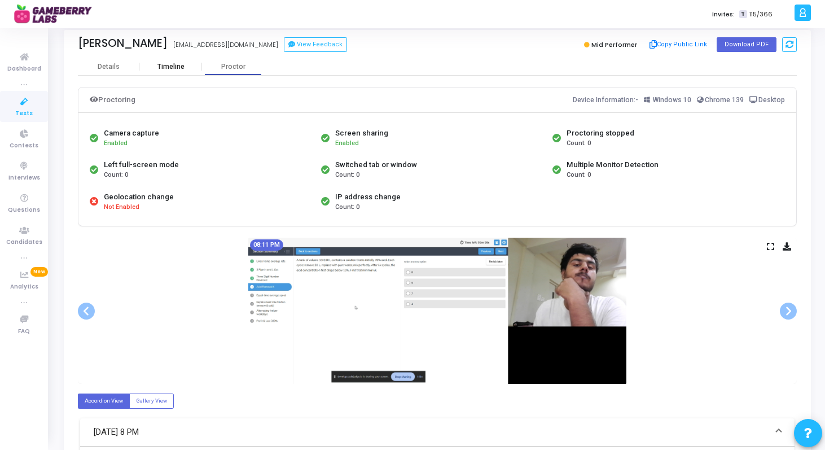
click at [187, 70] on div "Timeline" at bounding box center [171, 67] width 62 height 8
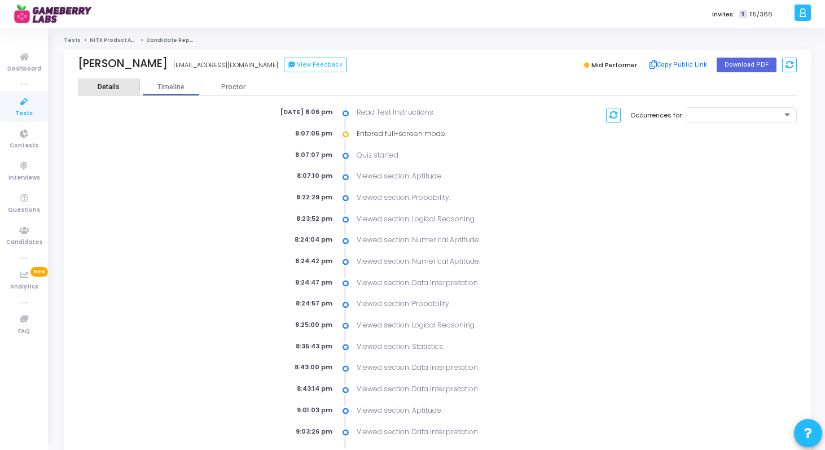
click at [109, 86] on div "Details" at bounding box center [109, 87] width 22 height 8
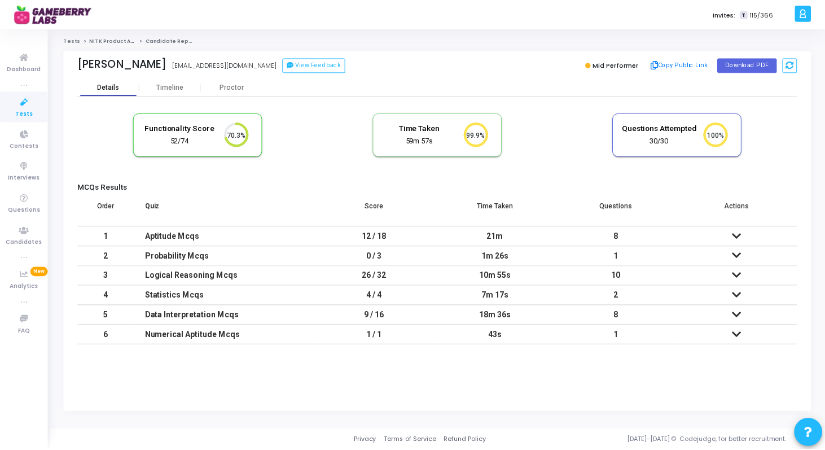
scroll to position [24, 29]
click at [739, 234] on icon at bounding box center [740, 236] width 9 height 8
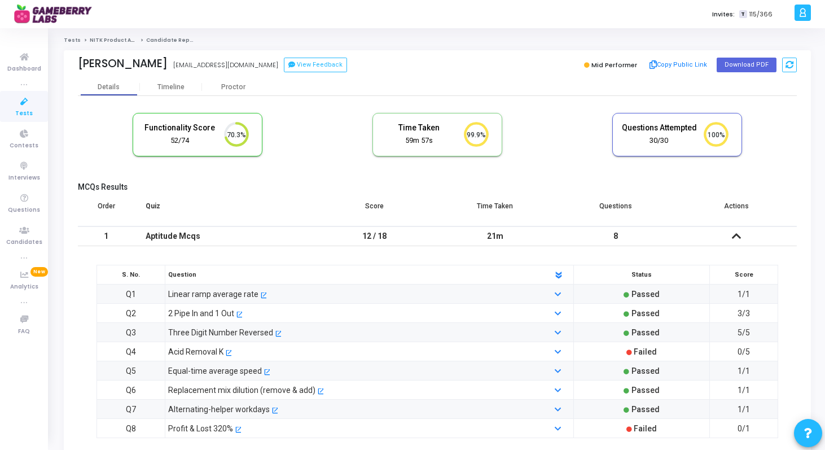
click at [739, 234] on icon at bounding box center [736, 236] width 9 height 8
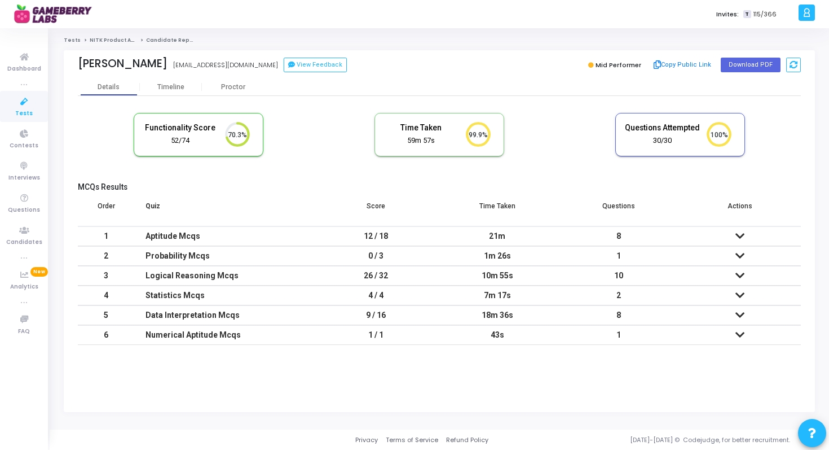
click at [737, 321] on td at bounding box center [740, 315] width 121 height 20
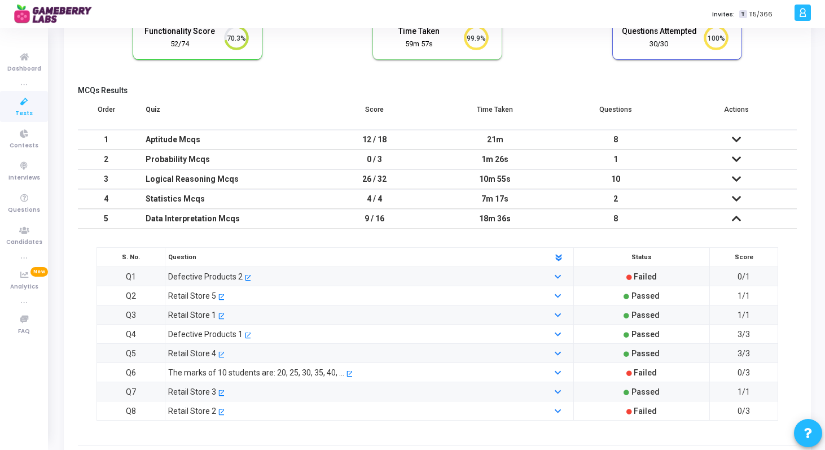
scroll to position [173, 0]
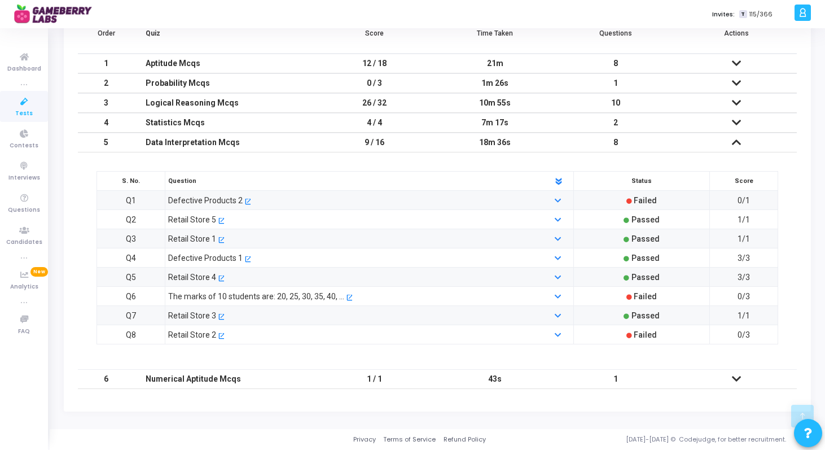
click at [563, 295] on div at bounding box center [558, 296] width 34 height 12
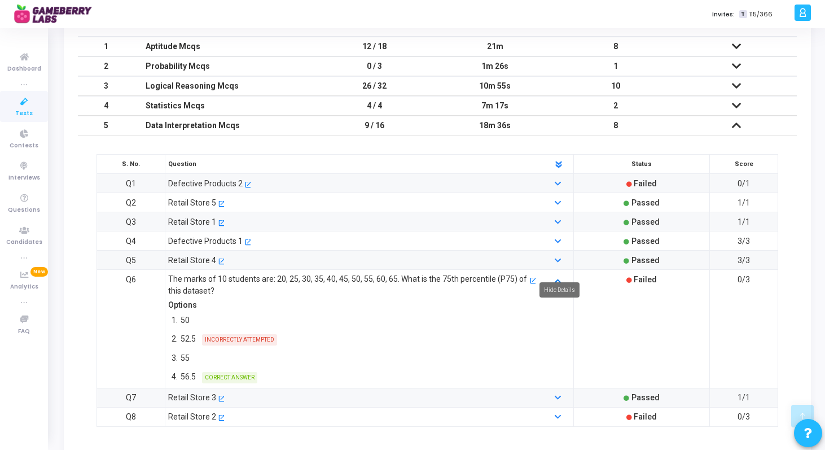
scroll to position [248, 0]
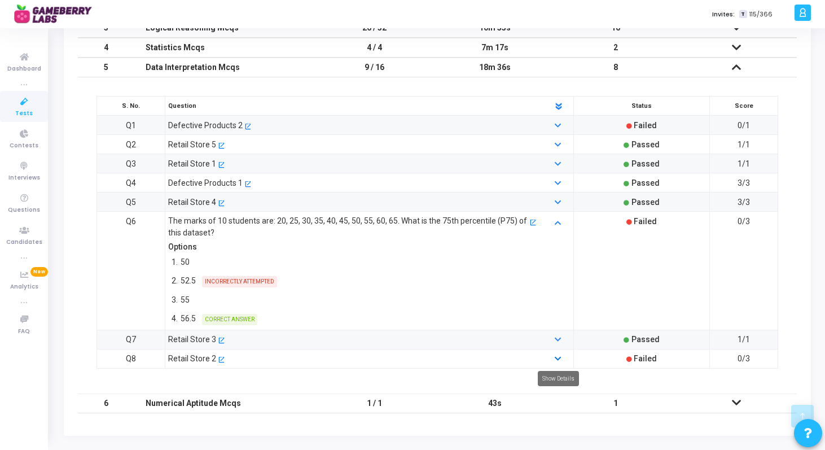
click at [560, 358] on icon at bounding box center [558, 358] width 6 height 7
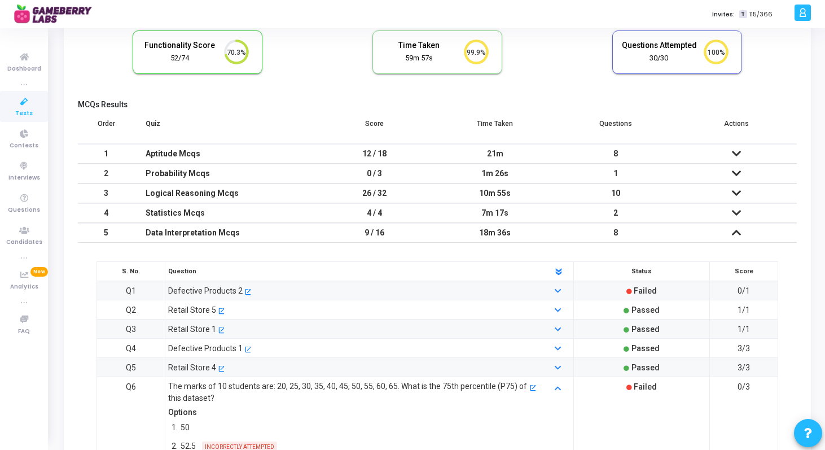
scroll to position [0, 0]
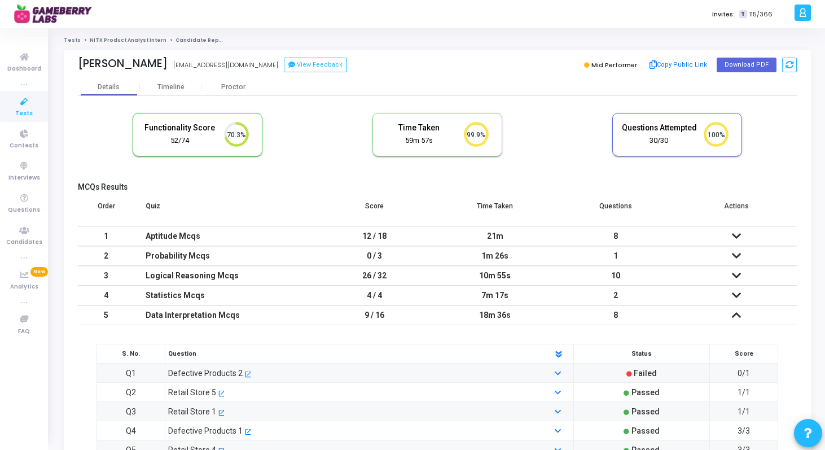
click at [121, 37] on li "NITK Product Analyst Intern" at bounding box center [124, 40] width 86 height 7
click at [122, 41] on link "NITK Product Analyst Intern" at bounding box center [128, 40] width 77 height 7
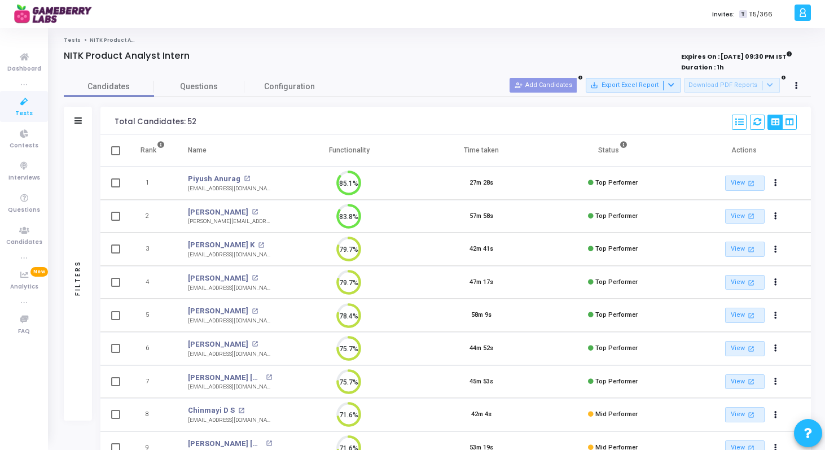
scroll to position [273, 0]
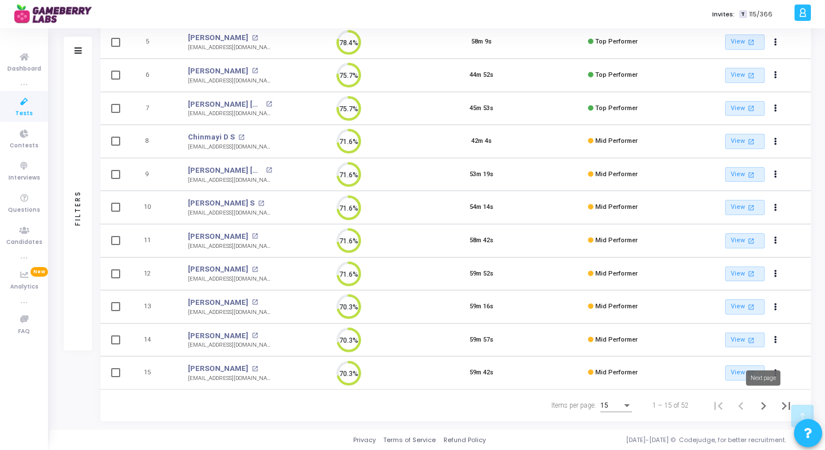
click at [762, 405] on icon "Next page" at bounding box center [764, 406] width 16 height 16
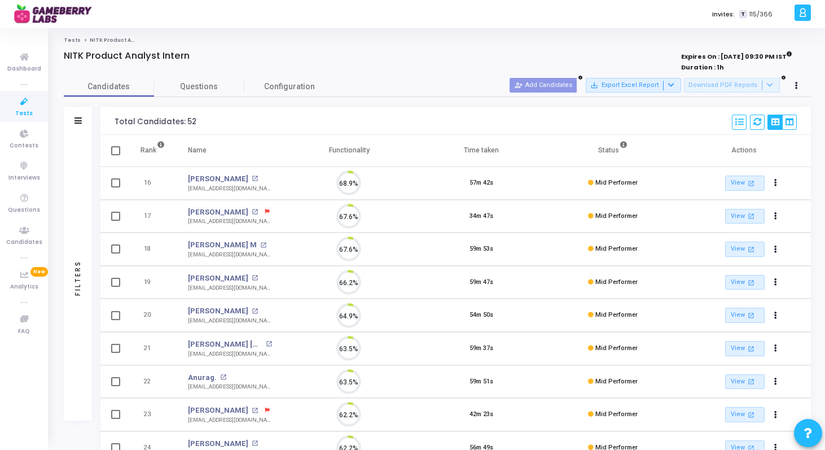
scroll to position [24, 29]
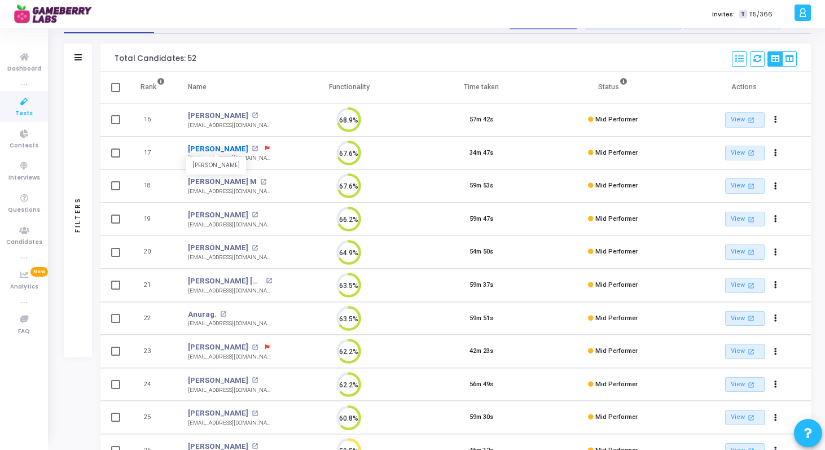
click at [213, 151] on link "[PERSON_NAME]" at bounding box center [218, 148] width 60 height 11
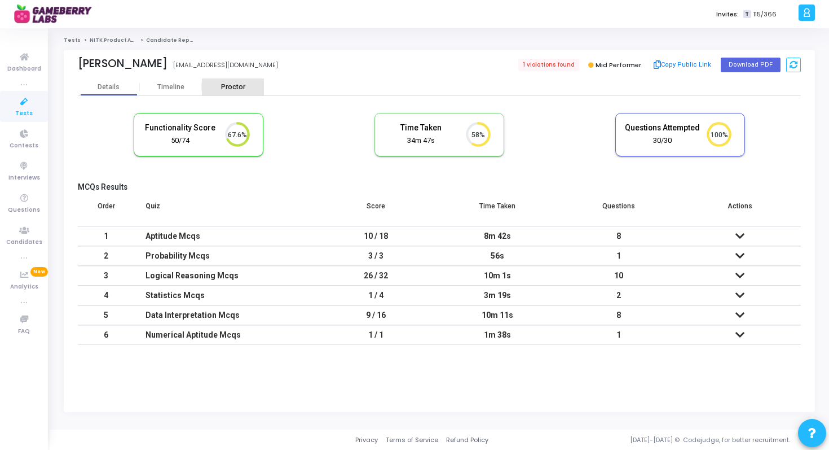
click at [227, 87] on div "Proctor" at bounding box center [233, 87] width 62 height 8
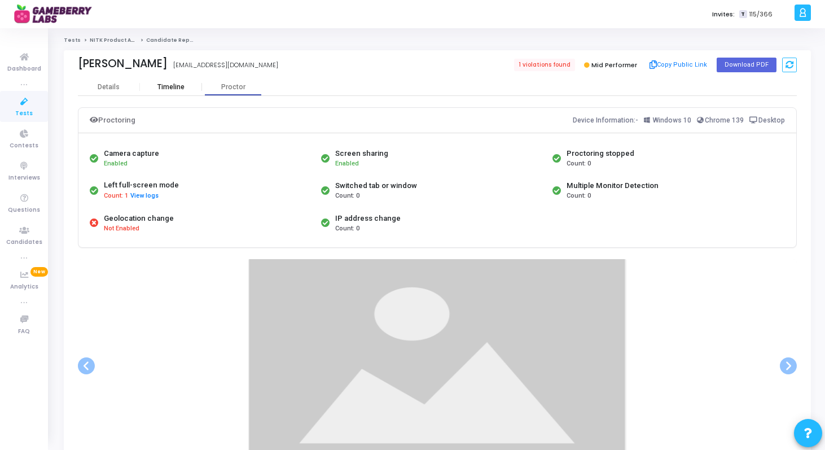
click at [187, 93] on div "Timeline" at bounding box center [171, 86] width 62 height 17
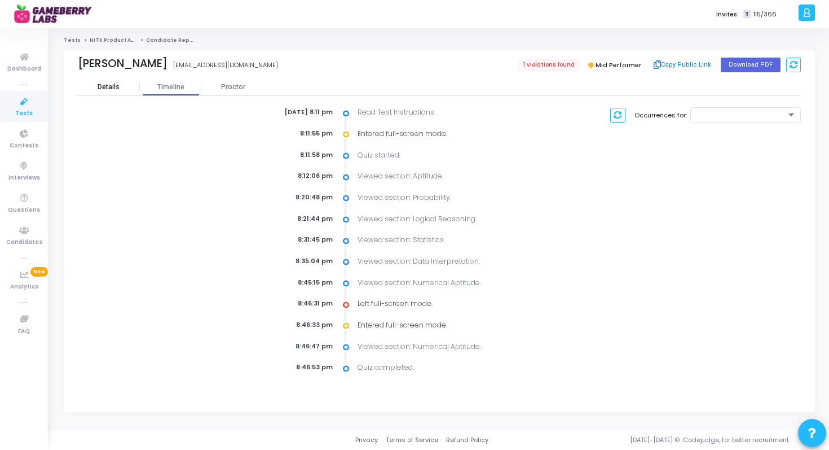
click at [114, 89] on div "Details" at bounding box center [109, 87] width 22 height 8
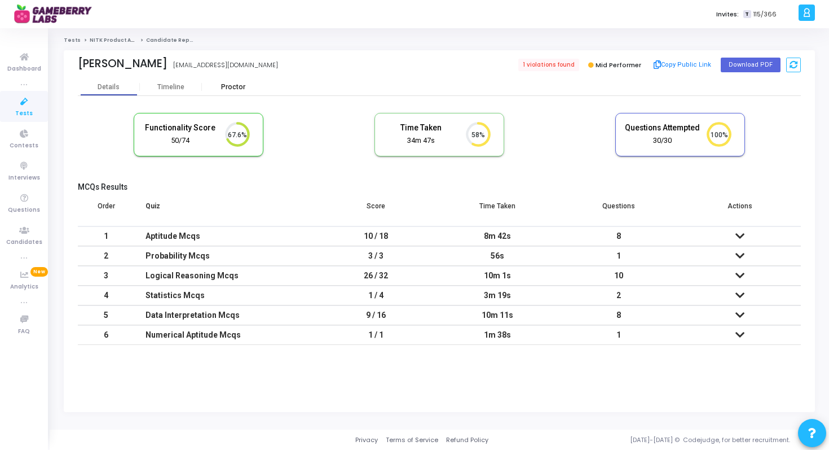
click at [227, 86] on div "Proctor" at bounding box center [233, 87] width 62 height 8
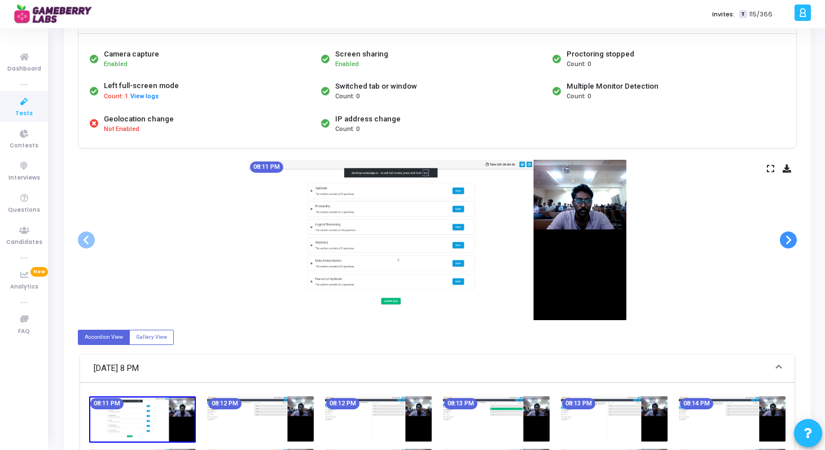
click at [788, 242] on span at bounding box center [788, 239] width 17 height 17
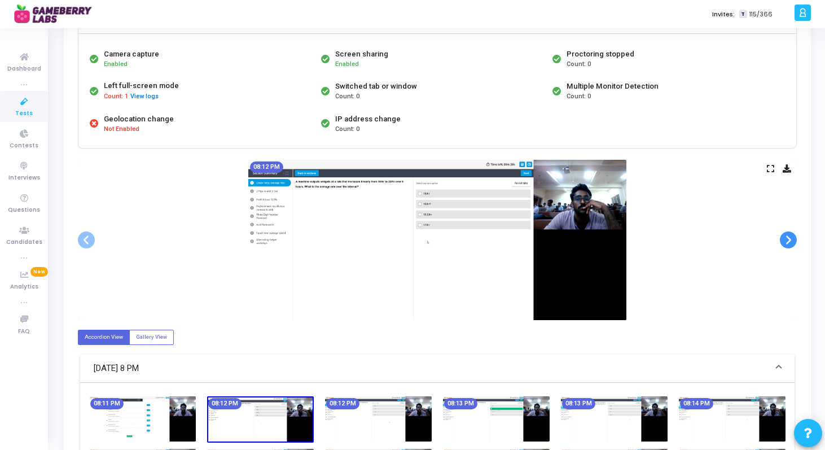
click at [788, 242] on span at bounding box center [788, 239] width 17 height 17
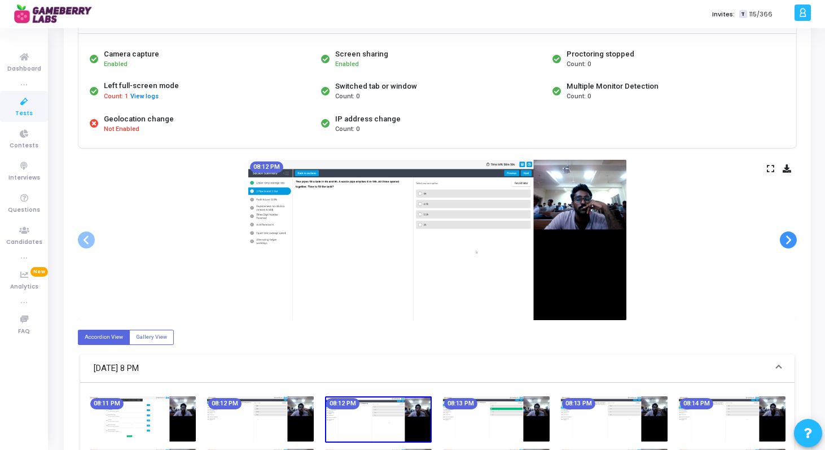
click at [788, 242] on span at bounding box center [788, 239] width 17 height 17
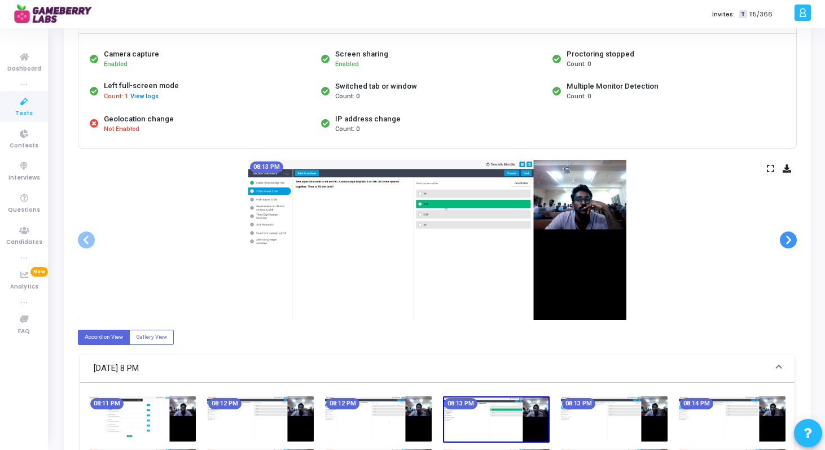
click at [788, 242] on span at bounding box center [788, 239] width 17 height 17
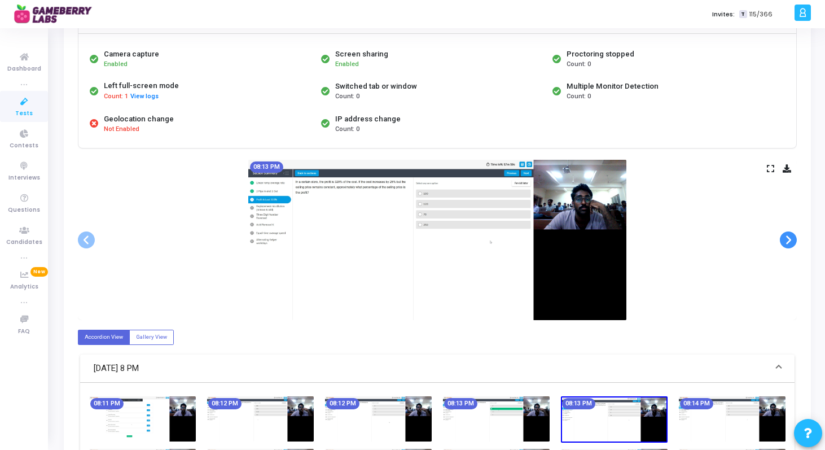
click at [788, 242] on span at bounding box center [788, 239] width 17 height 17
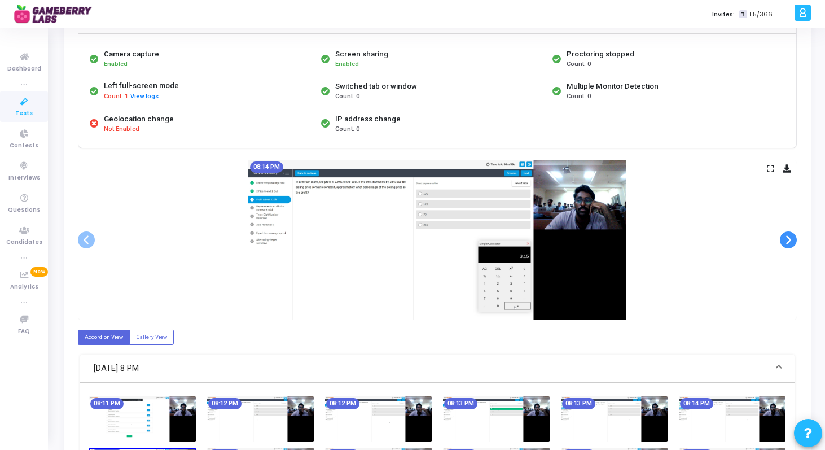
click at [788, 242] on span at bounding box center [788, 239] width 17 height 17
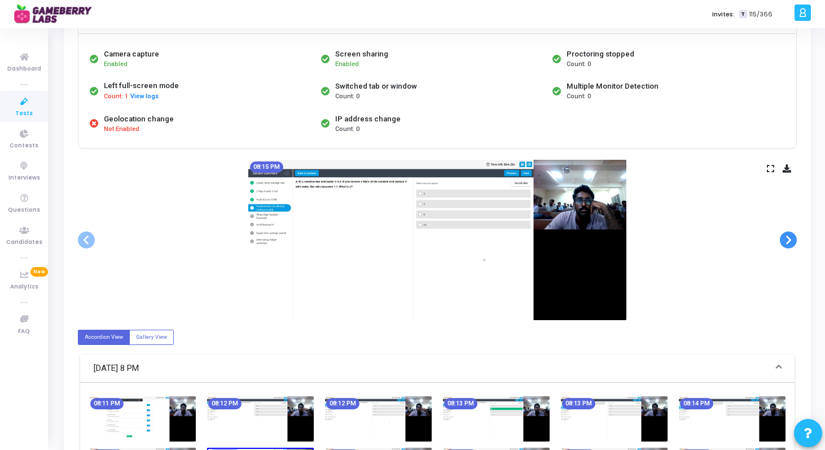
click at [788, 242] on span at bounding box center [788, 239] width 17 height 17
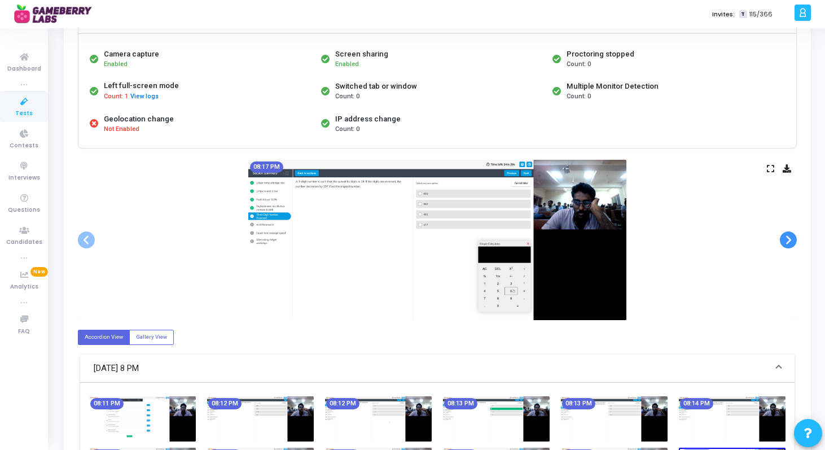
click at [788, 242] on span at bounding box center [788, 239] width 17 height 17
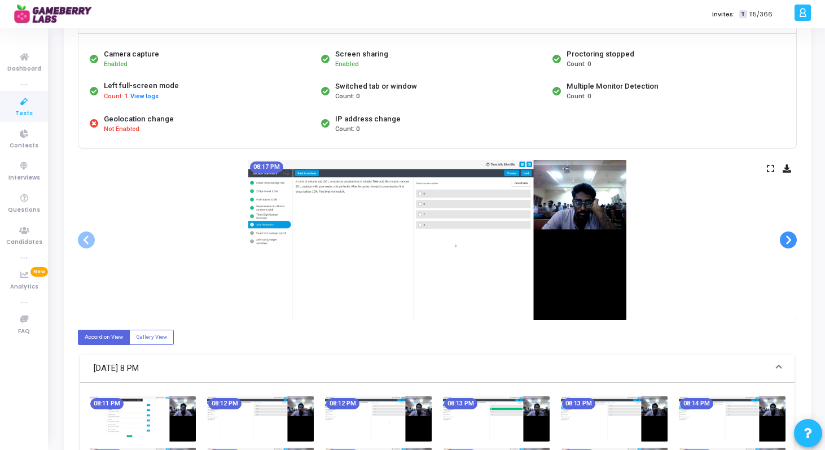
click at [788, 242] on span at bounding box center [788, 239] width 17 height 17
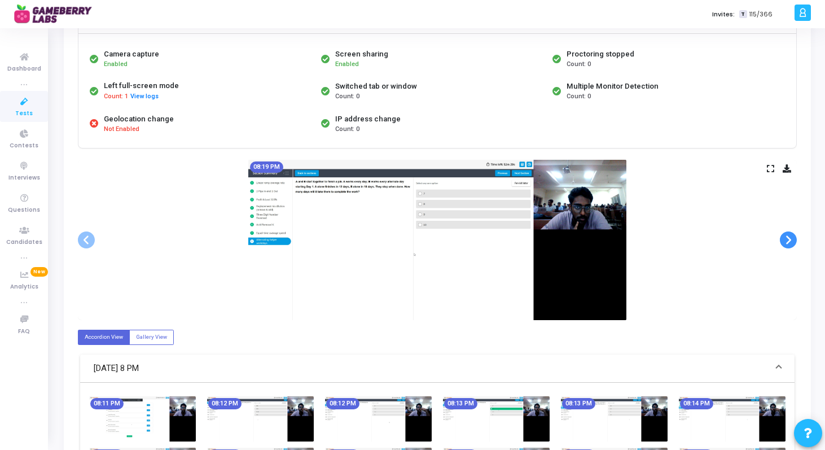
click at [788, 242] on span at bounding box center [788, 239] width 17 height 17
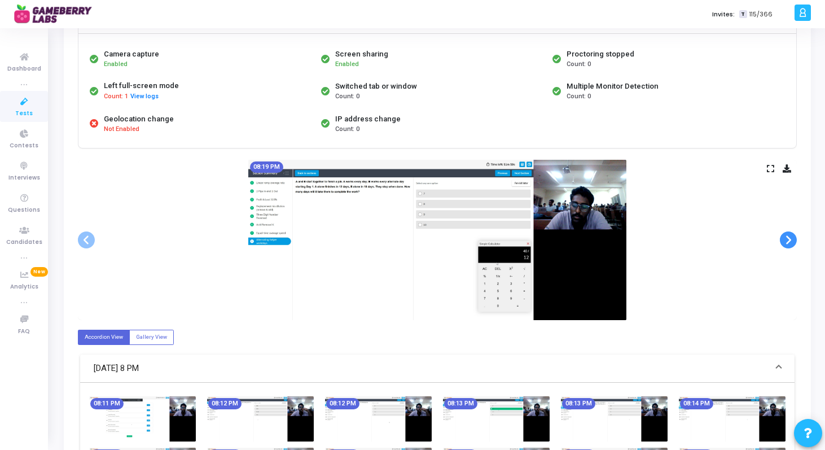
click at [788, 242] on span at bounding box center [788, 239] width 17 height 17
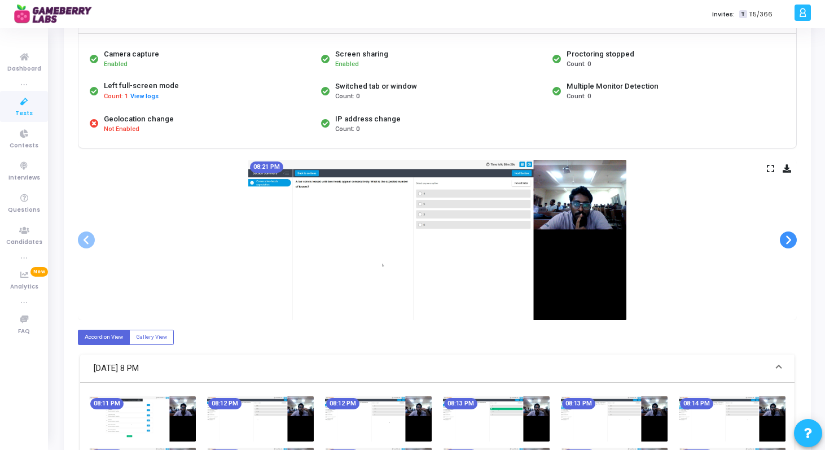
click at [788, 242] on span at bounding box center [788, 239] width 17 height 17
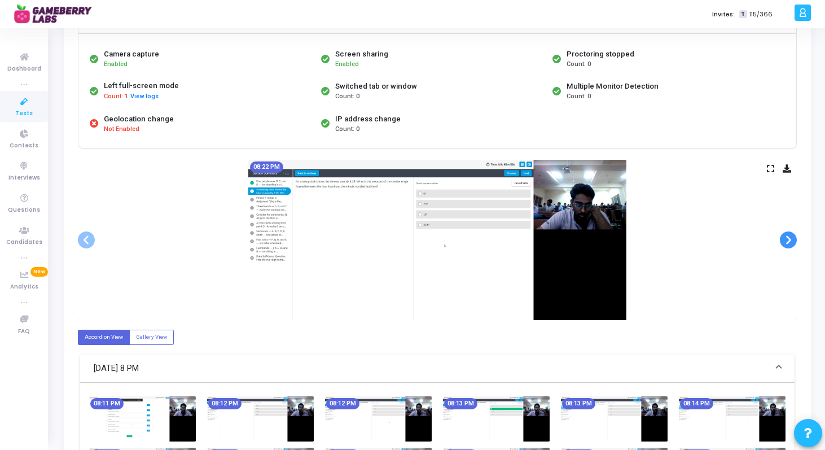
click at [788, 242] on span at bounding box center [788, 239] width 17 height 17
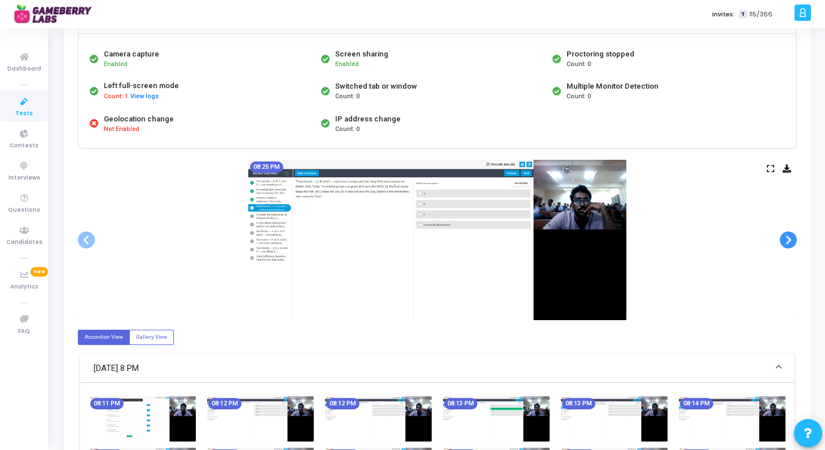
click at [788, 242] on span at bounding box center [788, 239] width 17 height 17
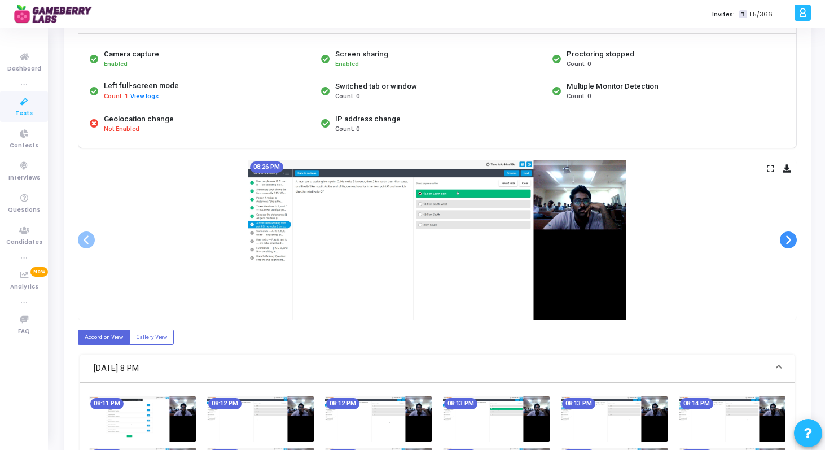
click at [788, 242] on span at bounding box center [788, 239] width 17 height 17
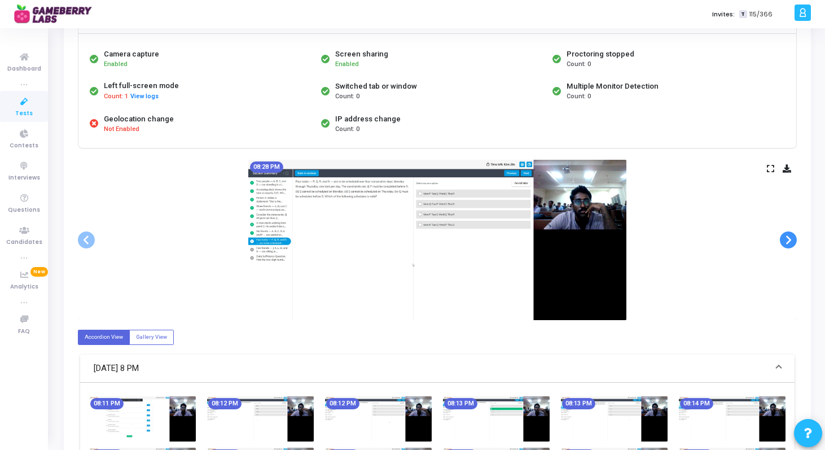
click at [788, 242] on span at bounding box center [788, 239] width 17 height 17
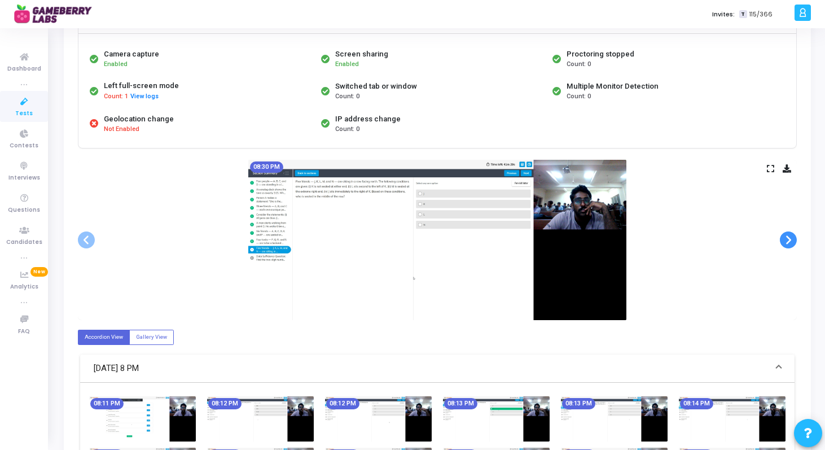
click at [788, 242] on span at bounding box center [788, 239] width 17 height 17
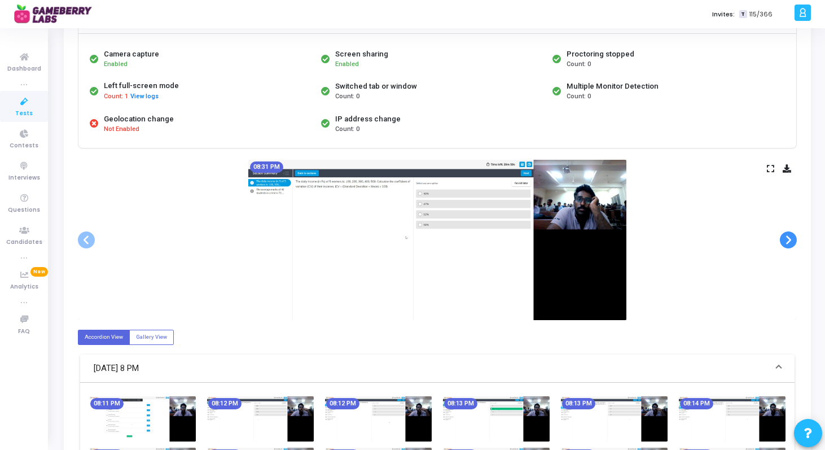
click at [788, 242] on span at bounding box center [788, 239] width 17 height 17
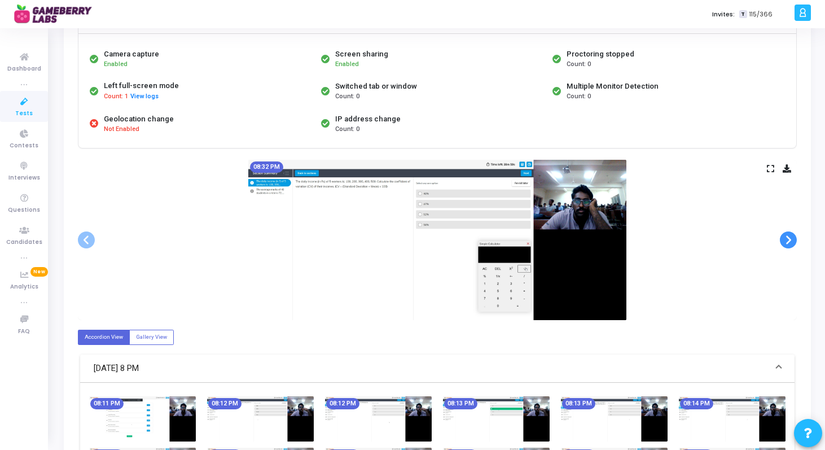
click at [788, 242] on span at bounding box center [788, 239] width 17 height 17
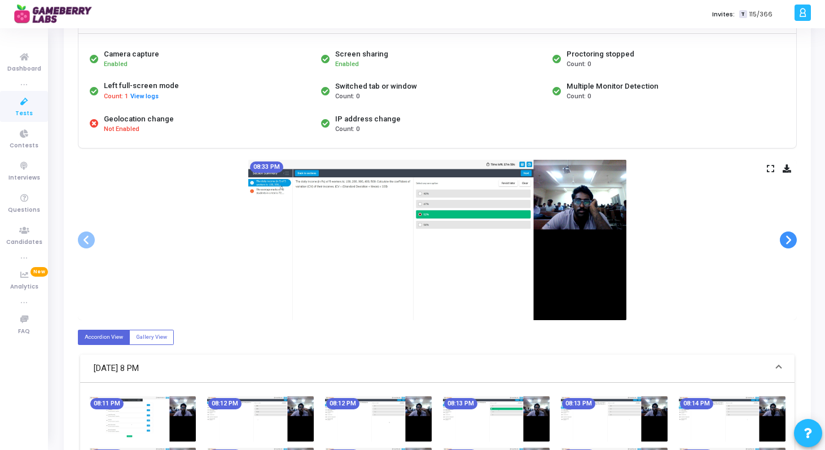
click at [788, 242] on span at bounding box center [788, 239] width 17 height 17
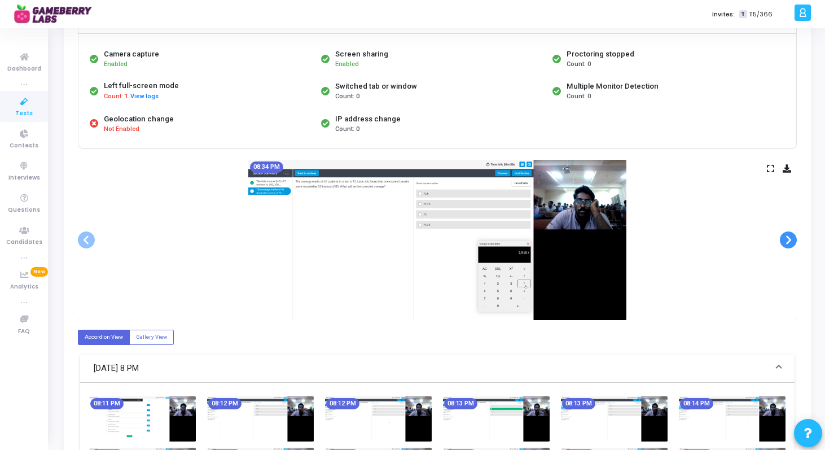
click at [788, 242] on span at bounding box center [788, 239] width 17 height 17
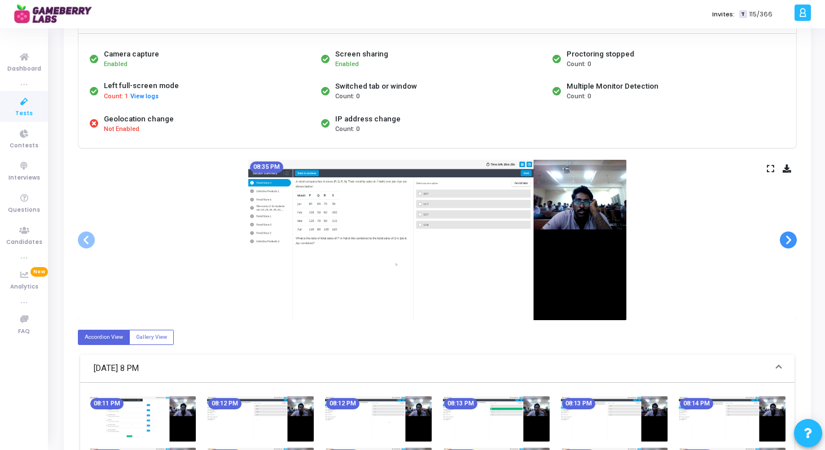
click at [788, 242] on span at bounding box center [788, 239] width 17 height 17
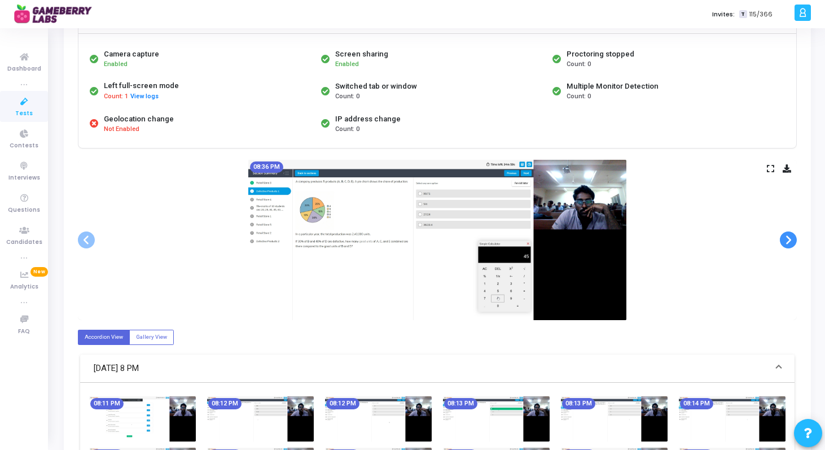
click at [786, 241] on span at bounding box center [788, 239] width 17 height 17
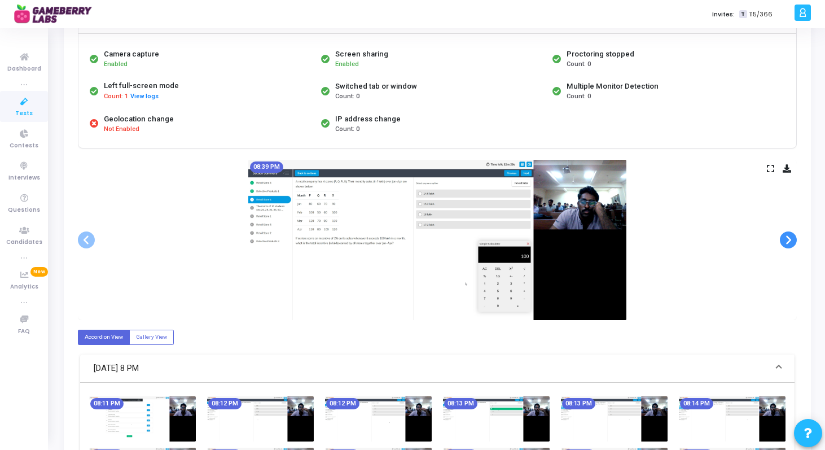
click at [786, 241] on span at bounding box center [788, 239] width 17 height 17
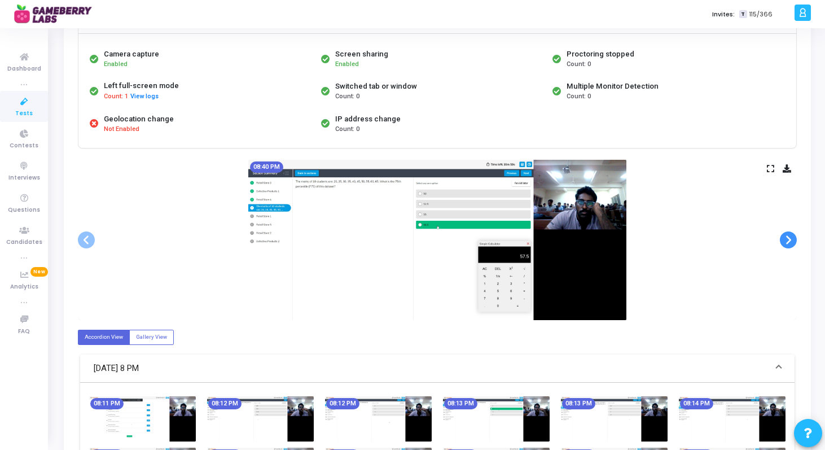
click at [786, 241] on span at bounding box center [788, 239] width 17 height 17
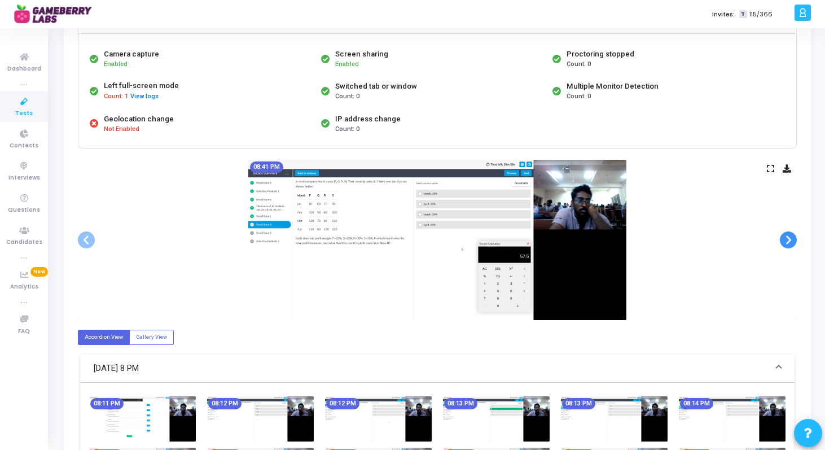
click at [786, 241] on span at bounding box center [788, 239] width 17 height 17
click at [781, 241] on span at bounding box center [788, 239] width 17 height 17
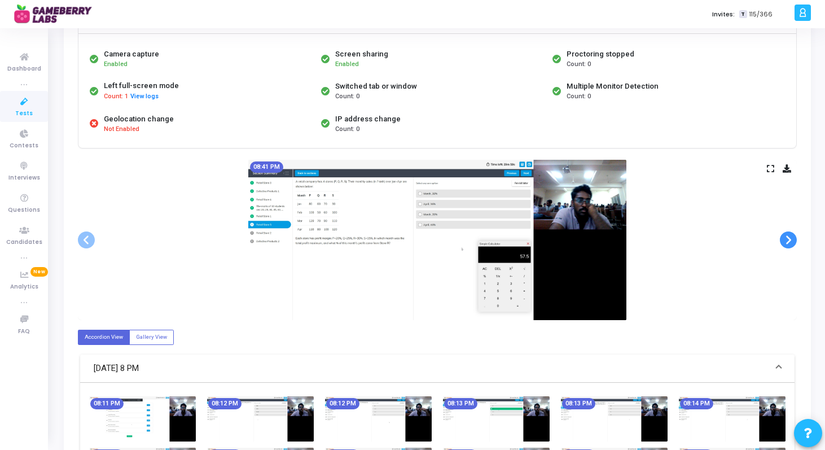
click at [781, 241] on span at bounding box center [788, 239] width 17 height 17
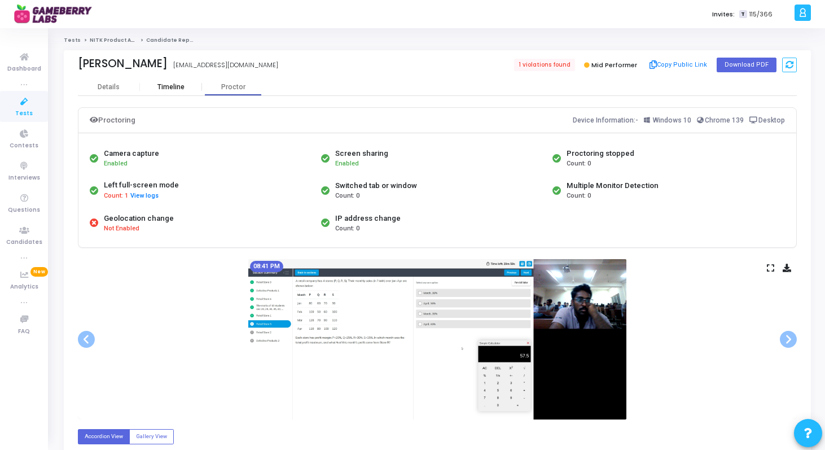
click at [183, 92] on div "Timeline" at bounding box center [171, 86] width 62 height 17
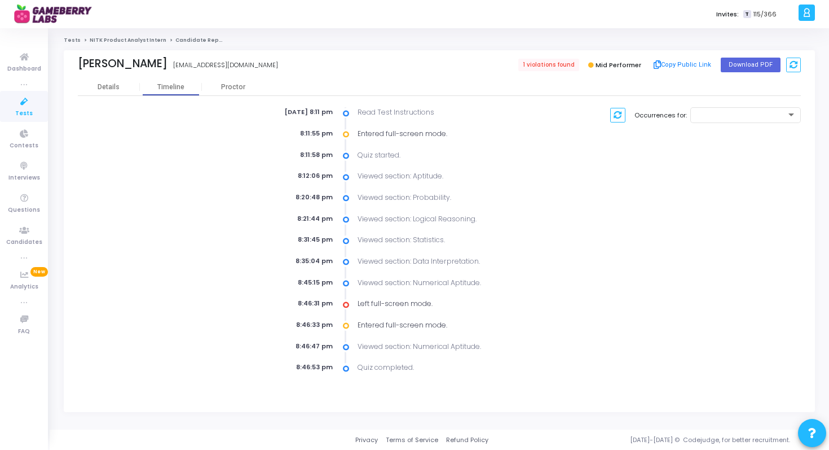
click at [111, 42] on link "NITK Product Analyst Intern" at bounding box center [128, 40] width 77 height 7
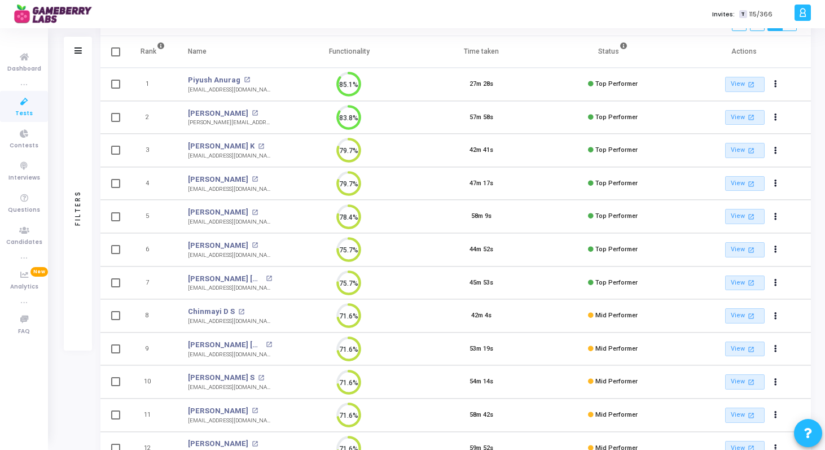
scroll to position [123, 0]
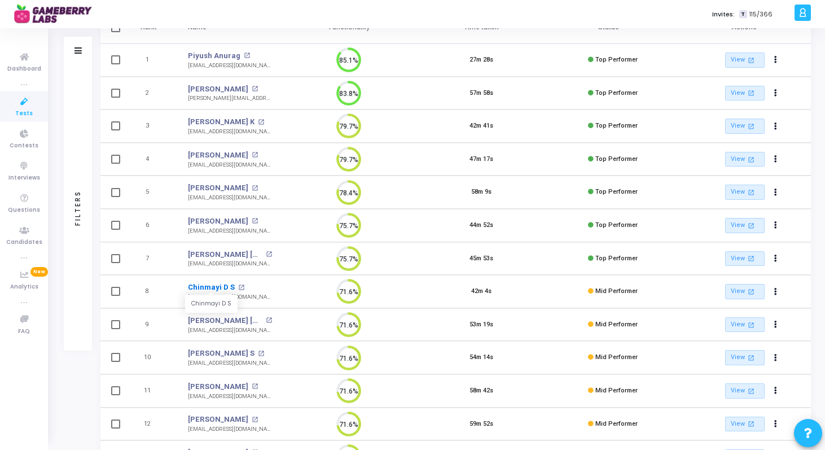
click at [218, 283] on link "Chinmayi D S" at bounding box center [211, 287] width 47 height 11
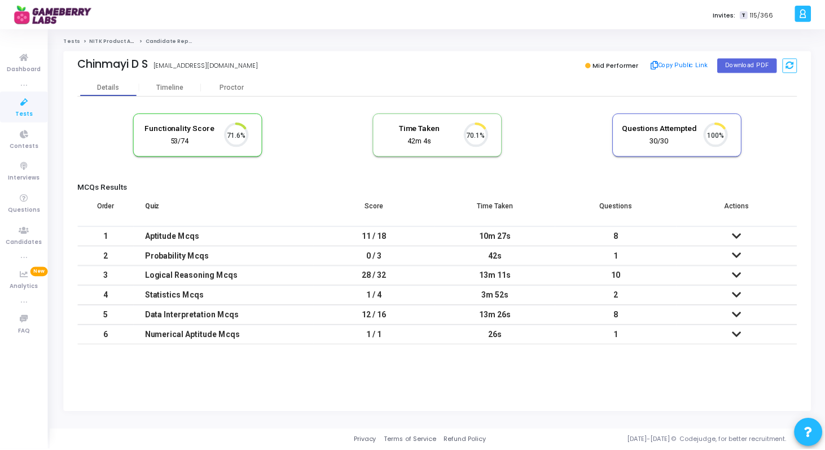
scroll to position [24, 29]
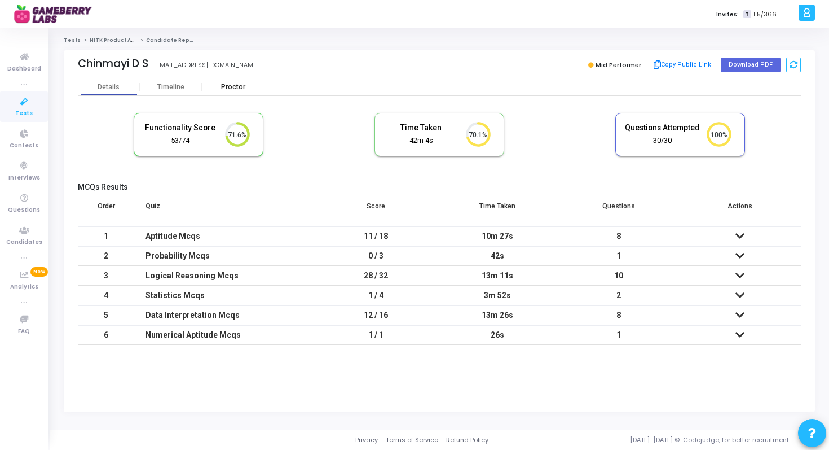
click at [230, 89] on div "Proctor" at bounding box center [233, 87] width 62 height 8
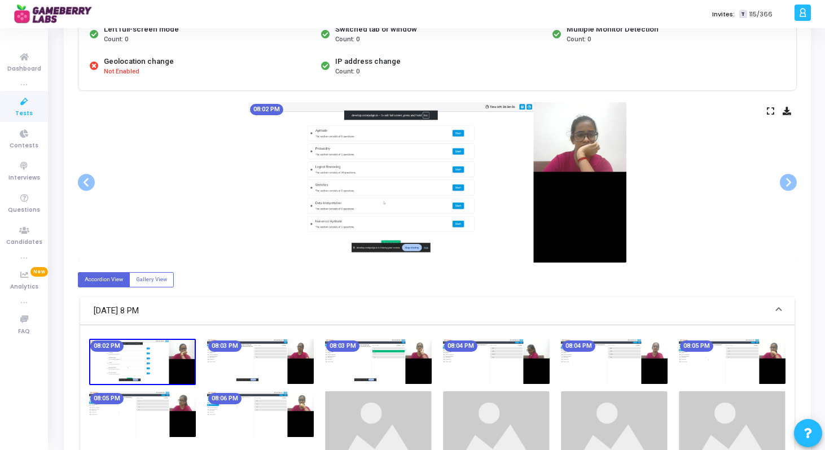
scroll to position [178, 0]
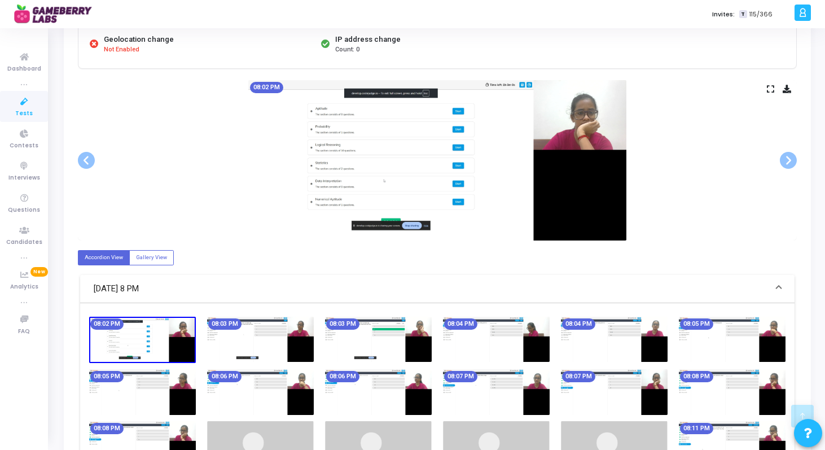
click at [188, 337] on img at bounding box center [142, 340] width 107 height 47
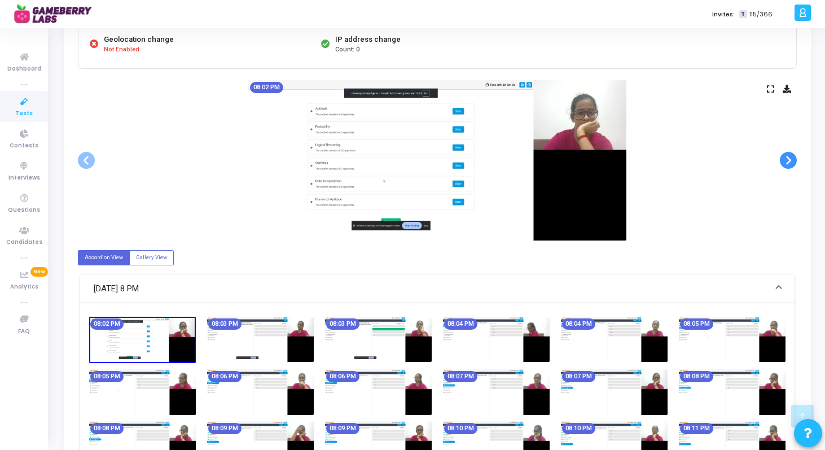
click at [791, 156] on span at bounding box center [788, 160] width 17 height 17
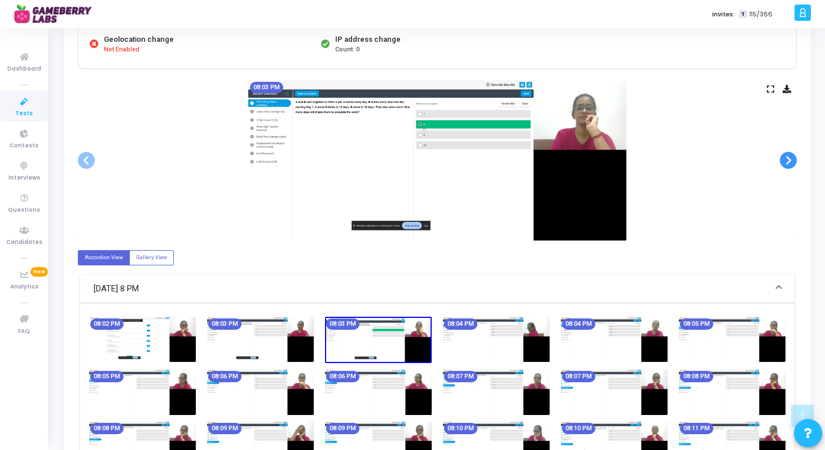
click at [791, 156] on span at bounding box center [788, 160] width 17 height 17
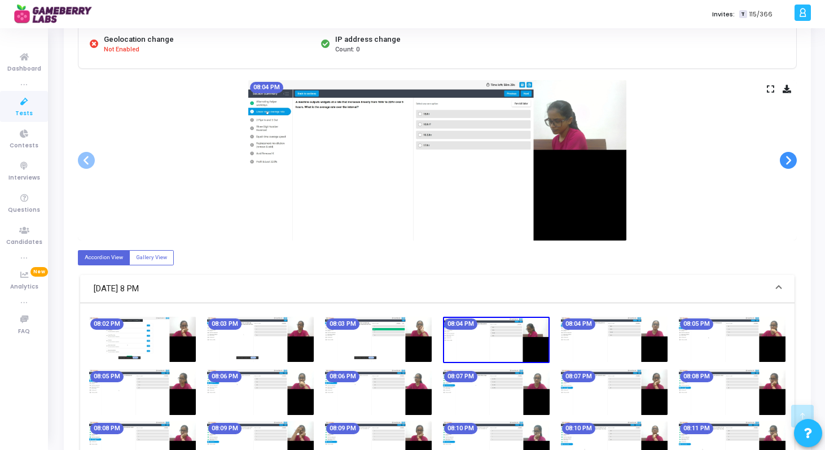
click at [791, 156] on span at bounding box center [788, 160] width 17 height 17
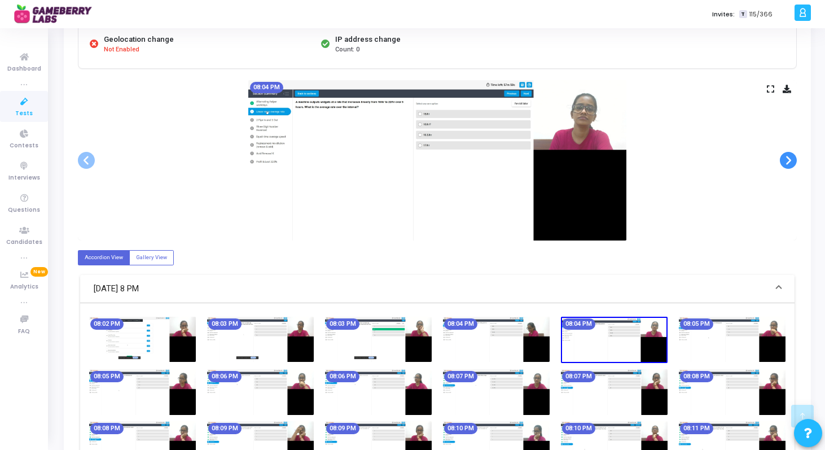
click at [791, 156] on span at bounding box center [788, 160] width 17 height 17
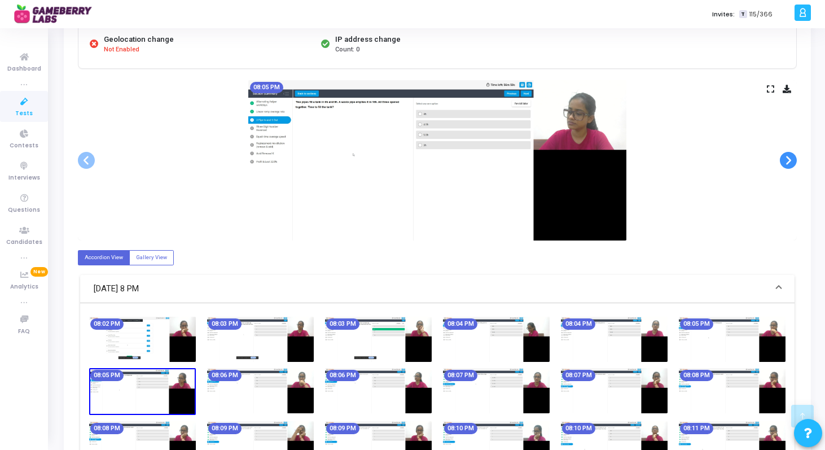
click at [791, 156] on span at bounding box center [788, 160] width 17 height 17
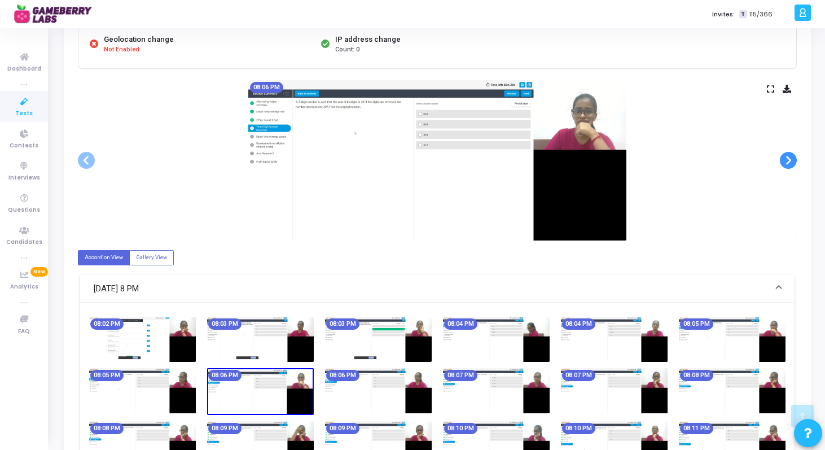
click at [791, 156] on span at bounding box center [788, 160] width 17 height 17
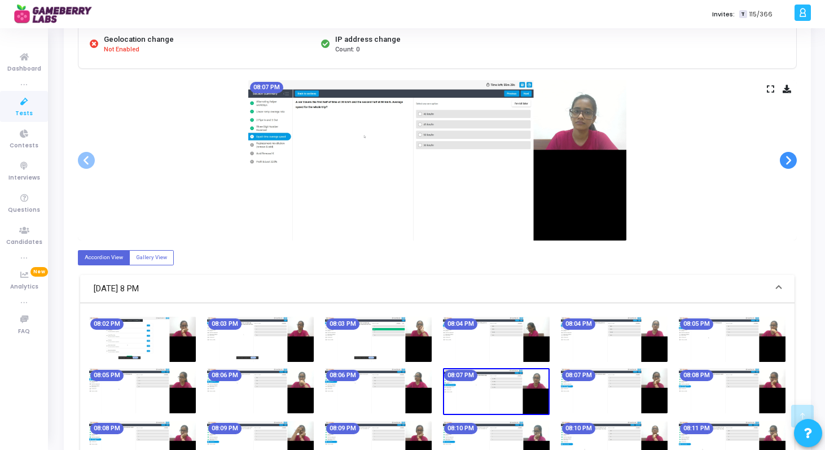
click at [791, 156] on span at bounding box center [788, 160] width 17 height 17
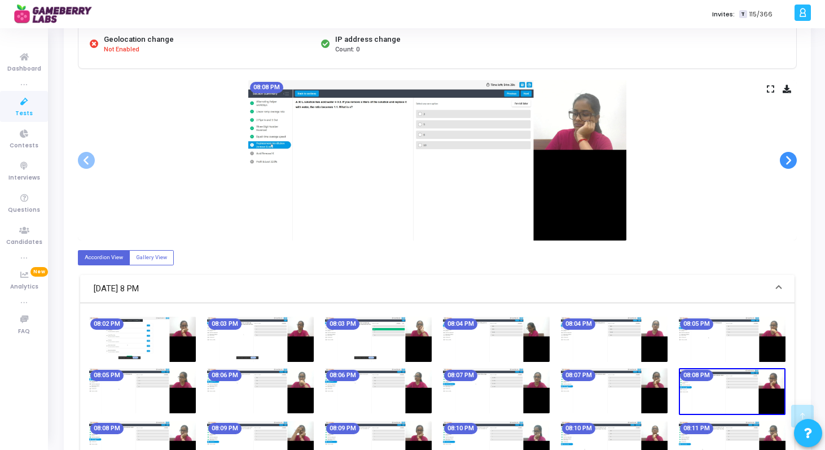
click at [791, 156] on span at bounding box center [788, 160] width 17 height 17
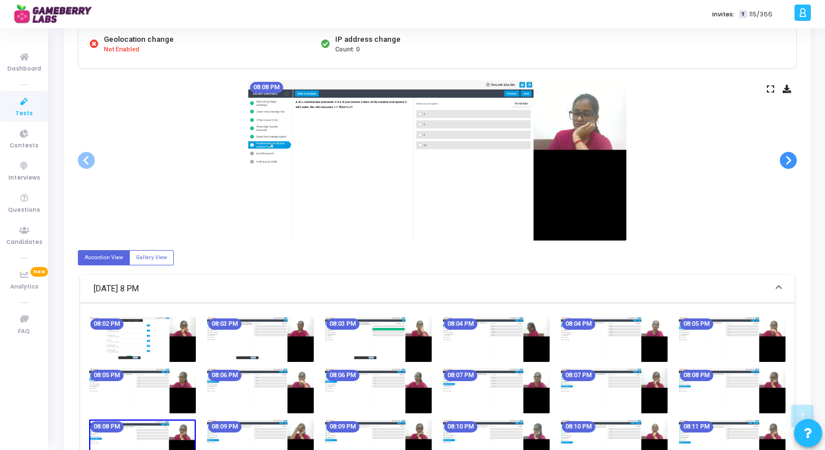
click at [791, 156] on span at bounding box center [788, 160] width 17 height 17
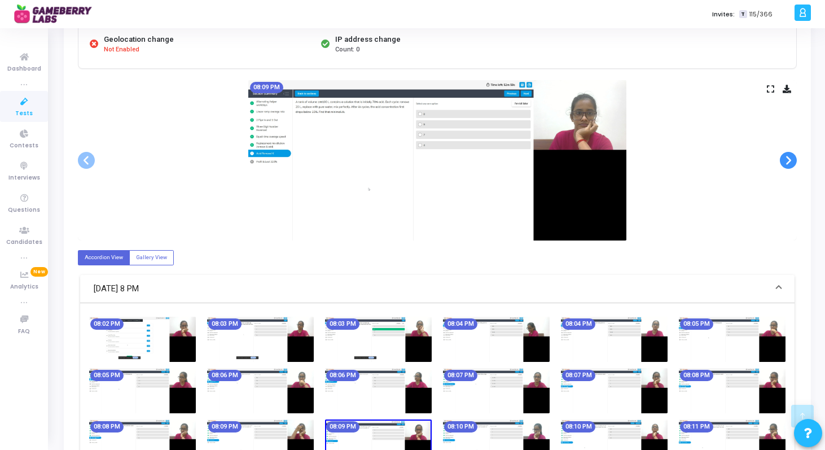
click at [791, 156] on span at bounding box center [788, 160] width 17 height 17
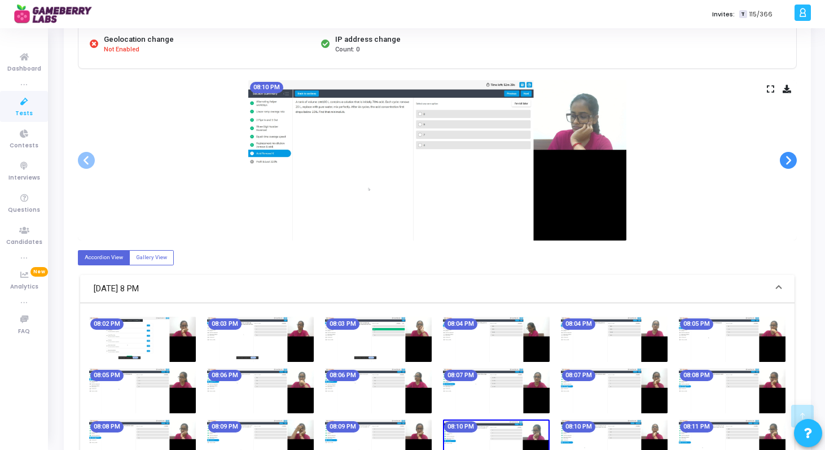
click at [791, 156] on span at bounding box center [788, 160] width 17 height 17
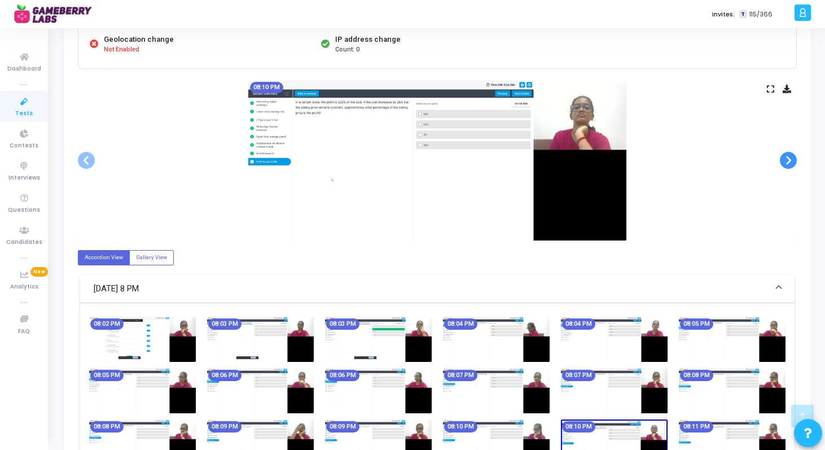
click at [791, 156] on span at bounding box center [788, 160] width 17 height 17
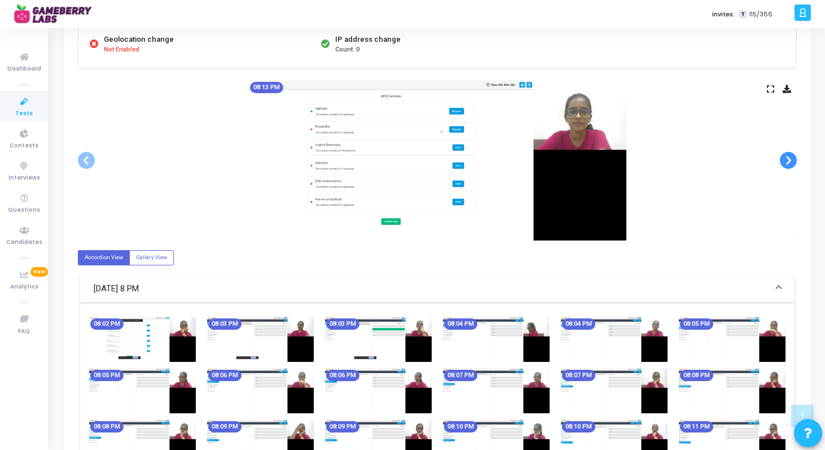
click at [791, 156] on span at bounding box center [788, 160] width 17 height 17
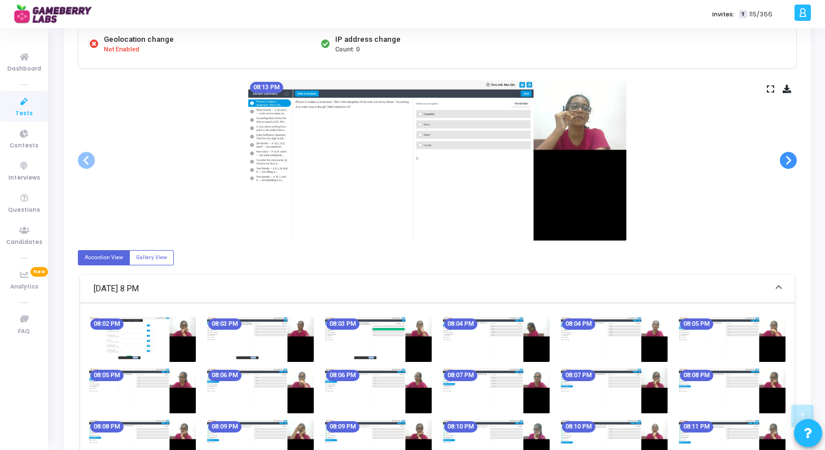
click at [791, 156] on span at bounding box center [788, 160] width 17 height 17
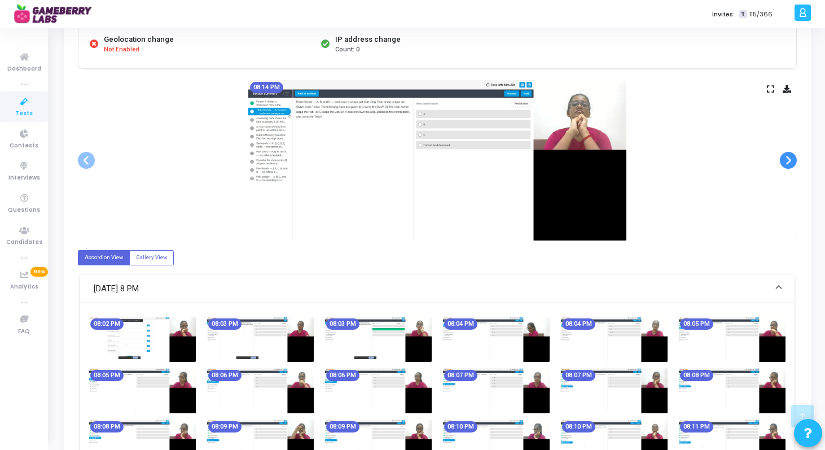
click at [791, 156] on span at bounding box center [788, 160] width 17 height 17
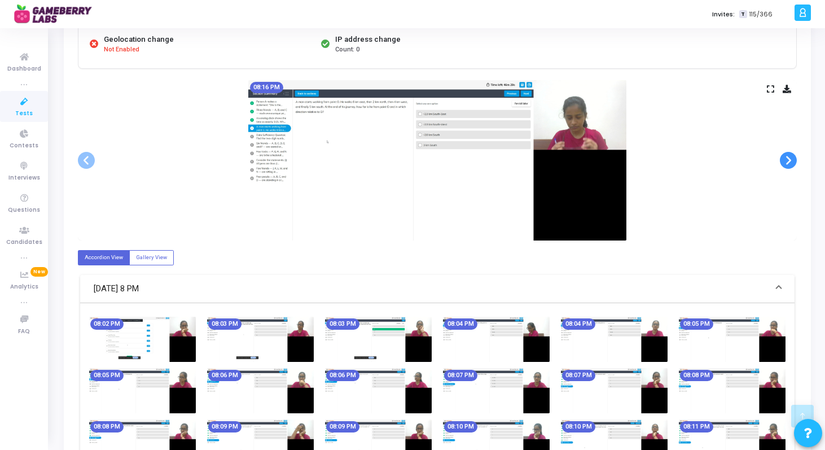
click at [791, 156] on span at bounding box center [788, 160] width 17 height 17
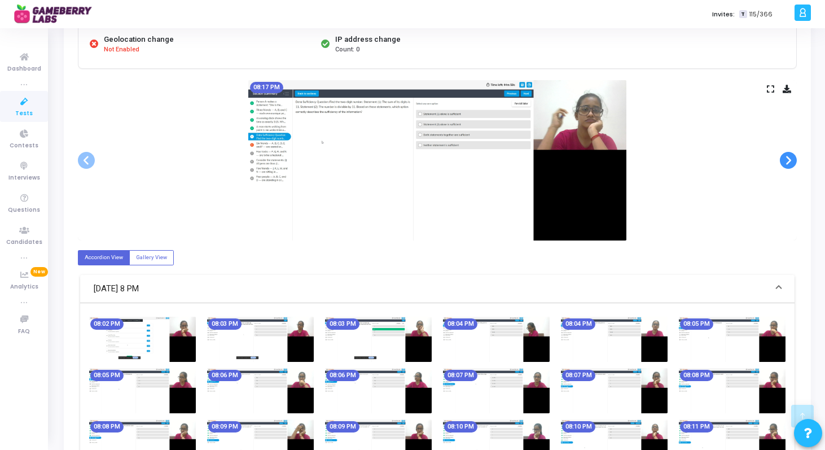
click at [791, 156] on span at bounding box center [788, 160] width 17 height 17
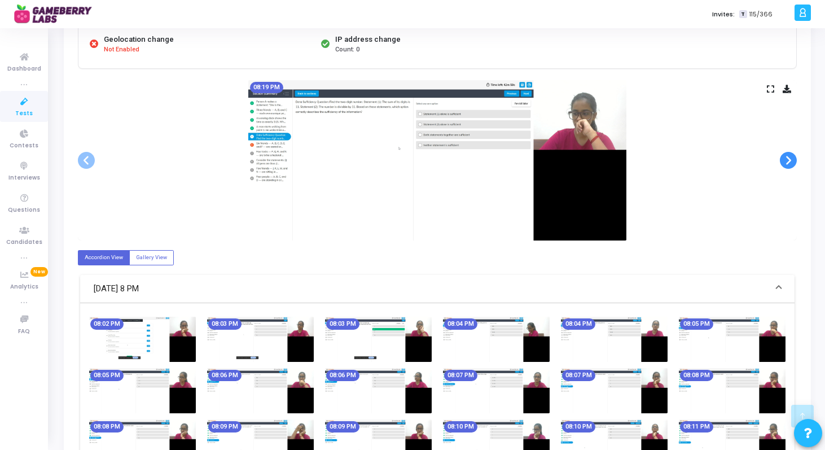
click at [791, 156] on span at bounding box center [788, 160] width 17 height 17
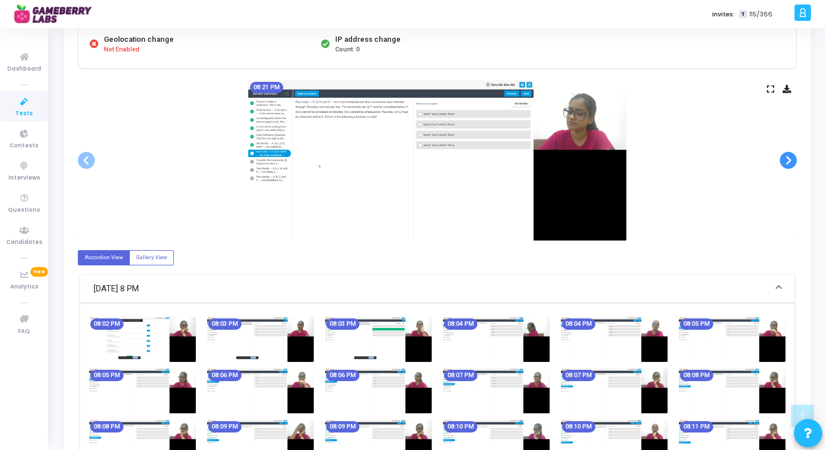
click at [791, 156] on span at bounding box center [788, 160] width 17 height 17
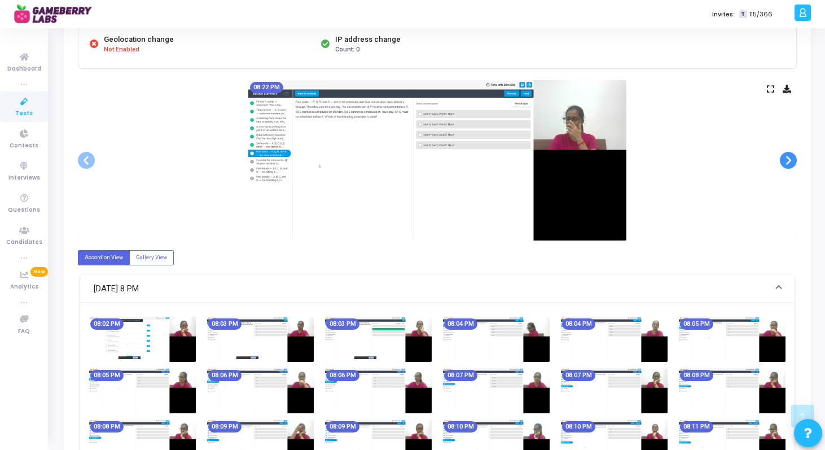
click at [791, 156] on span at bounding box center [788, 160] width 17 height 17
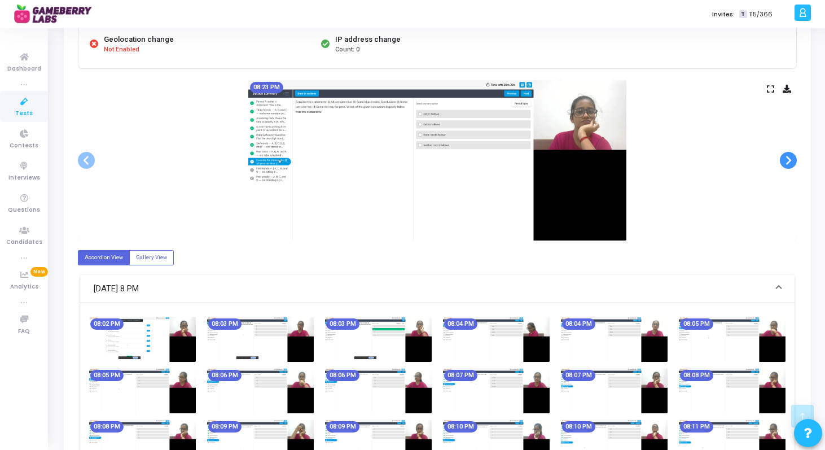
click at [791, 156] on span at bounding box center [788, 160] width 17 height 17
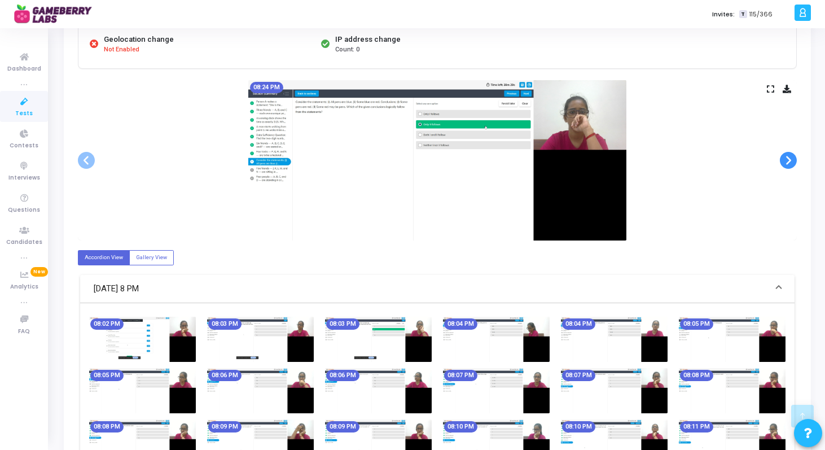
click at [791, 156] on span at bounding box center [788, 160] width 17 height 17
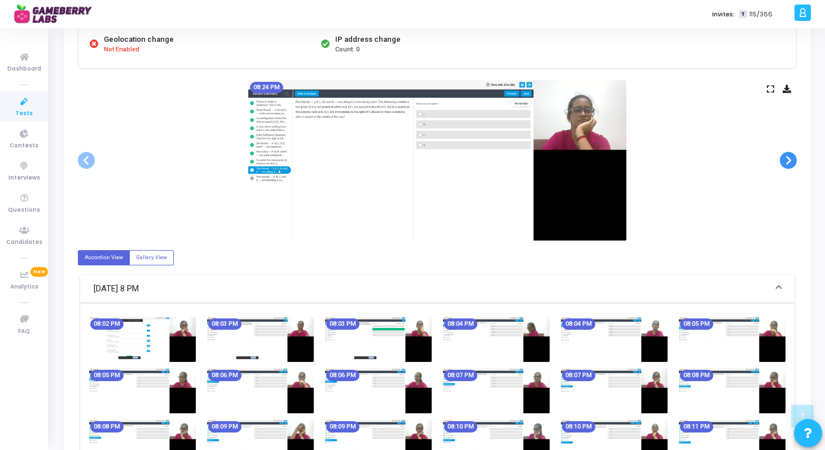
click at [791, 156] on span at bounding box center [788, 160] width 17 height 17
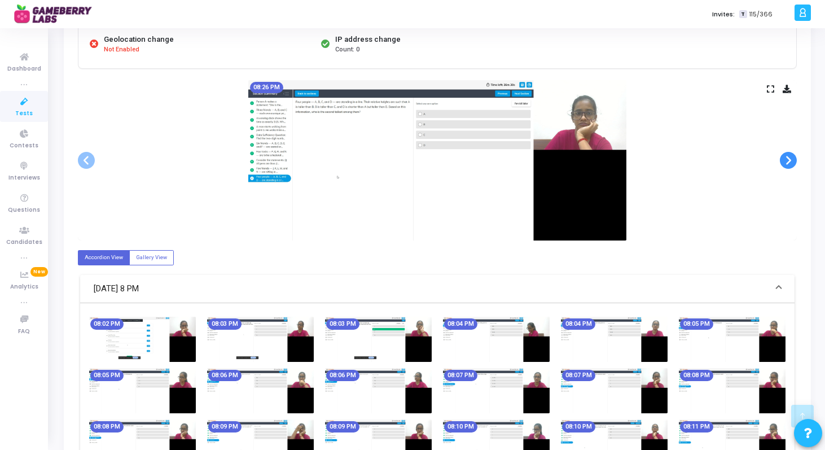
click at [791, 156] on span at bounding box center [788, 160] width 17 height 17
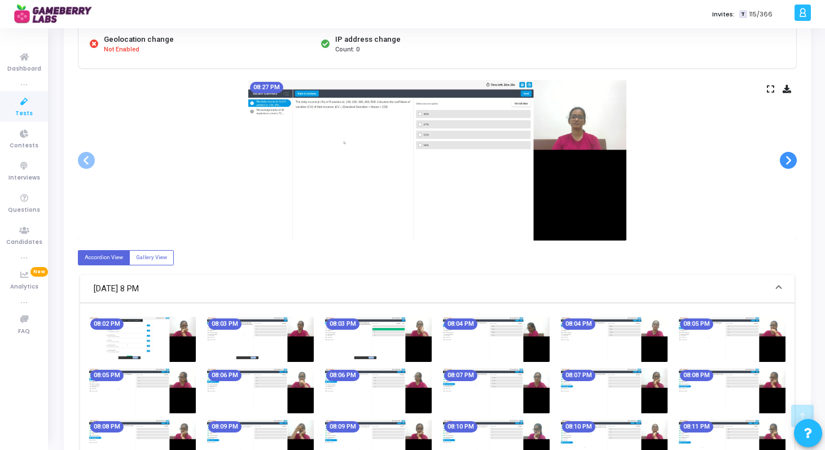
click at [791, 156] on span at bounding box center [788, 160] width 17 height 17
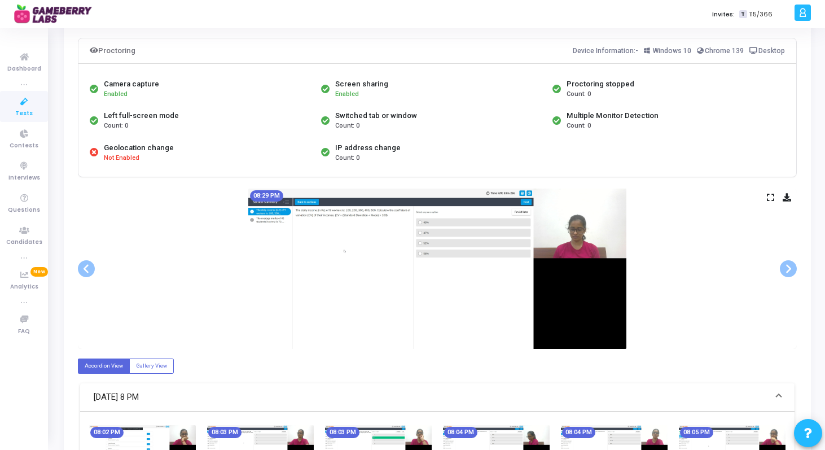
scroll to position [0, 0]
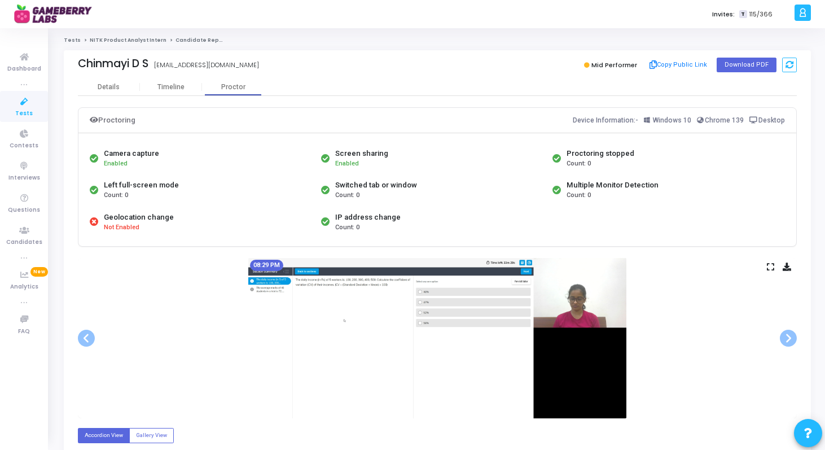
click at [94, 42] on link "NITK Product Analyst Intern" at bounding box center [128, 40] width 77 height 7
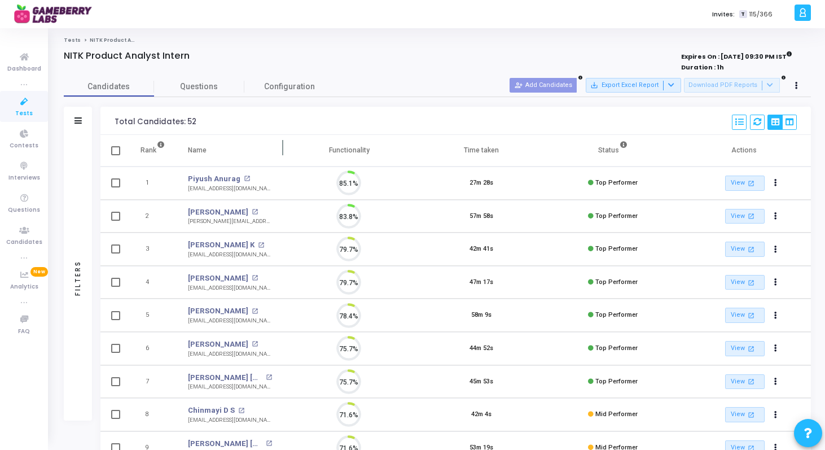
scroll to position [24, 29]
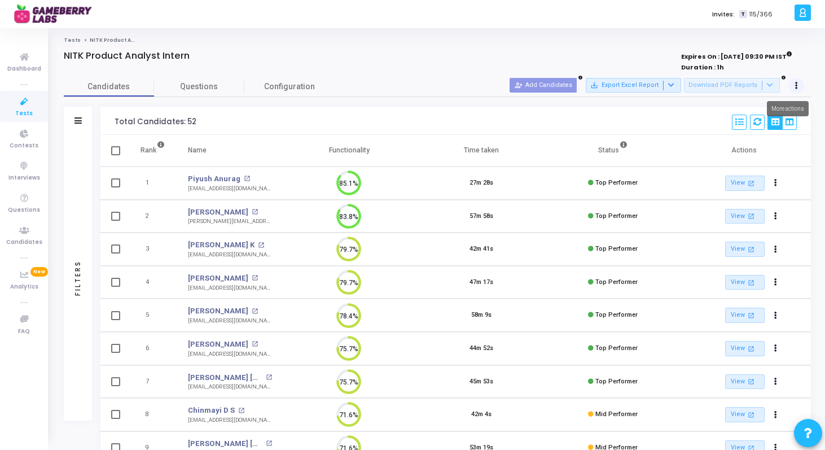
click at [799, 87] on button at bounding box center [797, 86] width 16 height 16
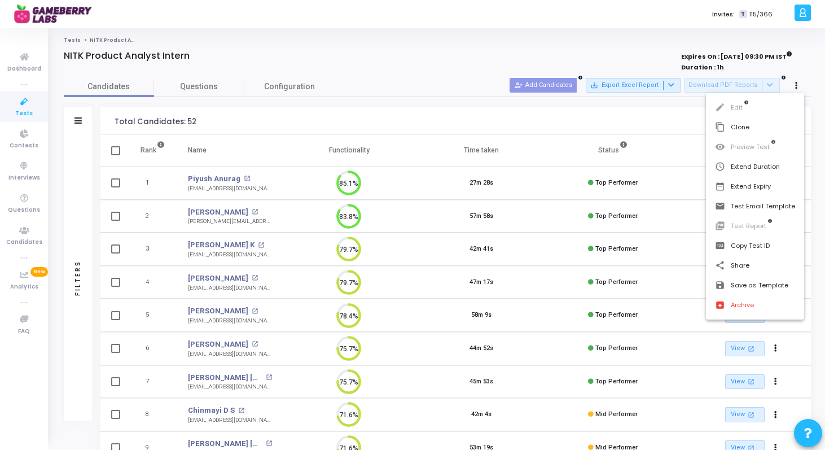
click at [624, 128] on div at bounding box center [412, 225] width 825 height 450
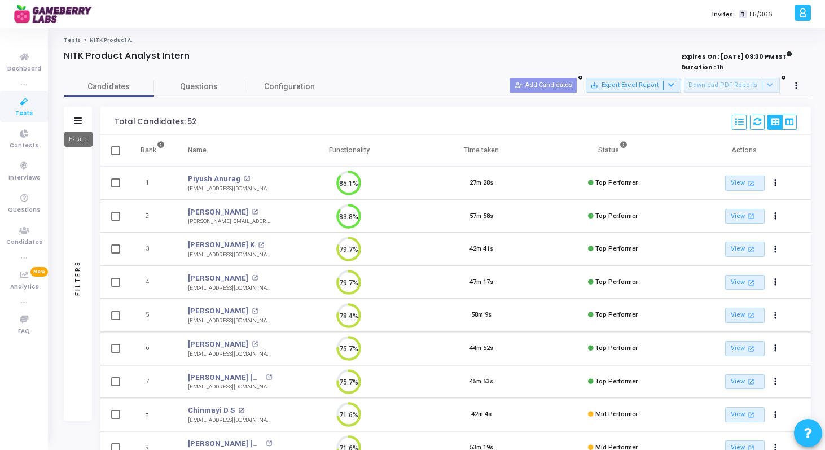
click at [81, 119] on icon at bounding box center [77, 120] width 7 height 6
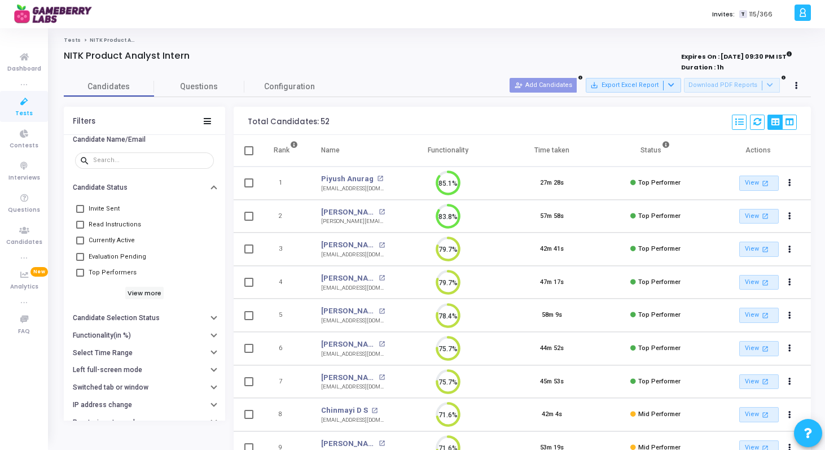
click at [396, 117] on div "Total Candidates: 52 Select S No Name Questions Functionality Time Taken Create…" at bounding box center [522, 121] width 577 height 28
click at [201, 122] on div "Filters" at bounding box center [144, 121] width 161 height 28
click at [209, 122] on icon at bounding box center [207, 121] width 7 height 6
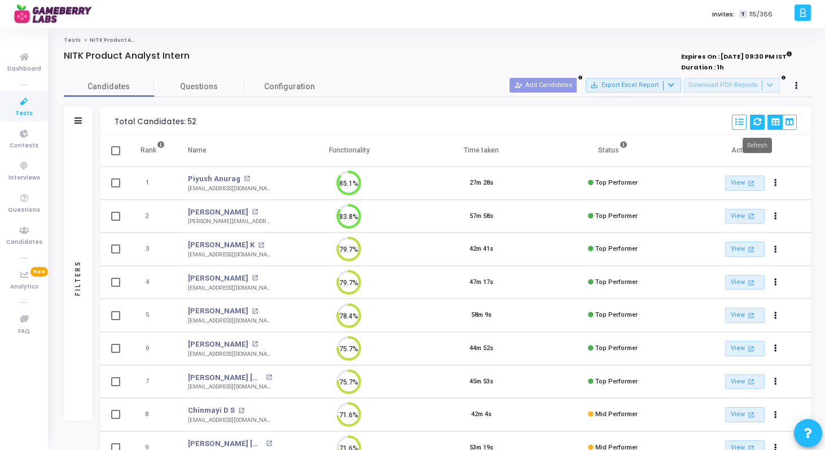
click at [756, 122] on icon at bounding box center [757, 122] width 8 height 8
click at [790, 123] on icon "View Options" at bounding box center [789, 122] width 8 height 8
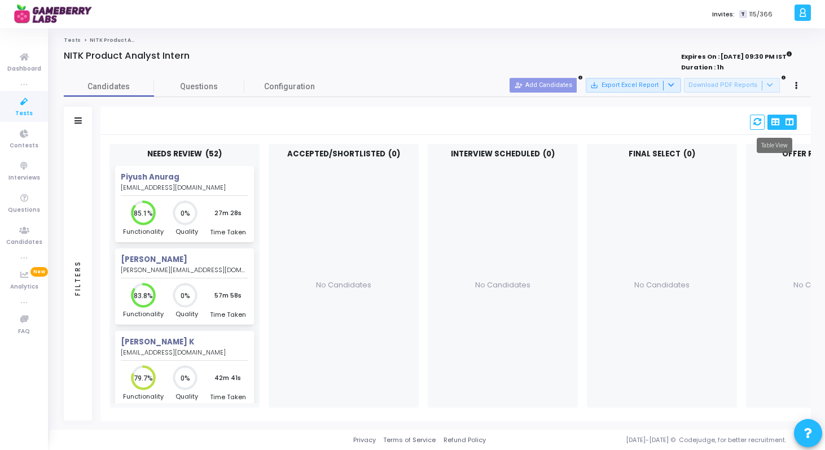
click at [772, 124] on icon "View Options" at bounding box center [775, 122] width 8 height 8
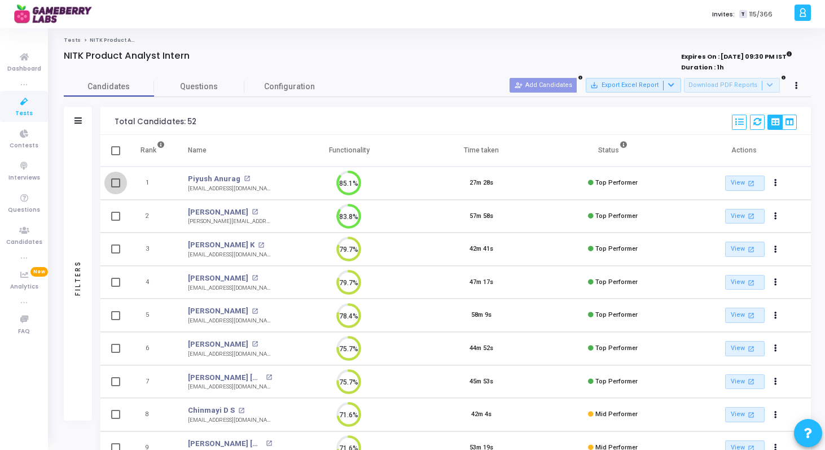
click at [113, 181] on span at bounding box center [115, 182] width 9 height 9
click at [115, 187] on input "checkbox" at bounding box center [115, 187] width 1 height 1
checkbox input "true"
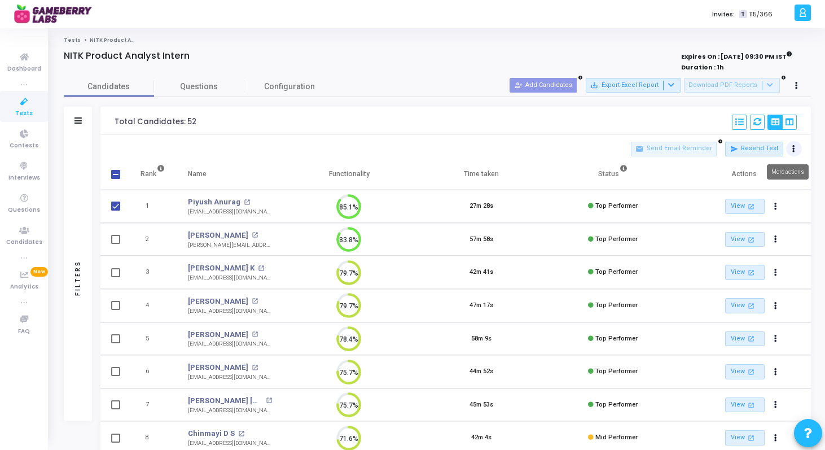
click at [791, 147] on button at bounding box center [794, 149] width 16 height 16
click at [810, 140] on div at bounding box center [412, 225] width 825 height 450
click at [118, 175] on span at bounding box center [115, 174] width 9 height 9
click at [116, 179] on input "checkbox" at bounding box center [115, 179] width 1 height 1
checkbox input "true"
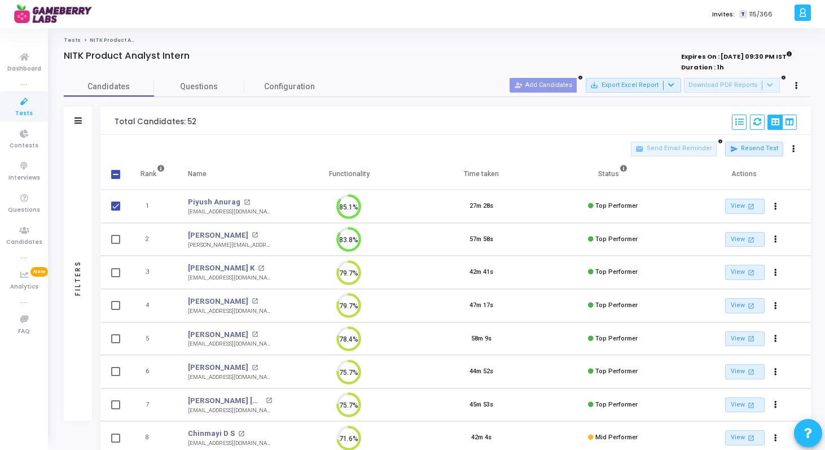
checkbox input "true"
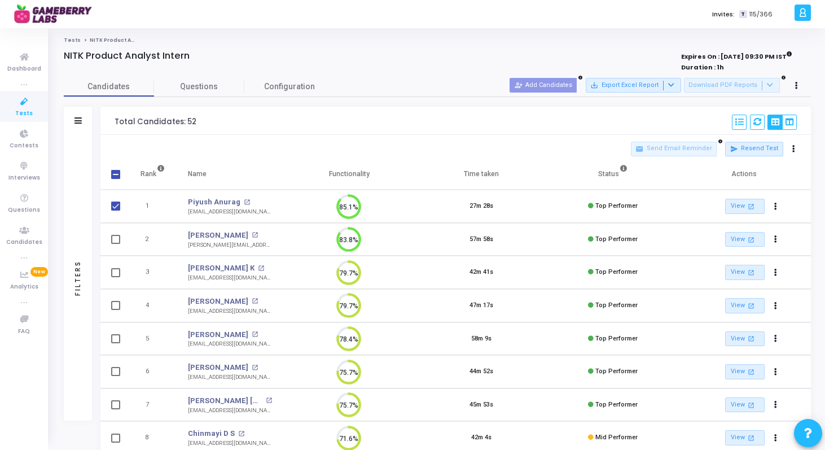
checkbox input "true"
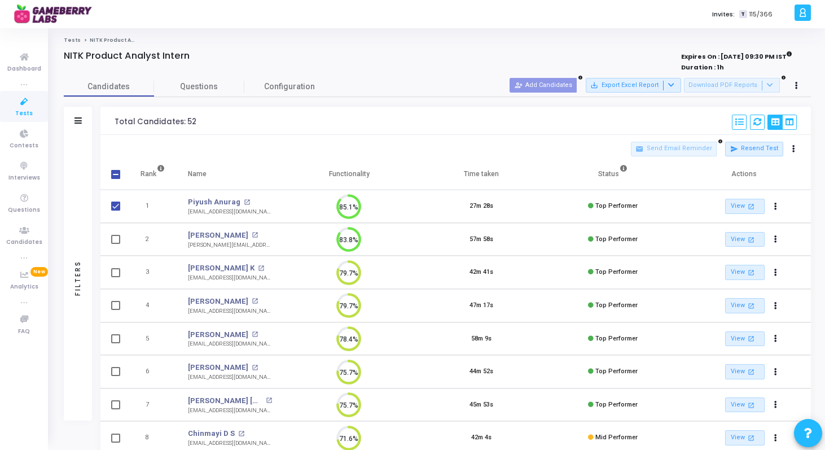
checkbox input "true"
click at [118, 175] on span at bounding box center [115, 174] width 9 height 9
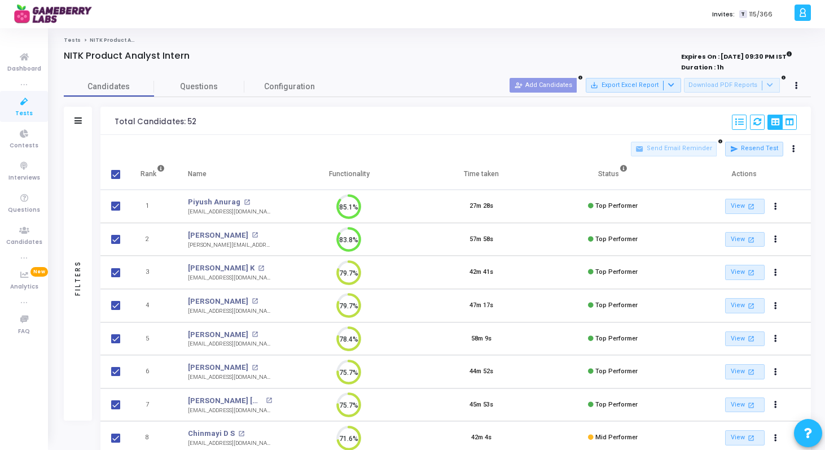
click at [116, 179] on input "checkbox" at bounding box center [115, 179] width 1 height 1
checkbox input "false"
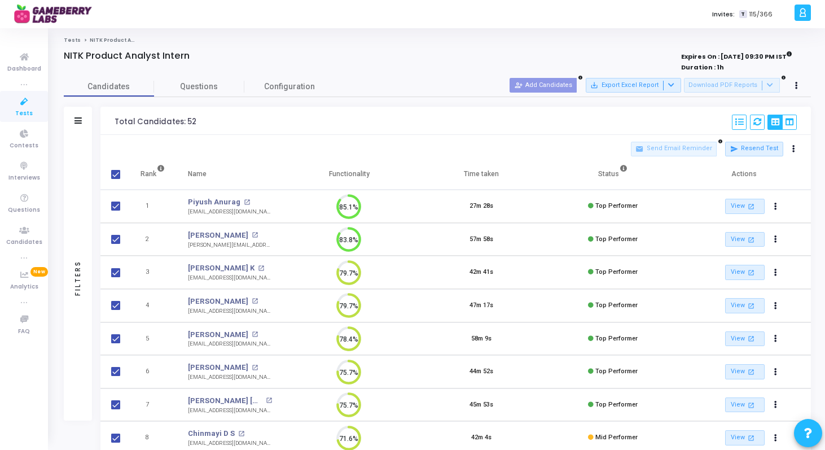
checkbox input "false"
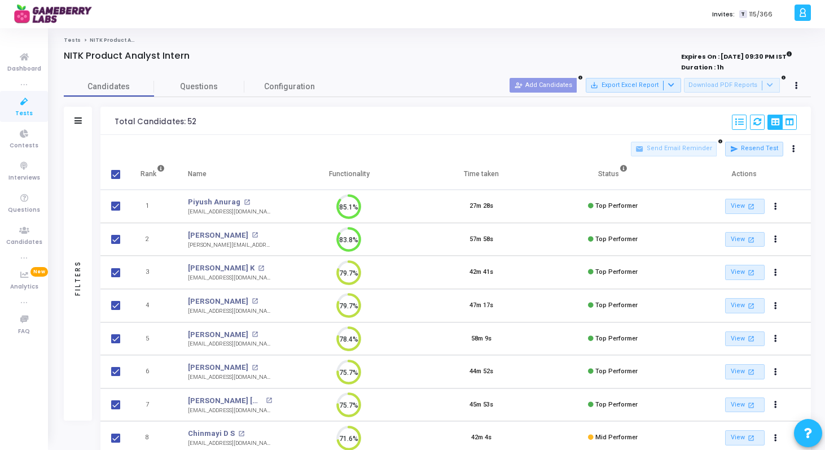
checkbox input "false"
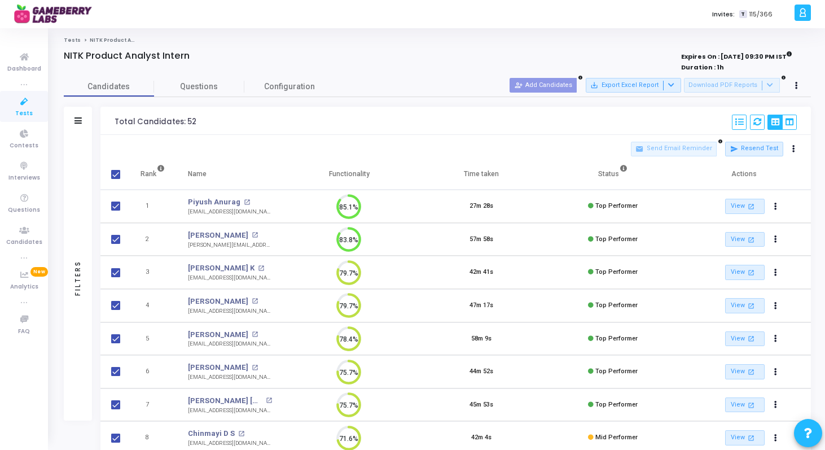
checkbox input "false"
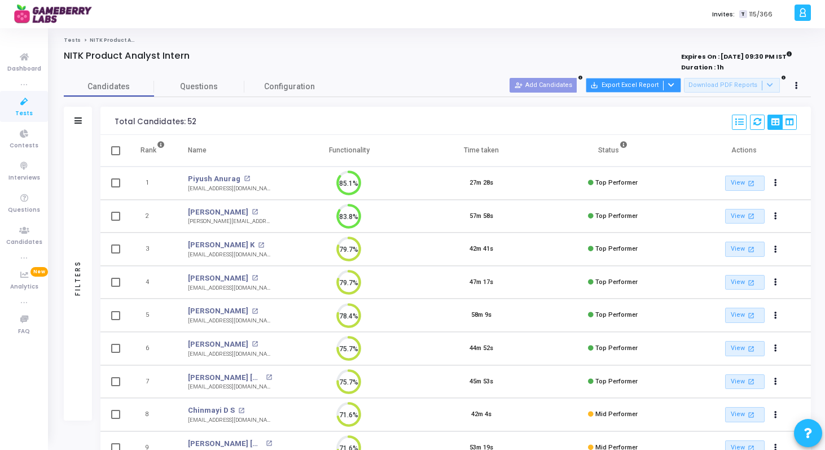
click at [674, 86] on icon at bounding box center [671, 85] width 6 height 6
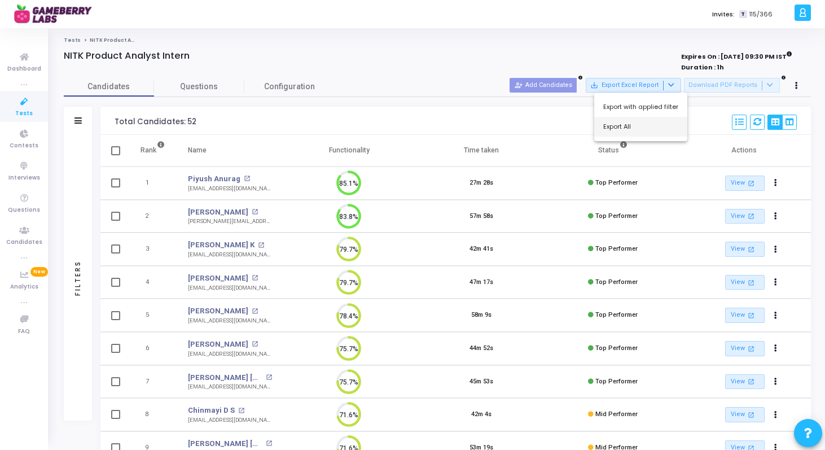
click at [626, 126] on button "Export All" at bounding box center [640, 127] width 93 height 20
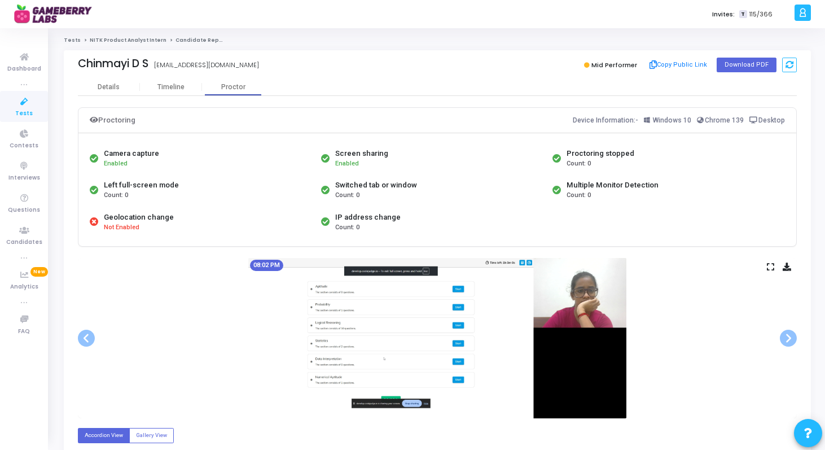
click at [117, 42] on link "NITK Product Analyst Intern" at bounding box center [128, 40] width 77 height 7
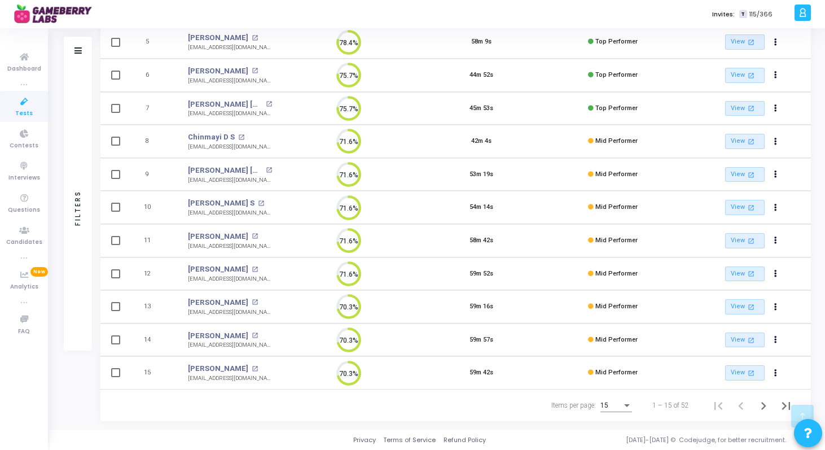
scroll to position [246, 0]
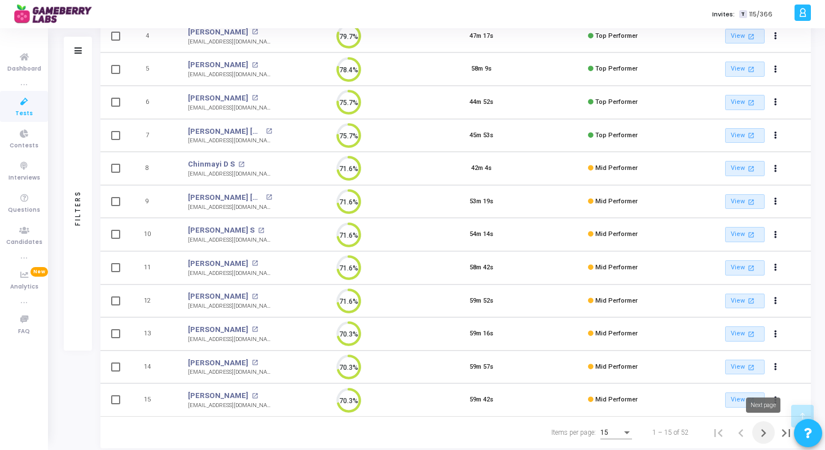
click at [762, 432] on icon "Next page" at bounding box center [764, 433] width 16 height 16
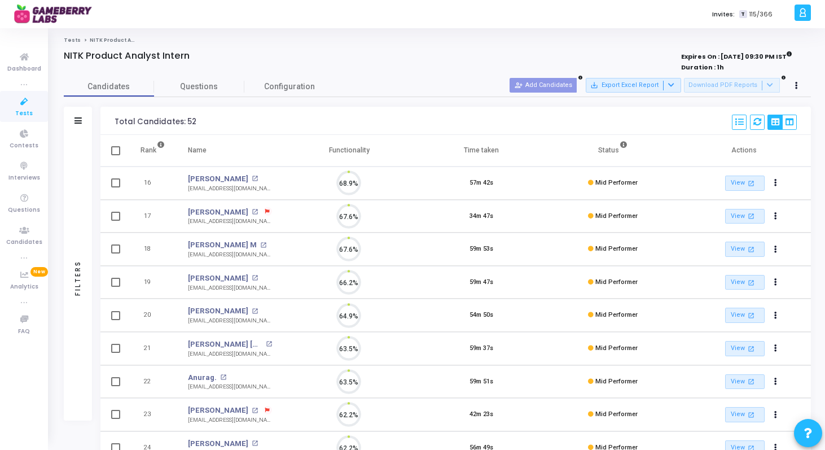
scroll to position [24, 29]
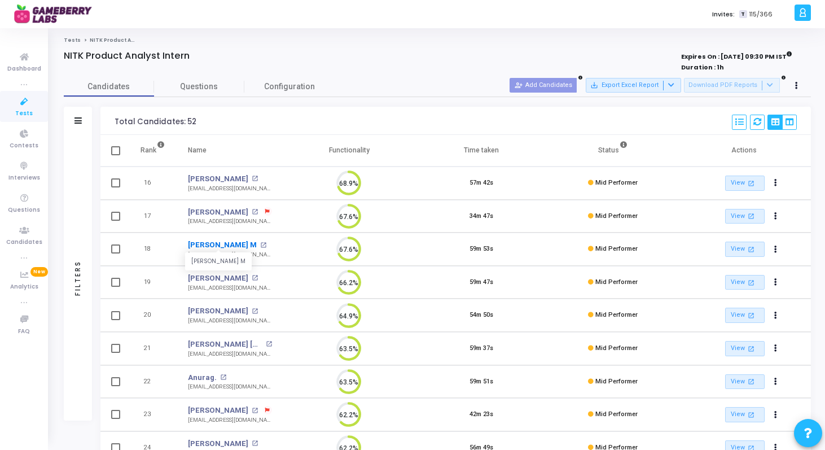
click at [205, 244] on link "[PERSON_NAME] M" at bounding box center [222, 244] width 69 height 11
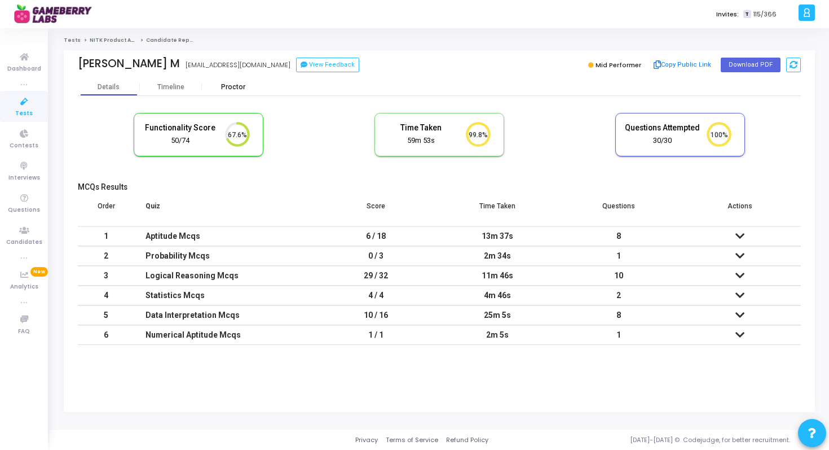
click at [230, 92] on div "Proctor" at bounding box center [233, 86] width 62 height 17
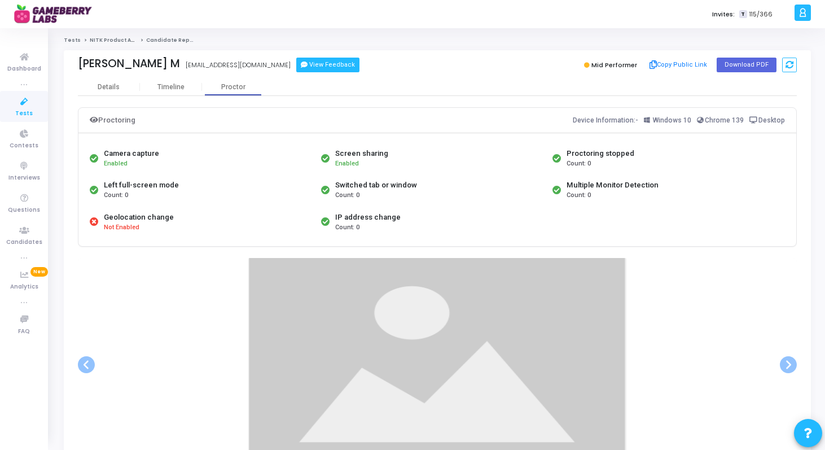
click at [296, 69] on button "View Feedback" at bounding box center [327, 65] width 63 height 15
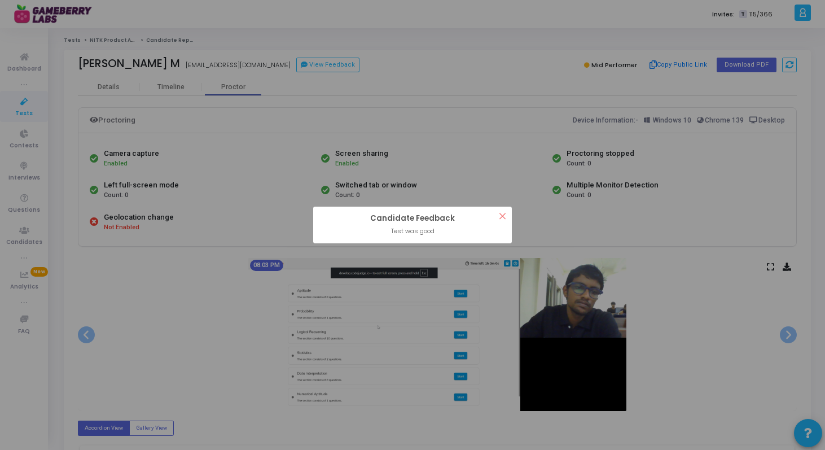
click at [505, 214] on button "×" at bounding box center [502, 216] width 19 height 19
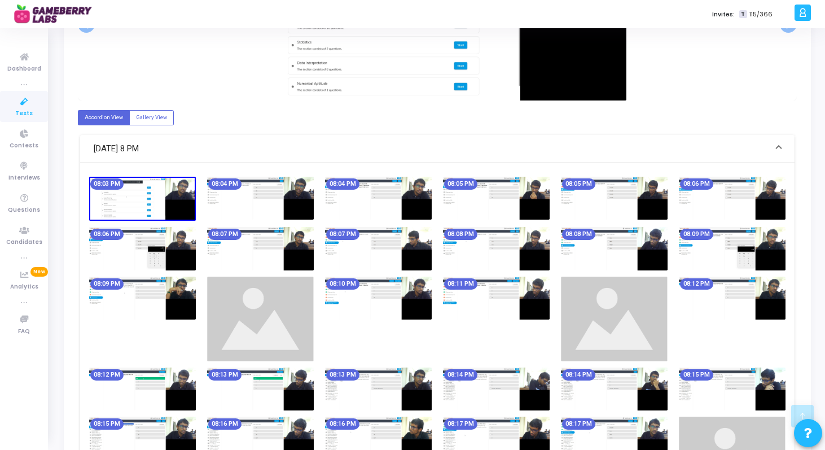
click at [297, 196] on img at bounding box center [260, 198] width 107 height 43
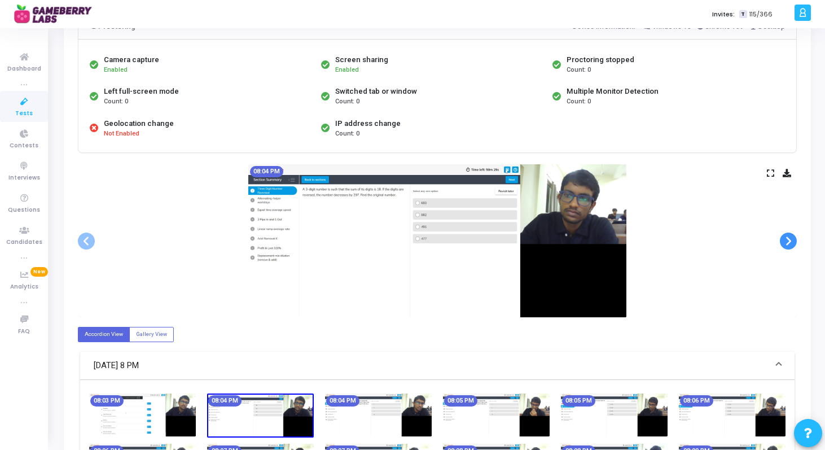
click at [787, 247] on span at bounding box center [788, 240] width 17 height 17
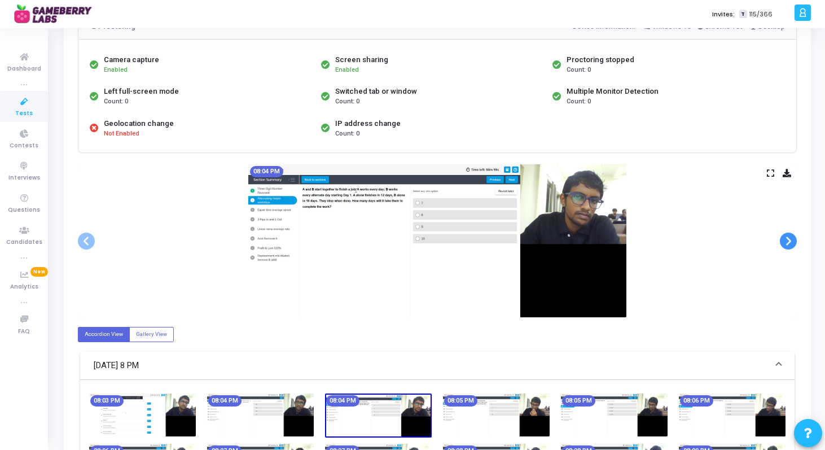
click at [787, 247] on span at bounding box center [788, 240] width 17 height 17
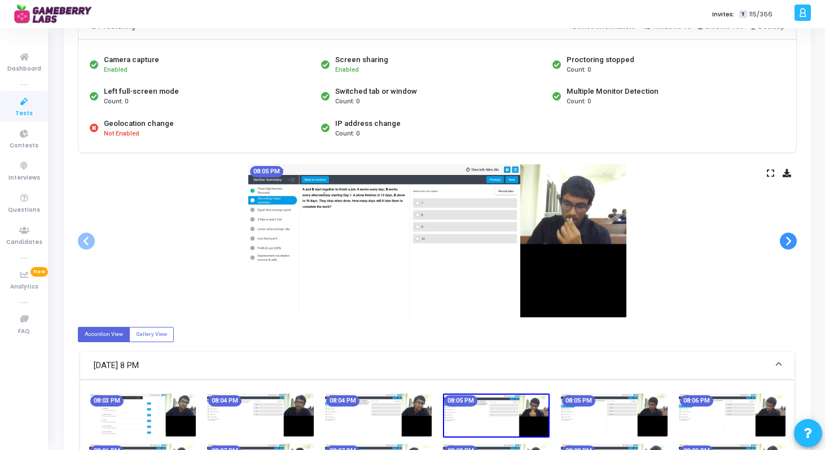
click at [787, 247] on span at bounding box center [788, 240] width 17 height 17
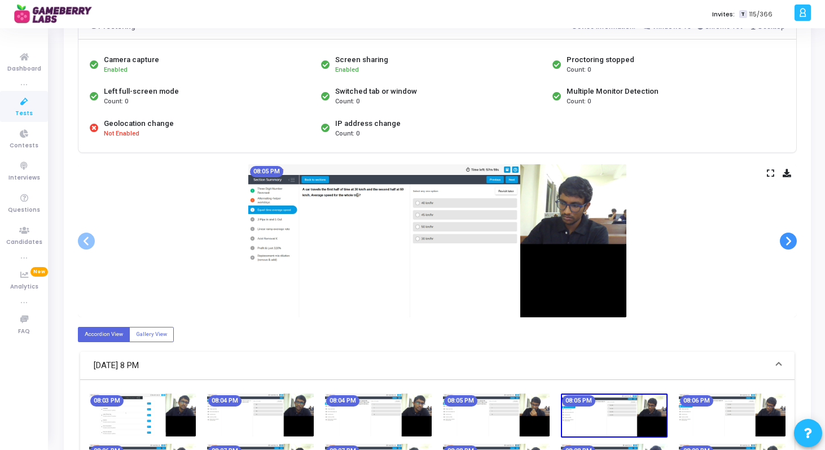
click at [787, 247] on span at bounding box center [788, 240] width 17 height 17
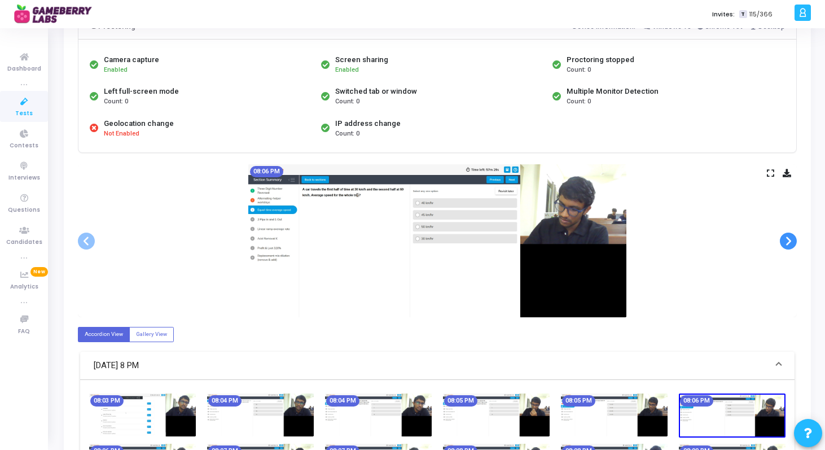
click at [787, 247] on span at bounding box center [788, 240] width 17 height 17
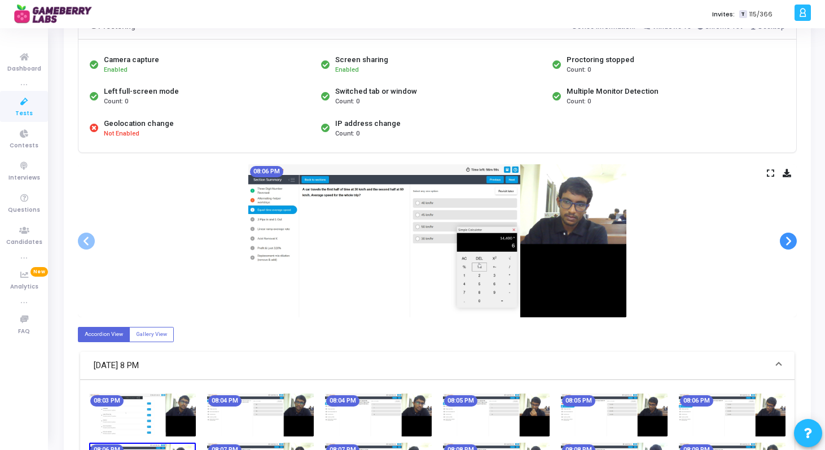
click at [787, 247] on span at bounding box center [788, 240] width 17 height 17
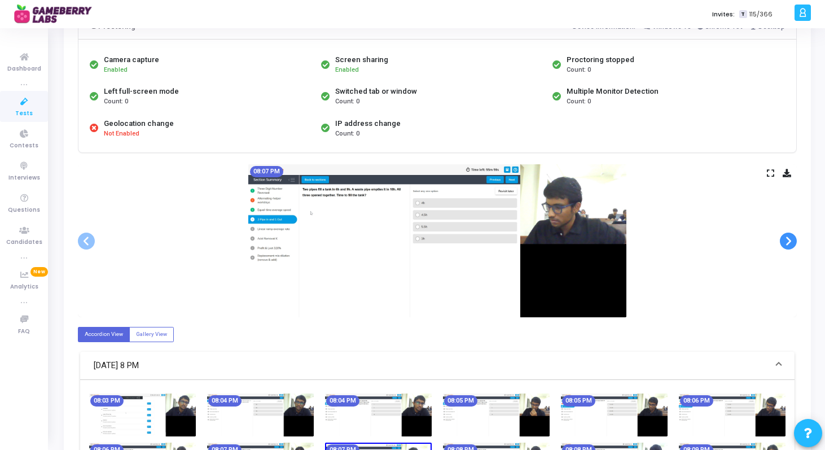
click at [787, 247] on span at bounding box center [788, 240] width 17 height 17
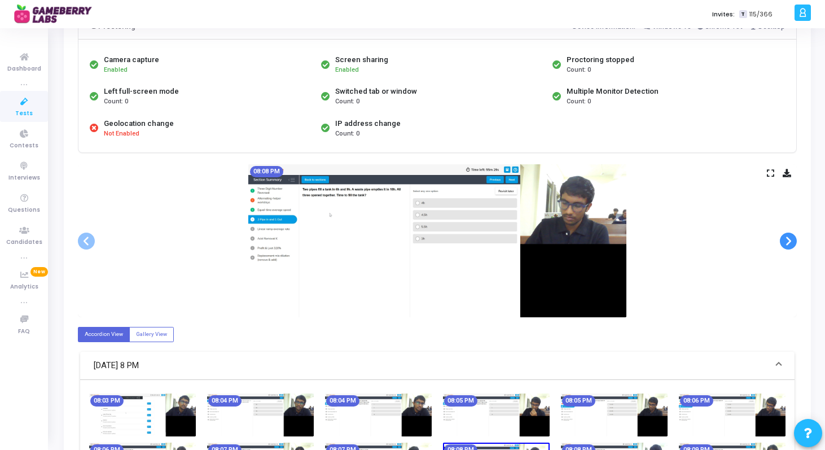
click at [787, 247] on span at bounding box center [788, 240] width 17 height 17
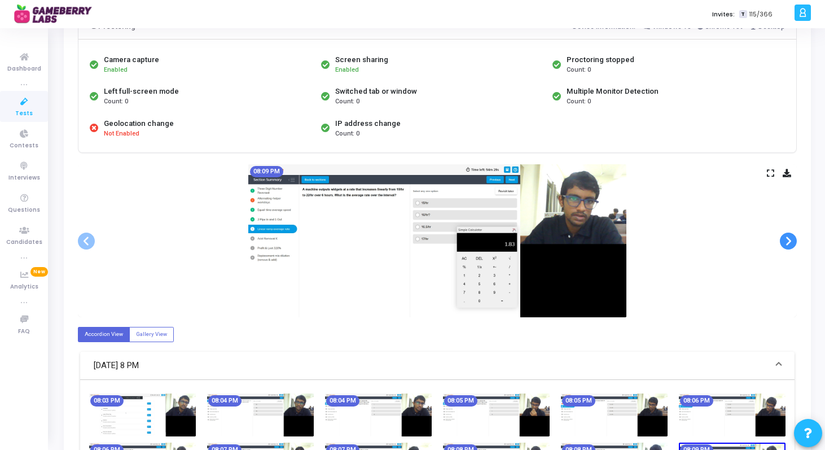
click at [787, 247] on span at bounding box center [788, 240] width 17 height 17
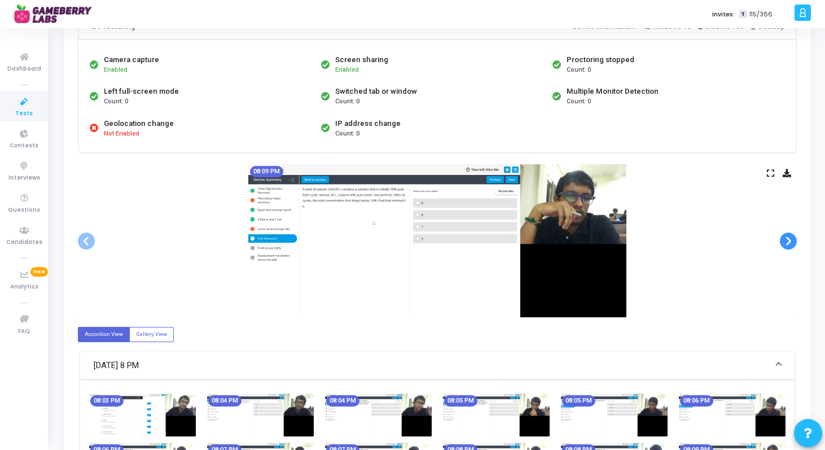
click at [787, 247] on span at bounding box center [788, 240] width 17 height 17
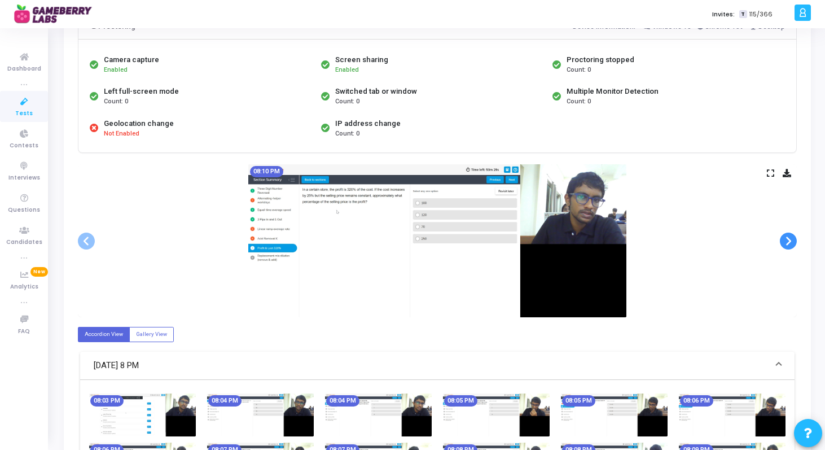
click at [787, 247] on span at bounding box center [788, 240] width 17 height 17
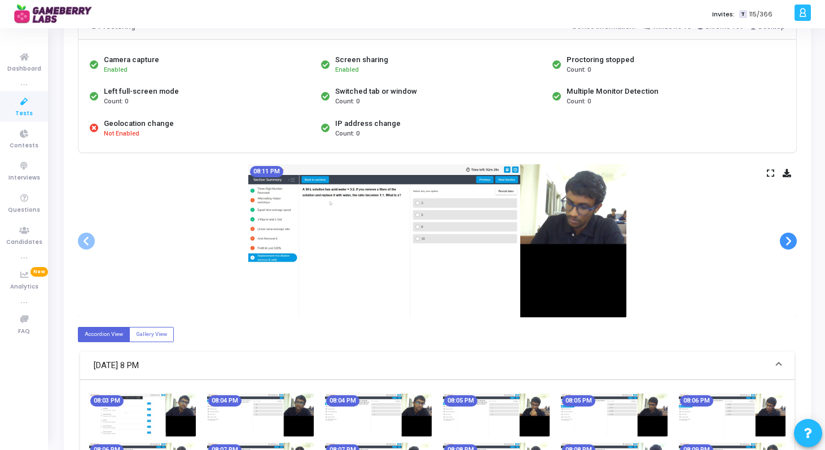
click at [787, 247] on span at bounding box center [788, 240] width 17 height 17
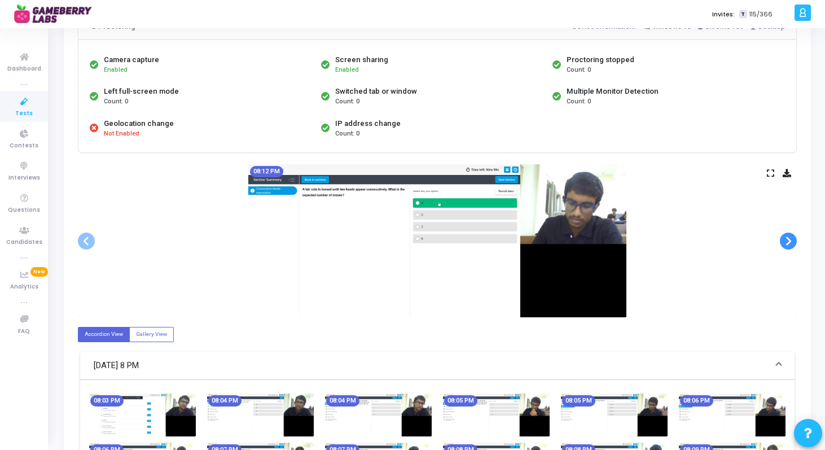
click at [787, 247] on span at bounding box center [788, 240] width 17 height 17
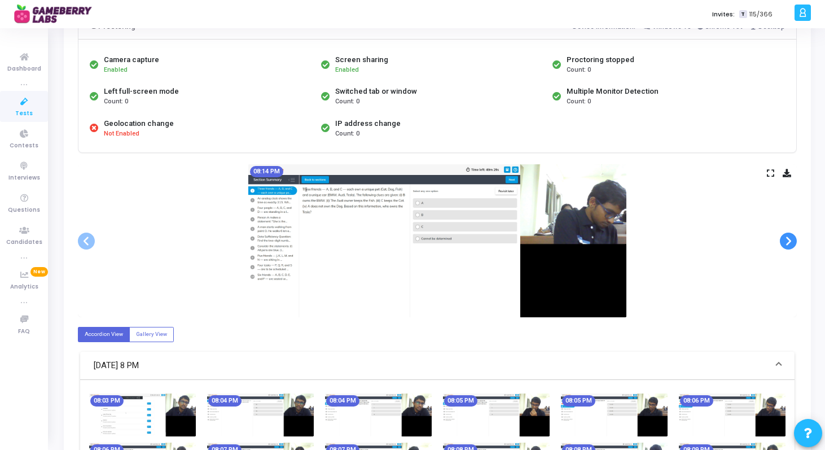
click at [787, 247] on span at bounding box center [788, 240] width 17 height 17
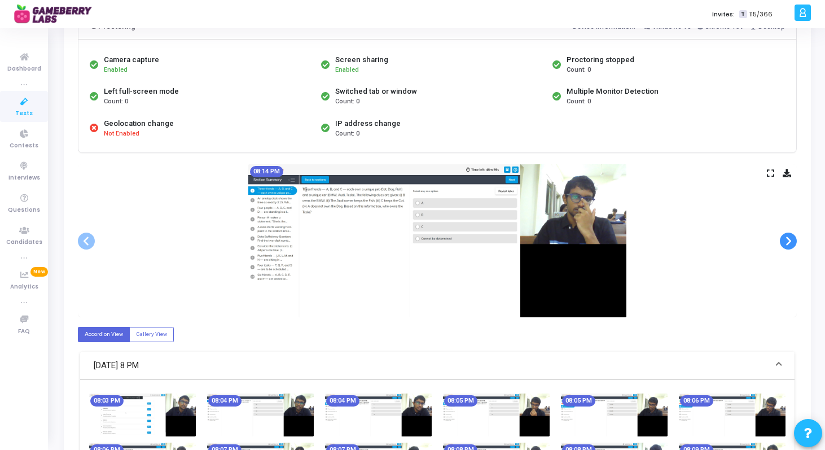
click at [787, 247] on span at bounding box center [788, 240] width 17 height 17
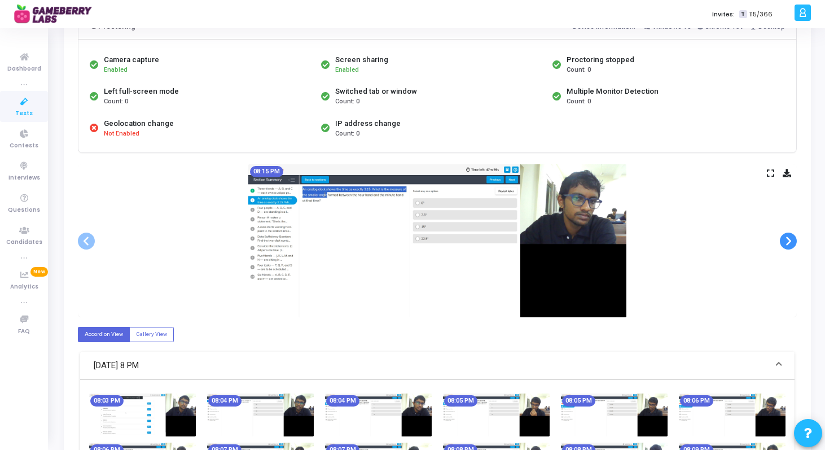
click at [787, 247] on span at bounding box center [788, 240] width 17 height 17
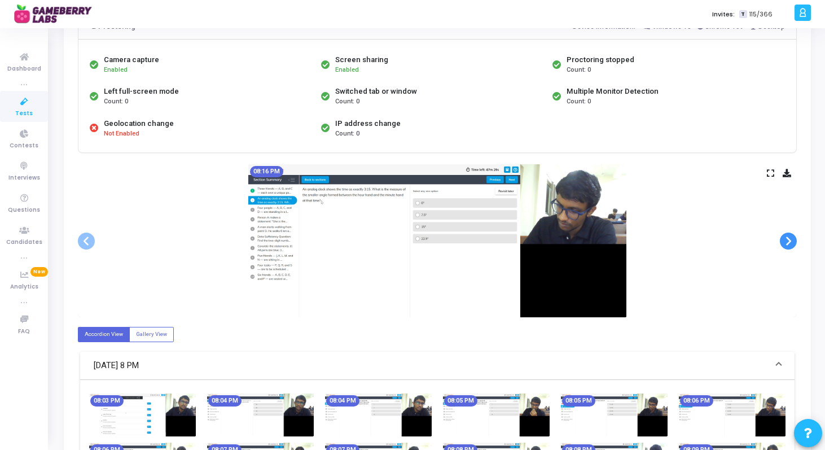
click at [787, 247] on span at bounding box center [788, 240] width 17 height 17
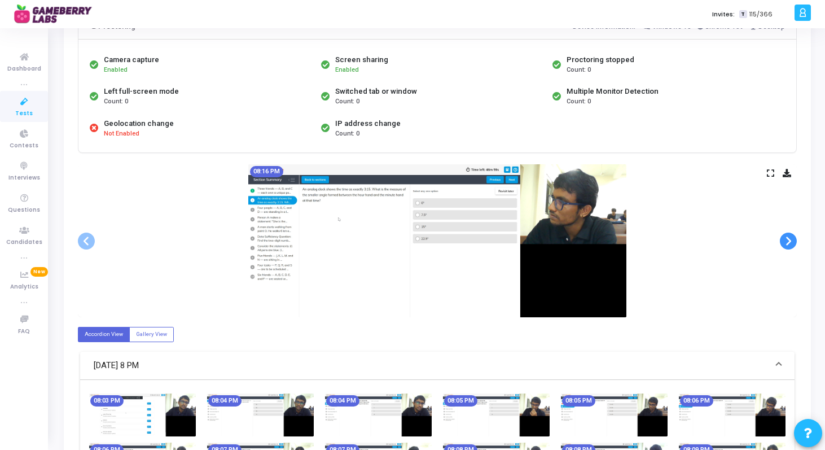
click at [787, 247] on span at bounding box center [788, 240] width 17 height 17
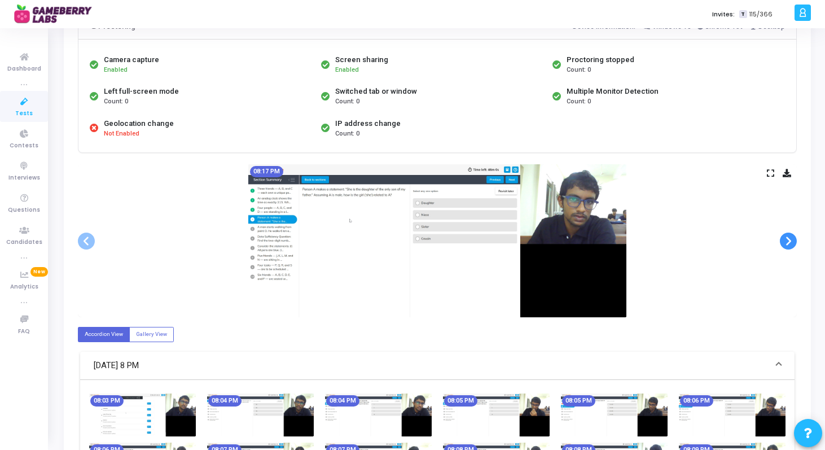
click at [787, 247] on span at bounding box center [788, 240] width 17 height 17
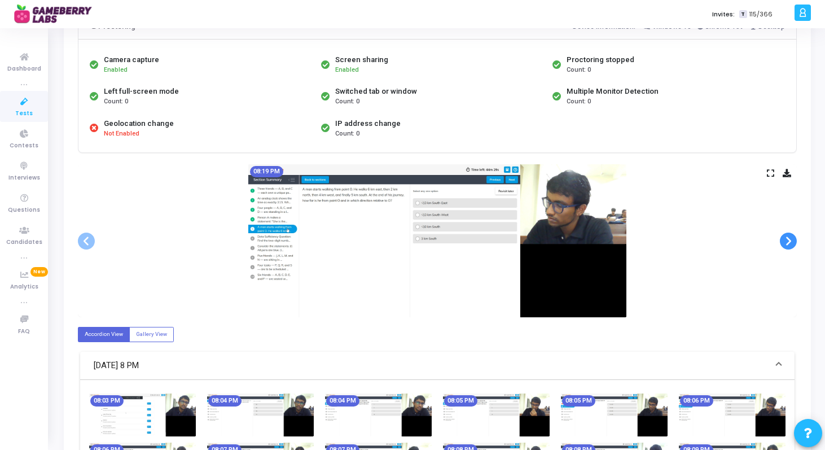
click at [787, 247] on span at bounding box center [788, 240] width 17 height 17
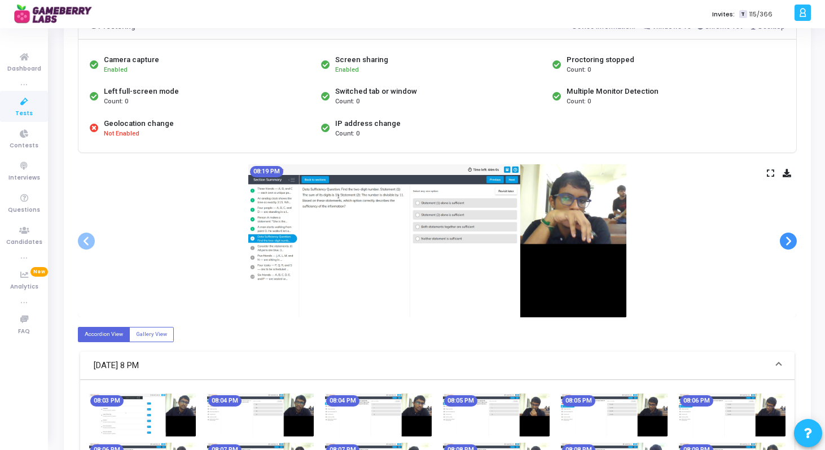
click at [787, 247] on span at bounding box center [788, 240] width 17 height 17
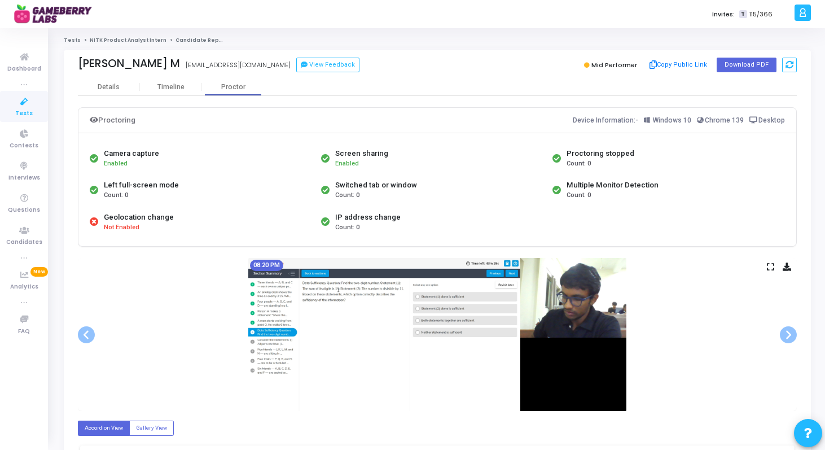
click at [113, 37] on link "NITK Product Analyst Intern" at bounding box center [128, 40] width 77 height 7
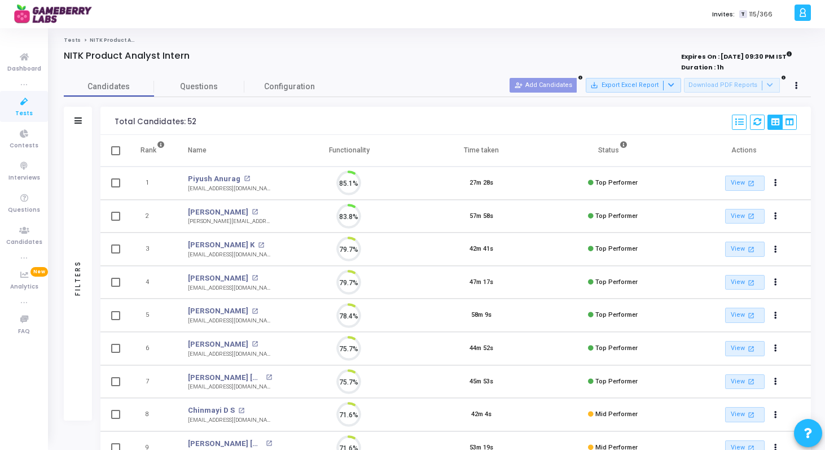
scroll to position [24, 29]
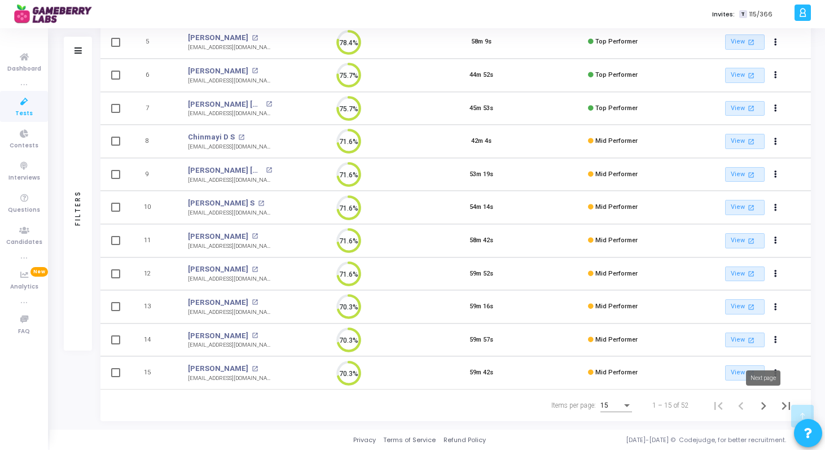
click at [768, 406] on icon "Next page" at bounding box center [764, 406] width 16 height 16
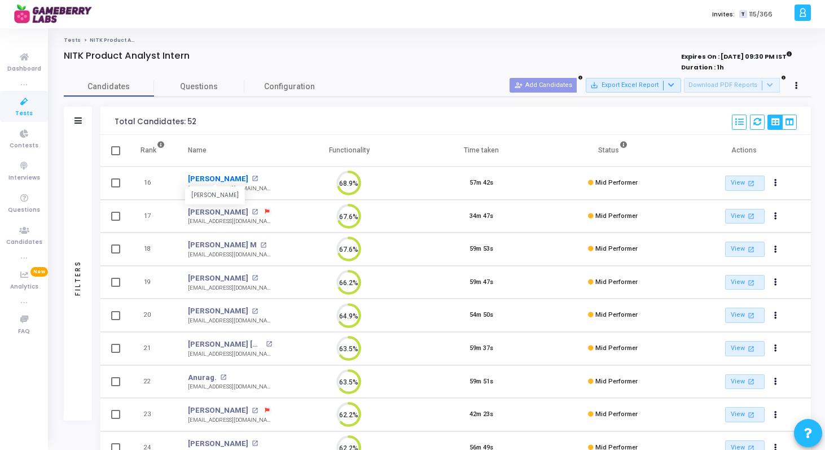
click at [202, 179] on link "[PERSON_NAME]" at bounding box center [218, 178] width 60 height 11
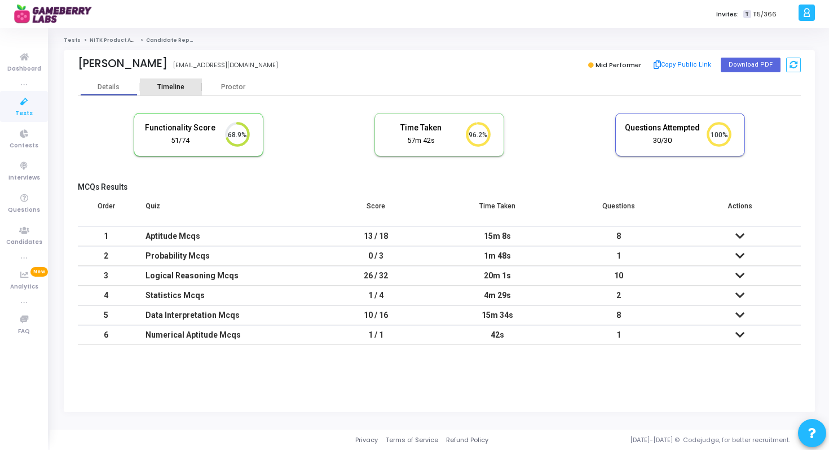
click at [175, 85] on div "Timeline" at bounding box center [170, 87] width 27 height 8
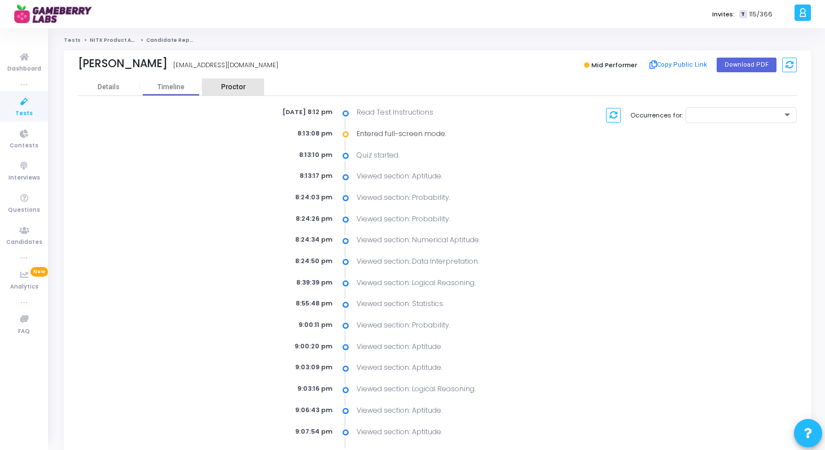
click at [224, 93] on div "Proctor" at bounding box center [233, 86] width 62 height 17
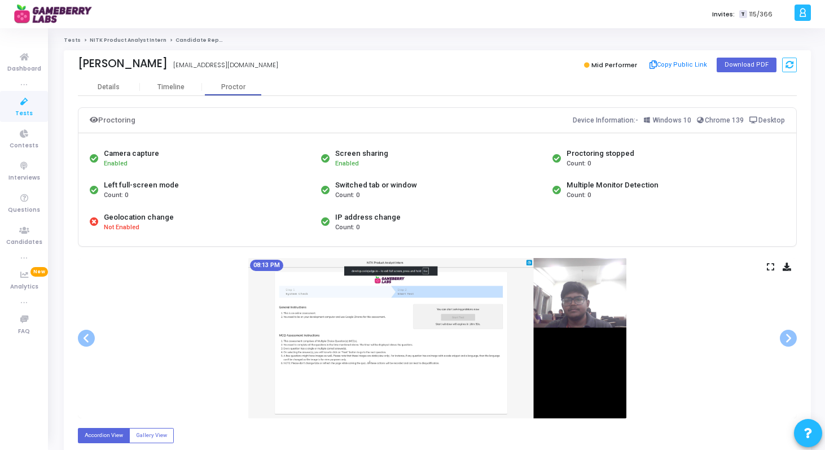
click at [109, 39] on link "NITK Product Analyst Intern" at bounding box center [128, 40] width 77 height 7
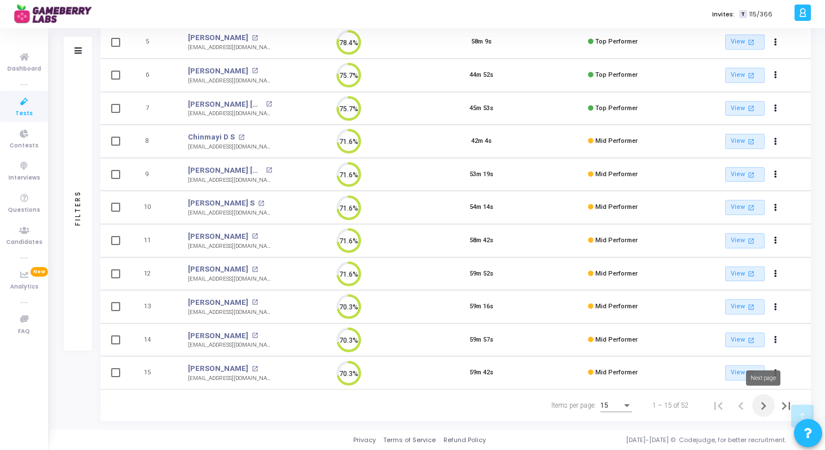
click at [763, 407] on icon "Next page" at bounding box center [763, 406] width 5 height 8
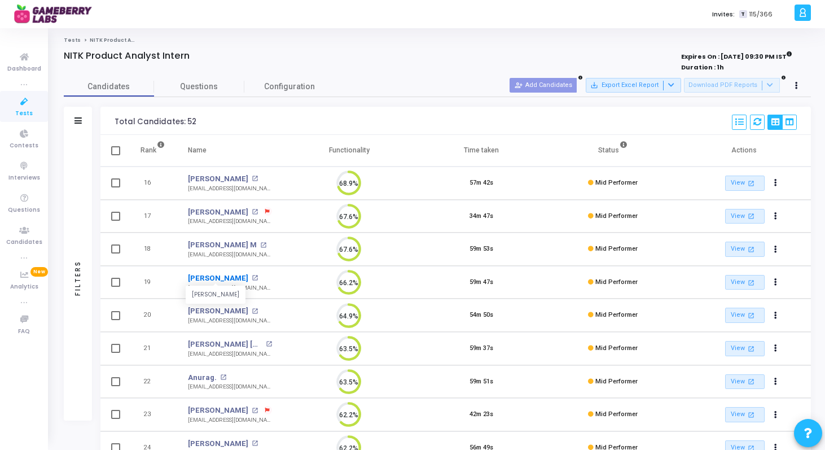
click at [218, 278] on link "[PERSON_NAME]" at bounding box center [218, 278] width 60 height 11
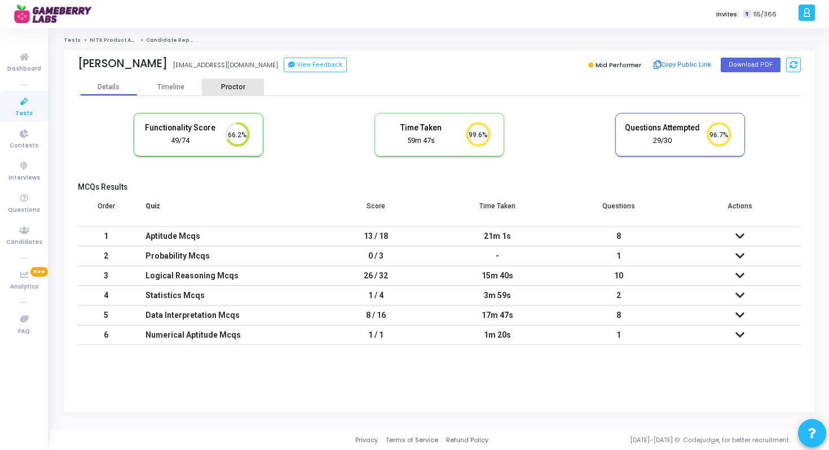
click at [229, 91] on div "Proctor" at bounding box center [233, 86] width 62 height 17
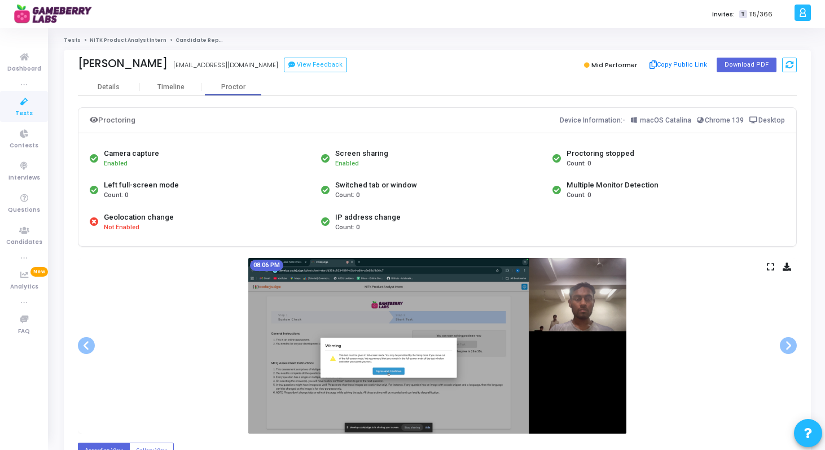
click at [124, 41] on link "NITK Product Analyst Intern" at bounding box center [128, 40] width 77 height 7
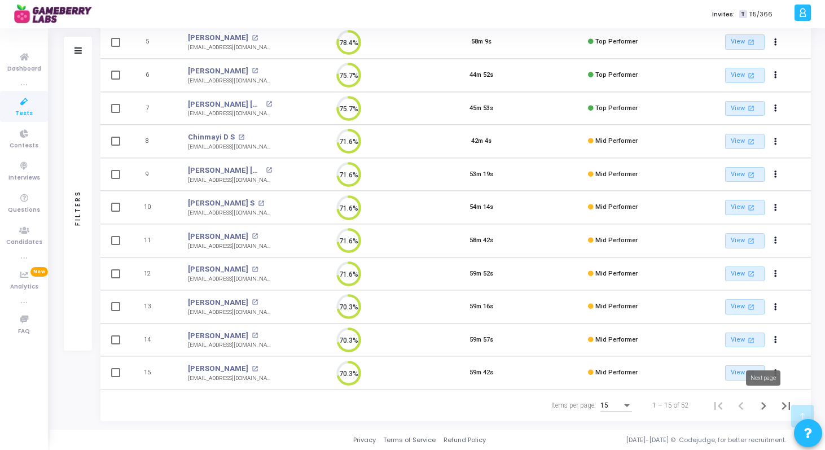
click at [763, 409] on icon "Next page" at bounding box center [764, 406] width 16 height 16
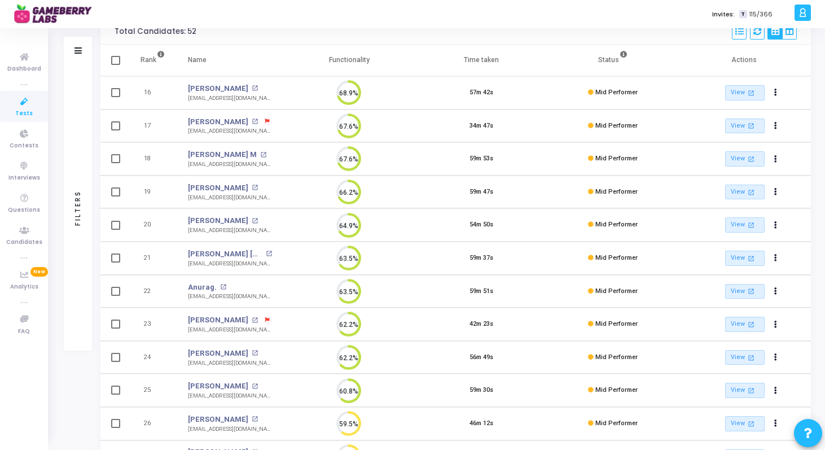
scroll to position [273, 0]
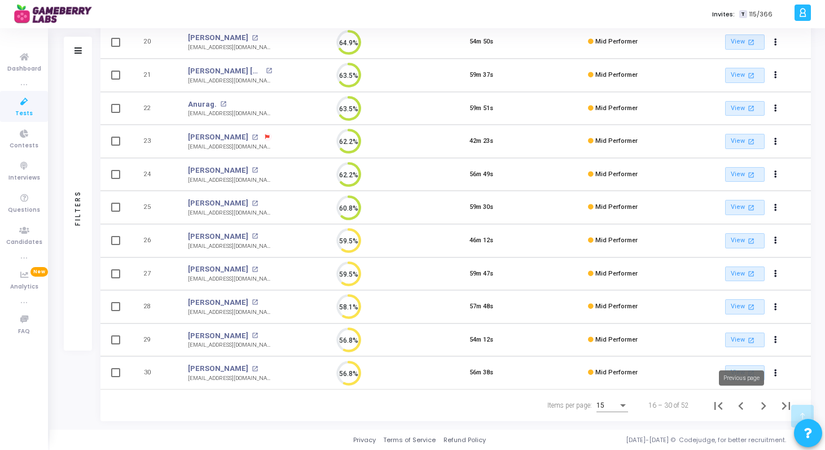
click at [739, 407] on icon "Previous page" at bounding box center [741, 406] width 16 height 16
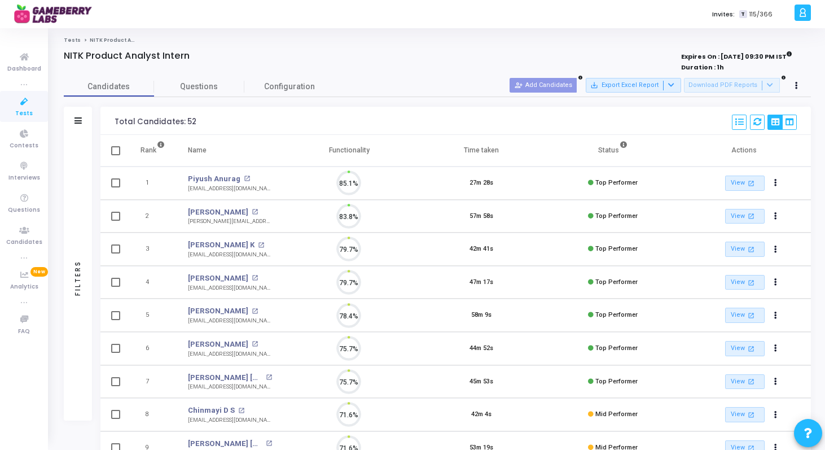
scroll to position [24, 29]
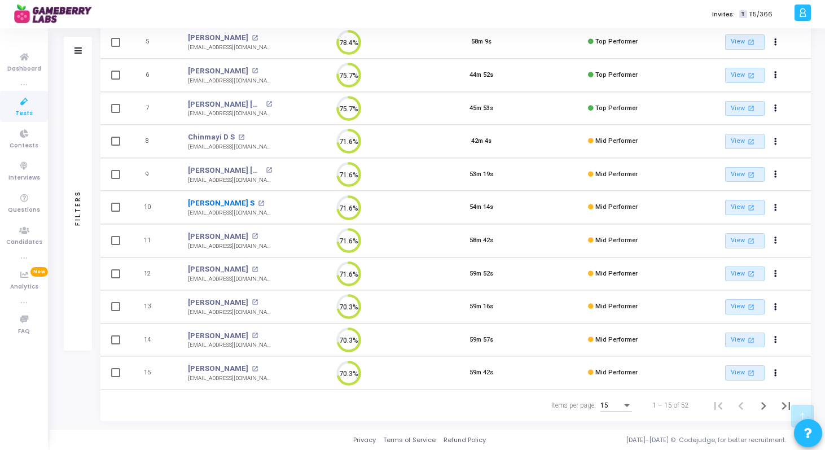
click at [204, 201] on link "[PERSON_NAME] S" at bounding box center [221, 202] width 67 height 11
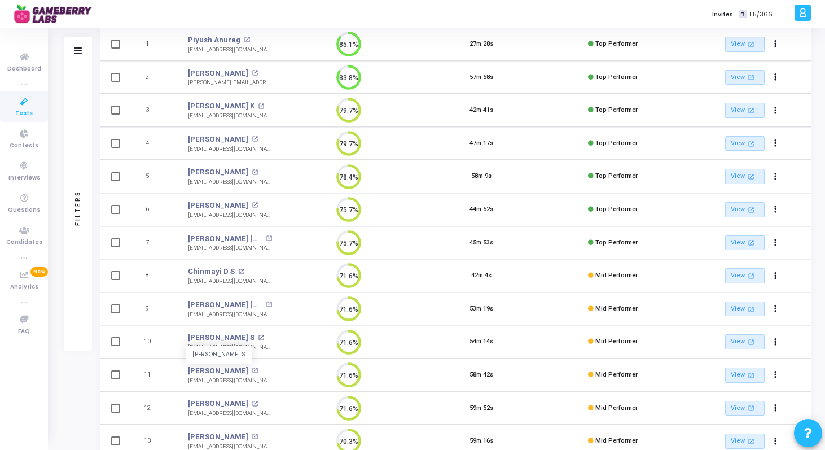
scroll to position [273, 0]
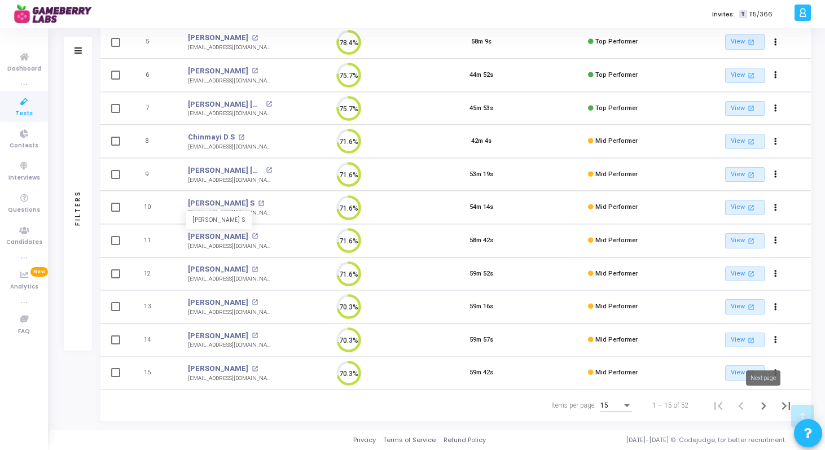
click at [762, 406] on icon "Next page" at bounding box center [764, 406] width 16 height 16
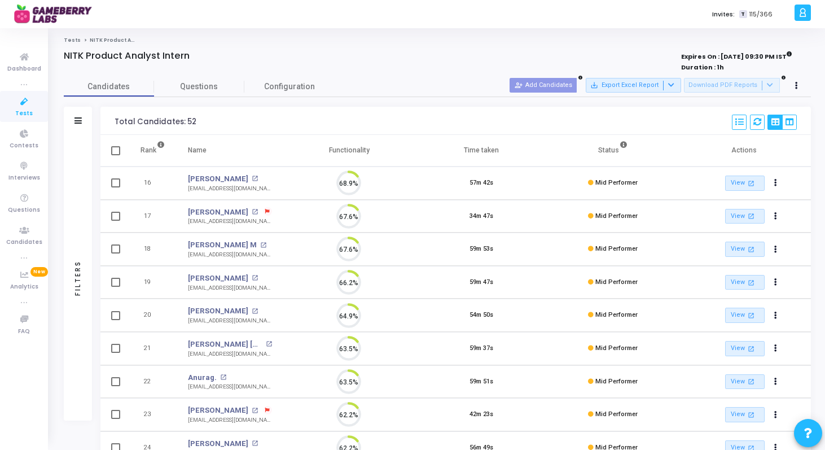
scroll to position [24, 29]
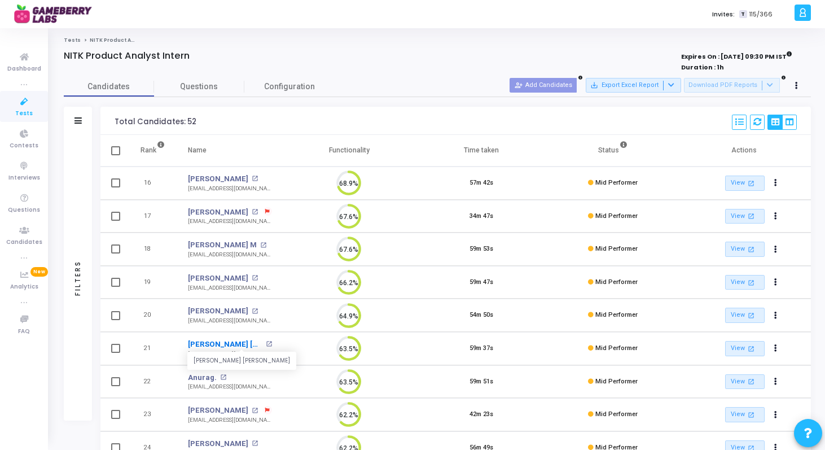
click at [218, 345] on link "[PERSON_NAME] [PERSON_NAME]" at bounding box center [225, 344] width 74 height 11
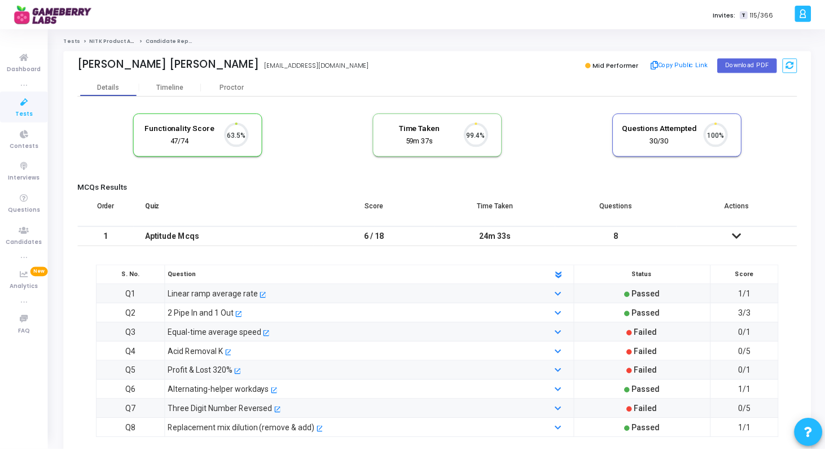
scroll to position [24, 29]
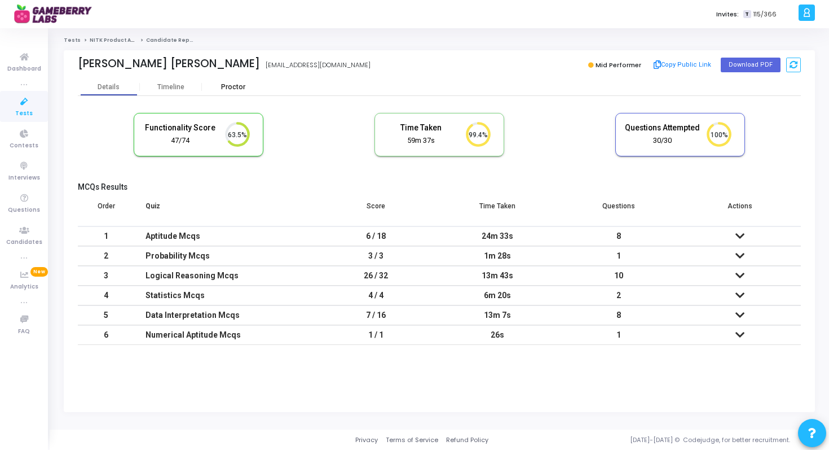
click at [236, 89] on div "Proctor" at bounding box center [233, 87] width 62 height 8
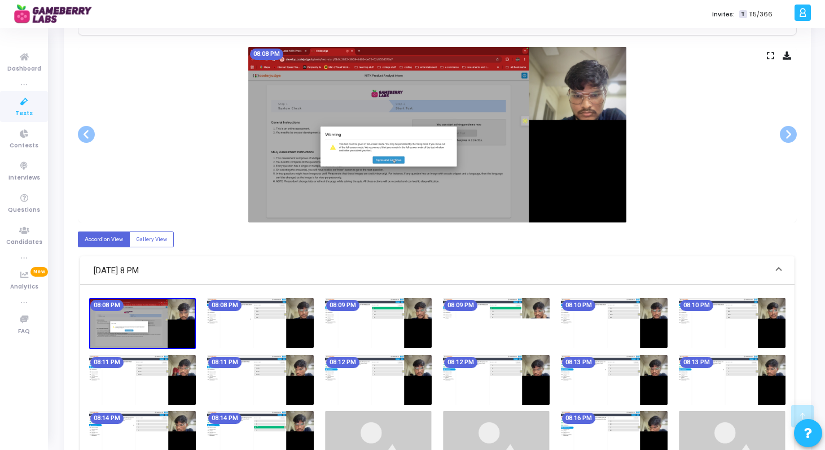
scroll to position [210, 0]
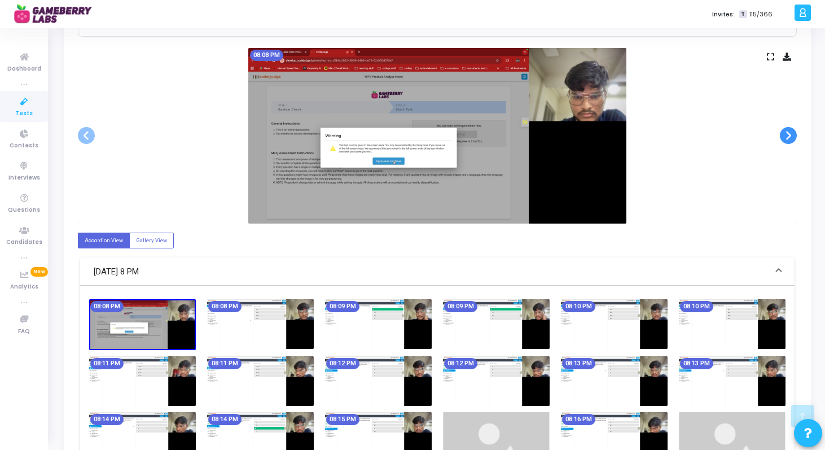
click at [785, 138] on span at bounding box center [788, 135] width 17 height 17
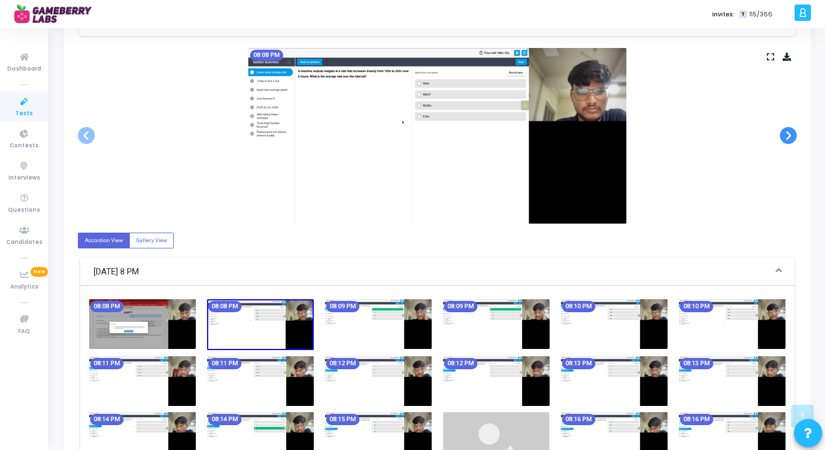
click at [785, 139] on span at bounding box center [788, 135] width 17 height 17
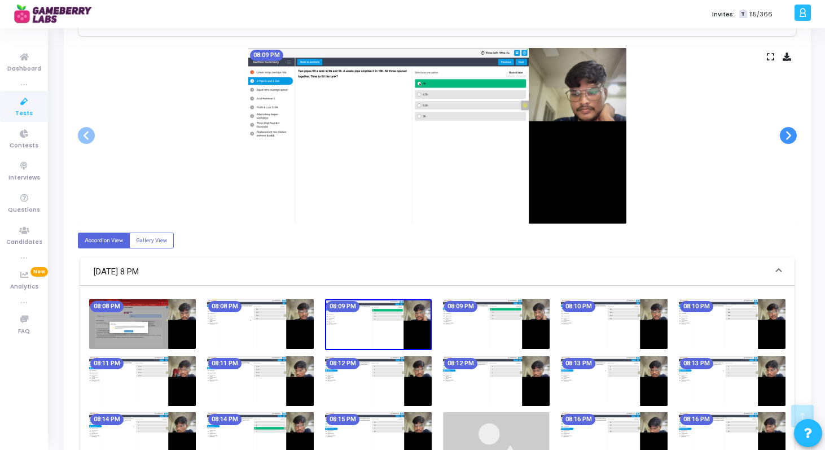
click at [785, 139] on span at bounding box center [788, 135] width 17 height 17
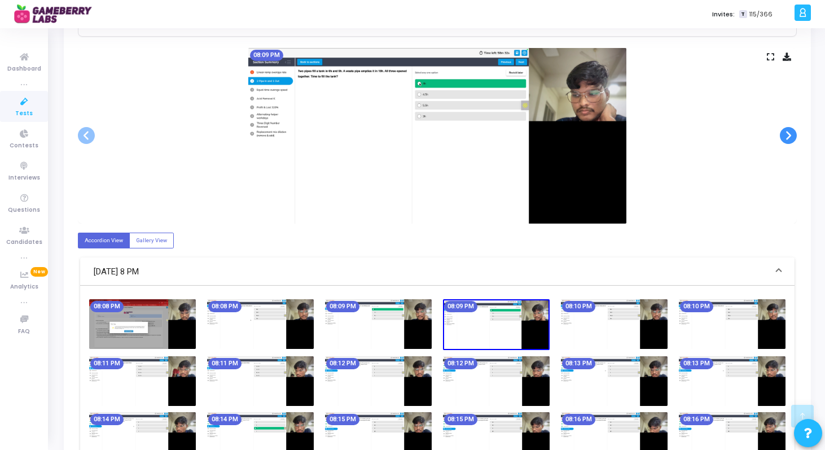
click at [785, 139] on span at bounding box center [788, 135] width 17 height 17
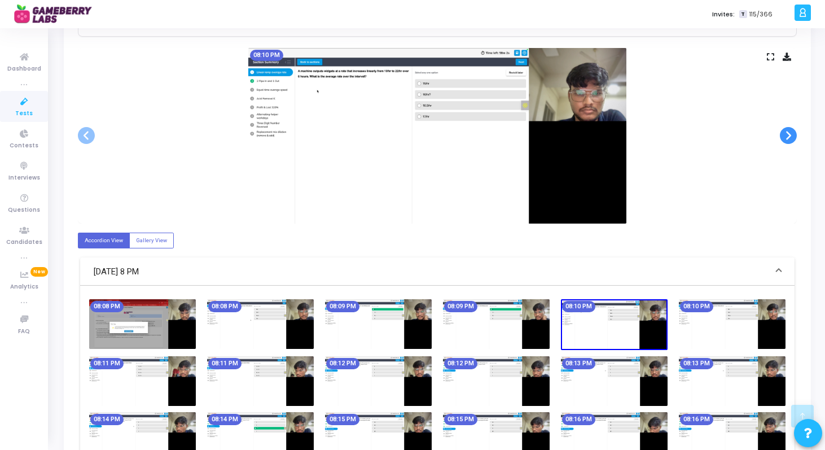
click at [785, 139] on span at bounding box center [788, 135] width 17 height 17
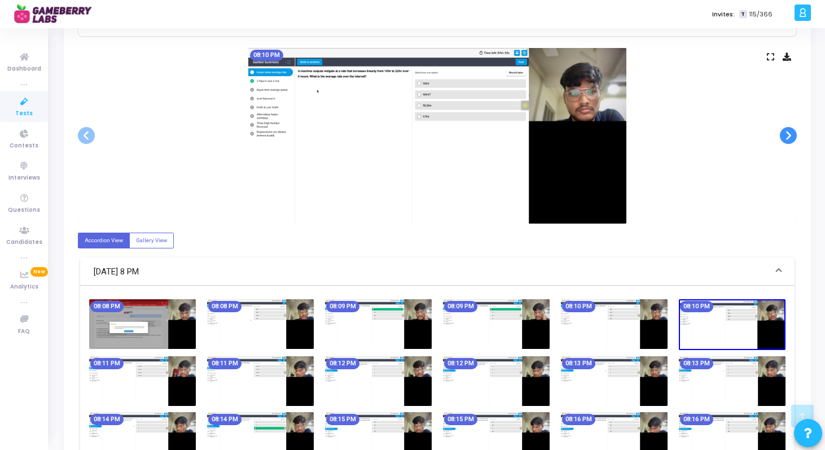
click at [785, 139] on span at bounding box center [788, 135] width 17 height 17
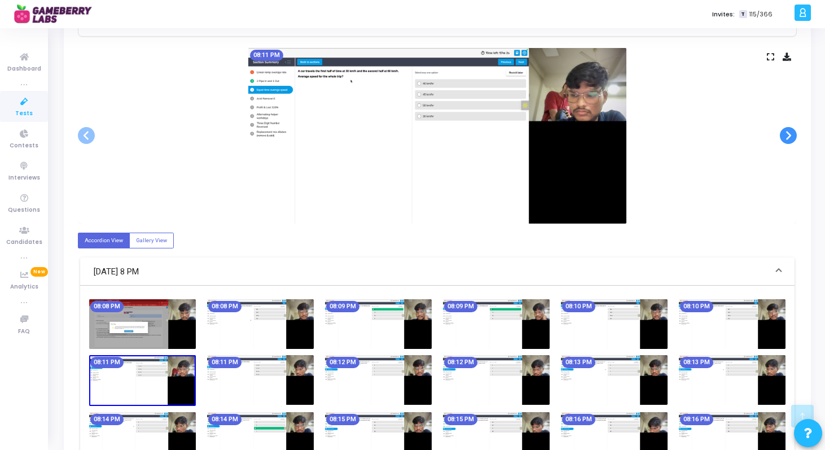
click at [785, 139] on span at bounding box center [788, 135] width 17 height 17
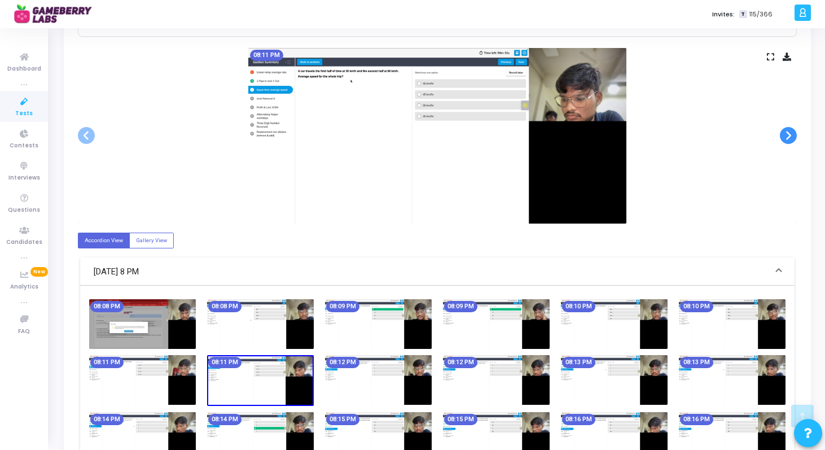
click at [785, 139] on span at bounding box center [788, 135] width 17 height 17
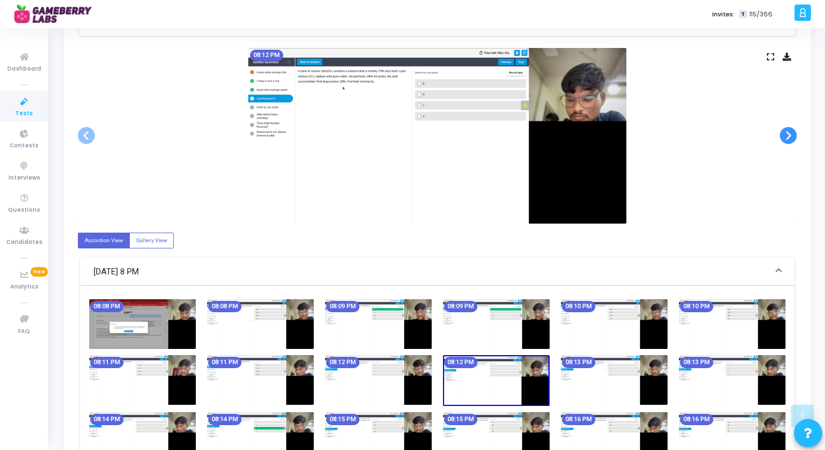
click at [785, 139] on span at bounding box center [788, 135] width 17 height 17
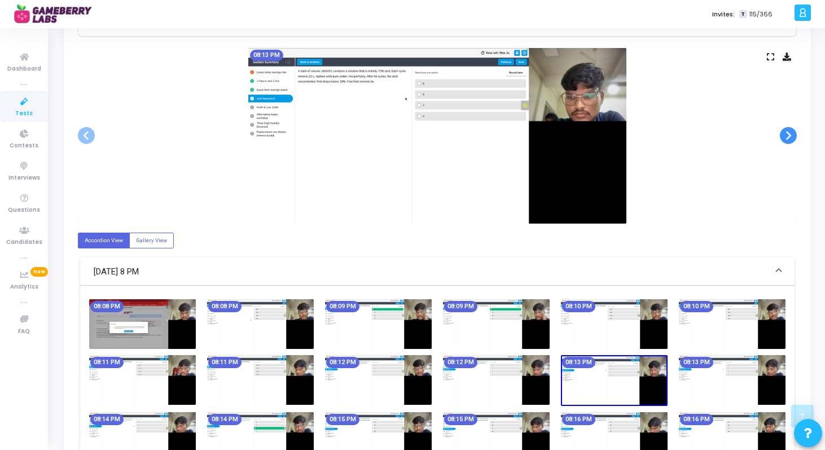
click at [785, 139] on span at bounding box center [788, 135] width 17 height 17
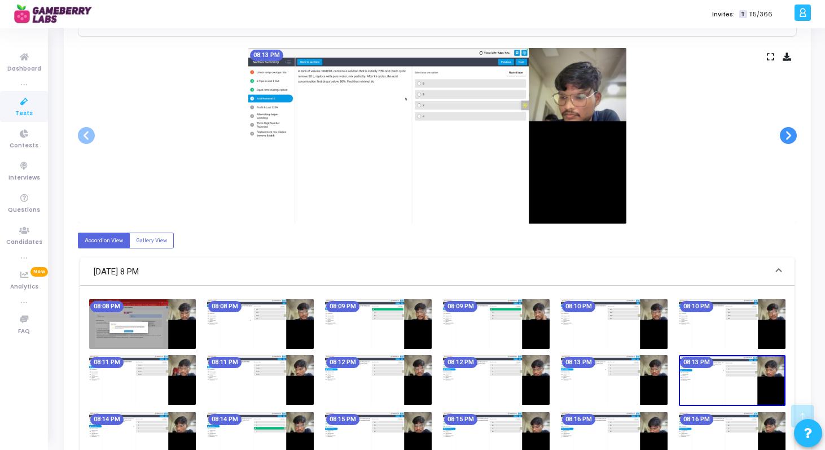
click at [785, 139] on span at bounding box center [788, 135] width 17 height 17
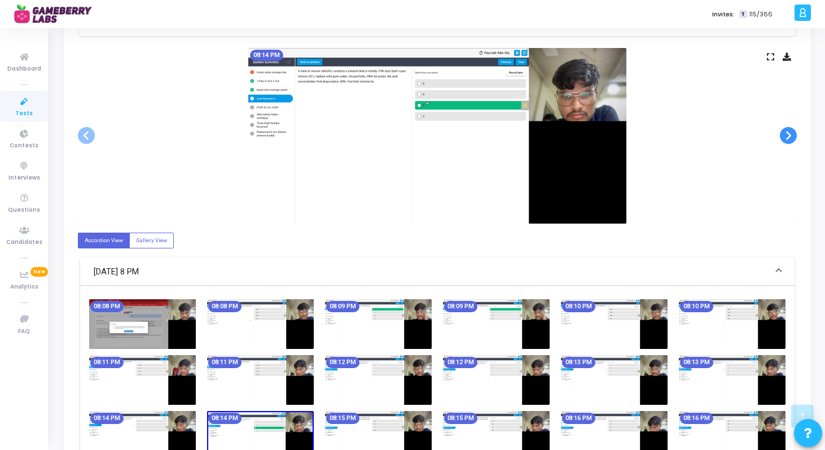
click at [785, 139] on span at bounding box center [788, 135] width 17 height 17
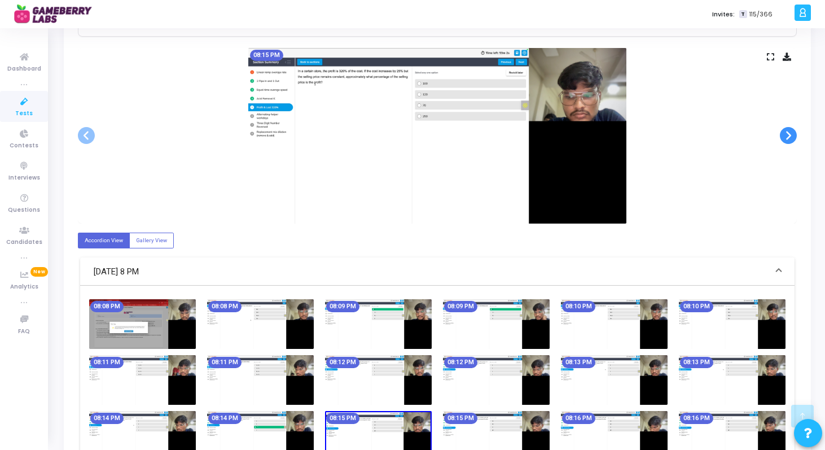
click at [785, 139] on span at bounding box center [788, 135] width 17 height 17
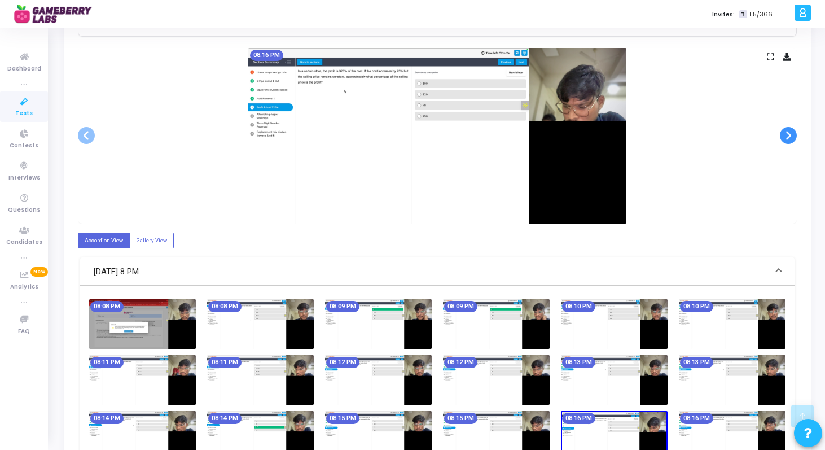
click at [785, 139] on span at bounding box center [788, 135] width 17 height 17
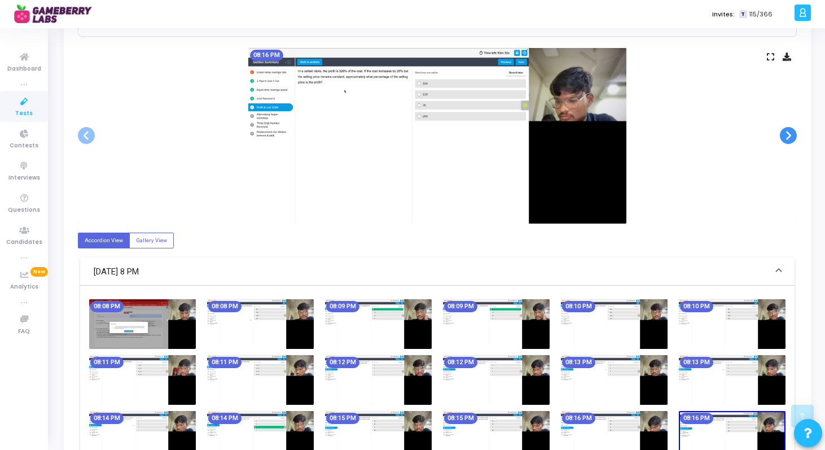
click at [785, 139] on span at bounding box center [788, 135] width 17 height 17
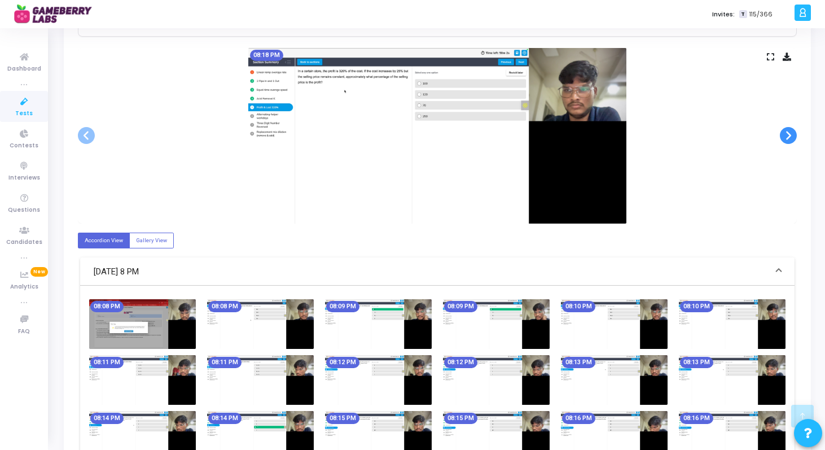
click at [785, 139] on span at bounding box center [788, 135] width 17 height 17
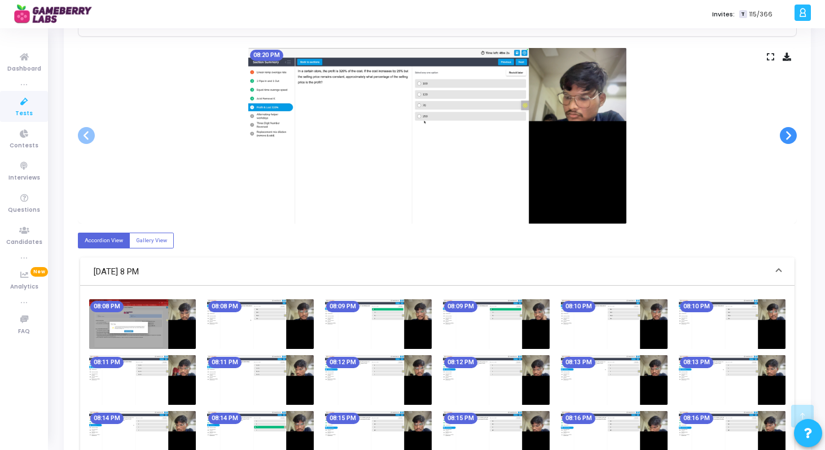
click at [785, 139] on span at bounding box center [788, 135] width 17 height 17
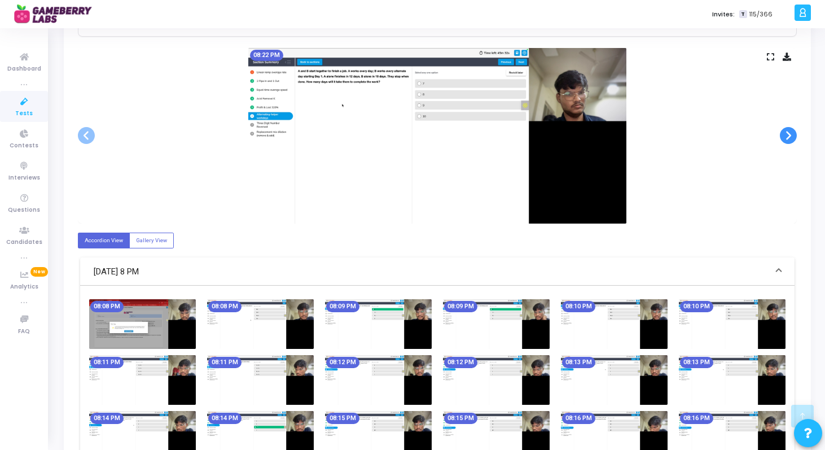
click at [785, 139] on span at bounding box center [788, 135] width 17 height 17
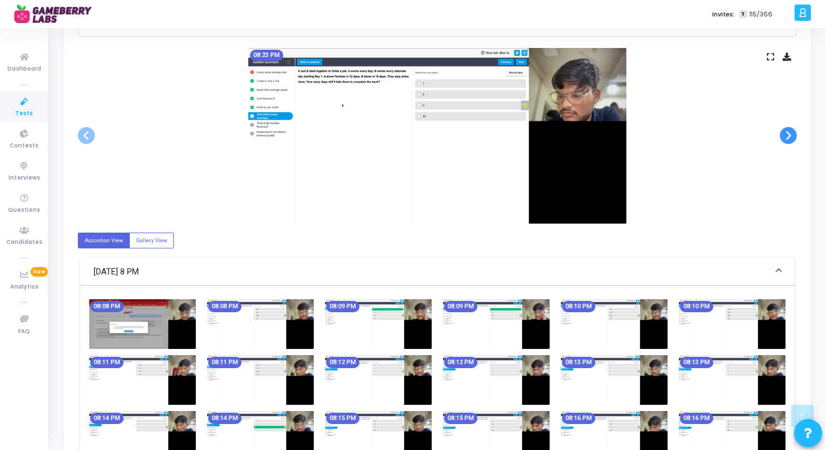
click at [785, 139] on span at bounding box center [788, 135] width 17 height 17
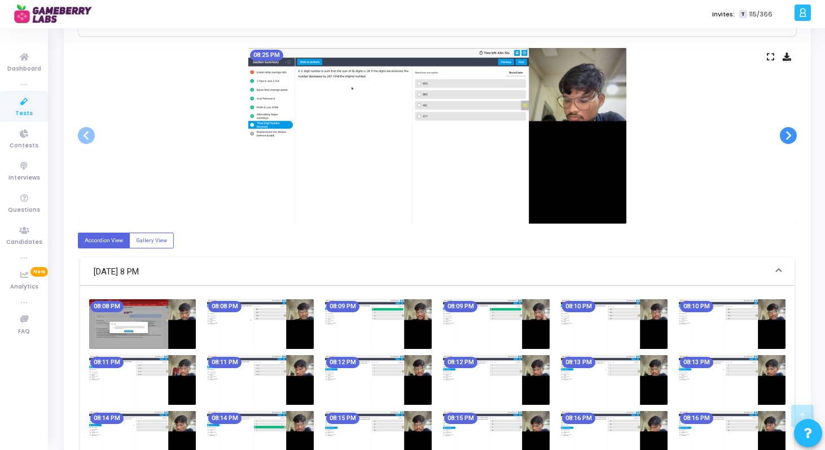
click at [785, 139] on span at bounding box center [788, 135] width 17 height 17
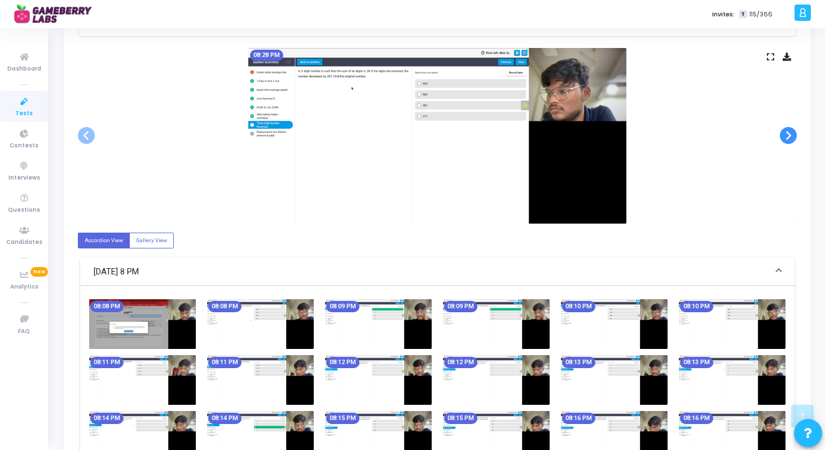
click at [785, 139] on span at bounding box center [788, 135] width 17 height 17
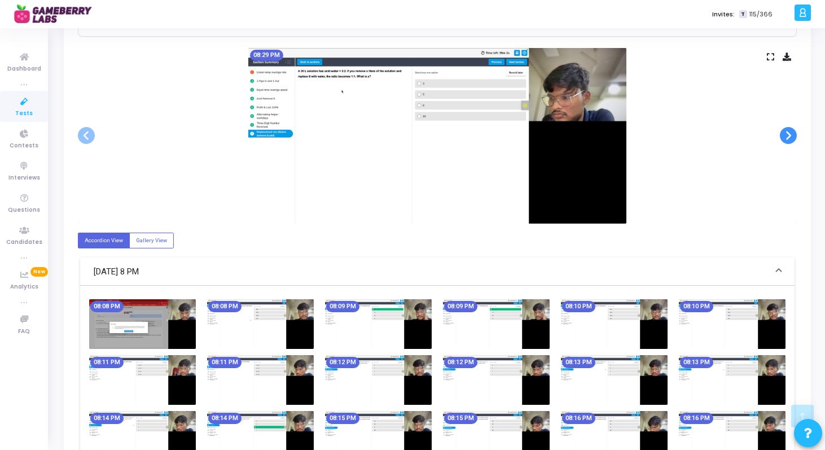
click at [785, 139] on span at bounding box center [788, 135] width 17 height 17
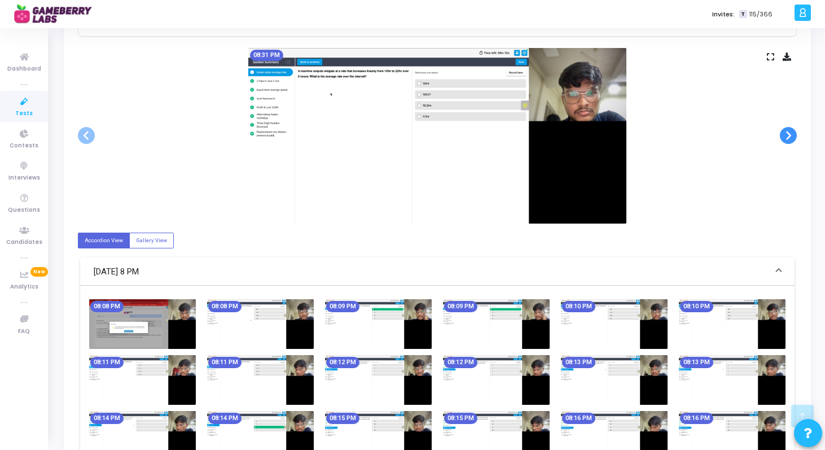
click at [785, 139] on span at bounding box center [788, 135] width 17 height 17
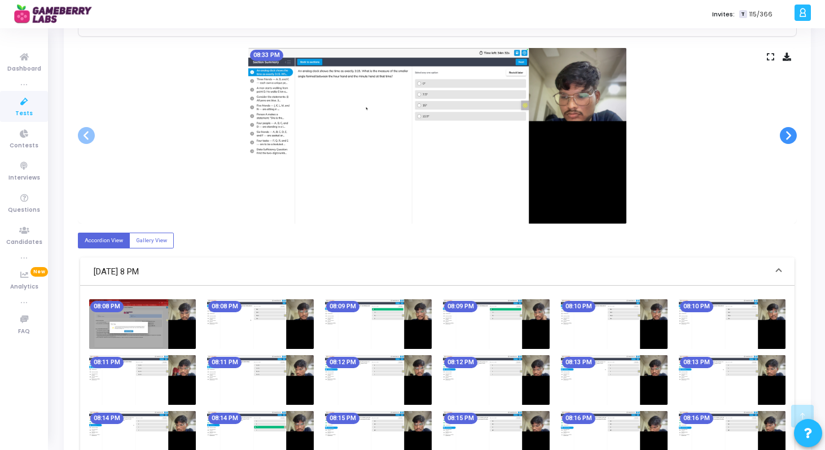
click at [785, 139] on span at bounding box center [788, 135] width 17 height 17
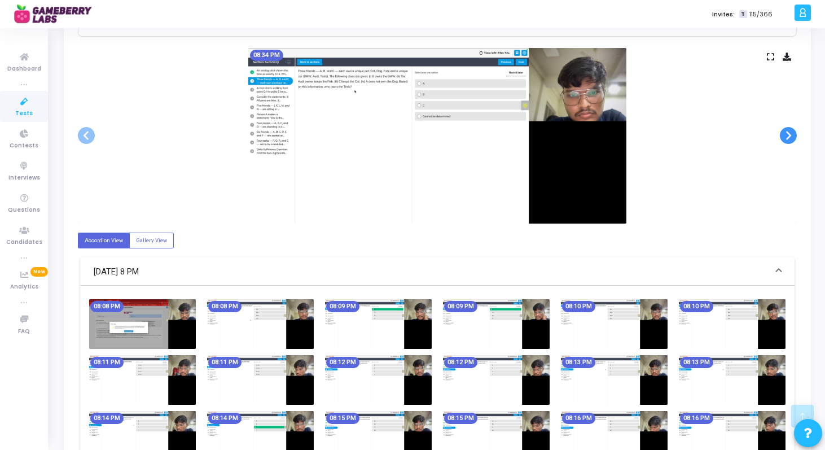
click at [785, 139] on span at bounding box center [788, 135] width 17 height 17
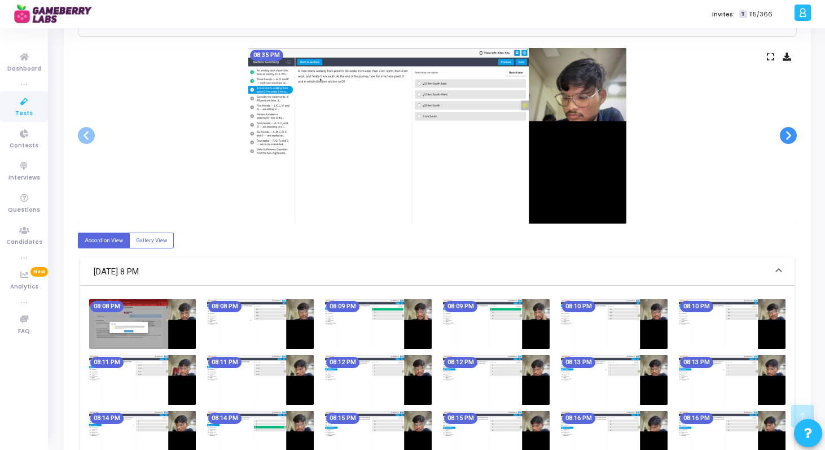
click at [785, 139] on span at bounding box center [788, 135] width 17 height 17
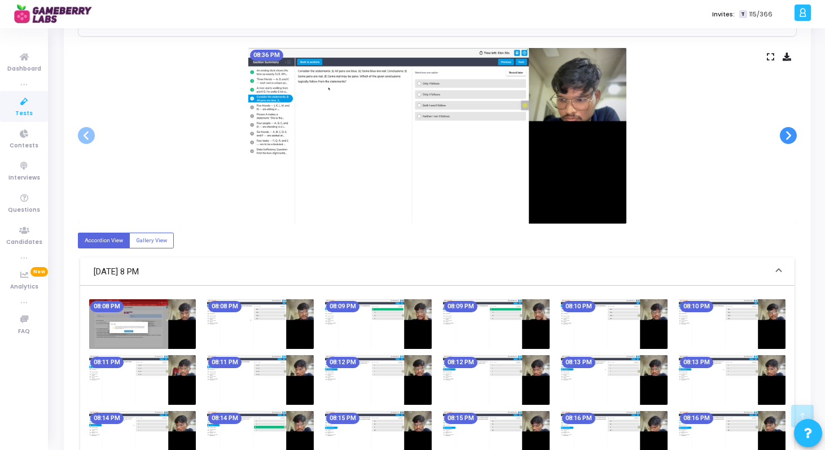
click at [785, 139] on span at bounding box center [788, 135] width 17 height 17
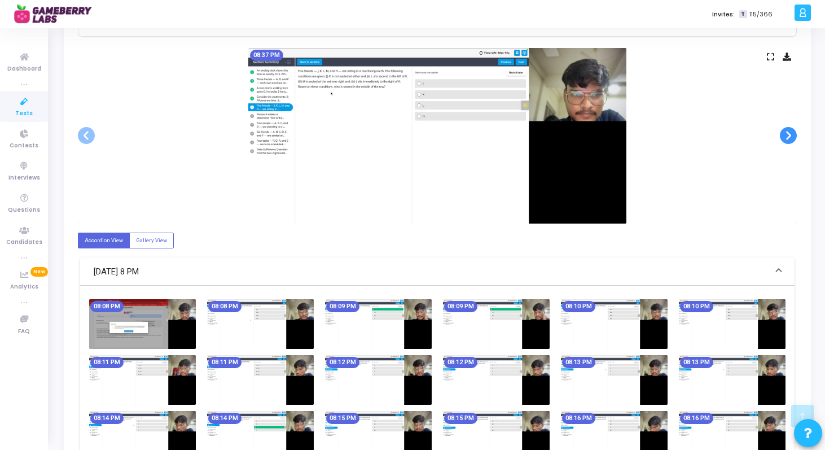
click at [785, 139] on span at bounding box center [788, 135] width 17 height 17
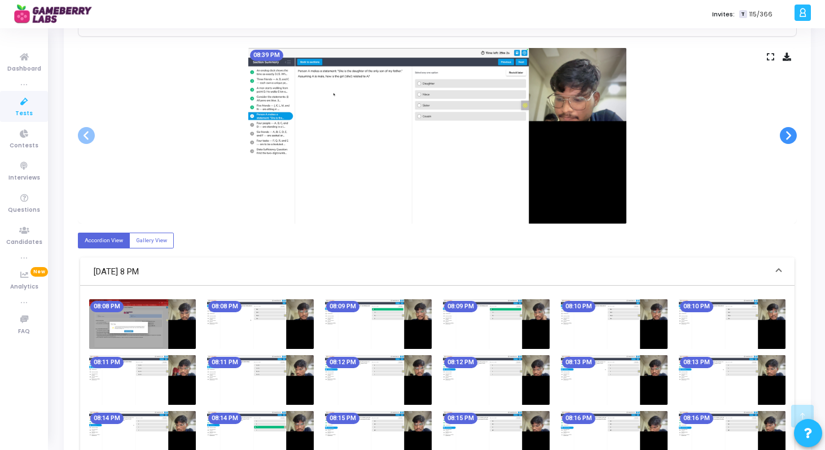
click at [785, 139] on span at bounding box center [788, 135] width 17 height 17
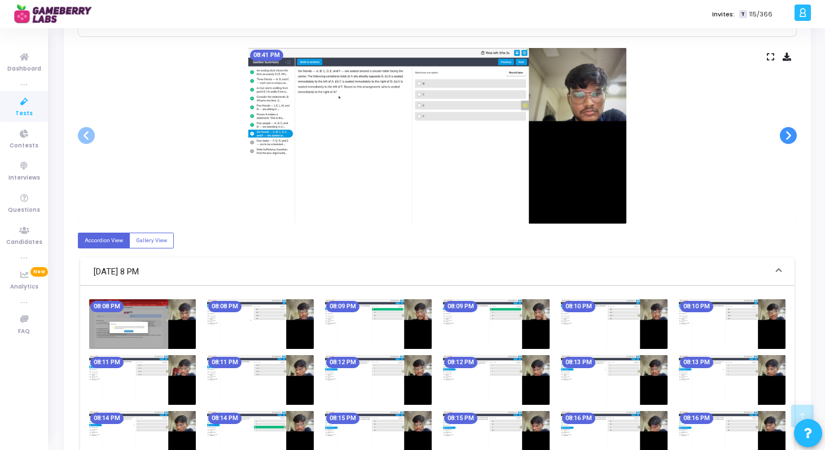
click at [785, 139] on span at bounding box center [788, 135] width 17 height 17
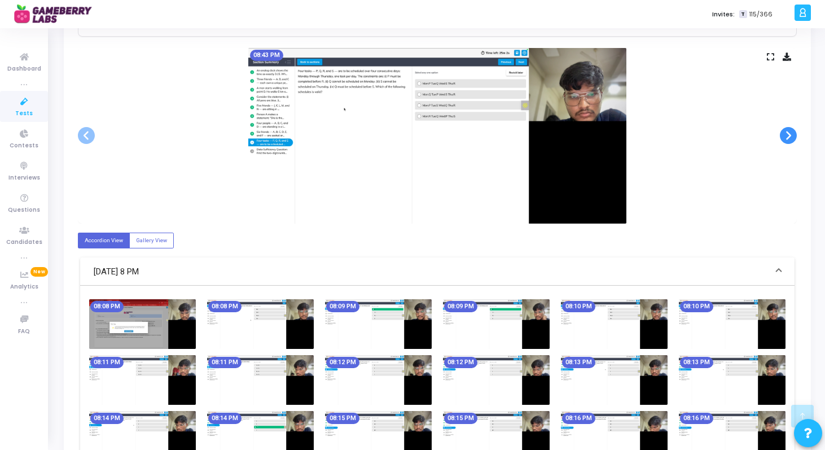
click at [785, 139] on span at bounding box center [788, 135] width 17 height 17
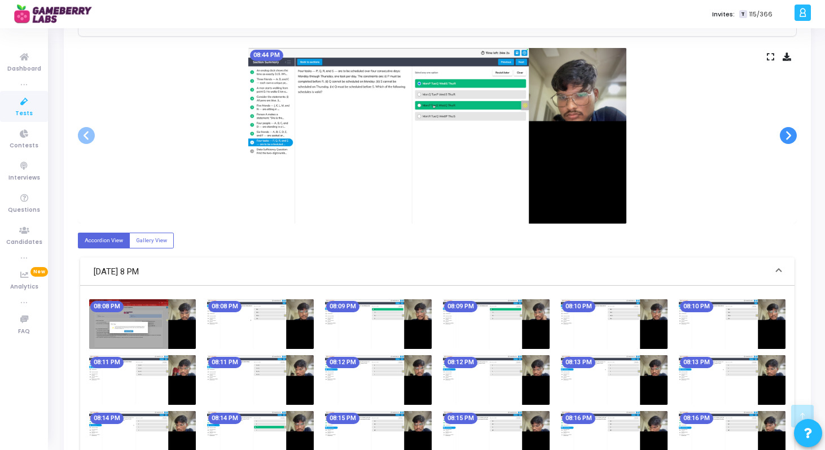
click at [785, 139] on span at bounding box center [788, 135] width 17 height 17
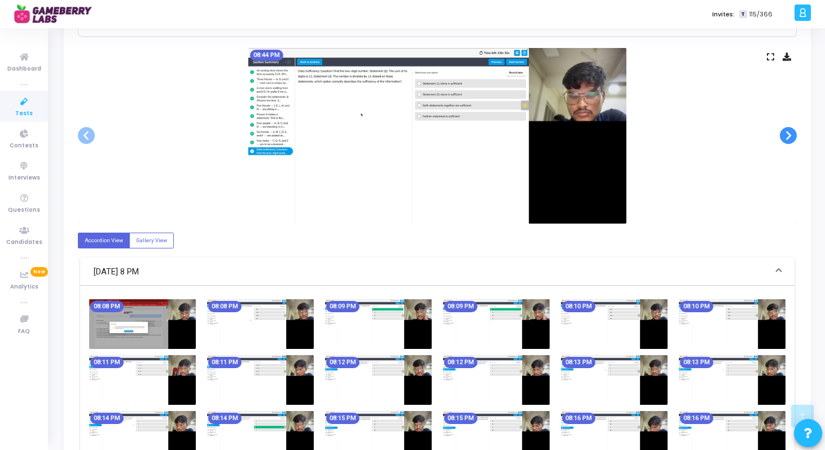
click at [785, 139] on span at bounding box center [788, 135] width 17 height 17
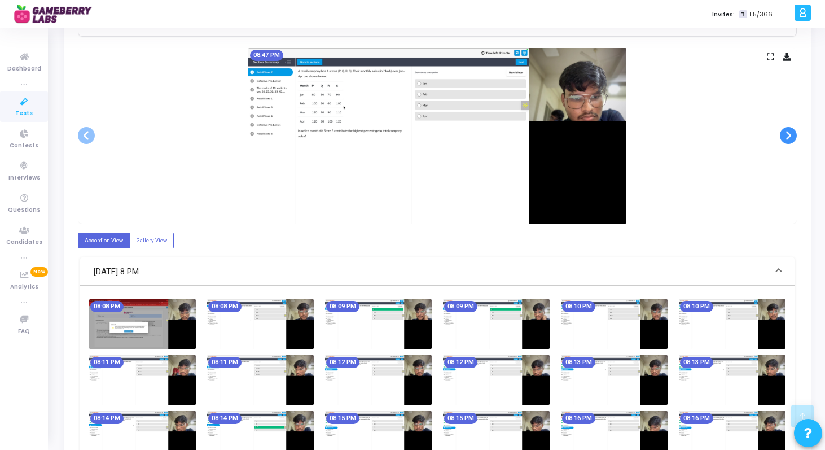
click at [785, 139] on span at bounding box center [788, 135] width 17 height 17
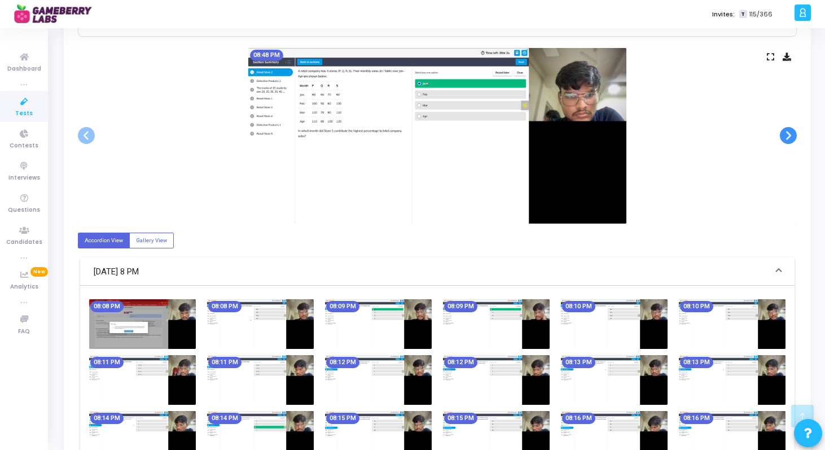
click at [785, 139] on span at bounding box center [788, 135] width 17 height 17
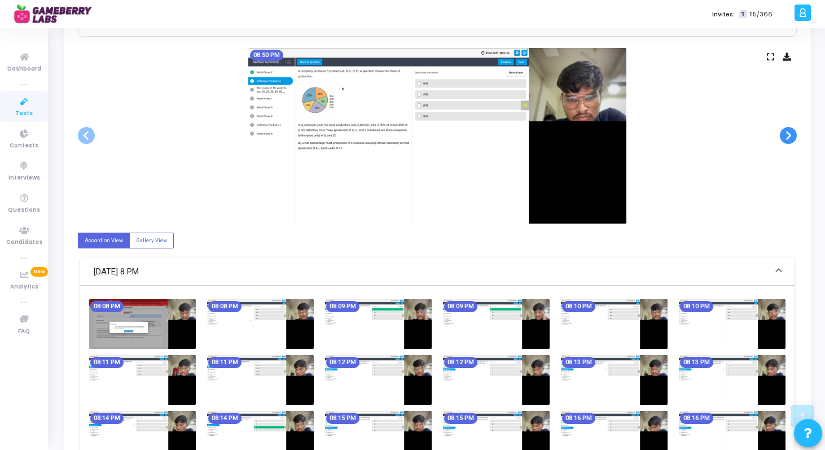
click at [785, 139] on span at bounding box center [788, 135] width 17 height 17
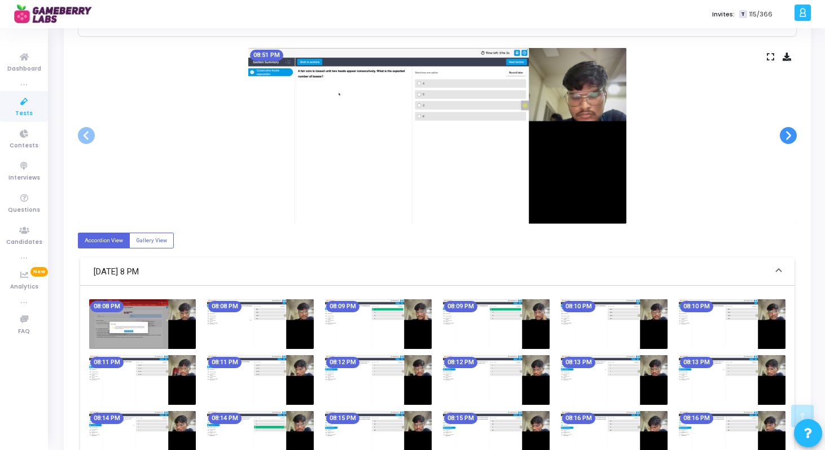
click at [785, 139] on span at bounding box center [788, 135] width 17 height 17
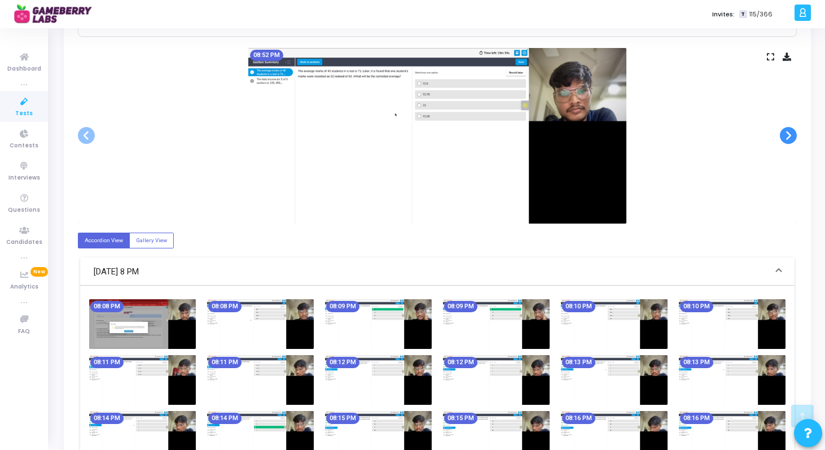
click at [785, 139] on span at bounding box center [788, 135] width 17 height 17
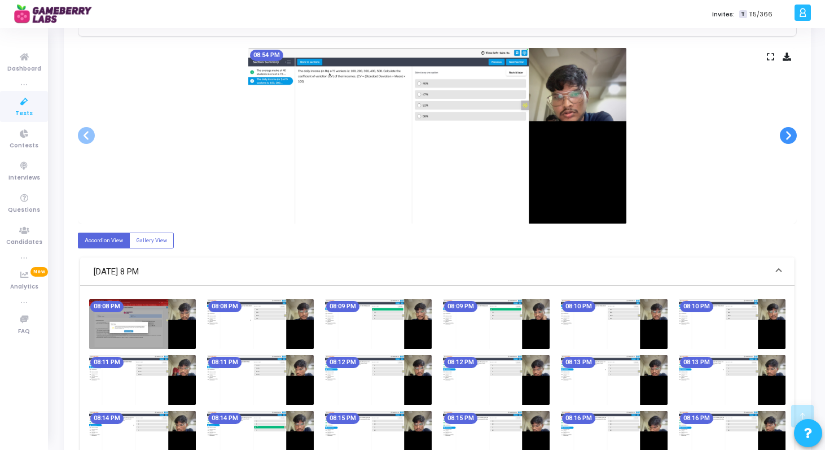
click at [785, 139] on span at bounding box center [788, 135] width 17 height 17
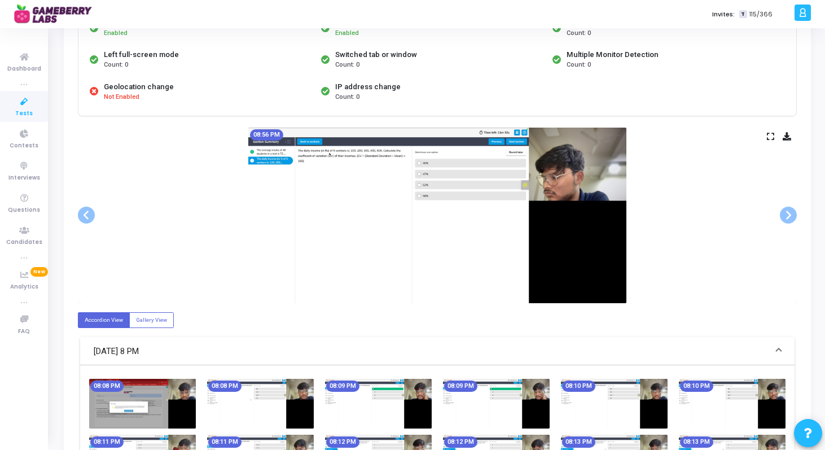
scroll to position [146, 0]
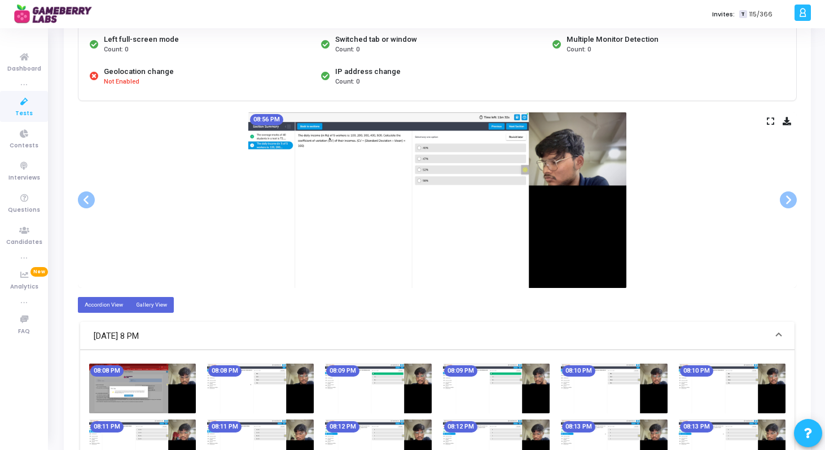
click at [169, 301] on label "Gallery View" at bounding box center [151, 304] width 45 height 15
click at [143, 301] on input "Gallery View" at bounding box center [139, 304] width 7 height 7
radio input "true"
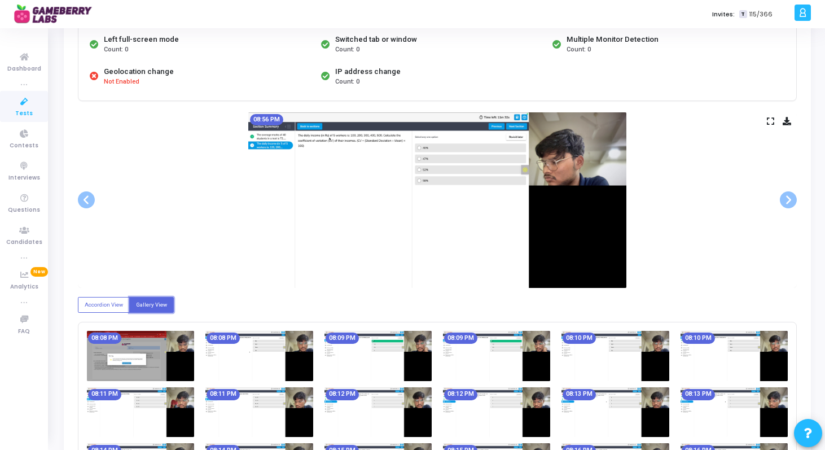
scroll to position [0, 0]
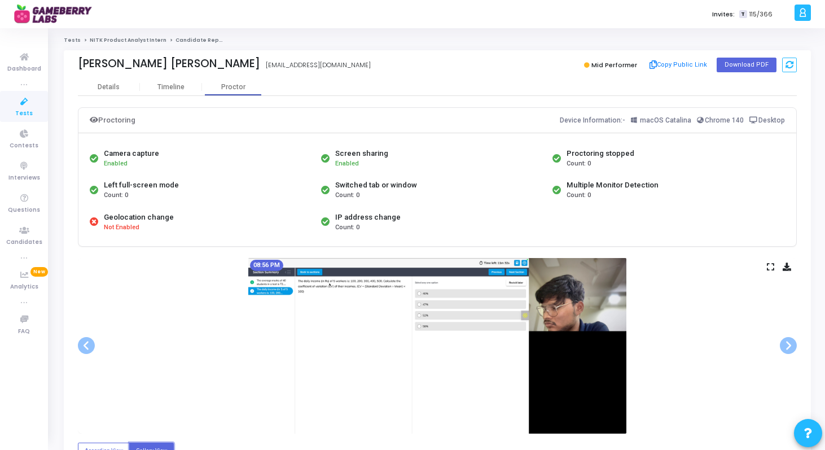
click at [126, 43] on link "NITK Product Analyst Intern" at bounding box center [128, 40] width 77 height 7
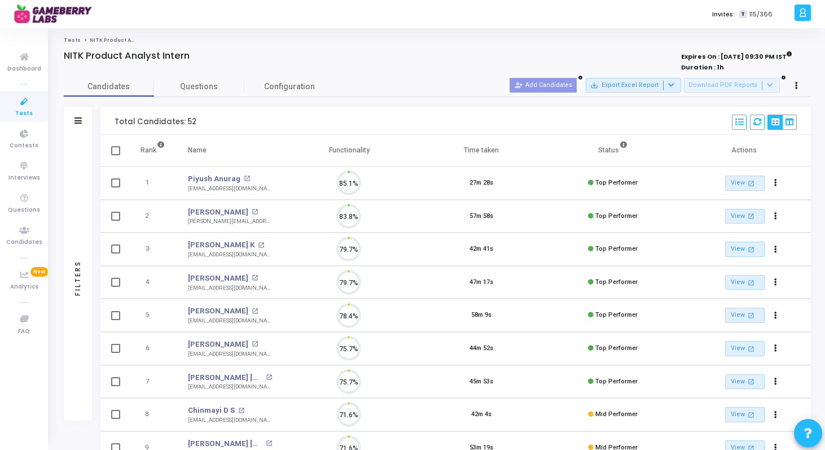
scroll to position [24, 29]
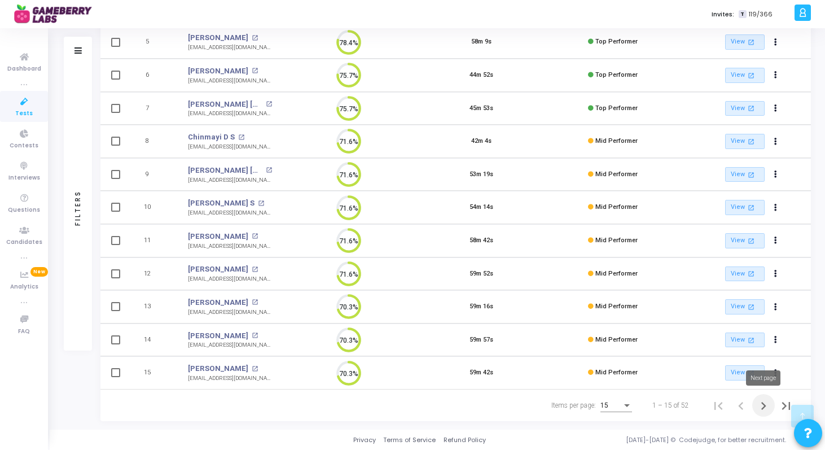
click at [757, 408] on icon "Next page" at bounding box center [764, 406] width 16 height 16
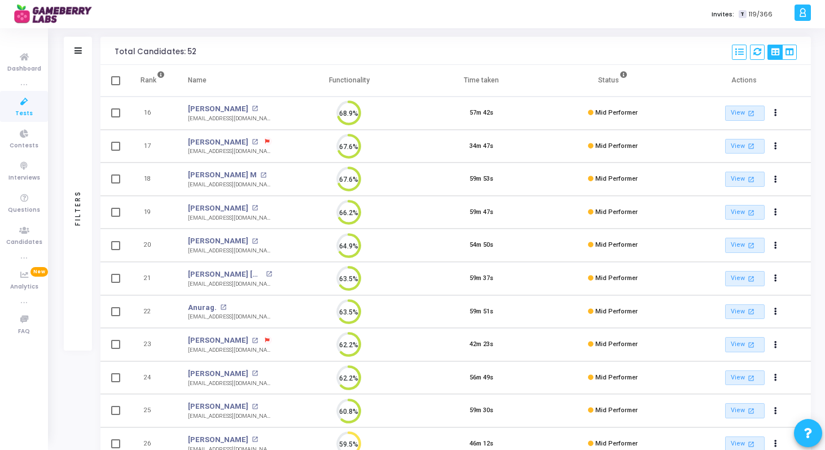
scroll to position [273, 0]
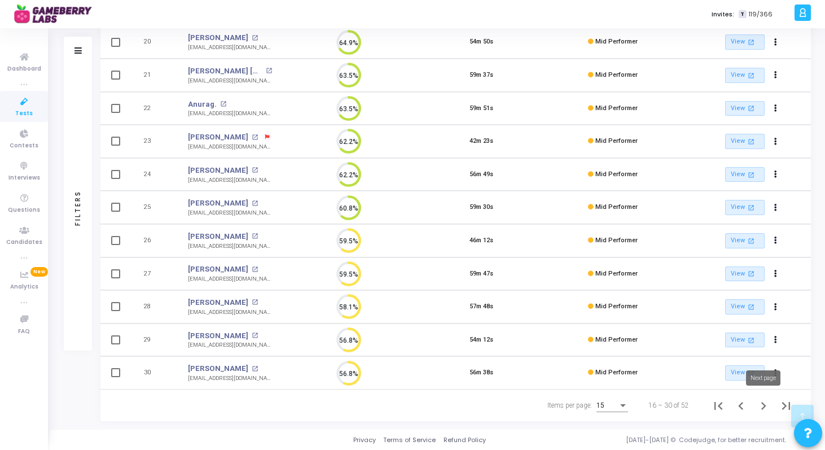
click at [764, 401] on icon "Next page" at bounding box center [764, 406] width 16 height 16
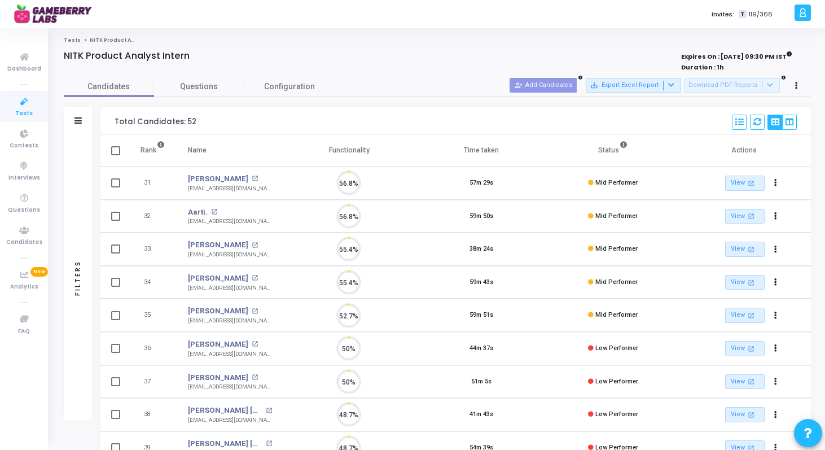
scroll to position [24, 29]
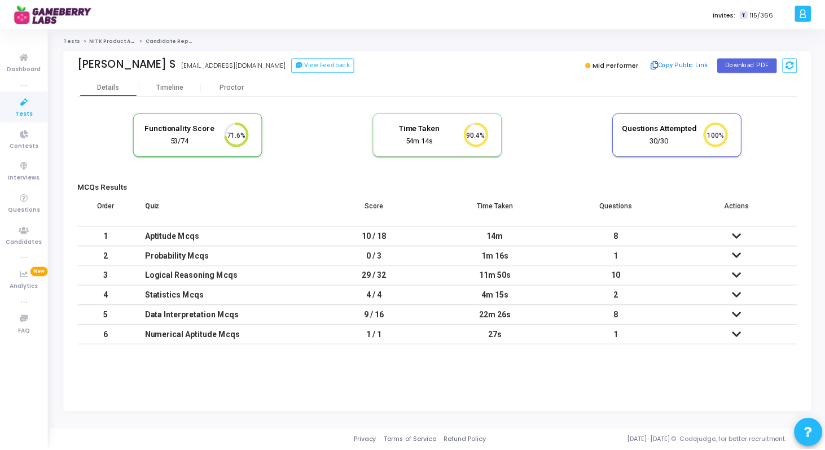
scroll to position [5, 5]
click at [231, 89] on div "Proctor" at bounding box center [233, 87] width 62 height 8
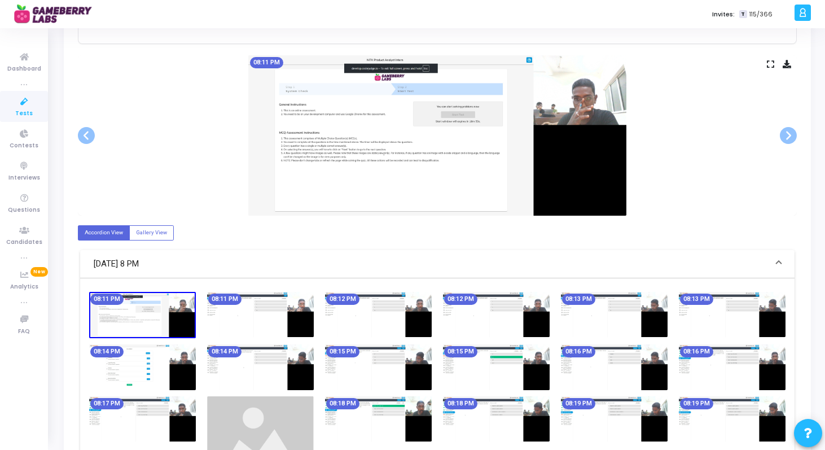
scroll to position [235, 0]
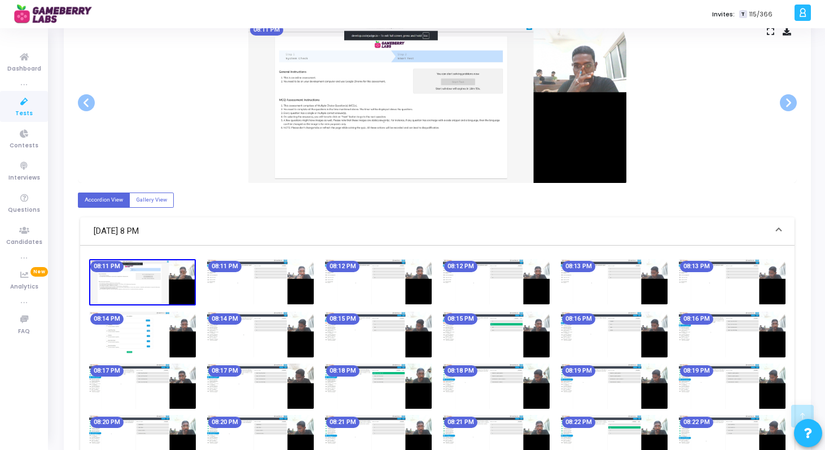
click at [419, 285] on img at bounding box center [378, 281] width 107 height 45
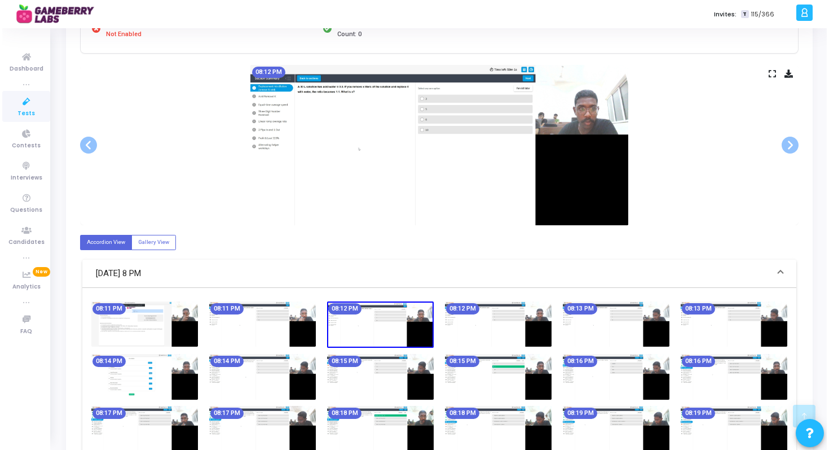
scroll to position [0, 0]
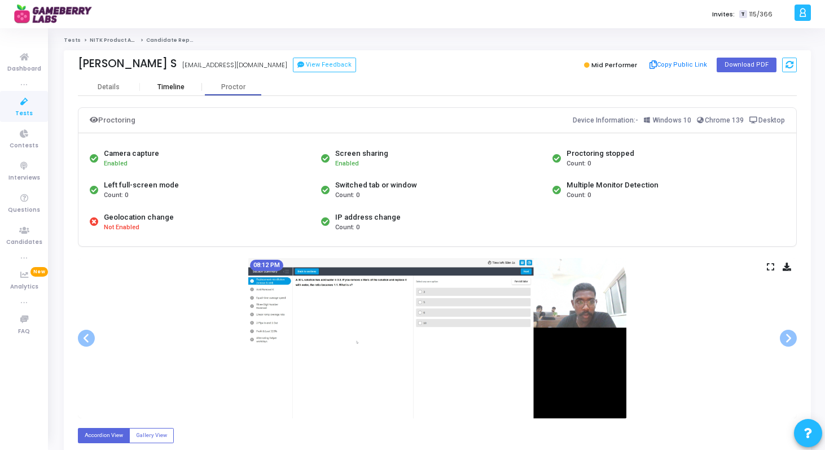
click at [172, 82] on div "Timeline" at bounding box center [171, 86] width 62 height 17
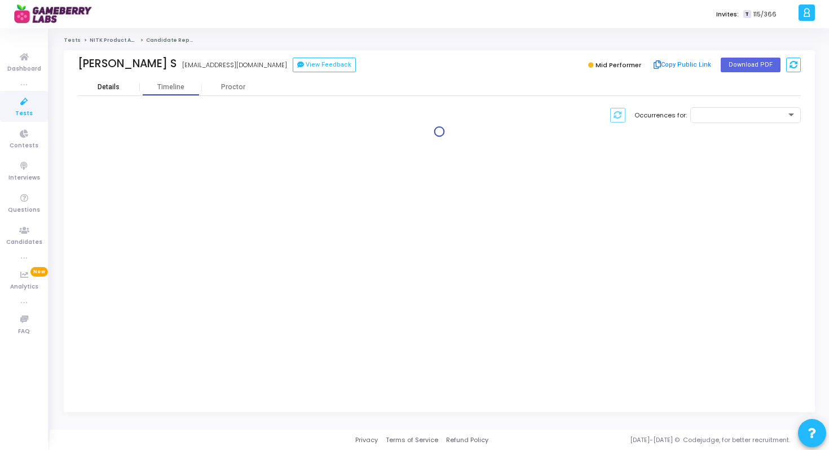
click at [117, 87] on div "Details" at bounding box center [109, 87] width 22 height 8
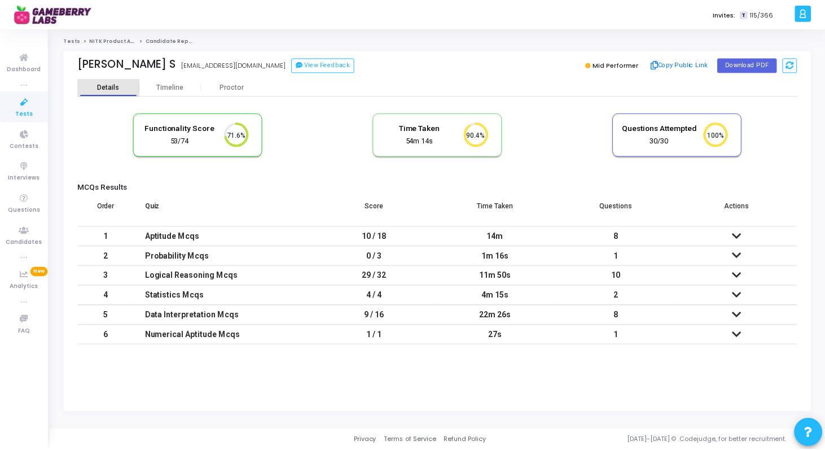
scroll to position [24, 29]
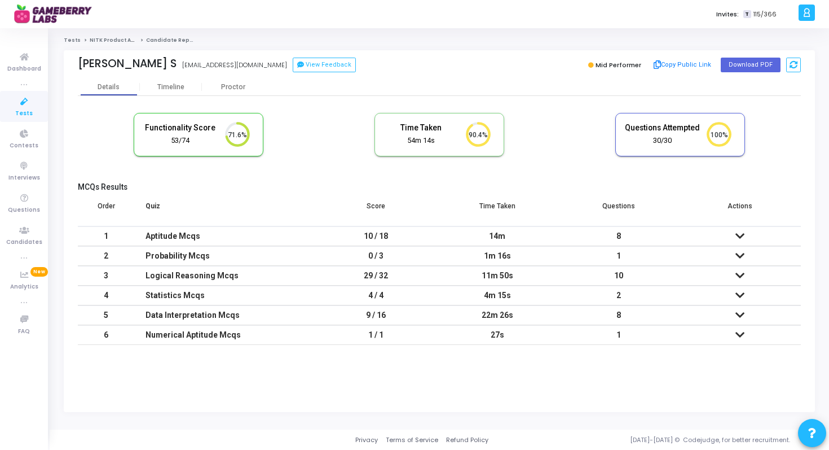
click at [739, 234] on icon at bounding box center [740, 236] width 9 height 8
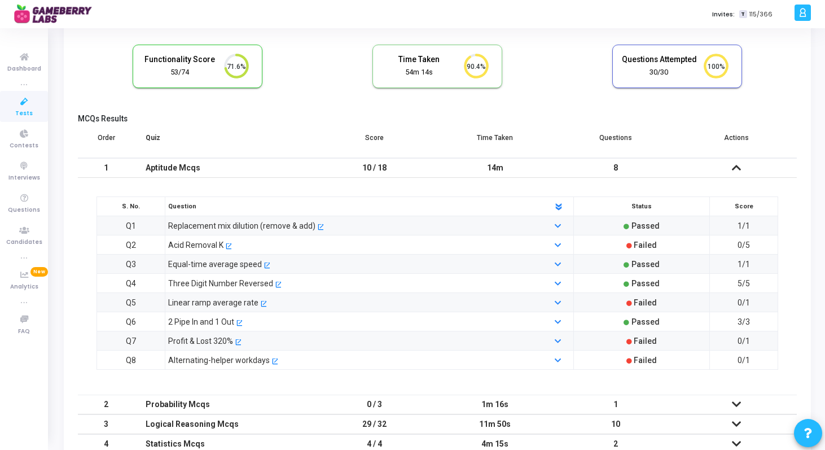
scroll to position [67, 0]
click at [739, 169] on icon at bounding box center [736, 169] width 9 height 8
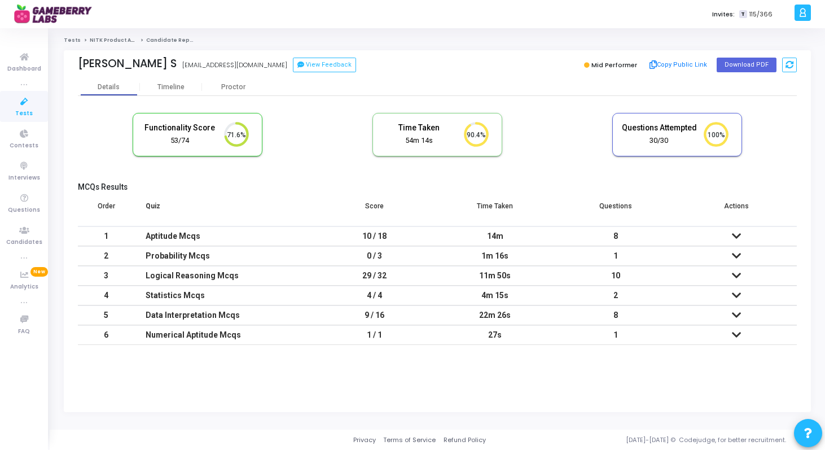
scroll to position [0, 0]
click at [742, 235] on icon at bounding box center [740, 236] width 9 height 8
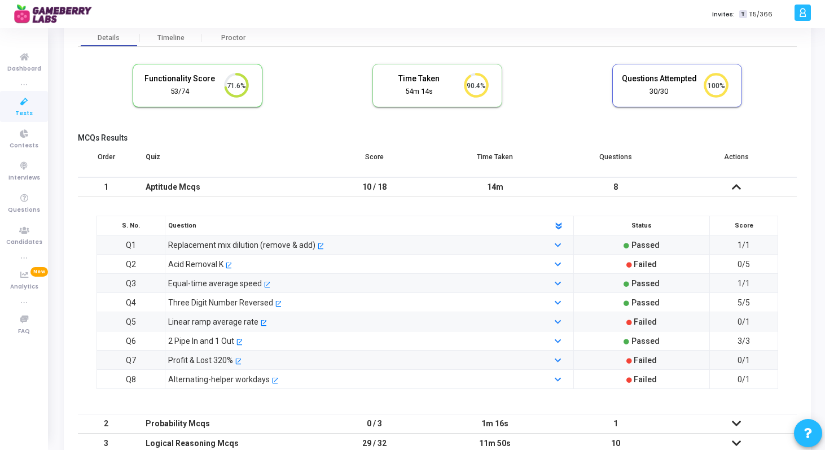
scroll to position [51, 0]
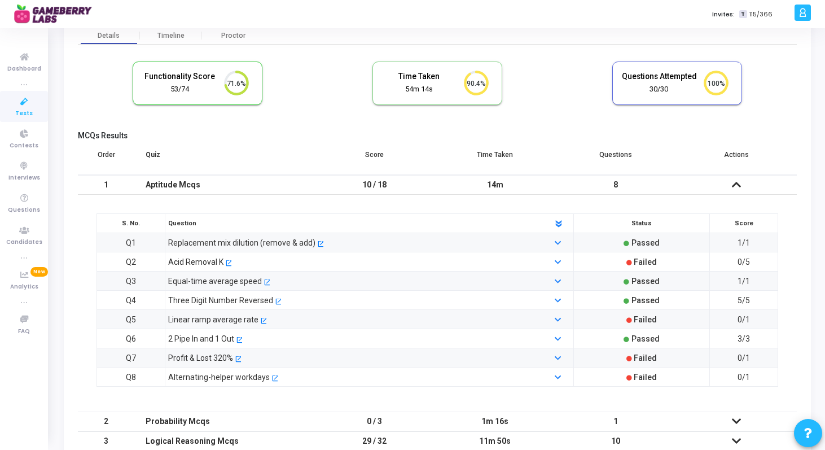
click at [740, 186] on icon at bounding box center [736, 185] width 9 height 8
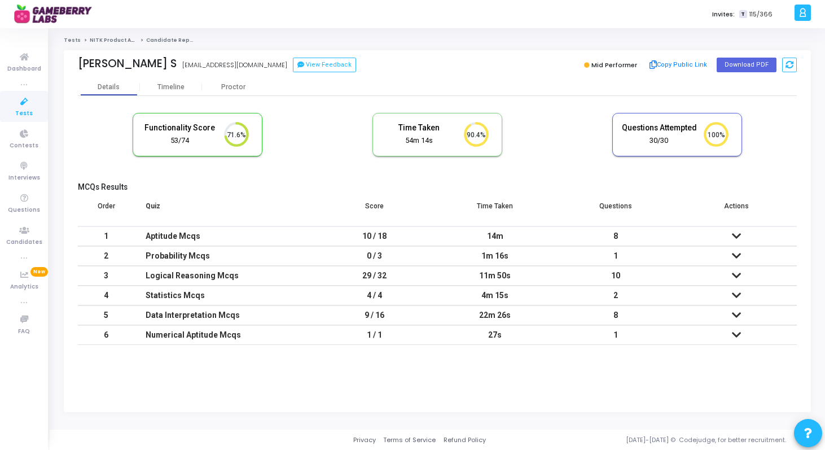
scroll to position [0, 0]
click at [739, 275] on icon at bounding box center [740, 275] width 9 height 8
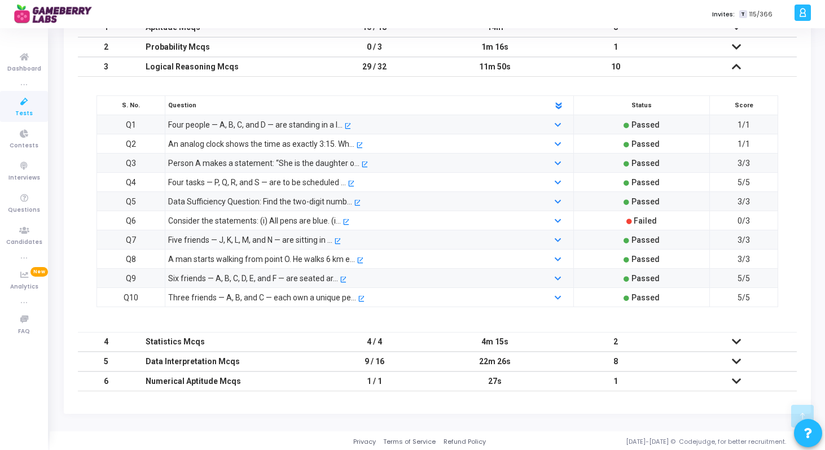
scroll to position [208, 0]
click at [734, 358] on icon at bounding box center [736, 362] width 9 height 8
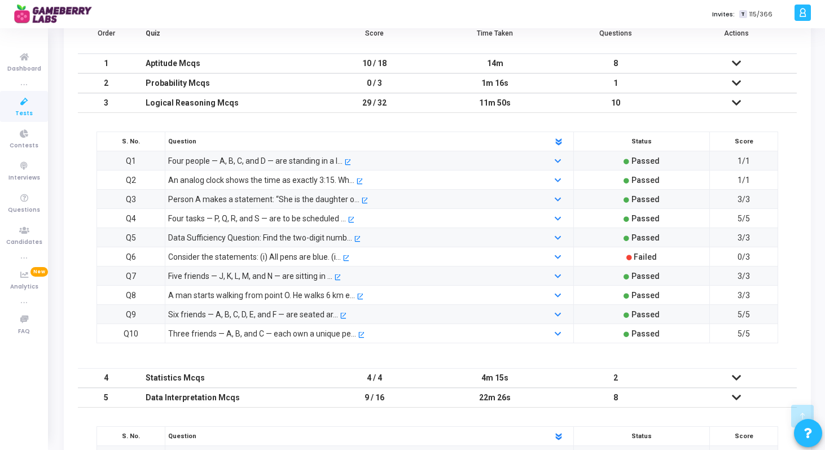
scroll to position [173, 0]
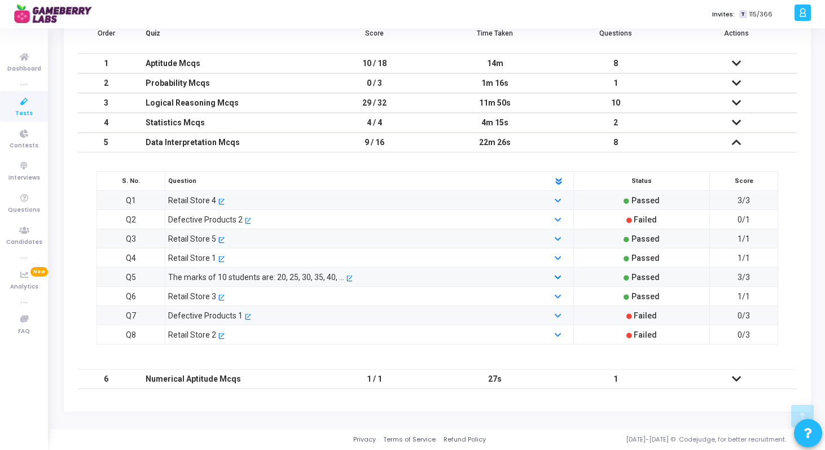
click at [561, 278] on link at bounding box center [559, 277] width 8 height 8
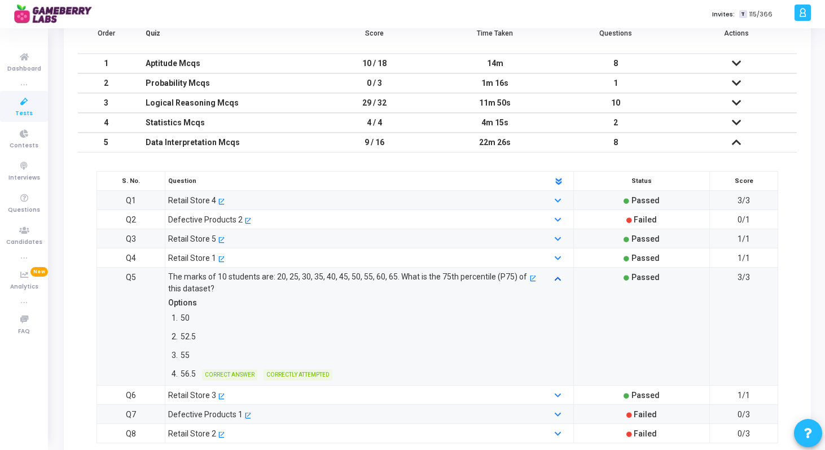
scroll to position [0, 0]
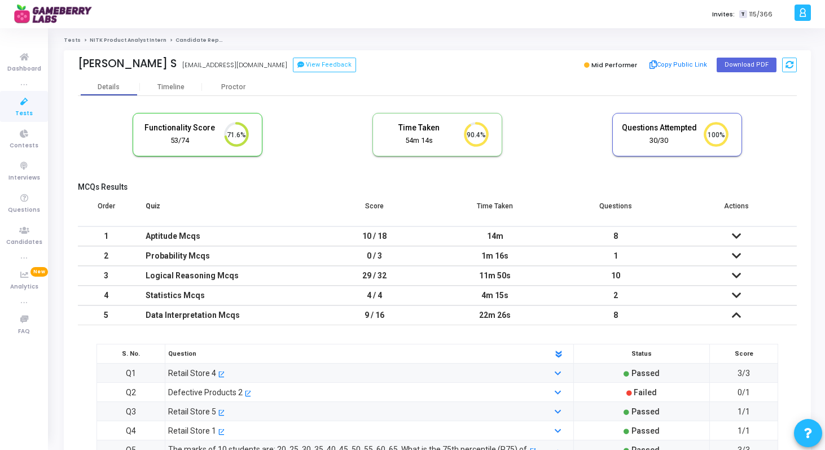
click at [118, 38] on link "NITK Product Analyst Intern" at bounding box center [128, 40] width 77 height 7
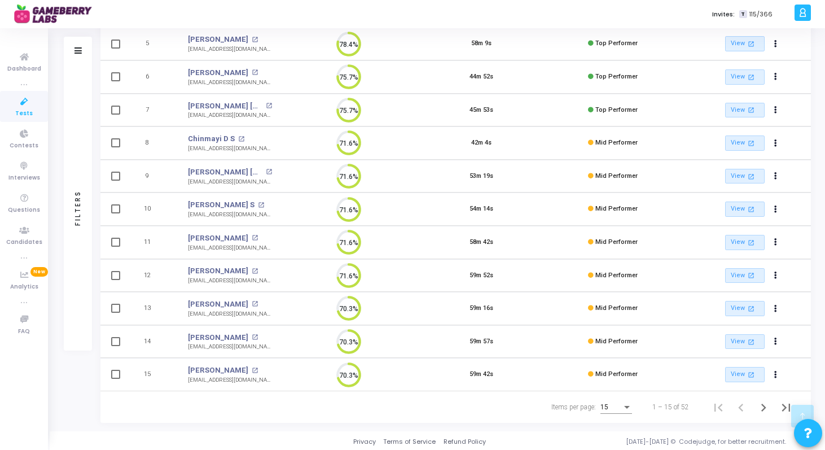
scroll to position [273, 0]
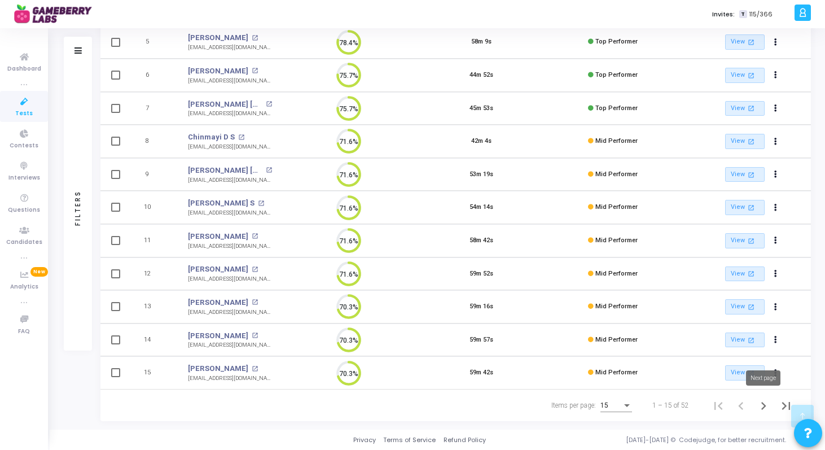
click at [765, 406] on icon "Next page" at bounding box center [764, 406] width 16 height 16
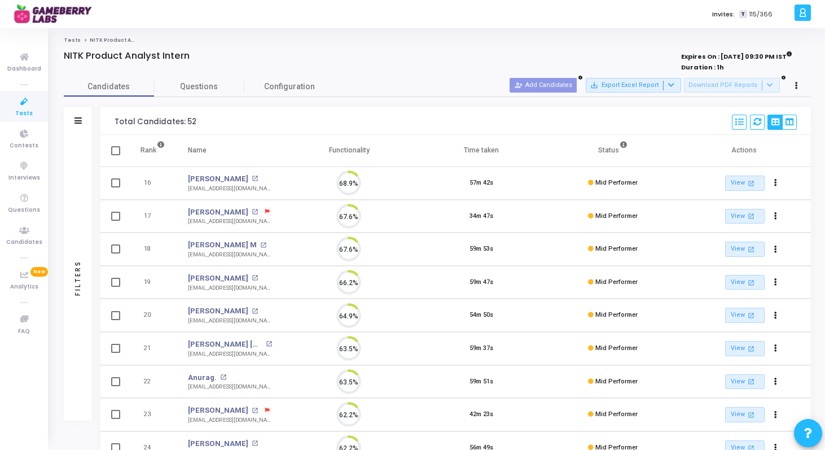
scroll to position [24, 29]
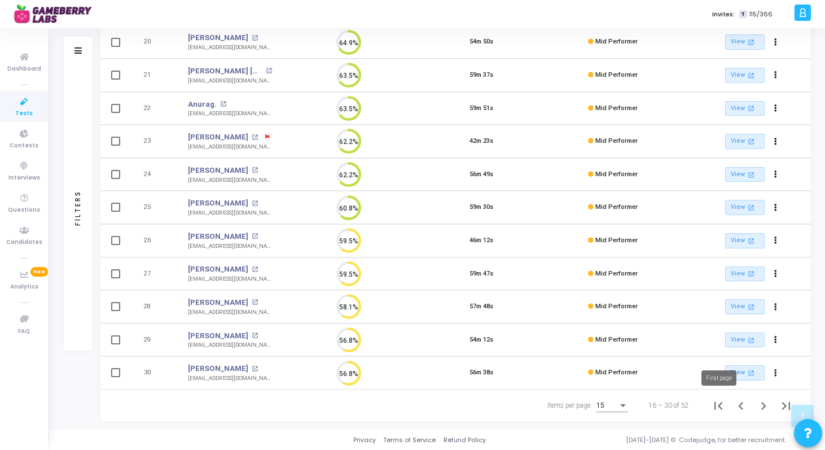
click at [717, 407] on icon "First page" at bounding box center [718, 406] width 16 height 16
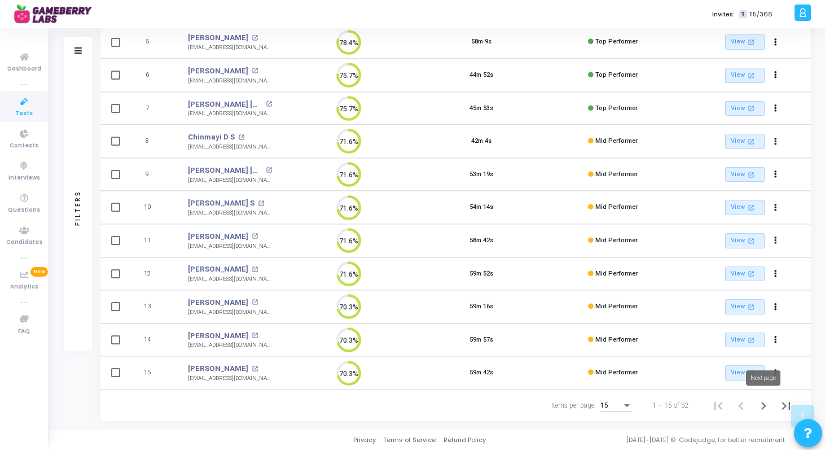
click at [760, 402] on icon "Next page" at bounding box center [764, 406] width 16 height 16
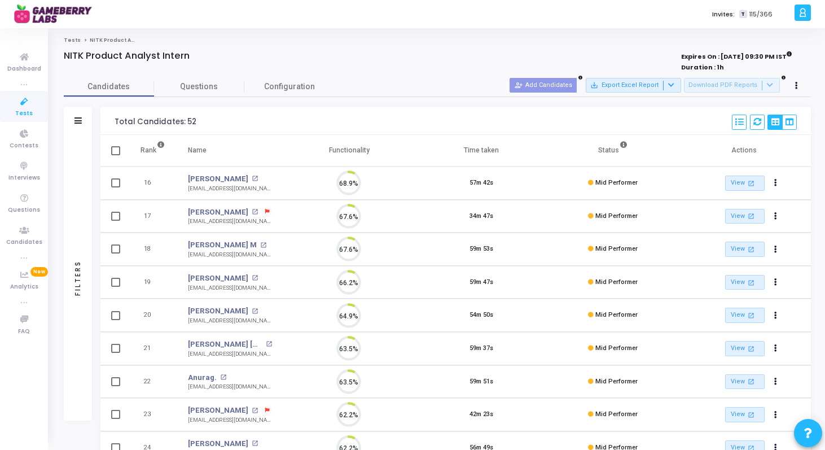
scroll to position [24, 29]
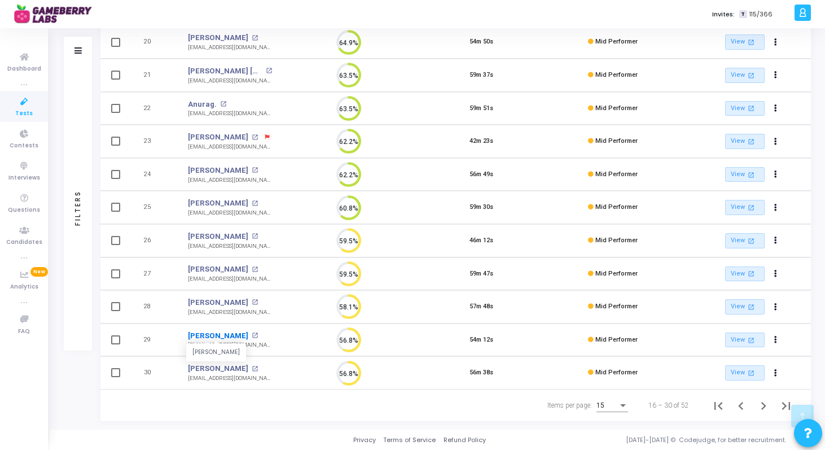
click at [223, 336] on link "[PERSON_NAME]" at bounding box center [218, 335] width 60 height 11
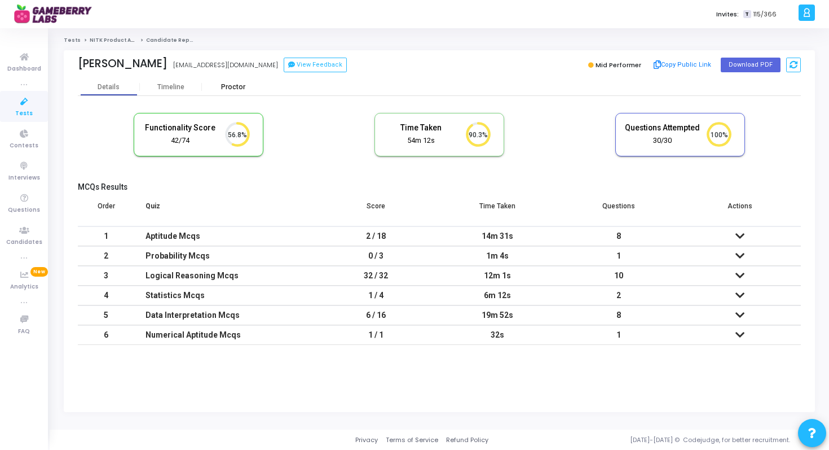
click at [235, 86] on div "Proctor" at bounding box center [233, 87] width 62 height 8
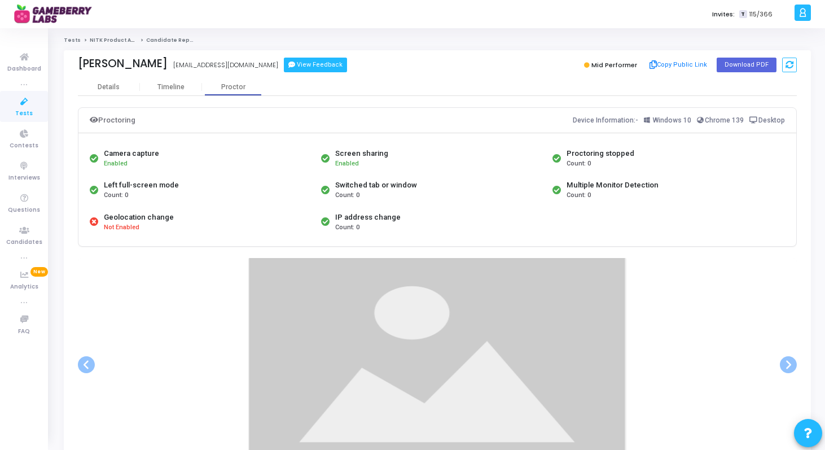
click at [327, 67] on button "View Feedback" at bounding box center [315, 65] width 63 height 15
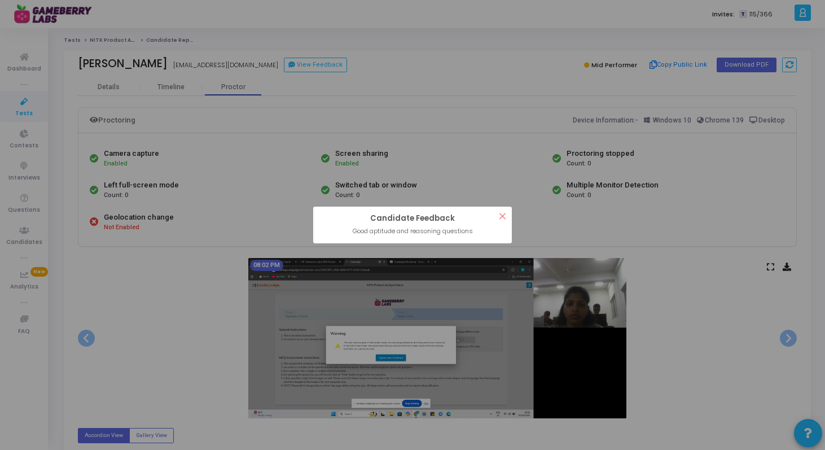
click at [499, 214] on button "×" at bounding box center [502, 216] width 19 height 19
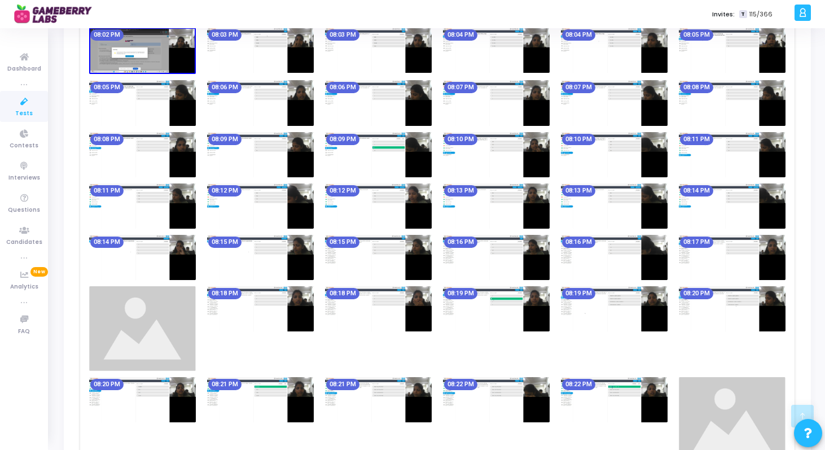
click at [420, 155] on img at bounding box center [378, 154] width 107 height 45
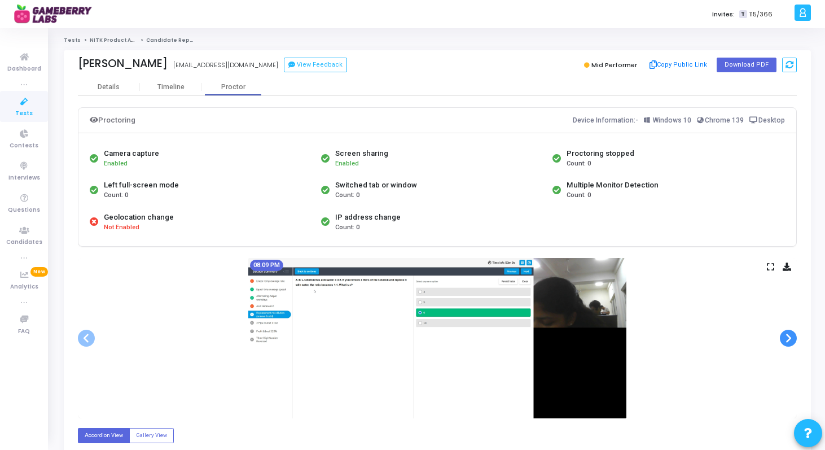
click at [790, 340] on span at bounding box center [788, 338] width 17 height 17
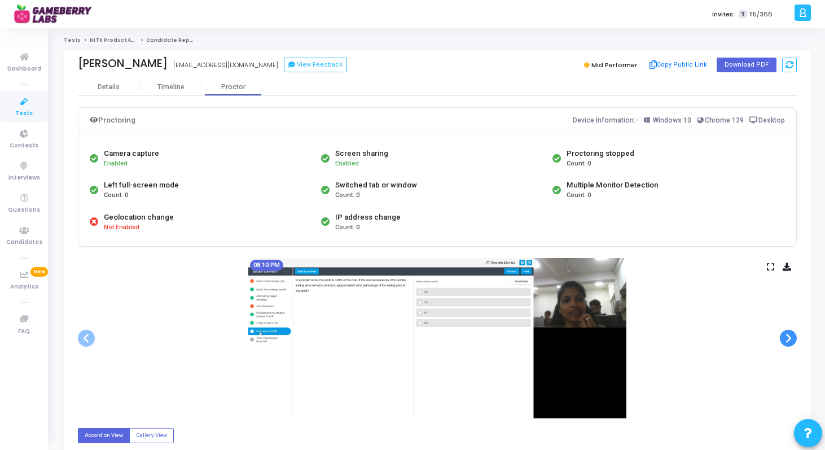
click at [790, 340] on span at bounding box center [788, 338] width 17 height 17
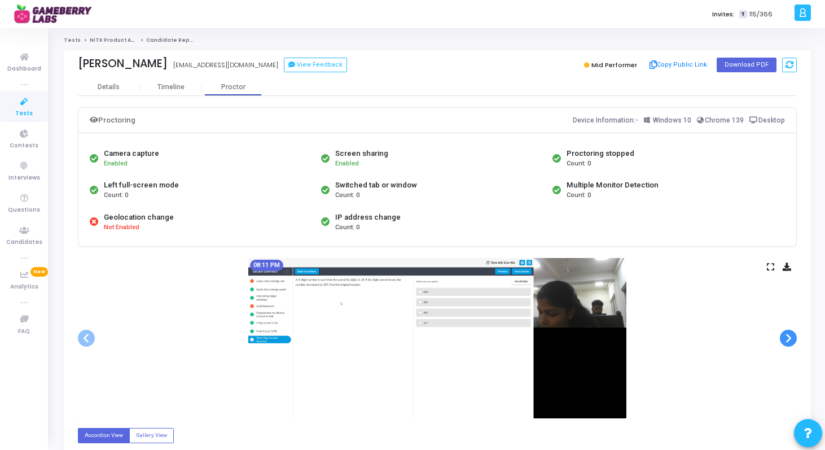
click at [790, 340] on span at bounding box center [788, 338] width 17 height 17
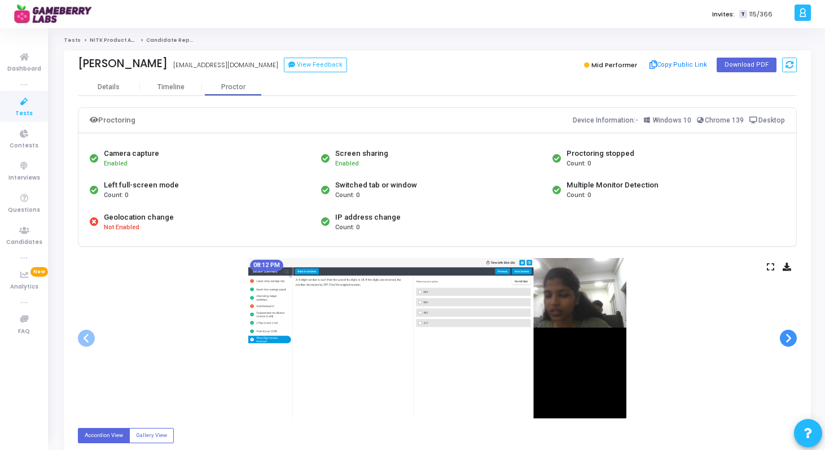
click at [790, 340] on span at bounding box center [788, 338] width 17 height 17
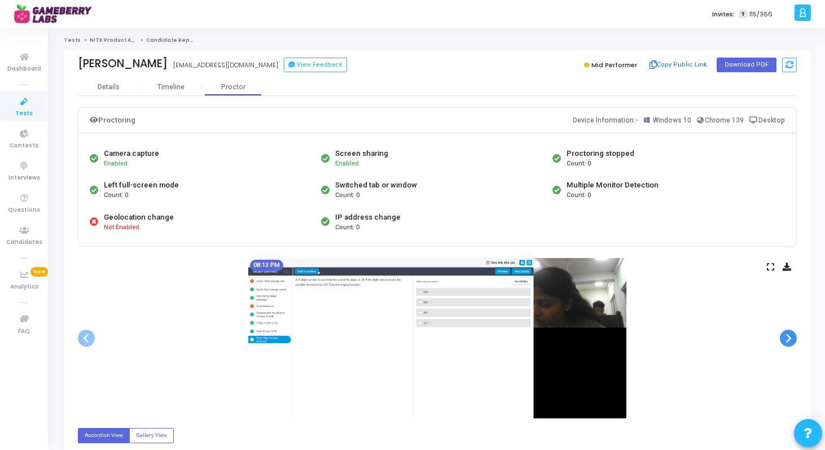
click at [790, 340] on span at bounding box center [788, 338] width 17 height 17
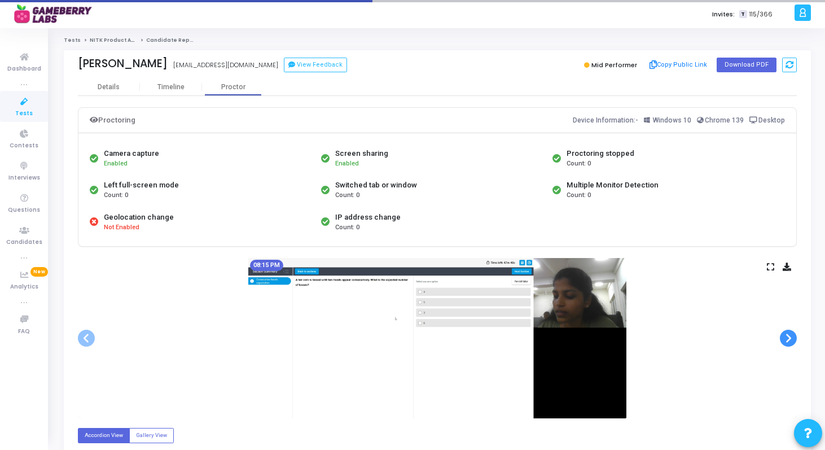
click at [790, 340] on span at bounding box center [788, 338] width 17 height 17
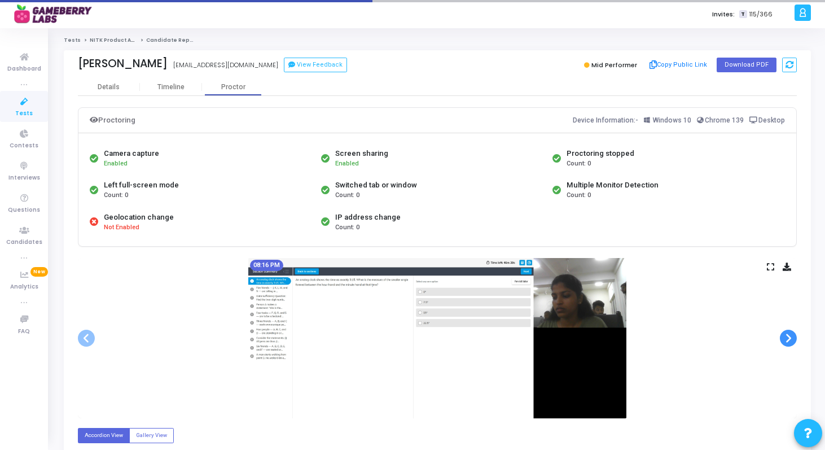
click at [790, 340] on span at bounding box center [788, 338] width 17 height 17
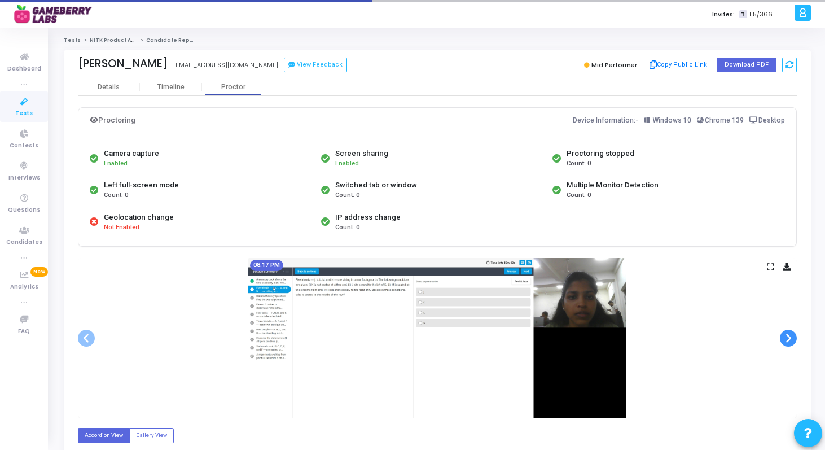
click at [790, 340] on span at bounding box center [788, 338] width 17 height 17
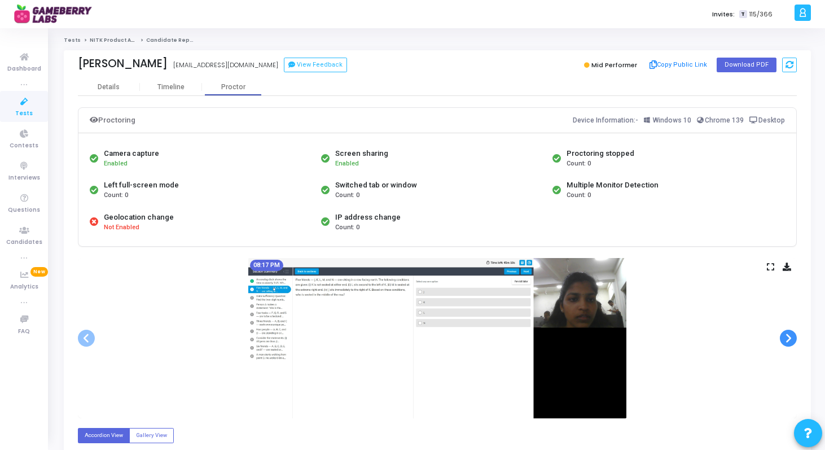
click at [790, 340] on span at bounding box center [788, 338] width 17 height 17
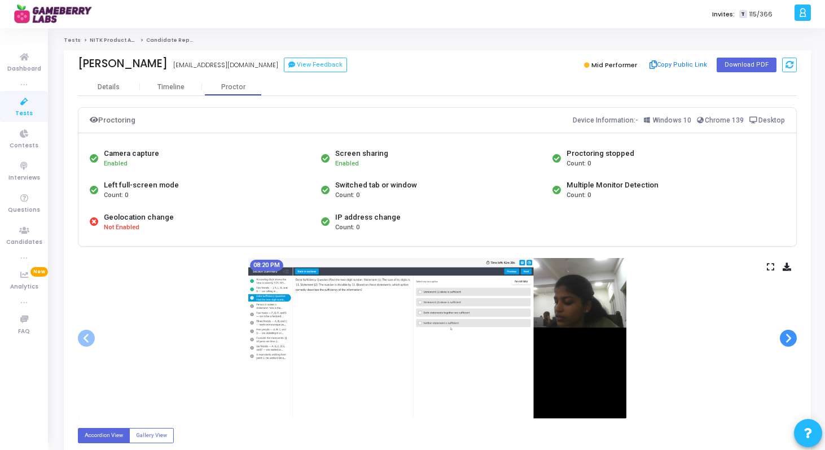
click at [790, 340] on span at bounding box center [788, 338] width 17 height 17
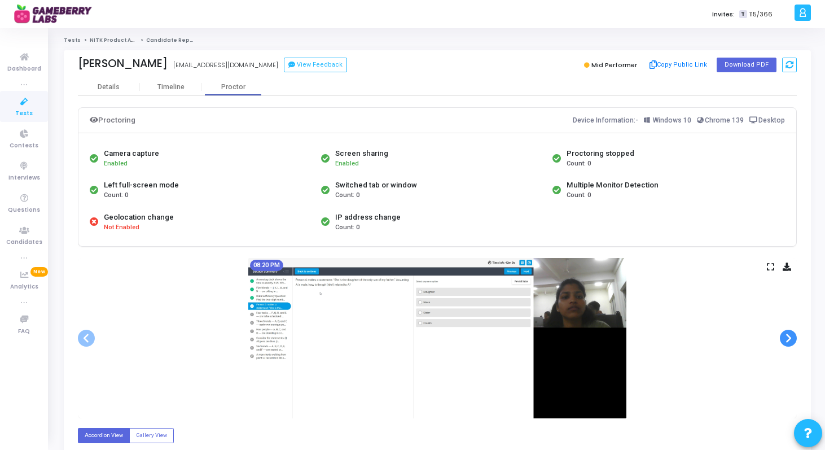
click at [790, 340] on span at bounding box center [788, 338] width 17 height 17
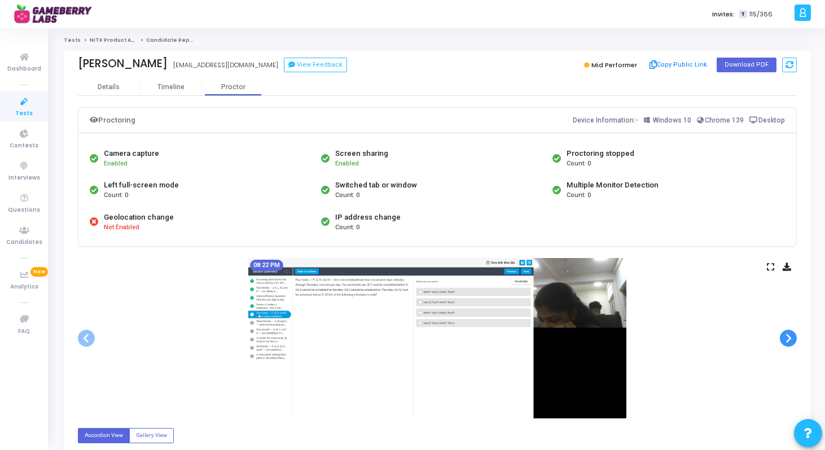
click at [790, 340] on span at bounding box center [788, 338] width 17 height 17
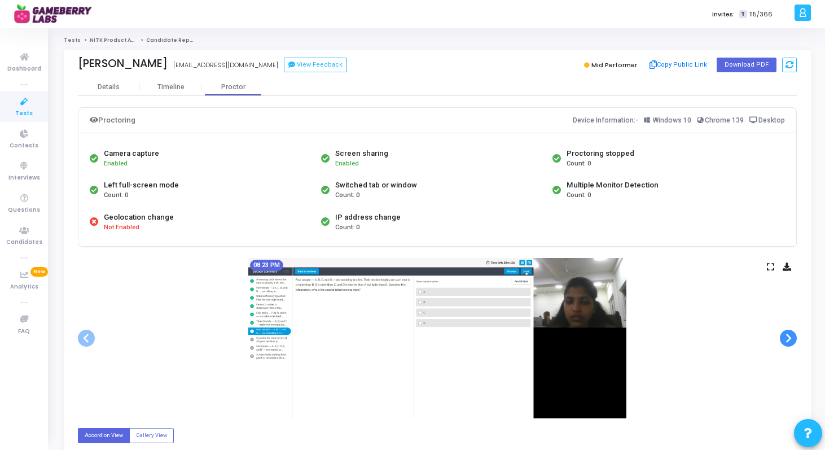
click at [790, 340] on span at bounding box center [788, 338] width 17 height 17
click at [118, 82] on div "Details" at bounding box center [109, 86] width 62 height 17
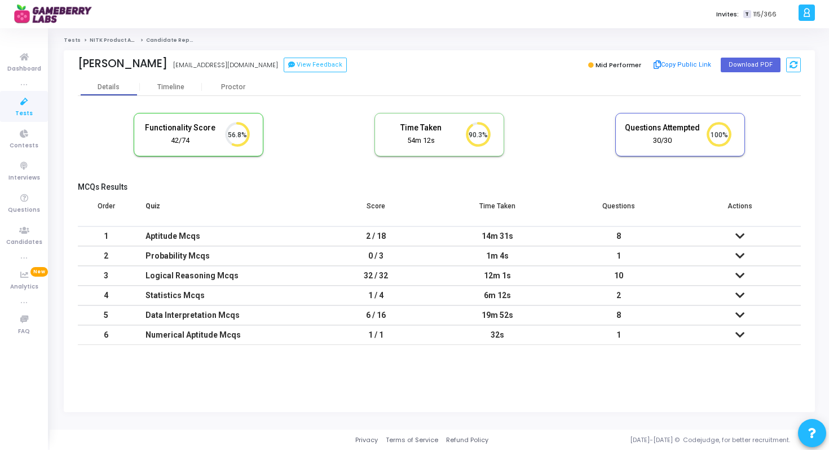
click at [739, 236] on icon at bounding box center [740, 236] width 9 height 8
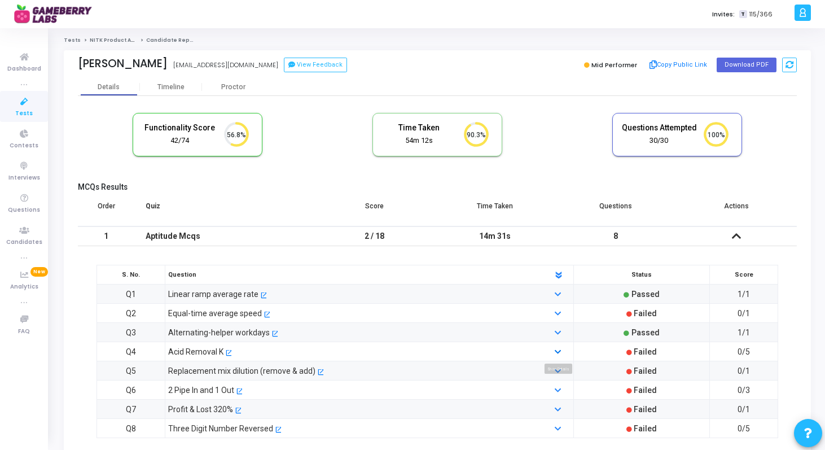
click at [556, 352] on icon at bounding box center [558, 352] width 6 height 7
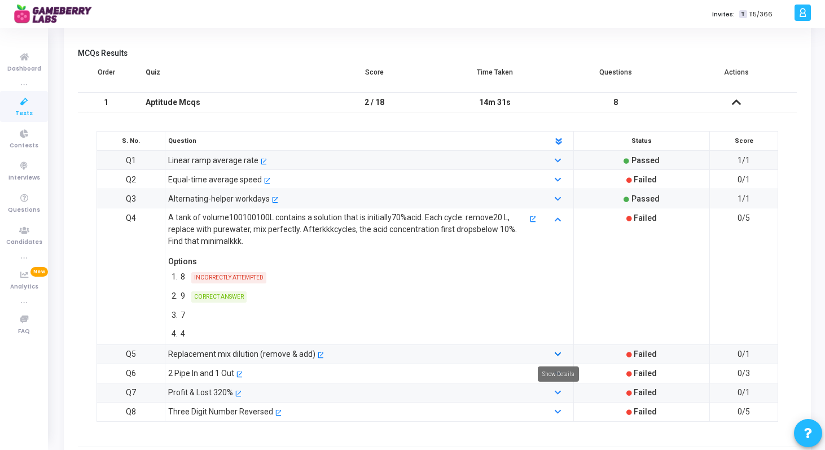
click at [559, 355] on icon at bounding box center [558, 354] width 6 height 7
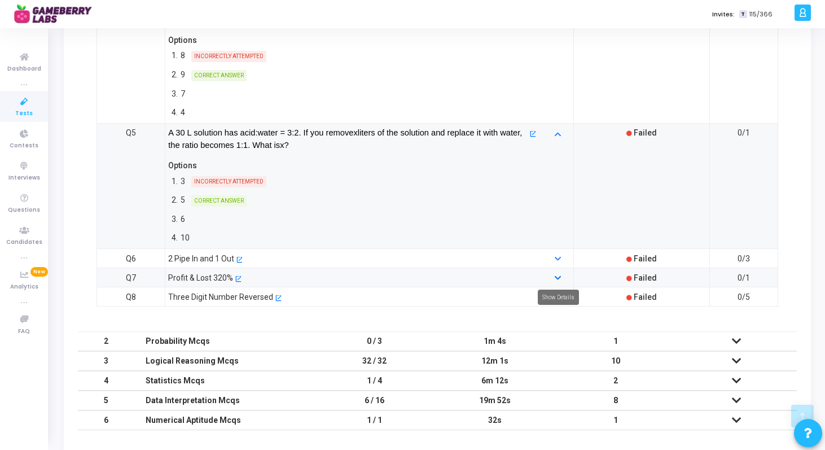
click at [557, 278] on icon at bounding box center [558, 278] width 6 height 7
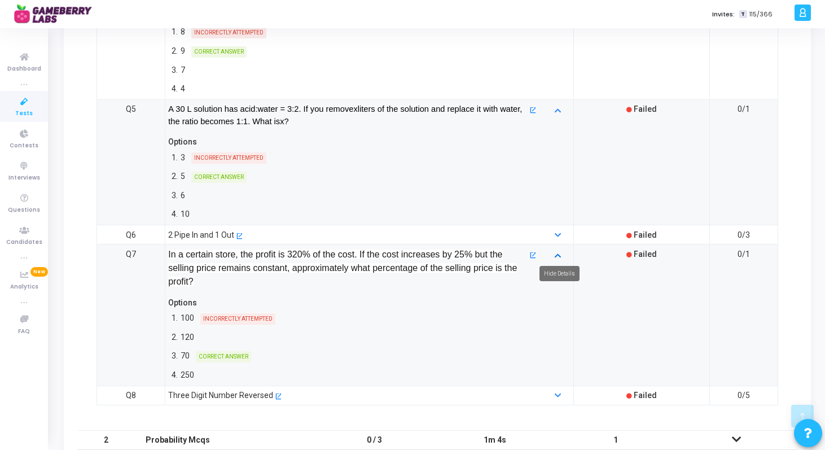
click at [556, 254] on icon at bounding box center [558, 254] width 6 height 7
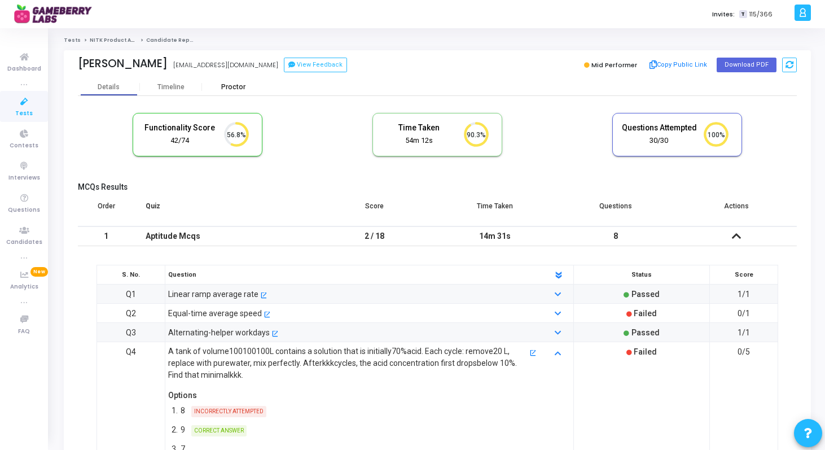
click at [225, 90] on div "Proctor" at bounding box center [233, 87] width 62 height 8
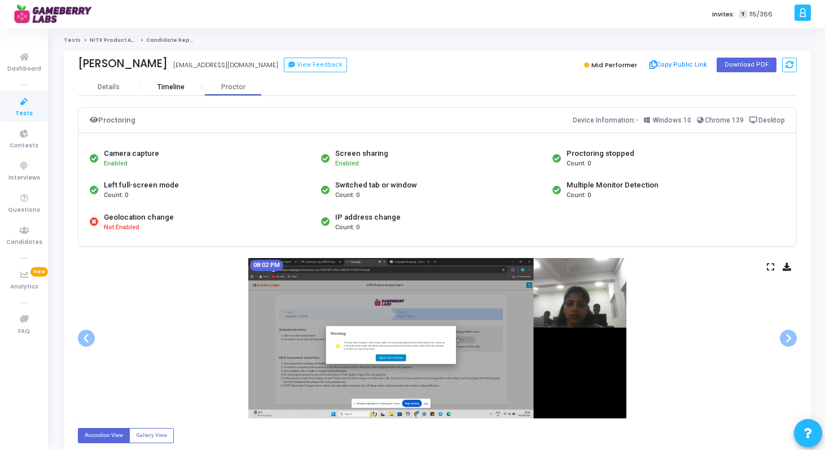
click at [165, 89] on div "Timeline" at bounding box center [170, 87] width 27 height 8
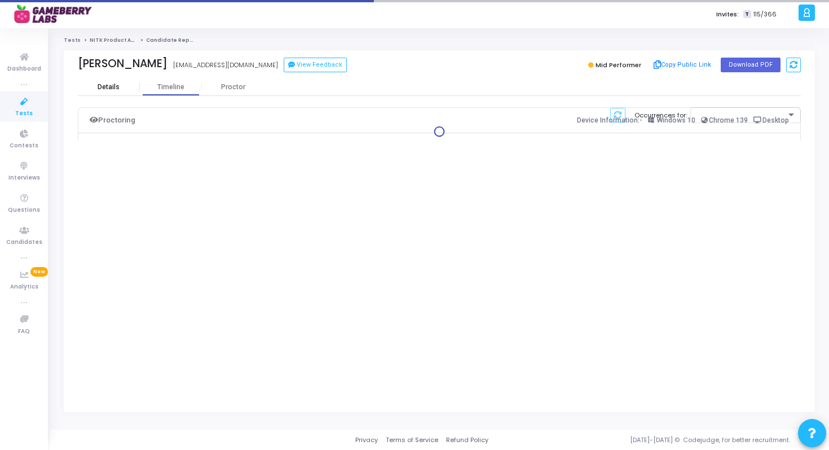
click at [113, 82] on div "Details" at bounding box center [109, 86] width 62 height 17
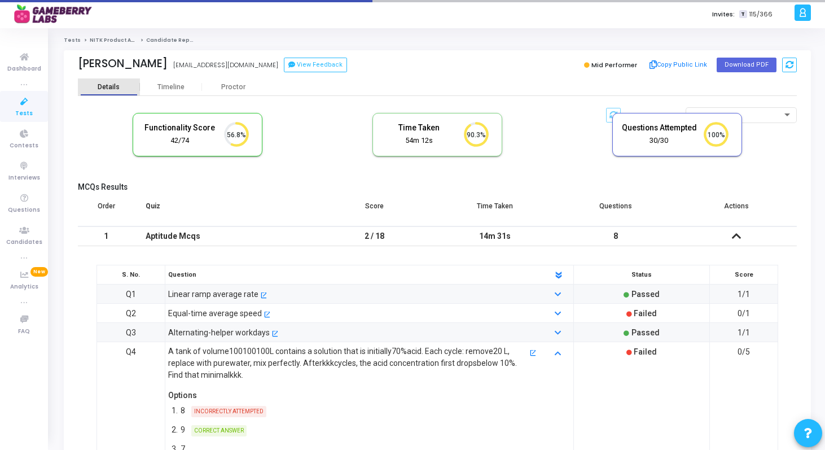
scroll to position [24, 29]
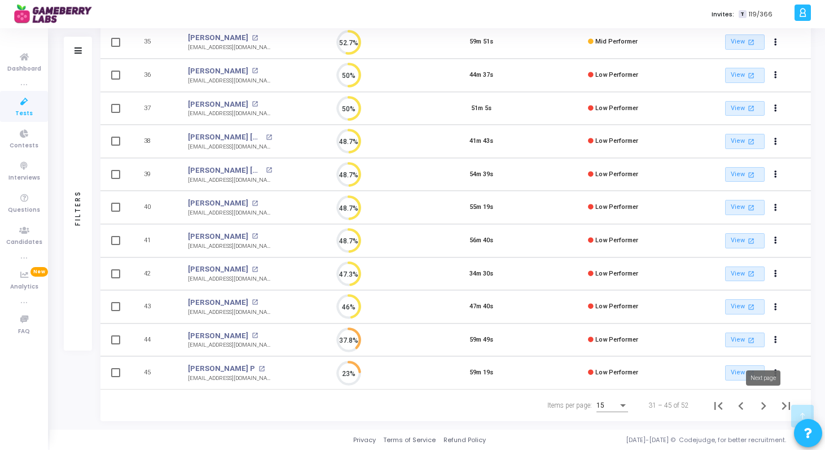
click at [759, 403] on icon "Next page" at bounding box center [764, 406] width 16 height 16
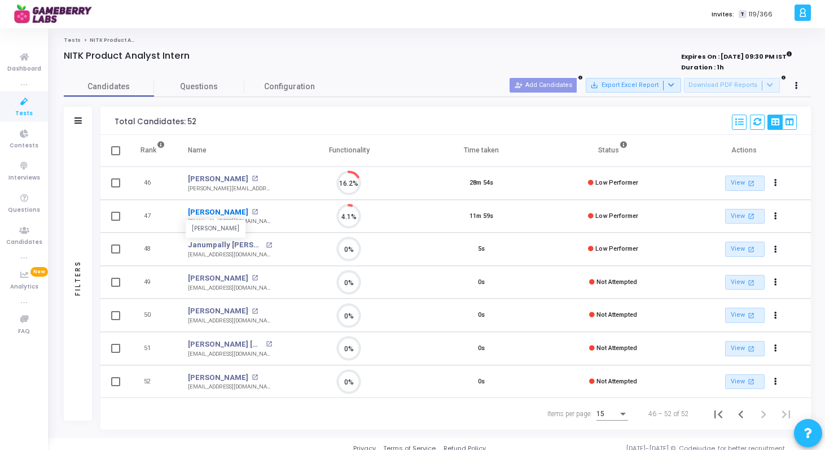
click at [208, 213] on link "Nitin Sharma" at bounding box center [218, 212] width 60 height 11
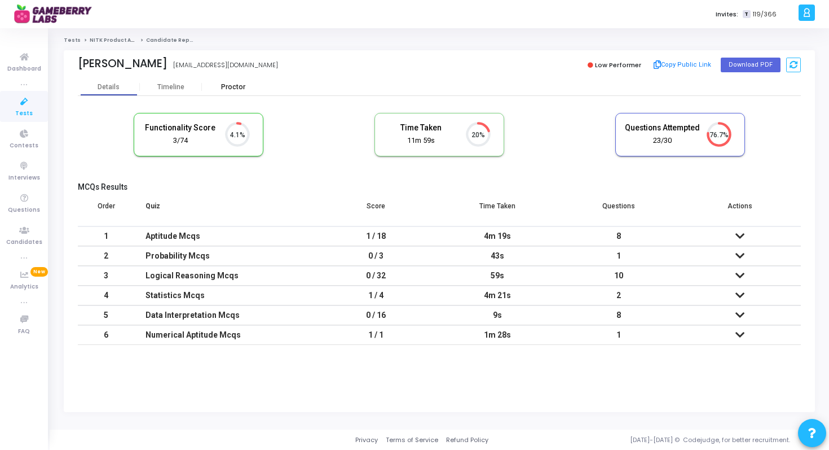
click at [227, 87] on div "Proctor" at bounding box center [233, 87] width 62 height 8
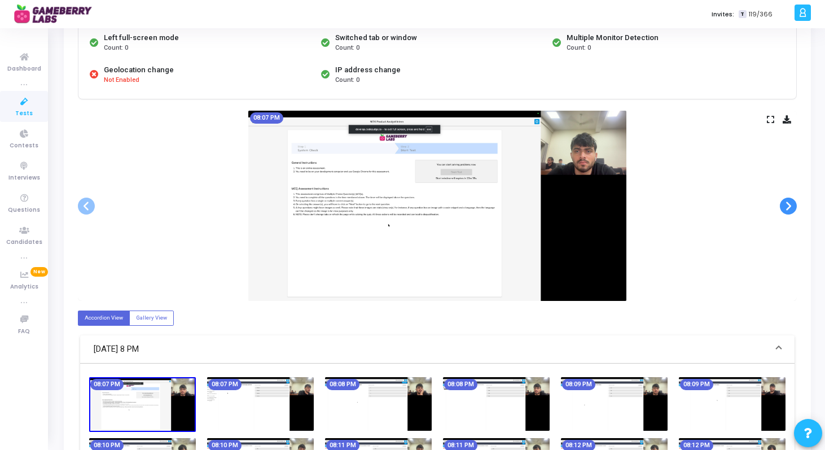
click at [788, 203] on span at bounding box center [788, 205] width 17 height 17
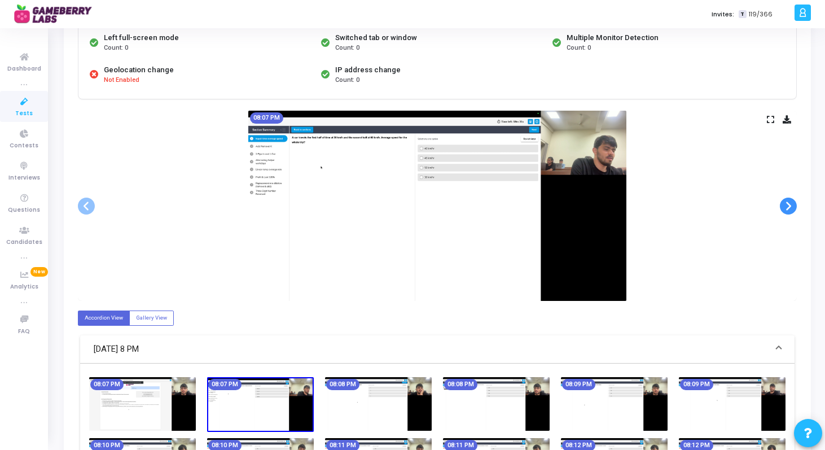
click at [788, 203] on span at bounding box center [788, 205] width 17 height 17
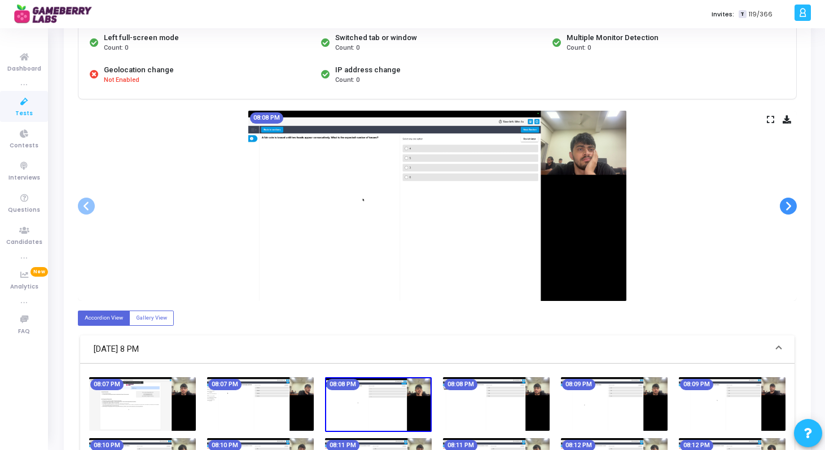
click at [788, 203] on span at bounding box center [788, 205] width 17 height 17
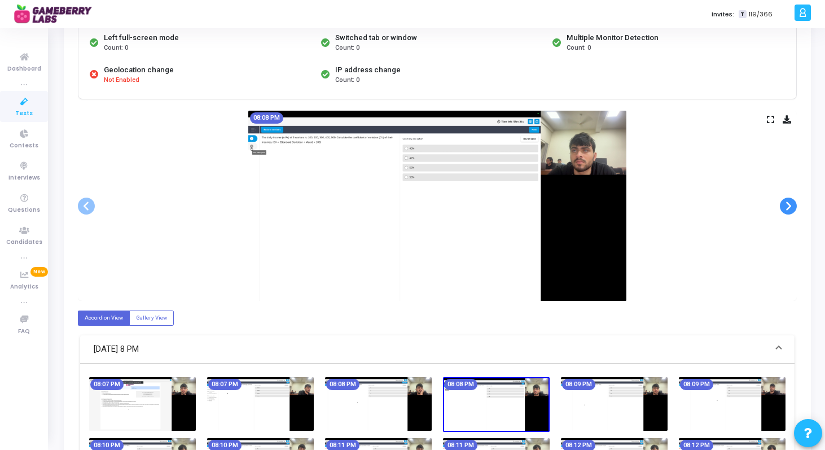
click at [788, 203] on span at bounding box center [788, 205] width 17 height 17
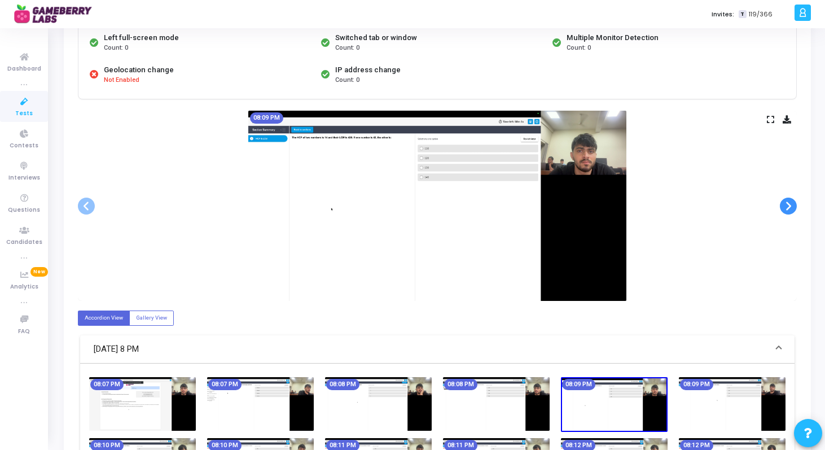
click at [788, 203] on span at bounding box center [788, 205] width 17 height 17
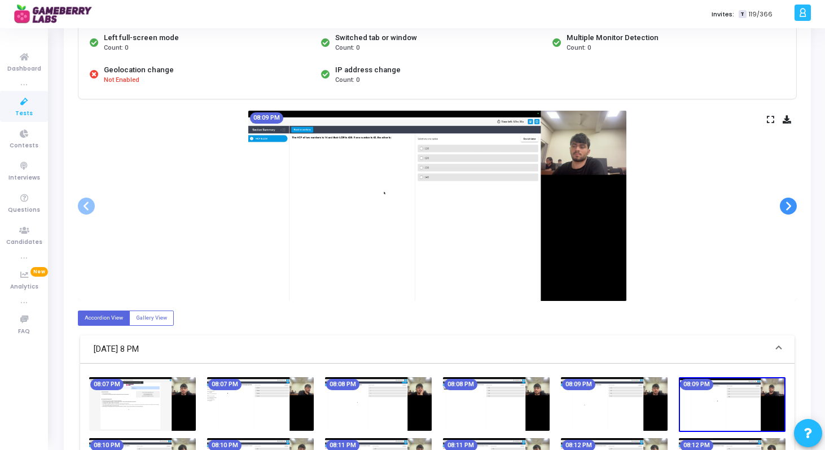
click at [788, 203] on span at bounding box center [788, 205] width 17 height 17
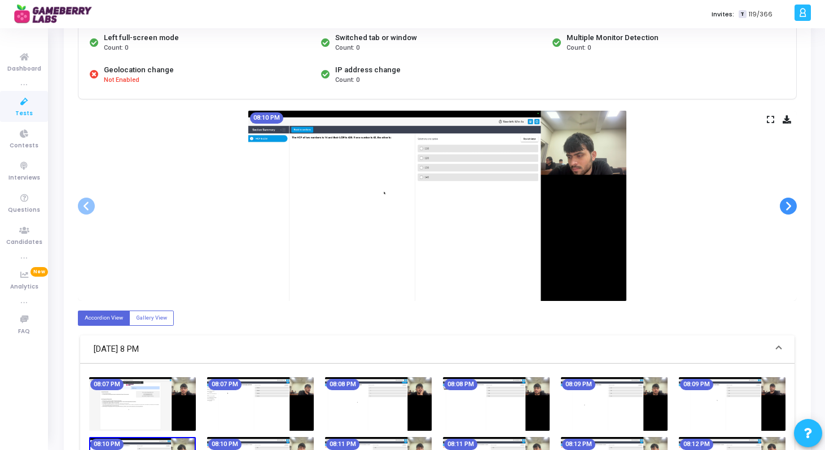
click at [788, 203] on span at bounding box center [788, 205] width 17 height 17
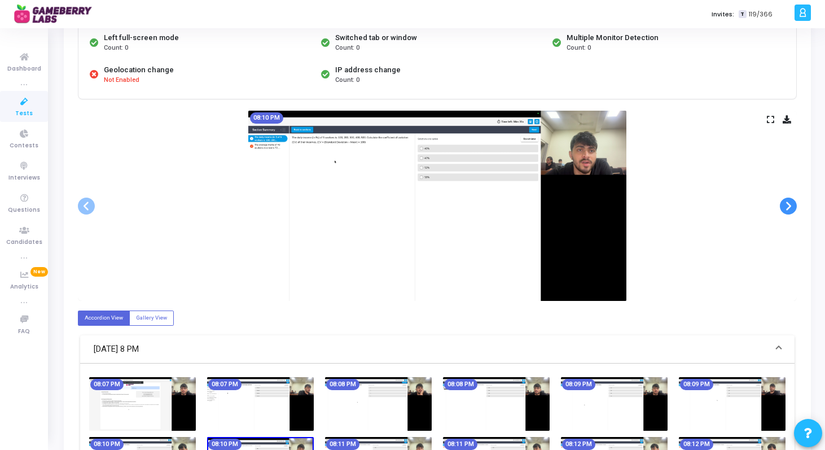
click at [788, 203] on span at bounding box center [788, 205] width 17 height 17
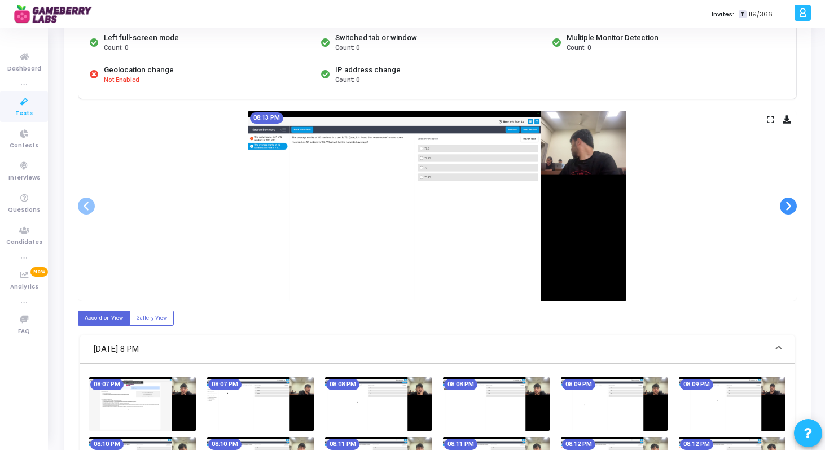
click at [788, 203] on span at bounding box center [788, 205] width 17 height 17
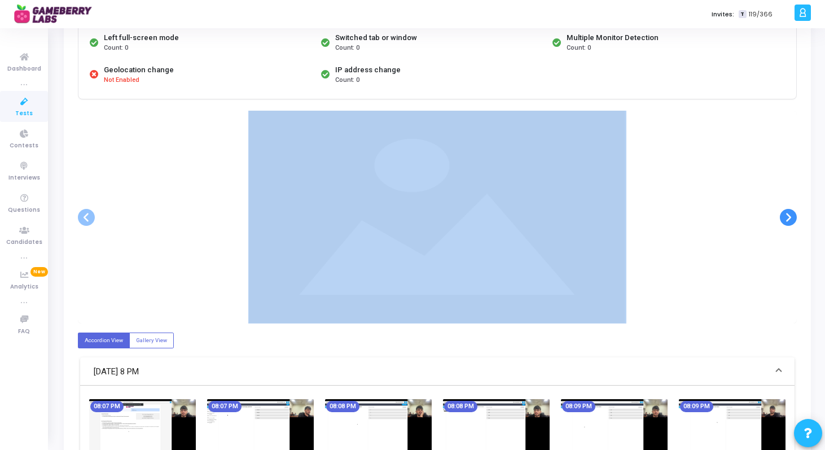
click at [788, 203] on div at bounding box center [437, 217] width 719 height 213
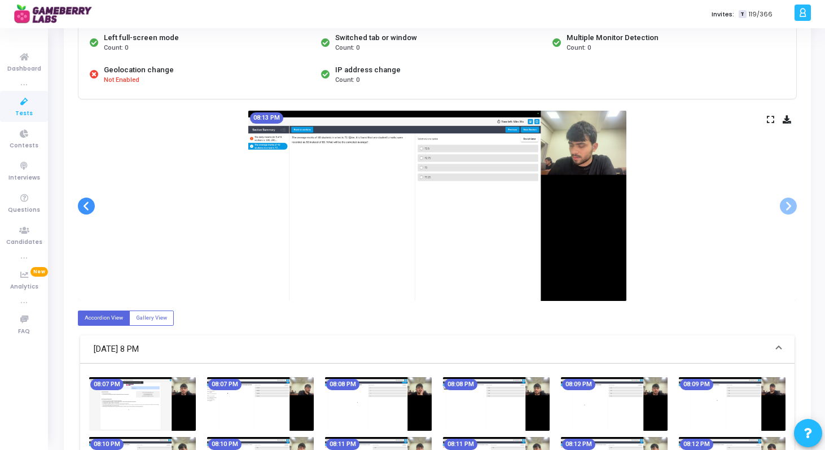
click at [85, 206] on span at bounding box center [86, 205] width 17 height 17
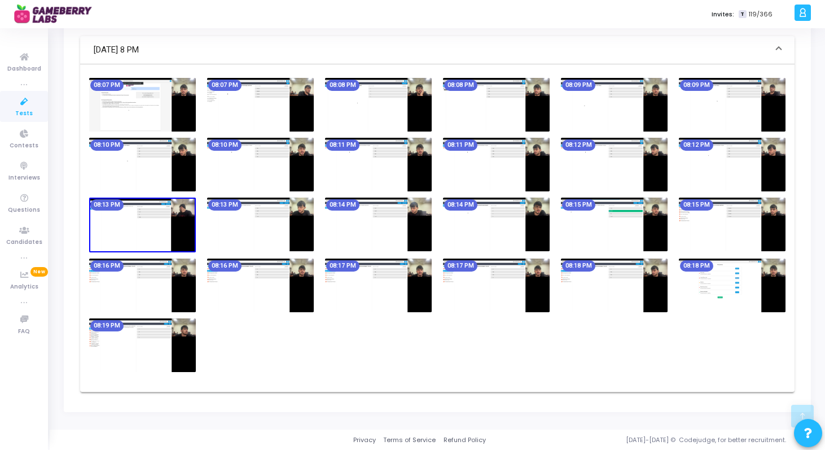
click at [173, 342] on img at bounding box center [142, 345] width 107 height 54
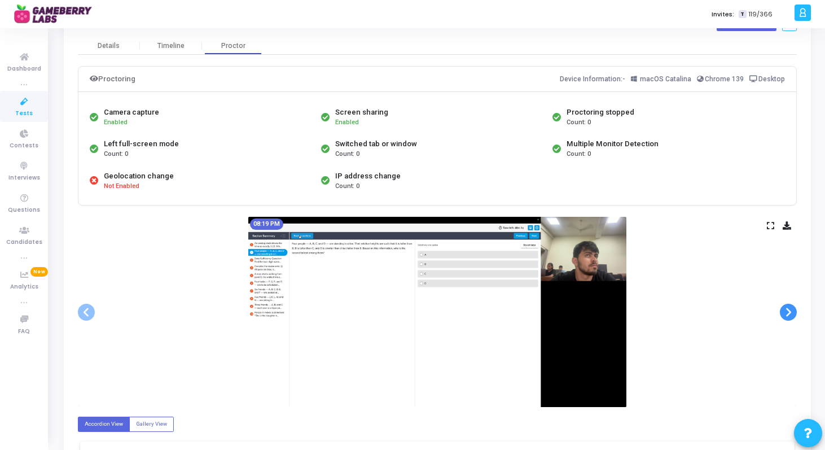
click at [789, 315] on span at bounding box center [788, 312] width 17 height 17
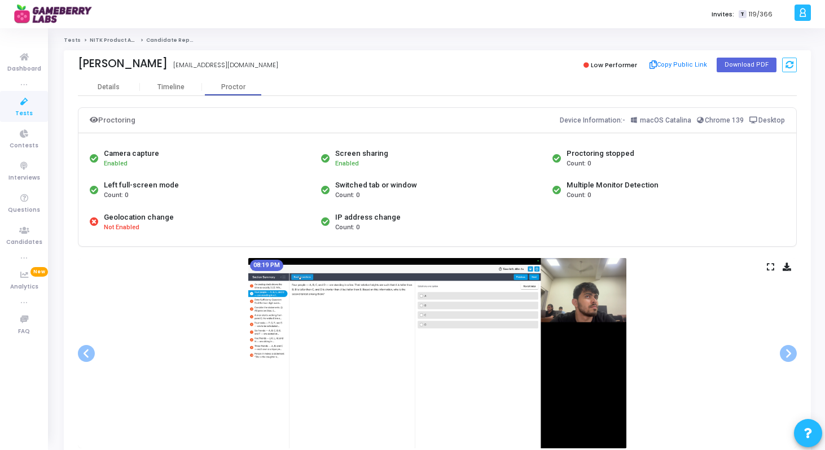
click at [110, 32] on div "Tests NITK Product Analyst Intern Candidate Report Nitin Sharma ns2410272@gmail…" at bounding box center [437, 451] width 775 height 847
click at [109, 42] on link "NITK Product Analyst Intern" at bounding box center [128, 40] width 77 height 7
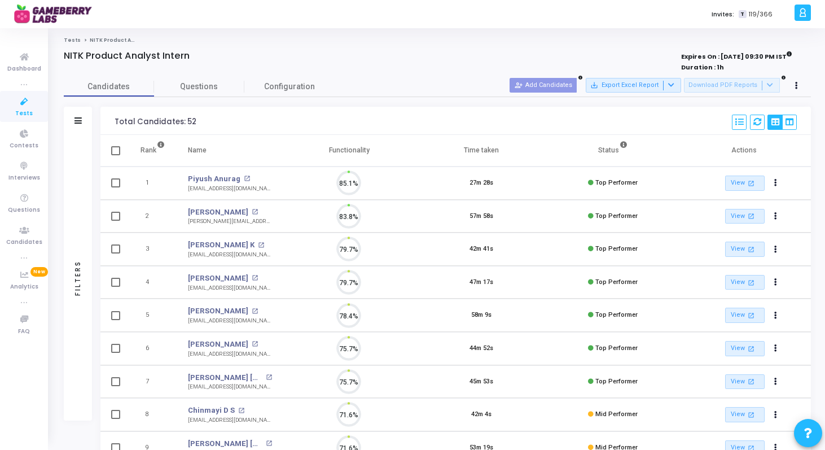
scroll to position [24, 29]
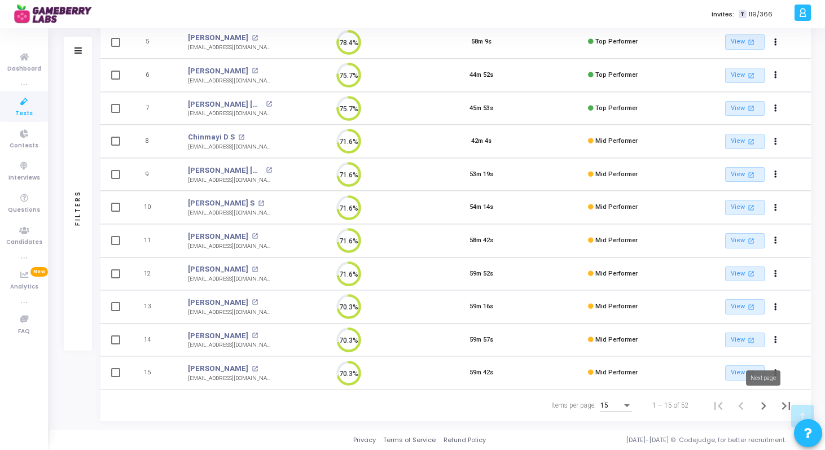
click at [763, 412] on icon "Next page" at bounding box center [764, 406] width 16 height 16
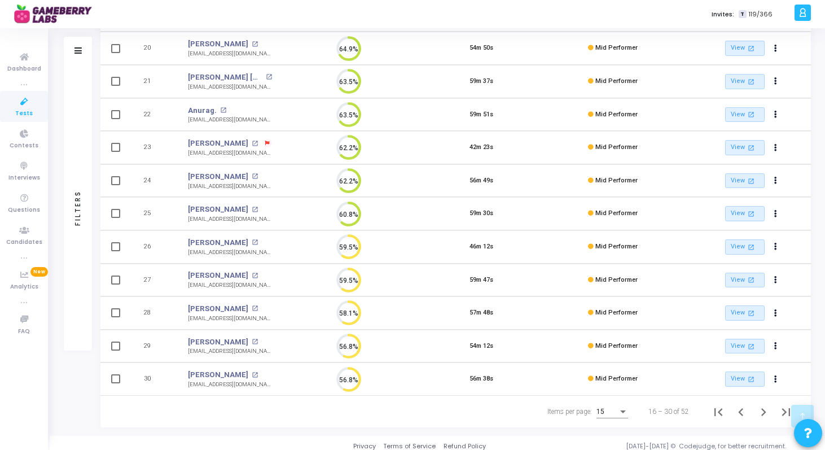
scroll to position [270, 0]
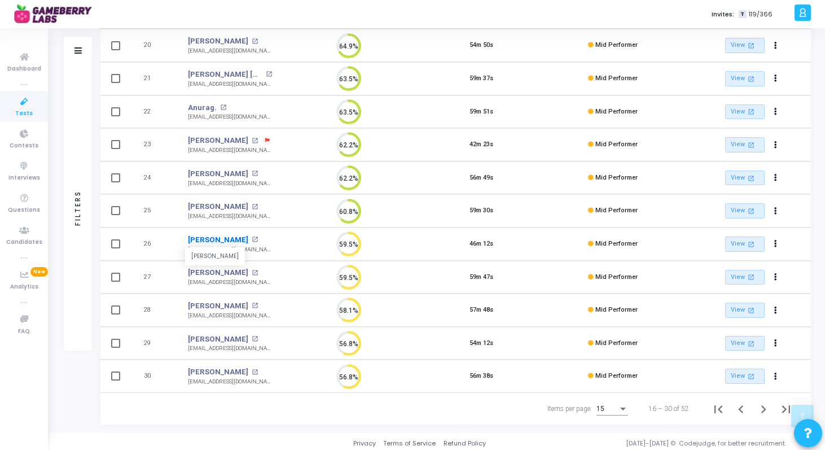
click at [212, 239] on link "[PERSON_NAME]" at bounding box center [218, 239] width 60 height 11
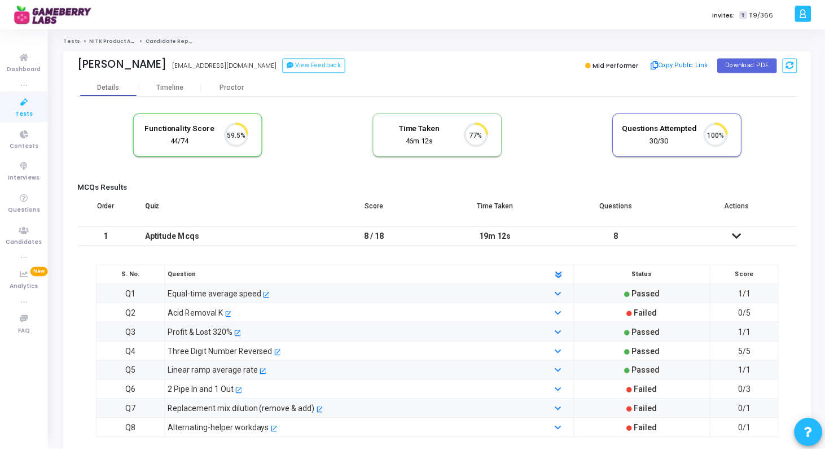
scroll to position [24, 29]
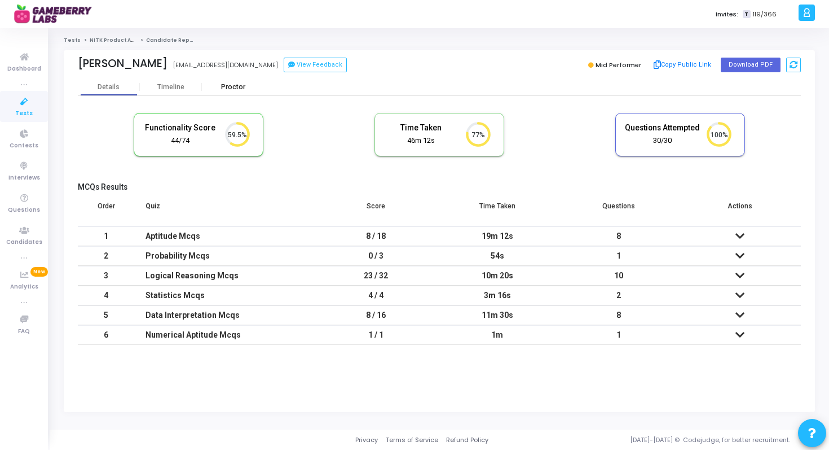
click at [212, 83] on div "Proctor" at bounding box center [233, 87] width 62 height 8
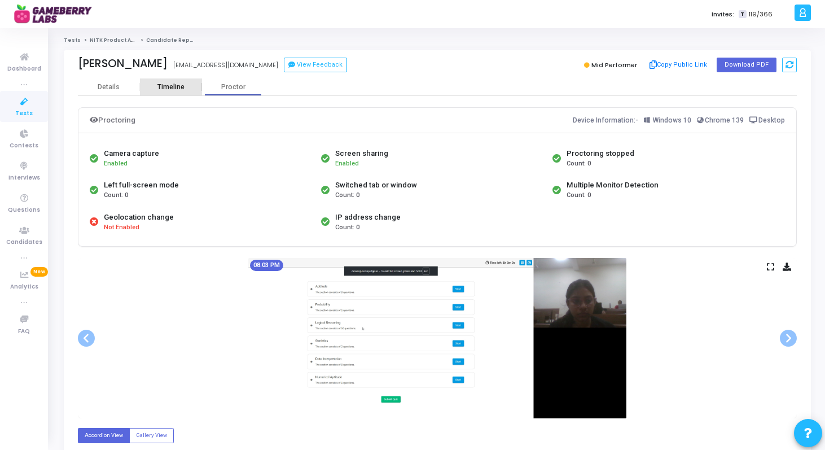
click at [175, 89] on div "Timeline" at bounding box center [170, 87] width 27 height 8
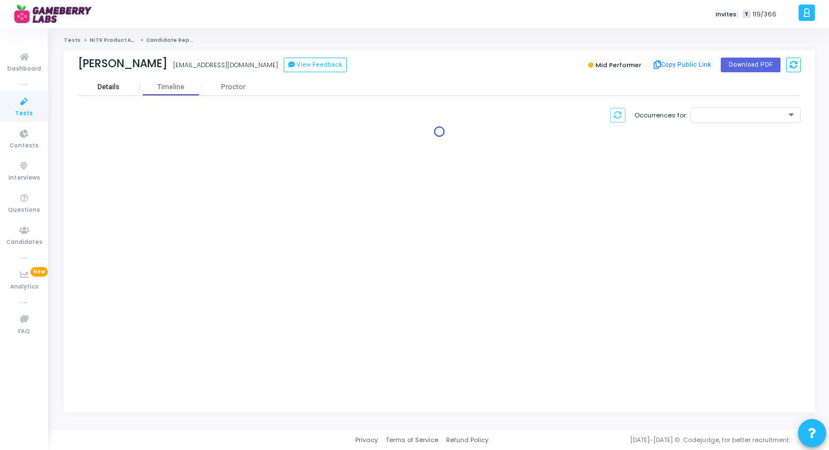
click at [100, 86] on div "Details" at bounding box center [109, 87] width 22 height 8
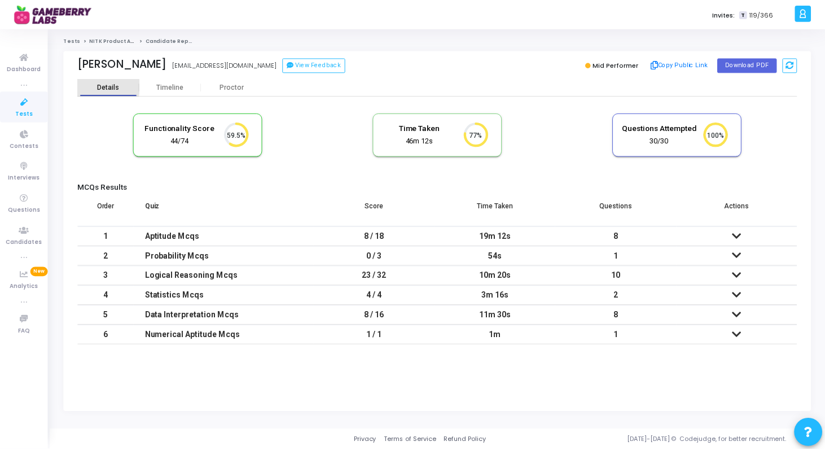
scroll to position [24, 29]
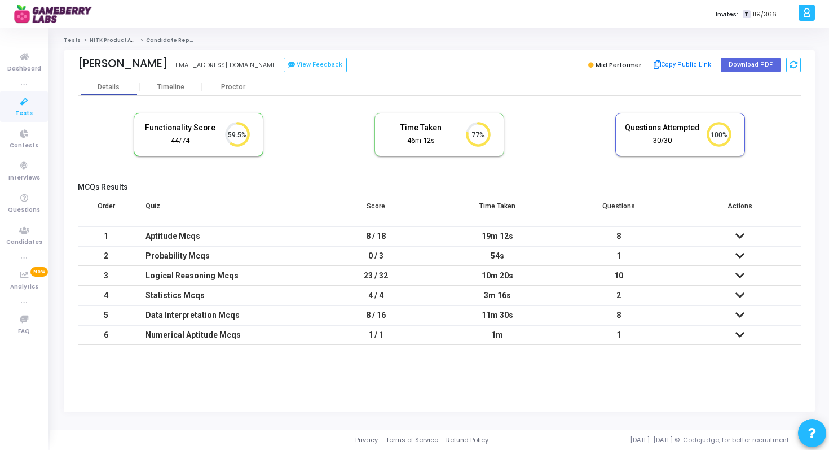
click at [740, 234] on icon at bounding box center [740, 236] width 9 height 8
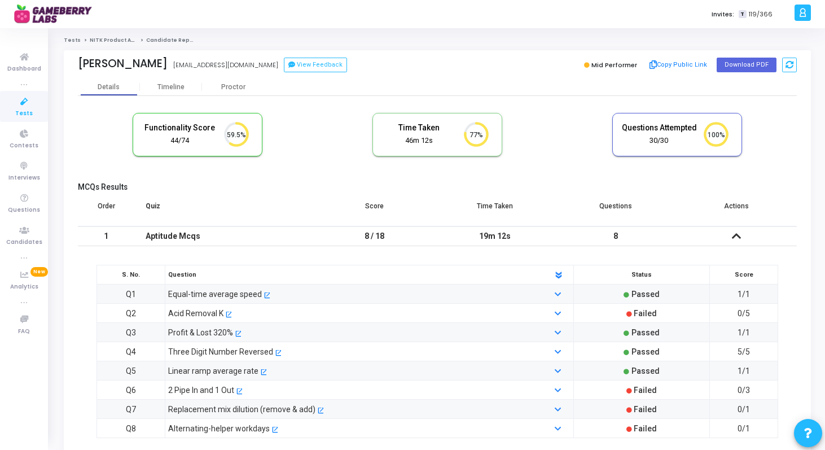
click at [93, 36] on div "Tests NITK Product Analyst Intern Candidate Report Gungun Jain rajivjain370@gma…" at bounding box center [437, 314] width 775 height 573
click at [94, 42] on link "NITK Product Analyst Intern" at bounding box center [128, 40] width 77 height 7
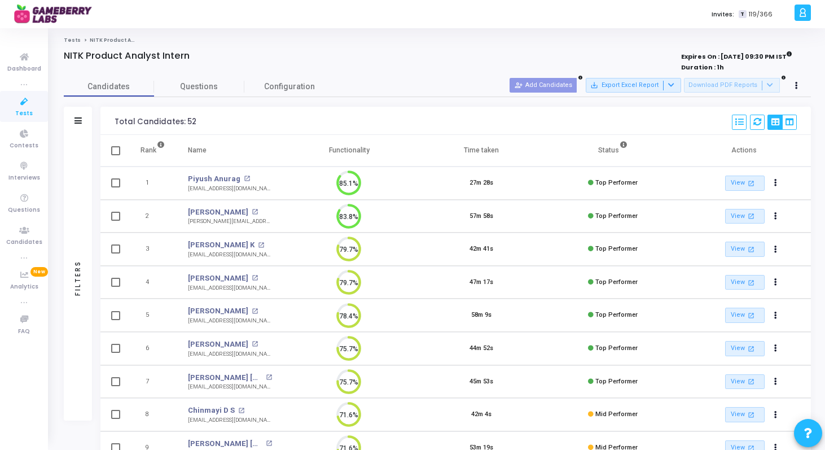
scroll to position [5, 5]
